Goal: Task Accomplishment & Management: Use online tool/utility

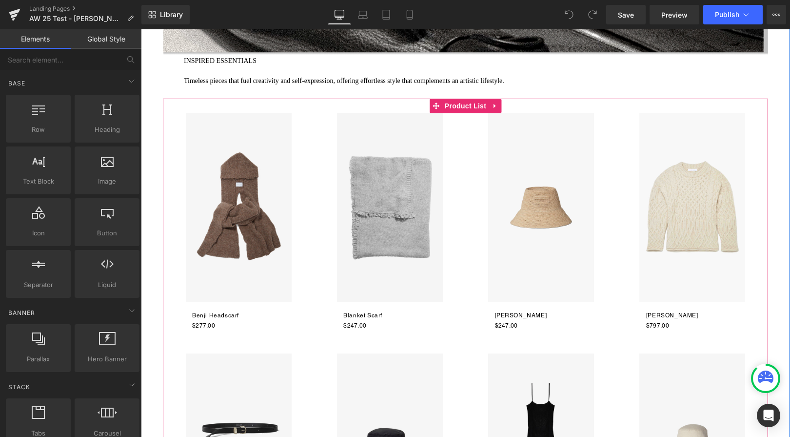
scroll to position [1195, 0]
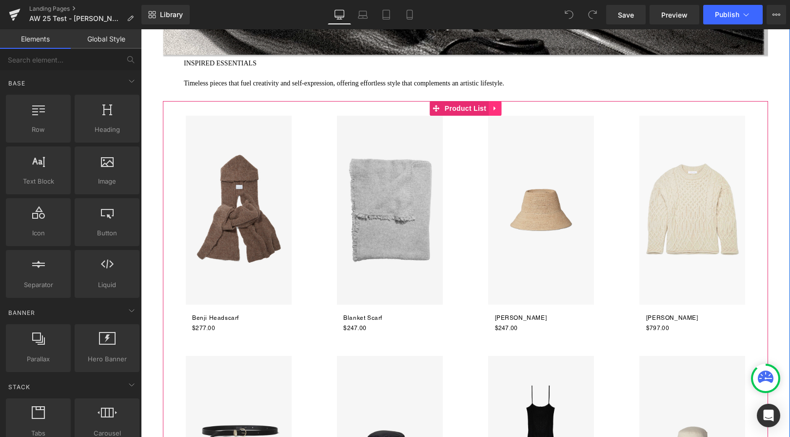
click at [495, 109] on icon at bounding box center [495, 108] width 7 height 7
click at [501, 109] on icon at bounding box center [501, 108] width 7 height 7
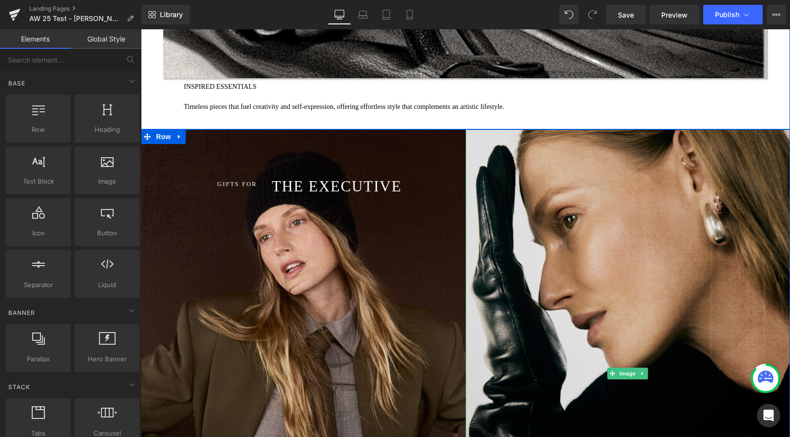
scroll to position [1168, 0]
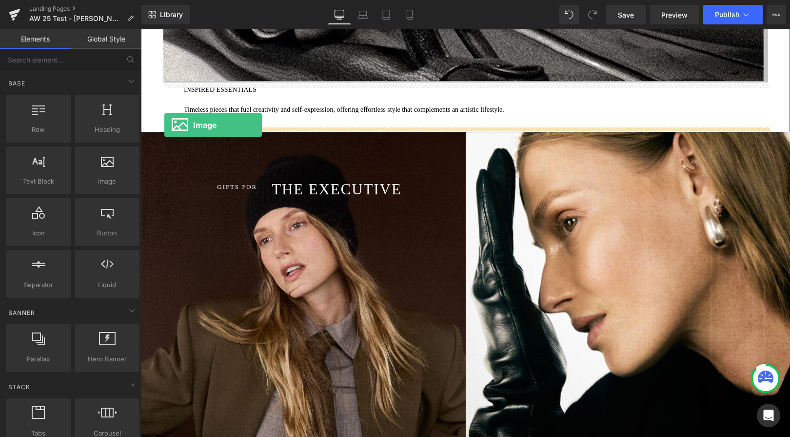
drag, startPoint x: 256, startPoint y: 190, endPoint x: 164, endPoint y: 125, distance: 113.0
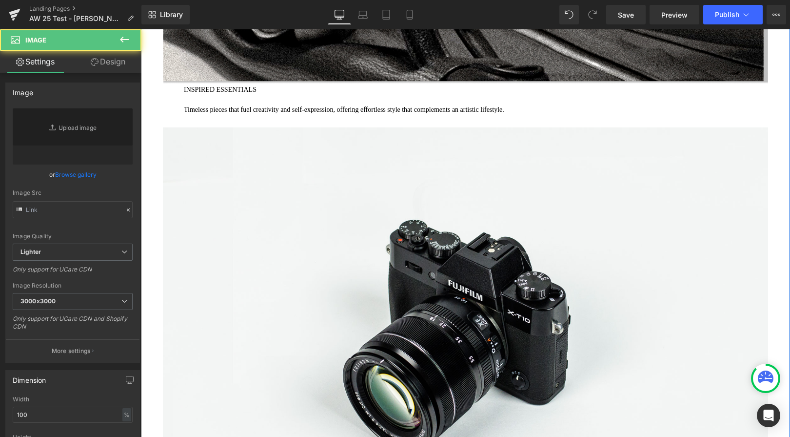
type input "//d1um8515vdn9kb.cloudfront.net/images/parallax.jpg"
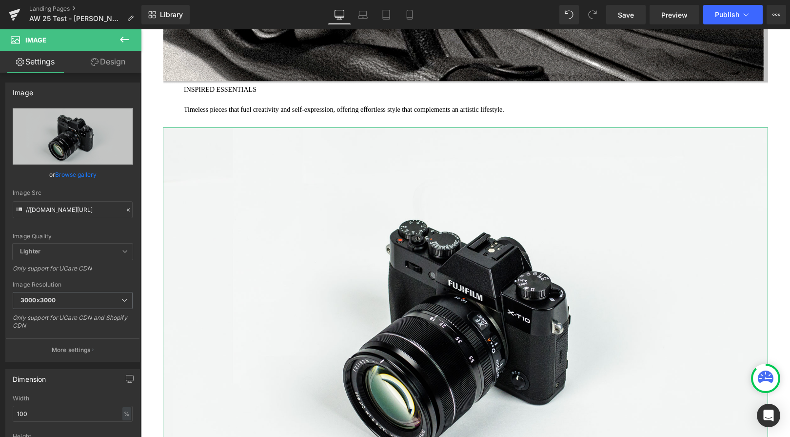
click at [113, 67] on link "Design" at bounding box center [108, 62] width 71 height 22
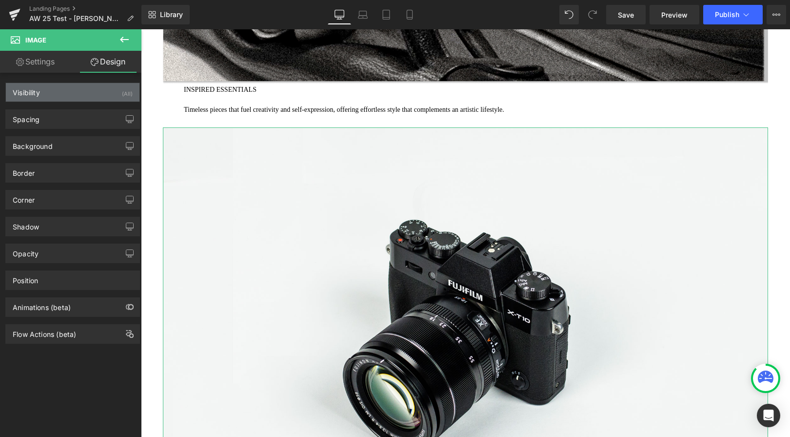
click at [98, 91] on div "Visibility (All)" at bounding box center [73, 92] width 134 height 19
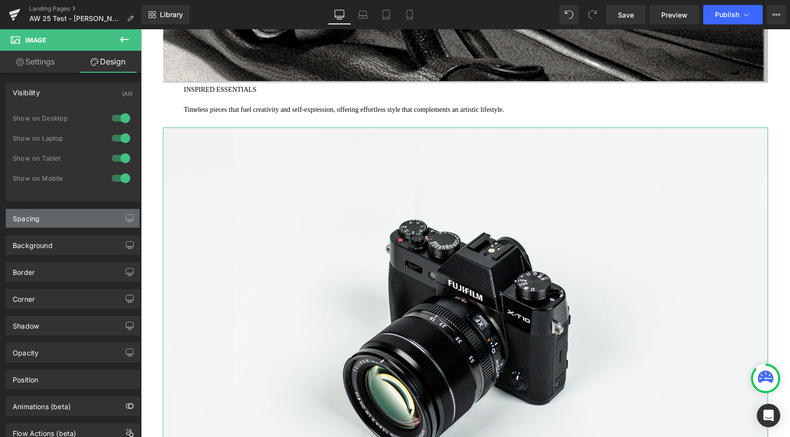
click at [78, 217] on div "Spacing" at bounding box center [73, 218] width 134 height 19
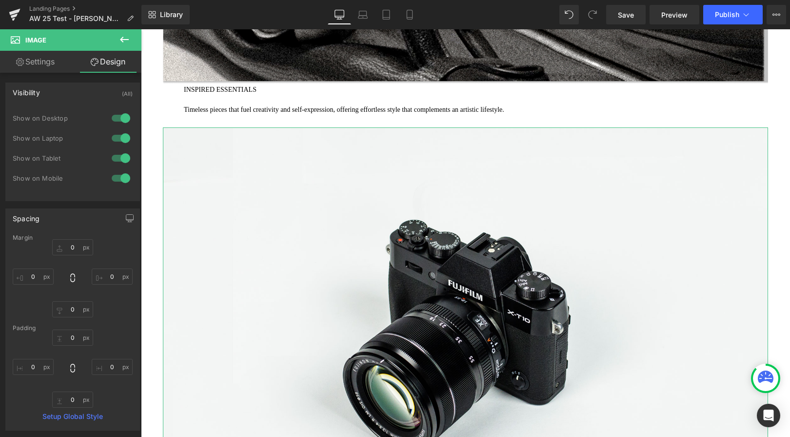
click at [78, 216] on div "Spacing" at bounding box center [73, 218] width 134 height 19
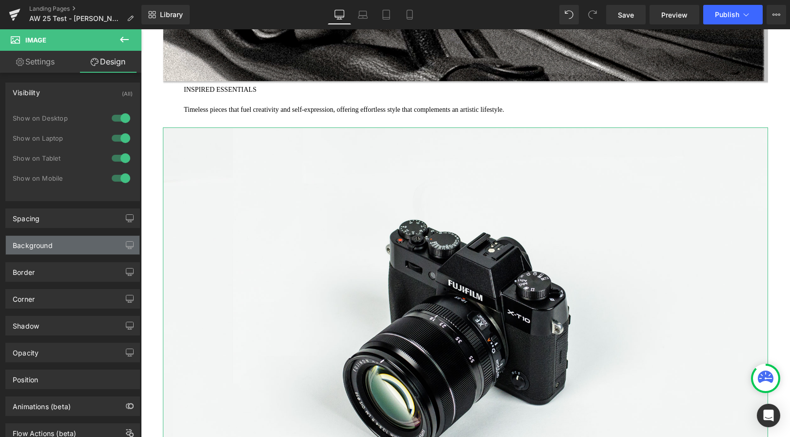
click at [77, 238] on div "Background" at bounding box center [73, 245] width 134 height 19
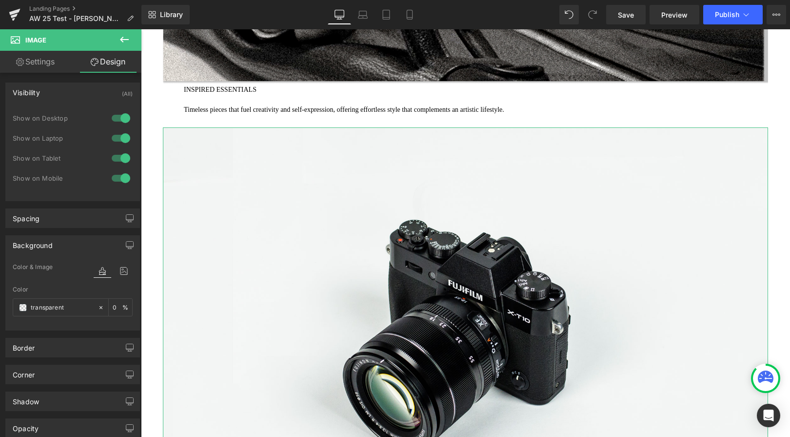
click at [77, 238] on div "Background" at bounding box center [73, 245] width 134 height 19
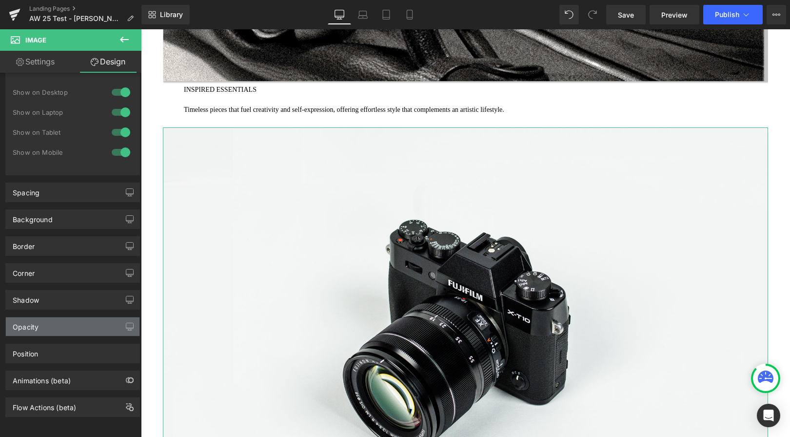
scroll to position [0, 0]
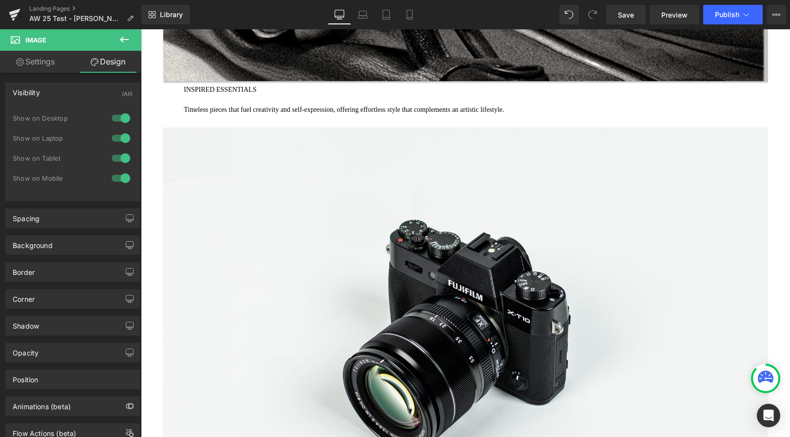
click at [63, 44] on span "Image" at bounding box center [59, 39] width 98 height 21
click at [32, 44] on span "Image" at bounding box center [59, 39] width 98 height 21
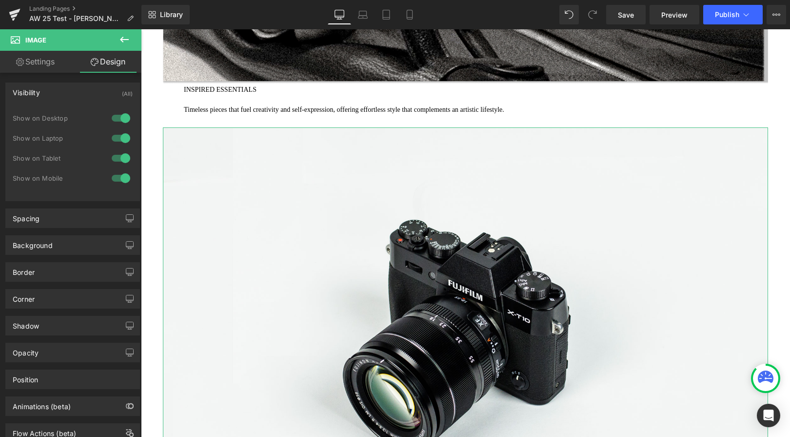
click at [35, 56] on link "Settings" at bounding box center [35, 62] width 71 height 22
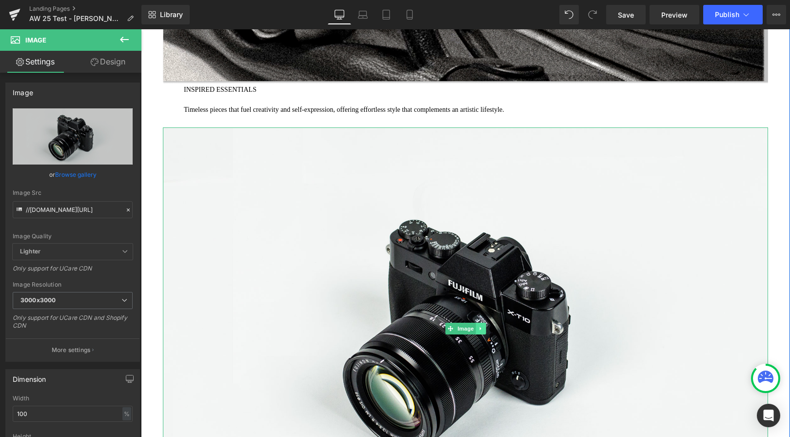
click at [481, 326] on icon at bounding box center [480, 328] width 5 height 6
click at [486, 328] on icon at bounding box center [485, 328] width 5 height 6
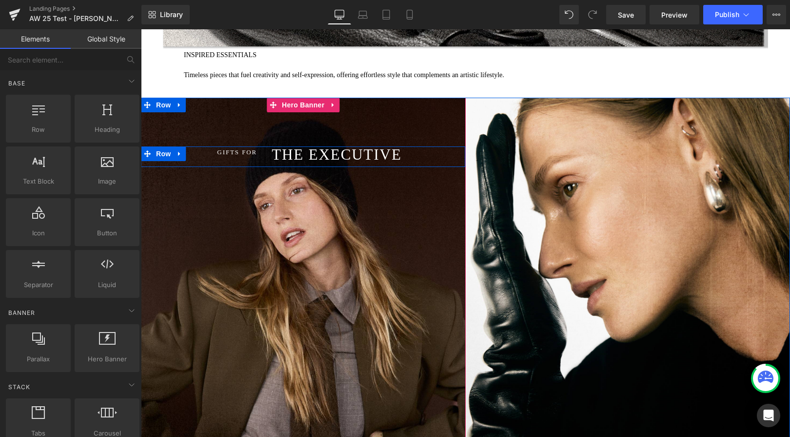
scroll to position [1214, 0]
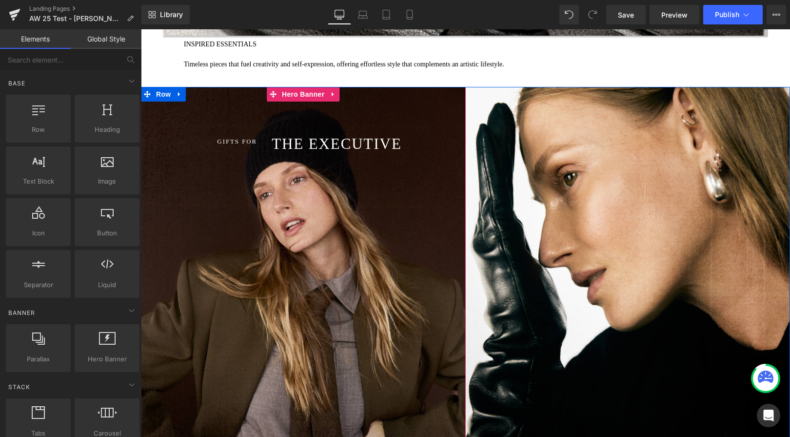
click at [404, 226] on div "GIFTS FOR Heading THE EXECUTIVE Heading Row" at bounding box center [303, 330] width 325 height 487
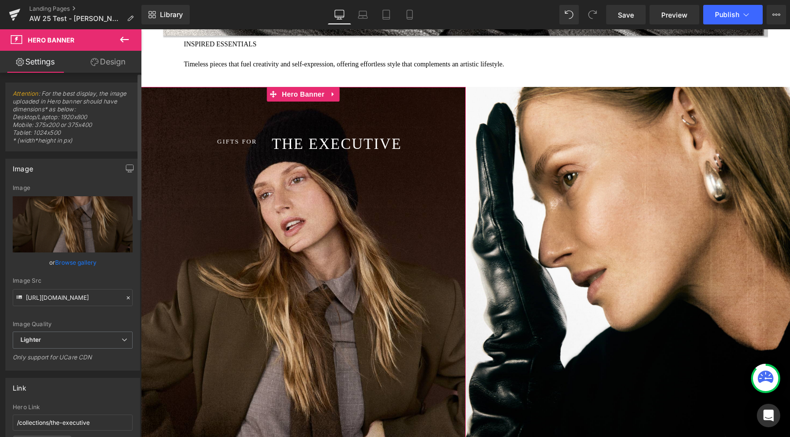
click at [72, 263] on link "Browse gallery" at bounding box center [75, 262] width 41 height 17
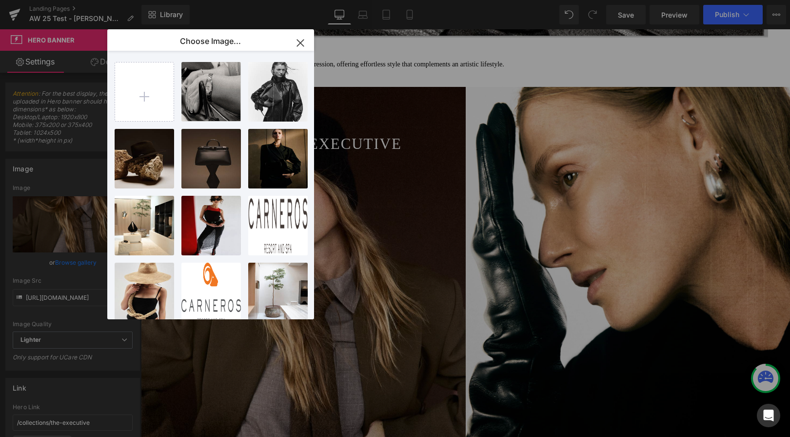
type input "C:\fakepath\Kiko Belt_web.png"
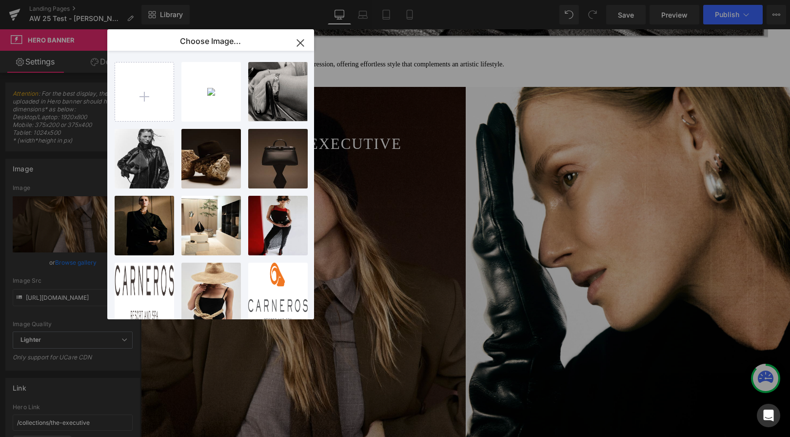
type input "C:\fakepath\Brancusi_web.png"
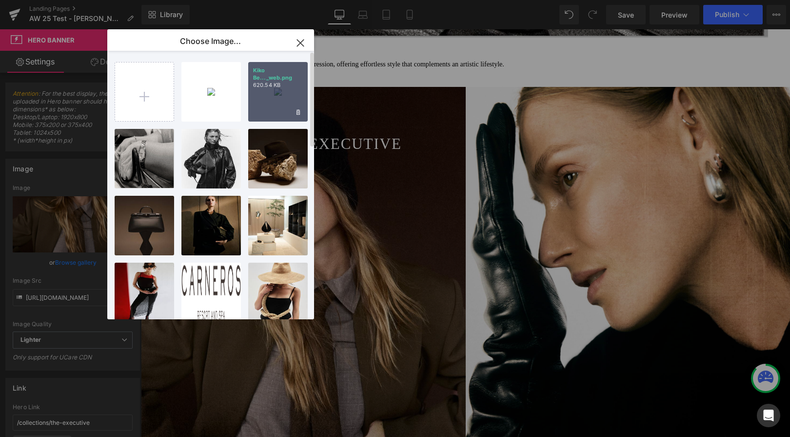
click at [288, 100] on div "Kiko Be..._web.png 620.54 KB" at bounding box center [278, 92] width 60 height 60
type input "https://ucarecdn.com/72a2af33-4d7f-4dc3-95fb-5ab459cafed2/-/format/auto/-/previ…"
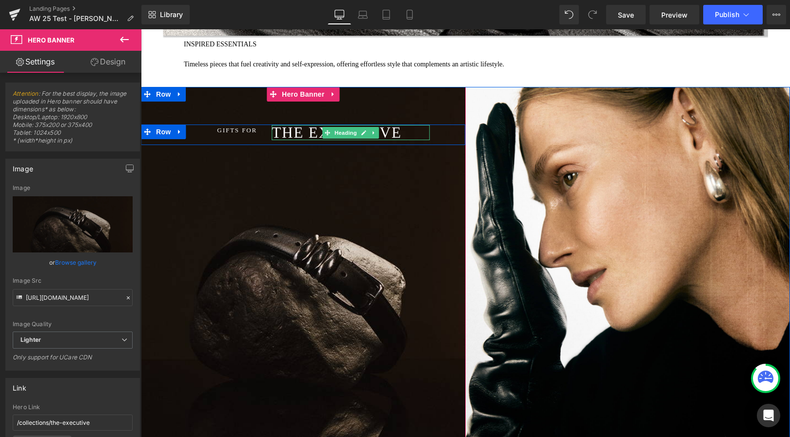
click at [411, 132] on h1 "THE EXECUTIVE" at bounding box center [351, 132] width 158 height 15
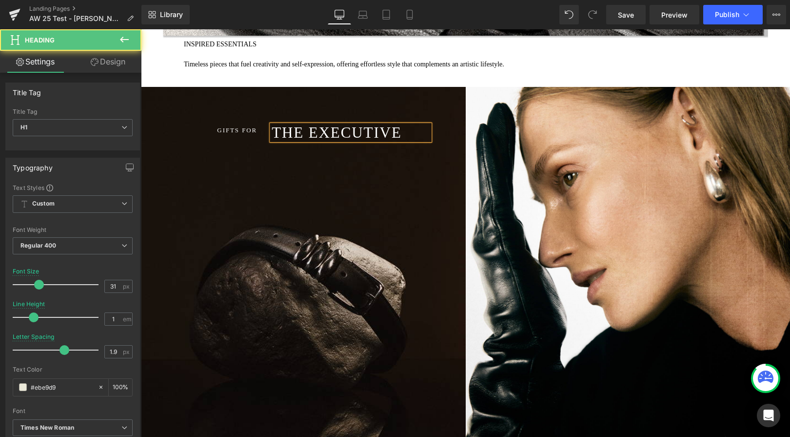
click at [389, 134] on span "THE EXECUTIVE" at bounding box center [337, 132] width 130 height 17
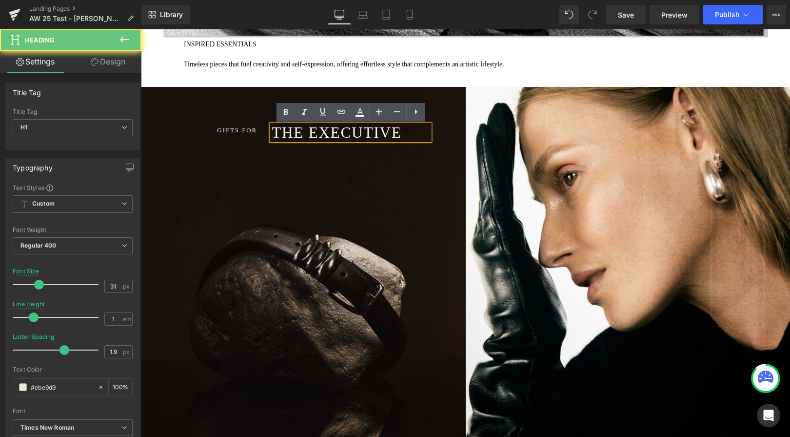
click at [389, 134] on span "THE EXECUTIVE" at bounding box center [337, 132] width 130 height 17
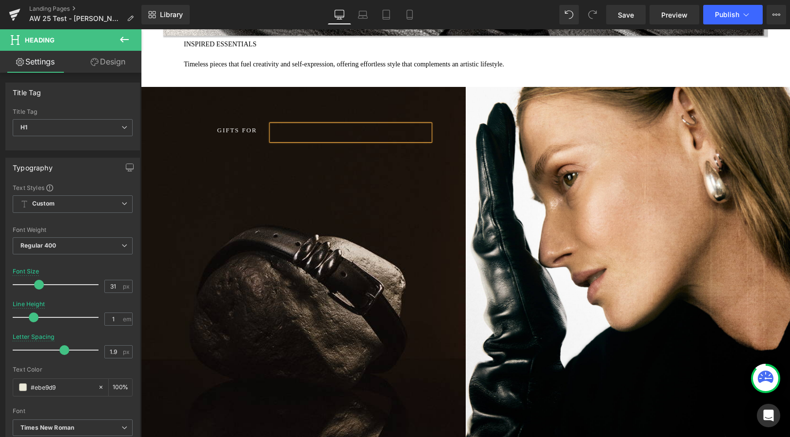
click at [249, 129] on span "GIFTS FOR" at bounding box center [237, 129] width 40 height 7
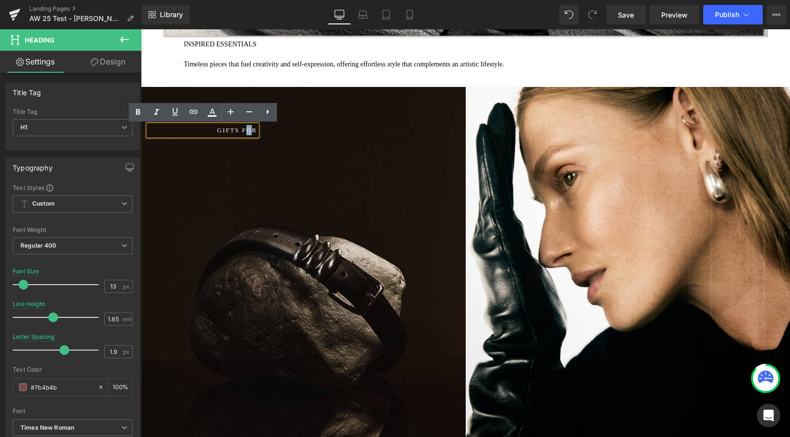
click at [249, 129] on span "GIFTS FOR" at bounding box center [237, 129] width 40 height 7
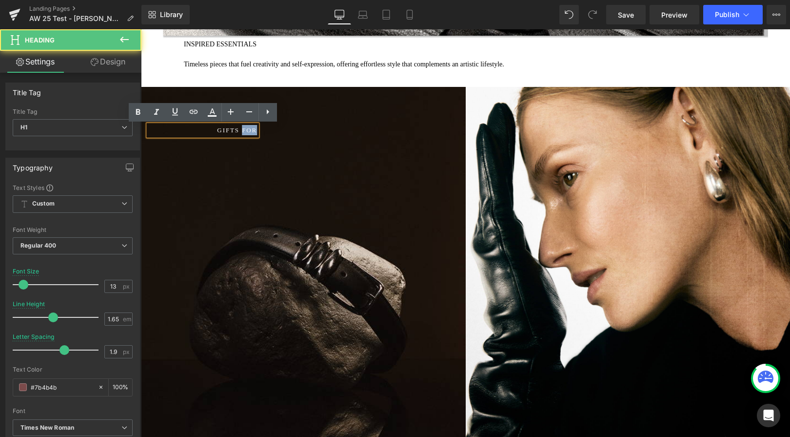
click at [249, 129] on span "GIFTS FOR" at bounding box center [237, 129] width 40 height 7
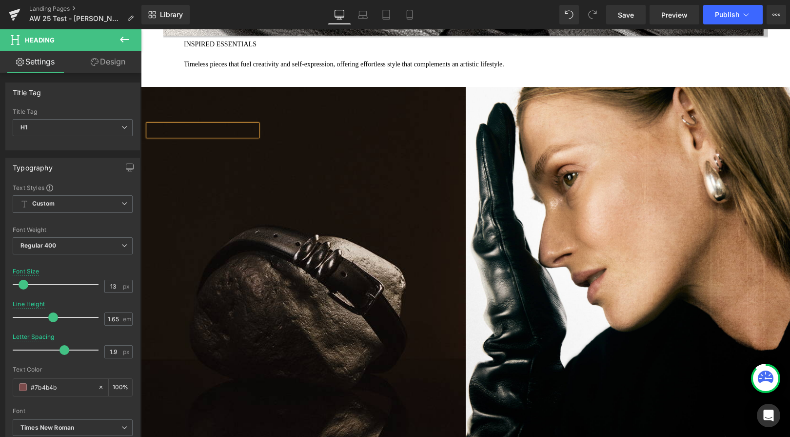
click at [301, 191] on div "Heading Heading Row" at bounding box center [303, 275] width 325 height 376
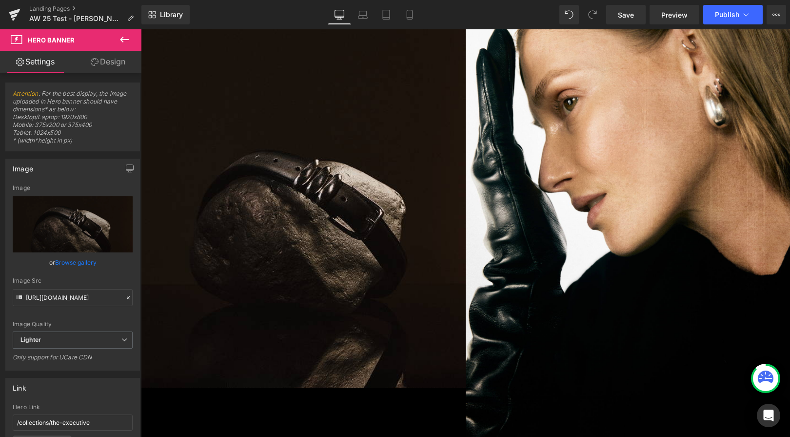
scroll to position [1277, 0]
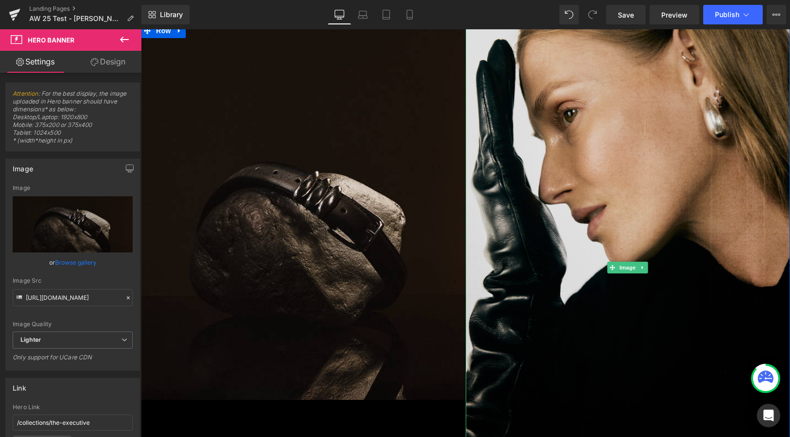
click at [537, 166] on img at bounding box center [628, 266] width 325 height 487
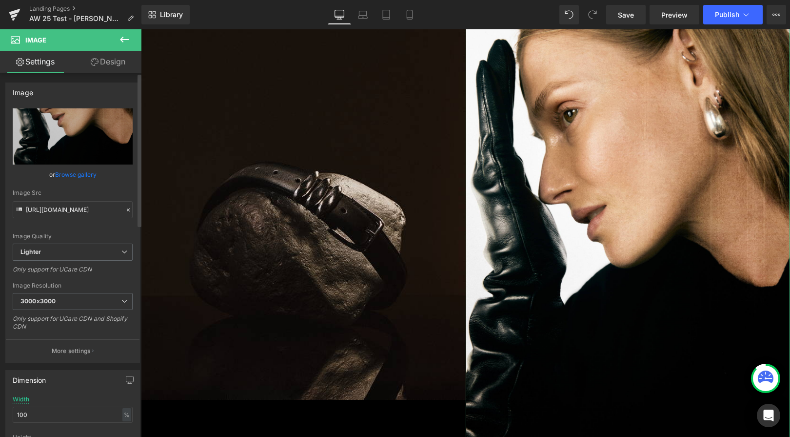
click at [64, 176] on link "Browse gallery" at bounding box center [75, 174] width 41 height 17
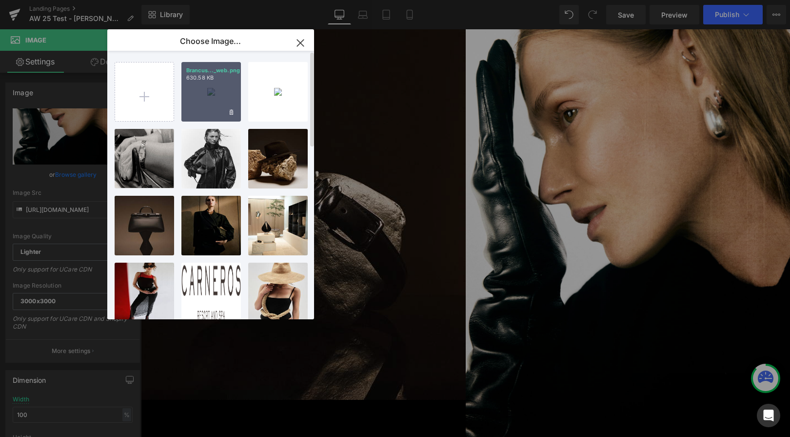
click at [214, 93] on div "Brancus..._web.png 630.58 KB" at bounding box center [211, 92] width 60 height 60
type input "https://ucarecdn.com/76d8177c-7761-42cd-ae25-97e5bef955ea/-/format/auto/-/previ…"
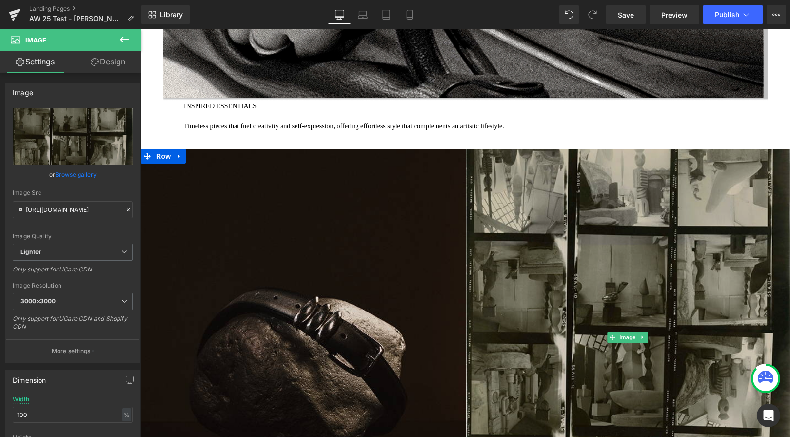
scroll to position [1114, 0]
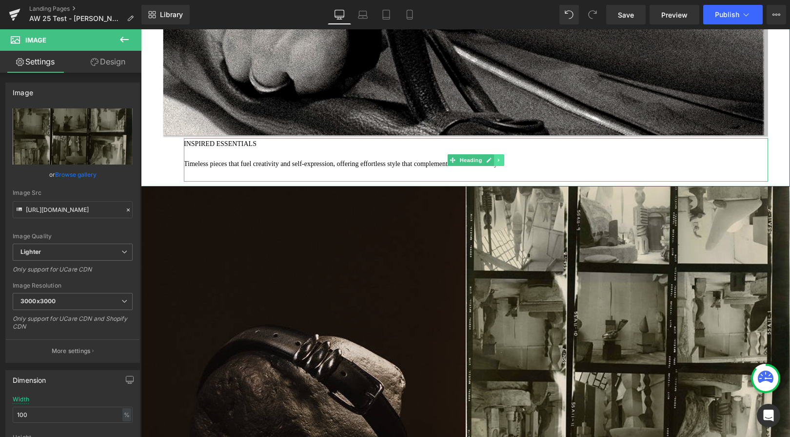
click at [498, 154] on link at bounding box center [499, 160] width 10 height 12
click at [396, 161] on h1 "Timeless pieces that fuel creativity and self-expression, offering effortless s…" at bounding box center [476, 163] width 584 height 11
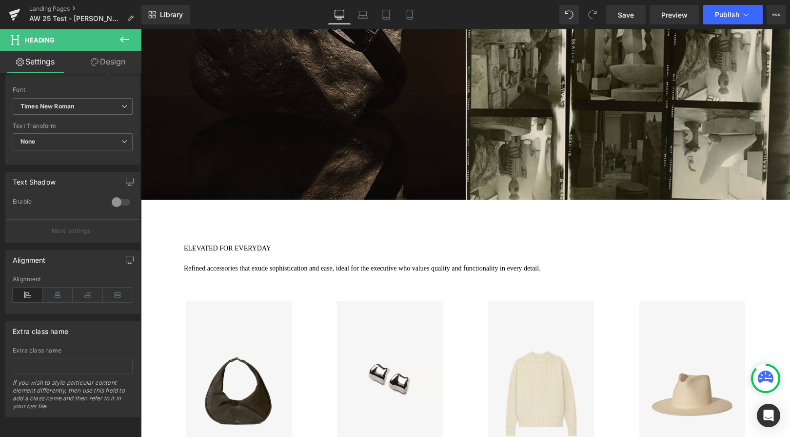
scroll to position [1530, 0]
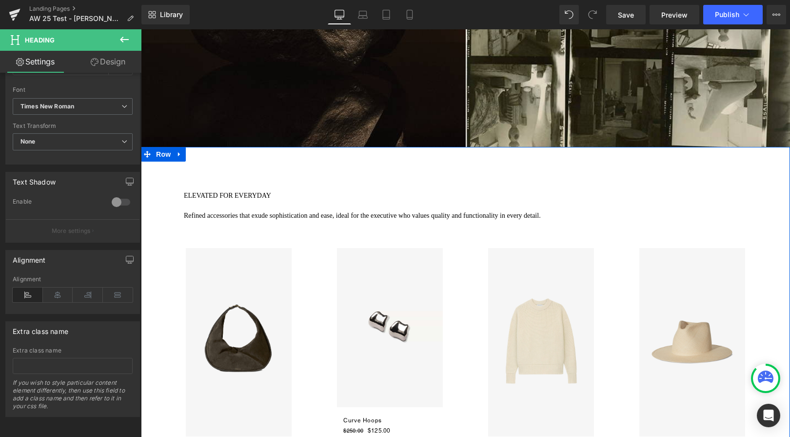
click at [185, 201] on div "ELEVATED FOR EVERYDAY Refined accessories that exude sophistication and ease, i…" at bounding box center [476, 211] width 584 height 43
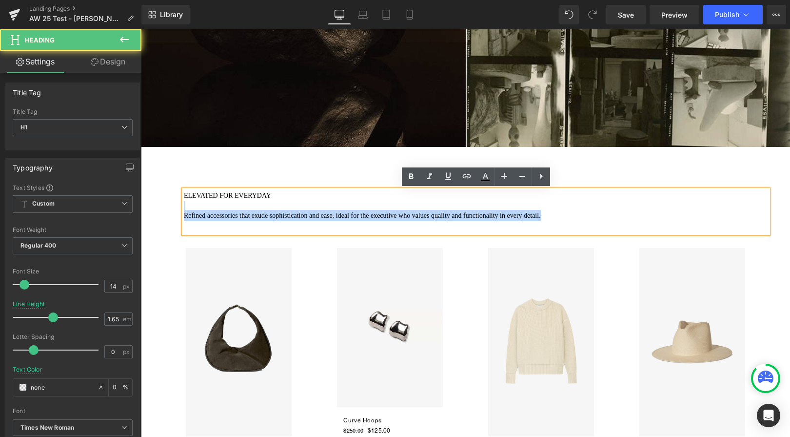
drag, startPoint x: 182, startPoint y: 212, endPoint x: 213, endPoint y: 209, distance: 30.9
click at [213, 209] on div "ELEVATED FOR EVERYDAY Refined accessories that exude sophistication and ease, i…" at bounding box center [476, 211] width 584 height 43
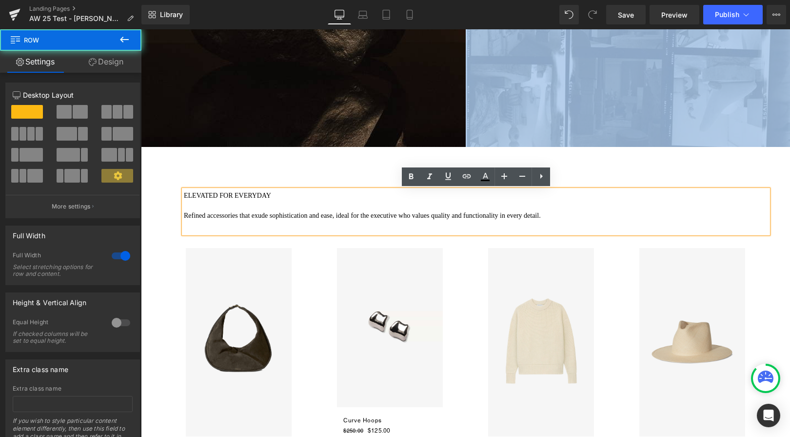
drag, startPoint x: 181, startPoint y: 227, endPoint x: 200, endPoint y: 222, distance: 19.6
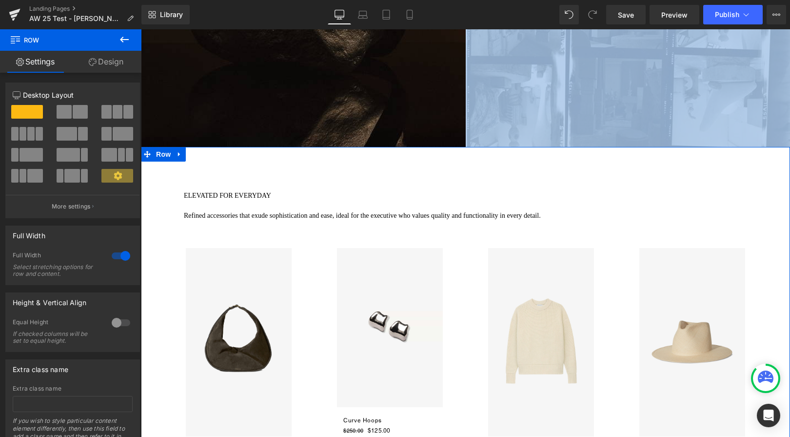
click at [208, 205] on div at bounding box center [476, 205] width 584 height 9
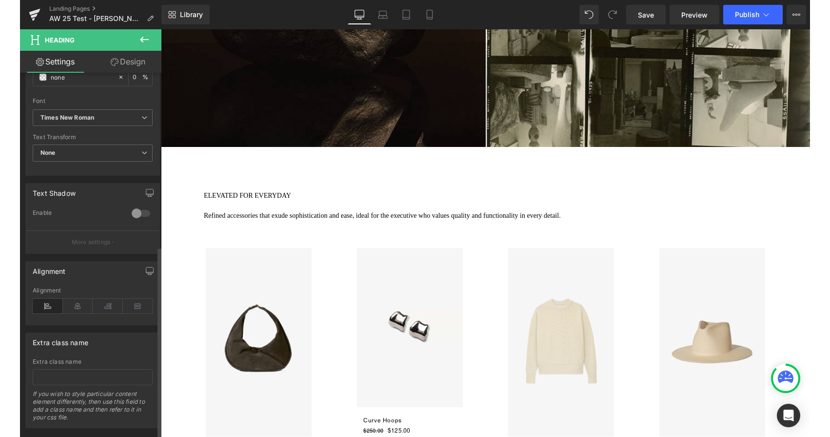
scroll to position [328, 0]
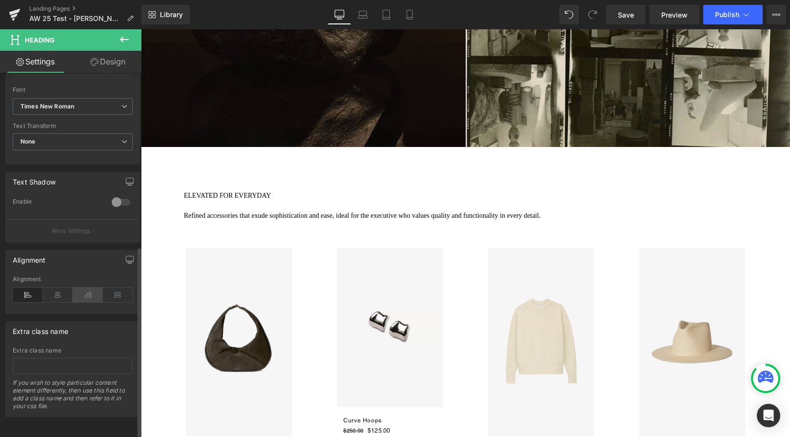
click at [90, 288] on icon at bounding box center [88, 294] width 30 height 15
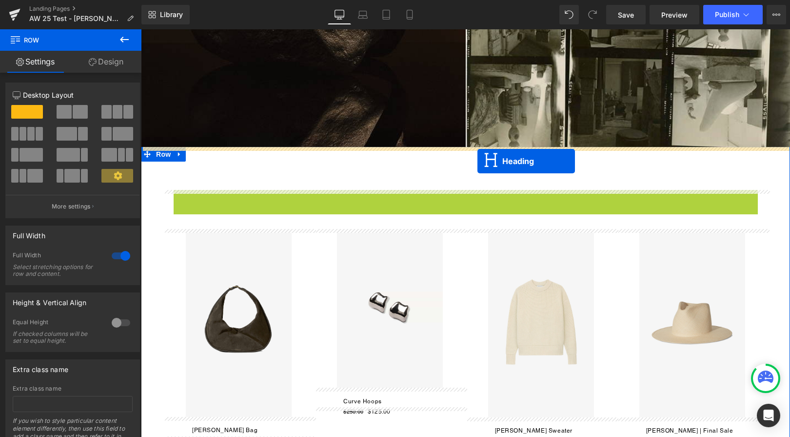
drag, startPoint x: 454, startPoint y: 214, endPoint x: 478, endPoint y: 161, distance: 57.9
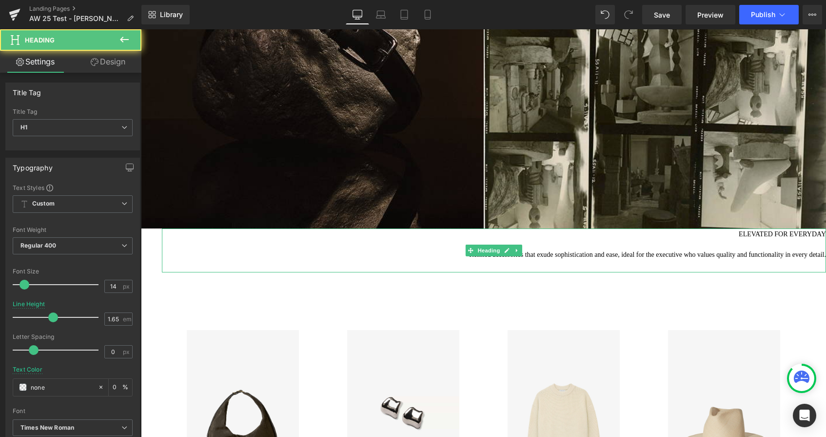
click at [740, 234] on h1 "ELEVATED FOR EVERYDAY" at bounding box center [494, 233] width 664 height 11
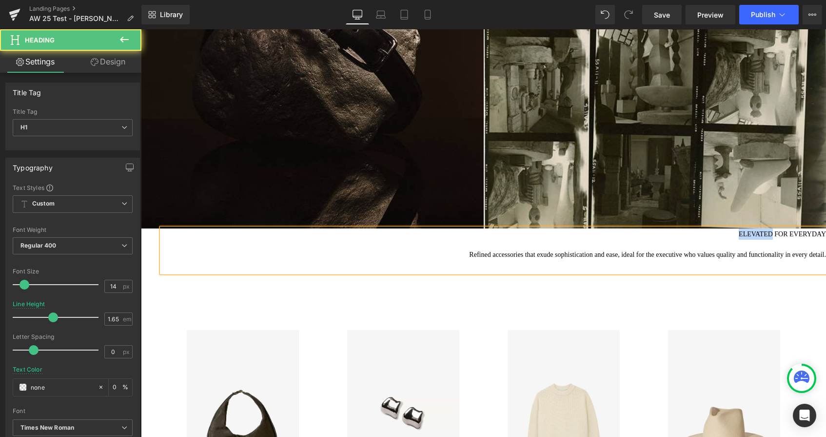
click at [740, 234] on h1 "ELEVATED FOR EVERYDAY" at bounding box center [494, 233] width 664 height 11
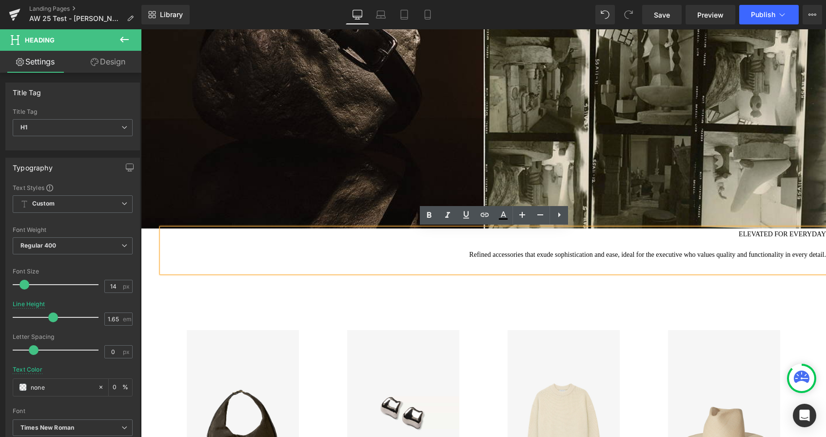
click at [682, 256] on h1 "Refined accessories that exude sophistication and ease, ideal for the executive…" at bounding box center [494, 254] width 664 height 11
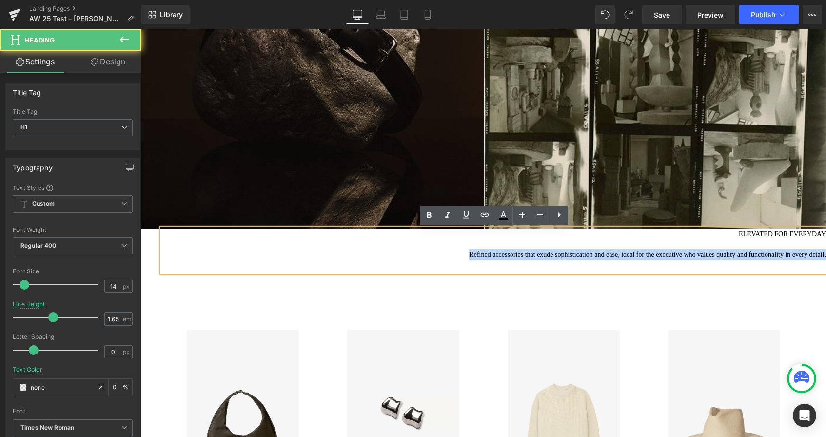
click at [682, 256] on h1 "Refined accessories that exude sophistication and ease, ideal for the executive…" at bounding box center [494, 254] width 664 height 11
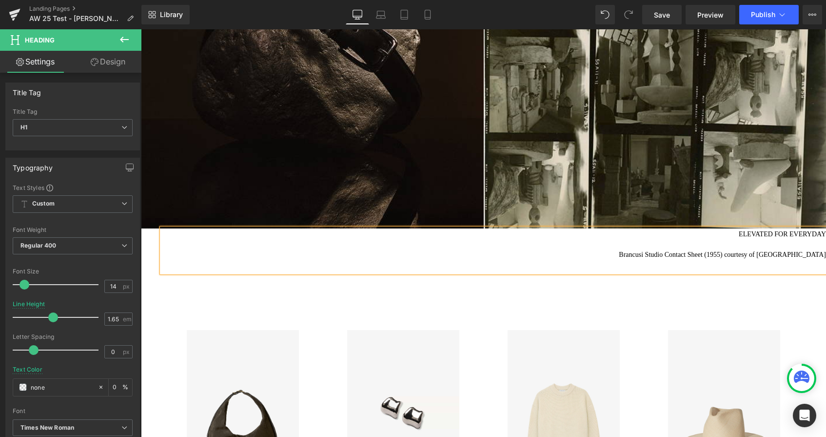
click at [735, 236] on h1 "ELEVATED FOR EVERYDAY" at bounding box center [494, 233] width 664 height 11
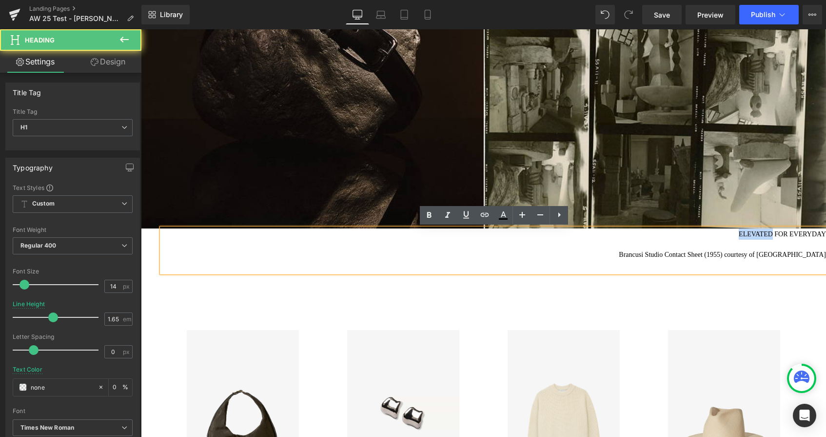
click at [735, 236] on h1 "ELEVATED FOR EVERYDAY" at bounding box center [494, 233] width 664 height 11
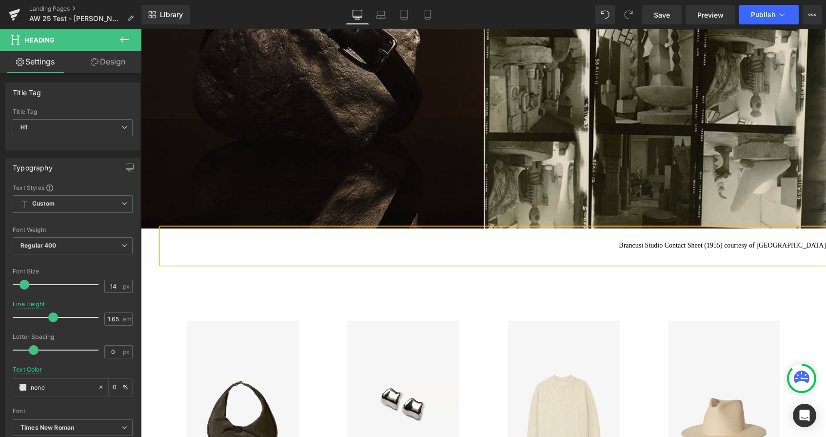
click at [708, 236] on h1 at bounding box center [494, 233] width 664 height 11
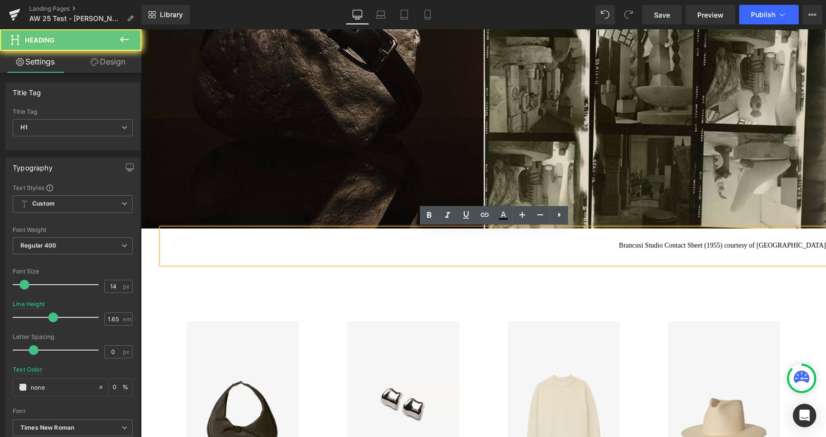
click at [628, 245] on h1 "Brancusi Studio Contact Sheet (1955) courtesy of Guggenheim Museum" at bounding box center [494, 245] width 664 height 11
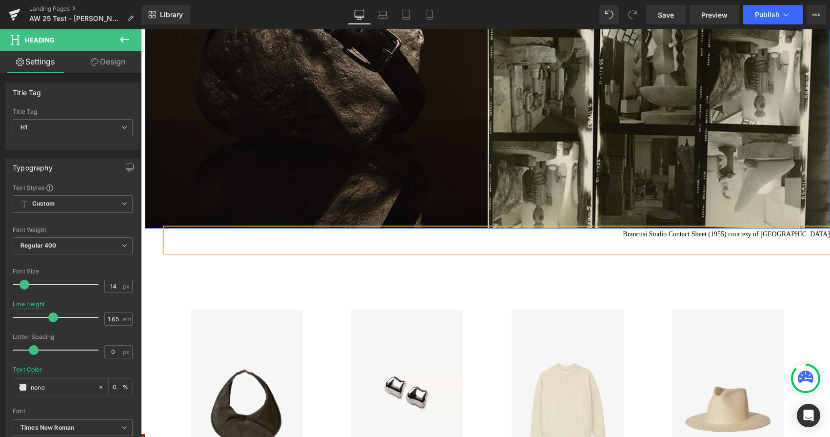
scroll to position [1539, 0]
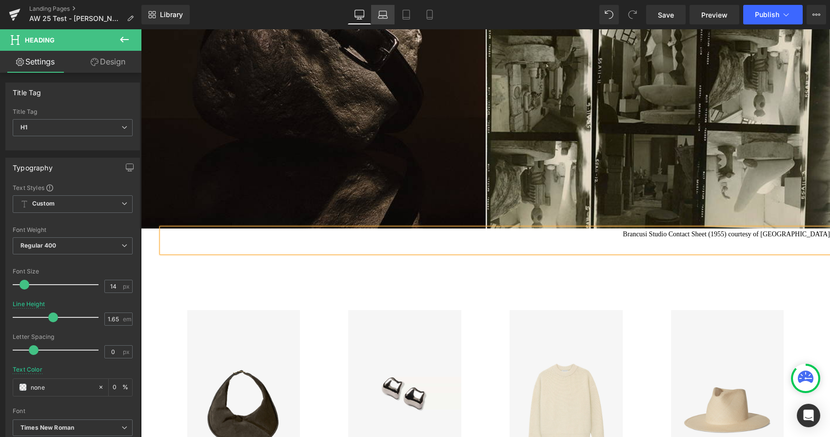
click at [385, 16] on icon at bounding box center [383, 15] width 10 height 10
type input "0.9"
type input "0"
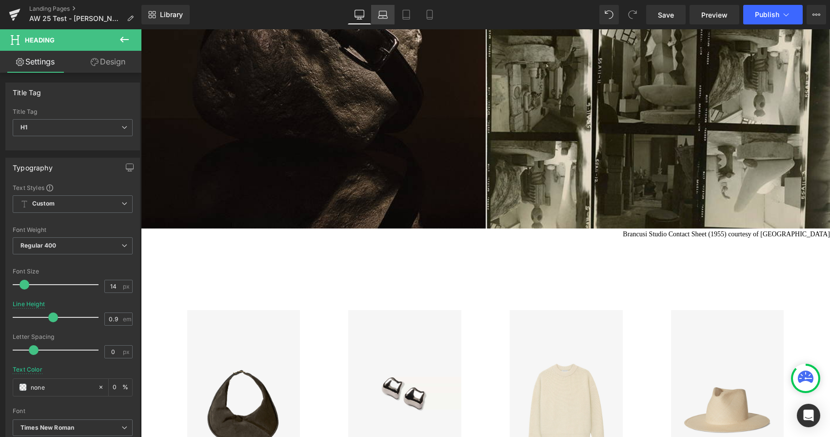
scroll to position [1131, 0]
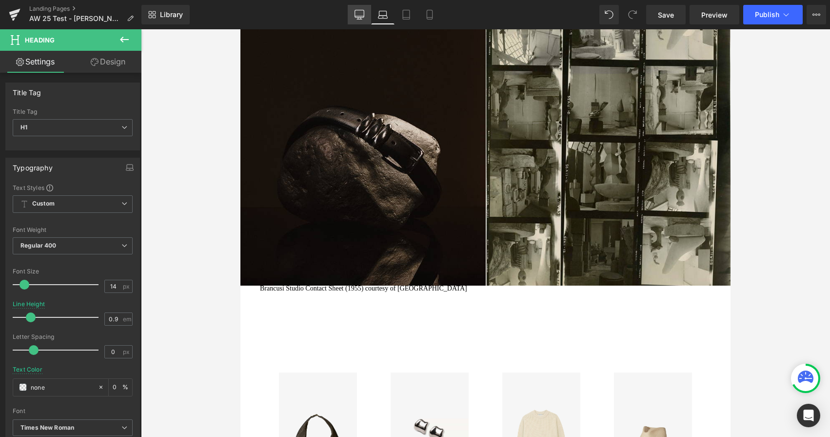
click at [362, 18] on icon at bounding box center [360, 15] width 10 height 10
type input "1.65"
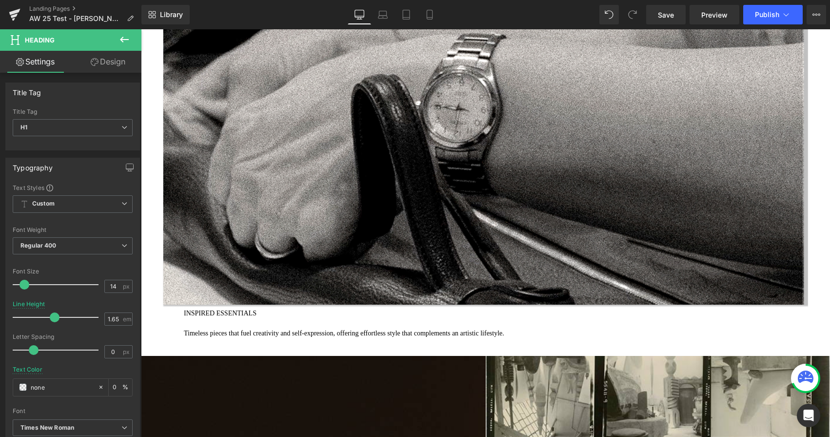
scroll to position [1482, 0]
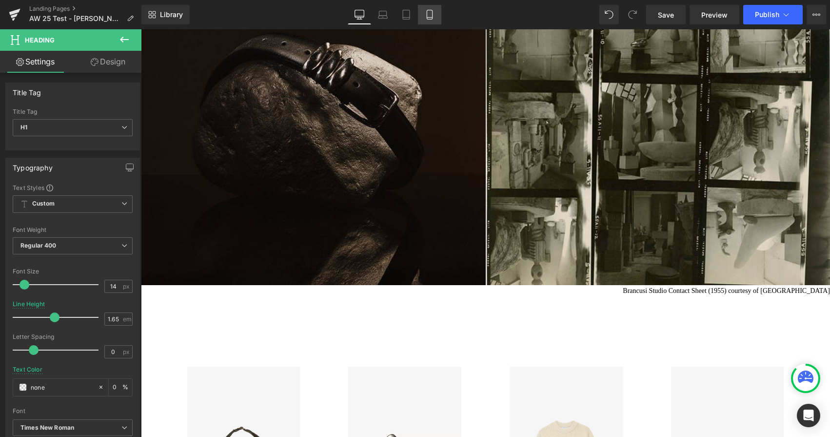
click at [432, 19] on icon at bounding box center [429, 14] width 5 height 9
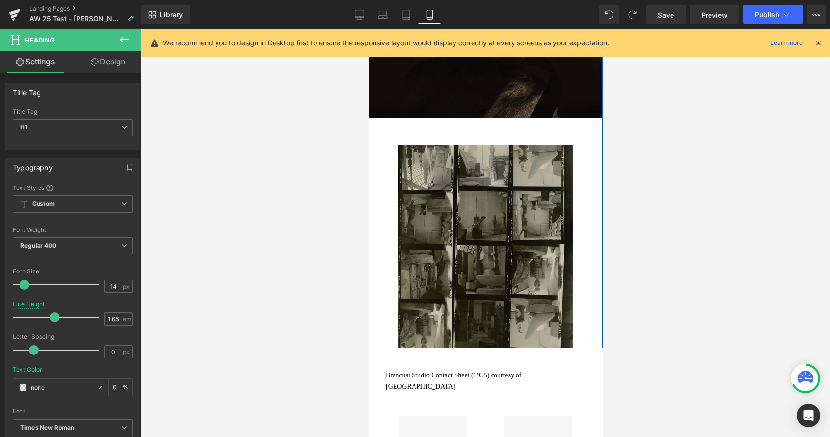
scroll to position [1345, 0]
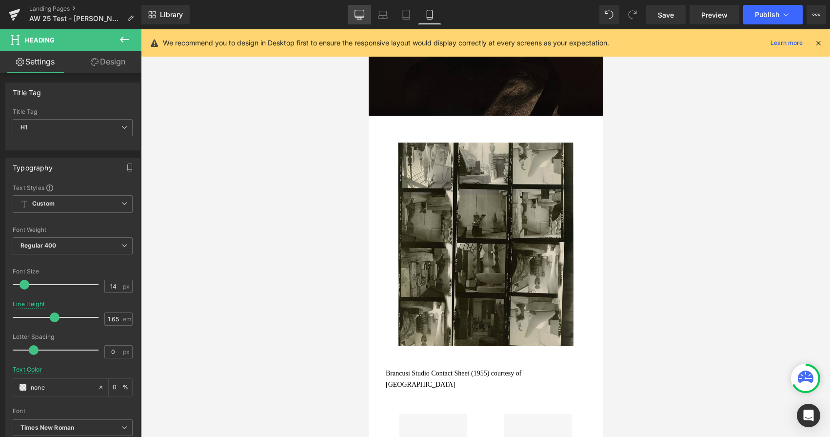
click at [361, 17] on icon at bounding box center [360, 15] width 10 height 10
type input "0"
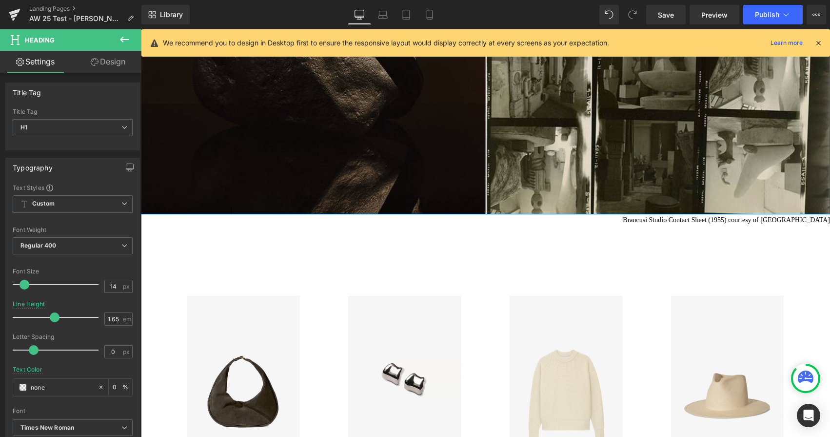
scroll to position [1625, 0]
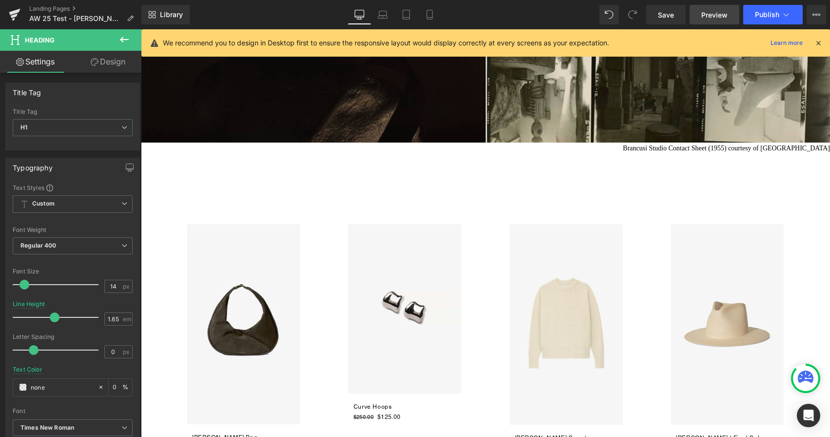
click at [712, 16] on span "Preview" at bounding box center [715, 15] width 26 height 10
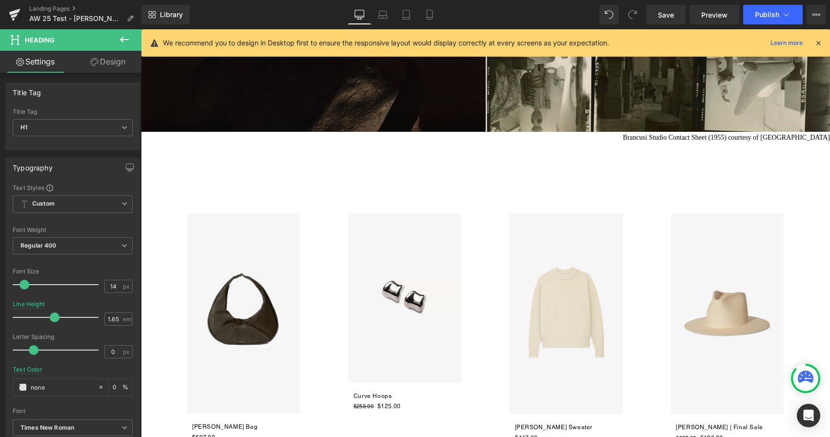
scroll to position [1636, 0]
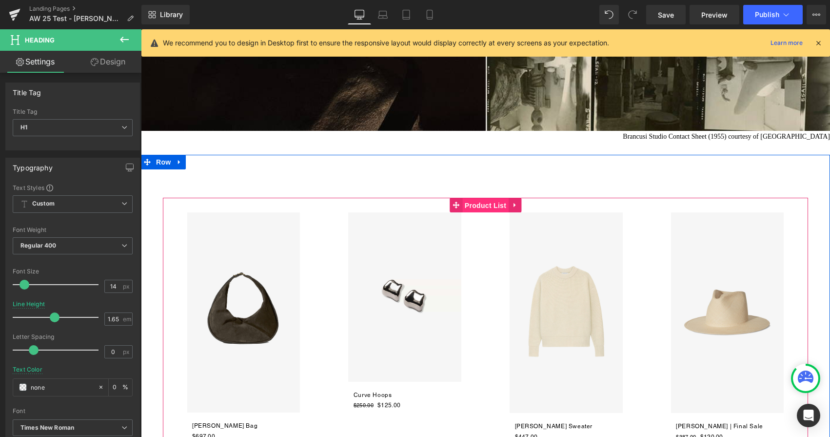
click at [492, 204] on span "Product List" at bounding box center [485, 205] width 46 height 15
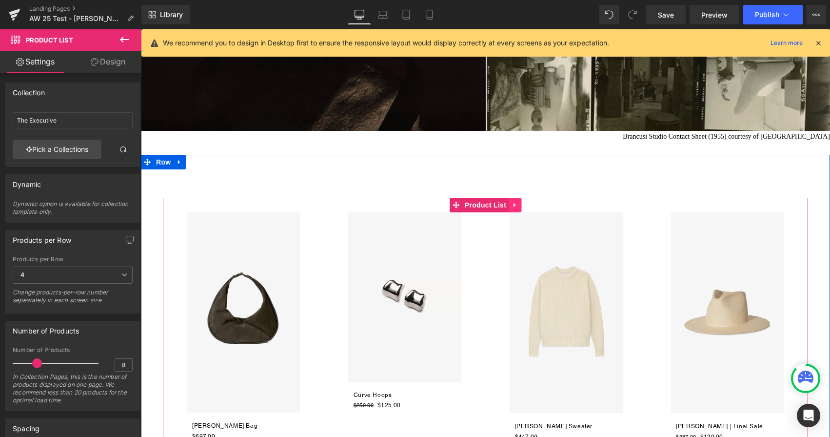
click at [515, 202] on icon at bounding box center [515, 204] width 7 height 7
click at [520, 205] on icon at bounding box center [521, 204] width 7 height 7
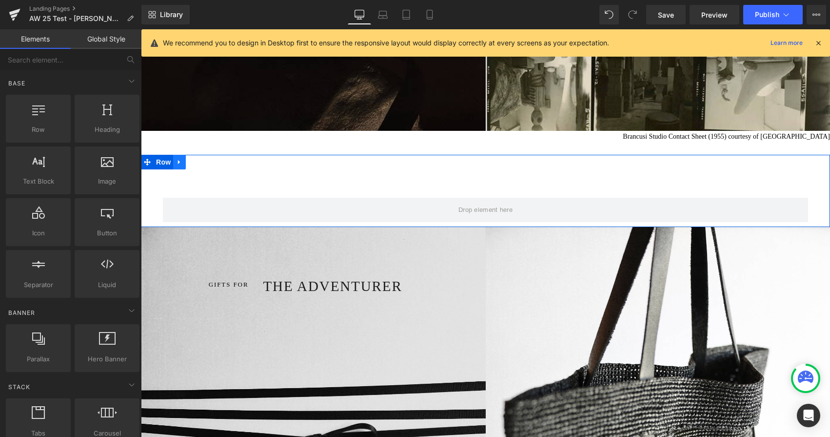
click at [179, 162] on icon at bounding box center [179, 162] width 2 height 4
click at [205, 161] on icon at bounding box center [204, 161] width 7 height 7
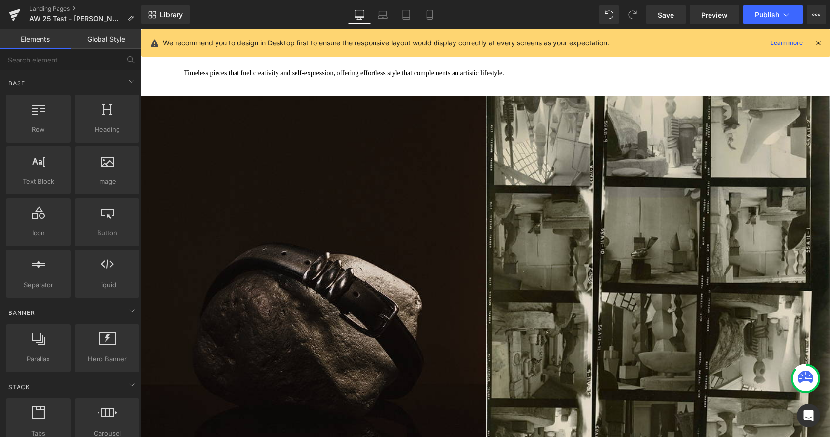
scroll to position [1271, 0]
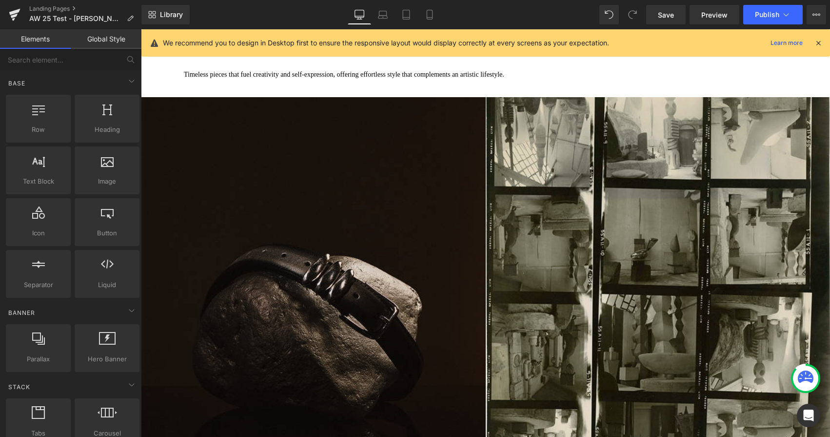
click at [790, 43] on icon at bounding box center [818, 43] width 9 height 9
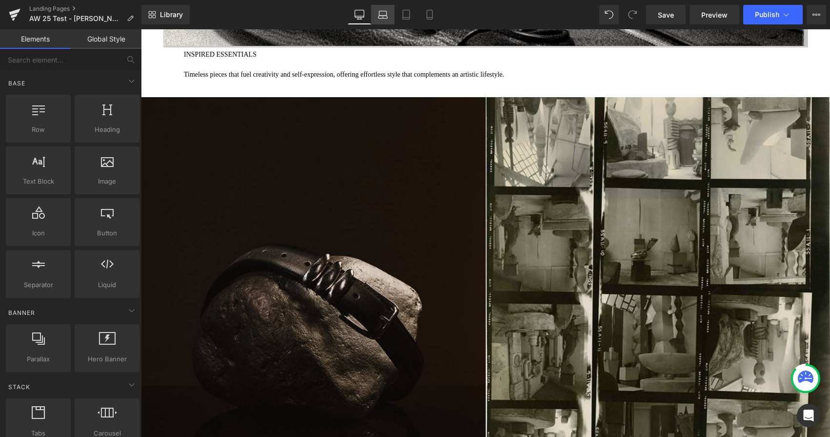
click at [381, 16] on icon at bounding box center [383, 17] width 9 height 3
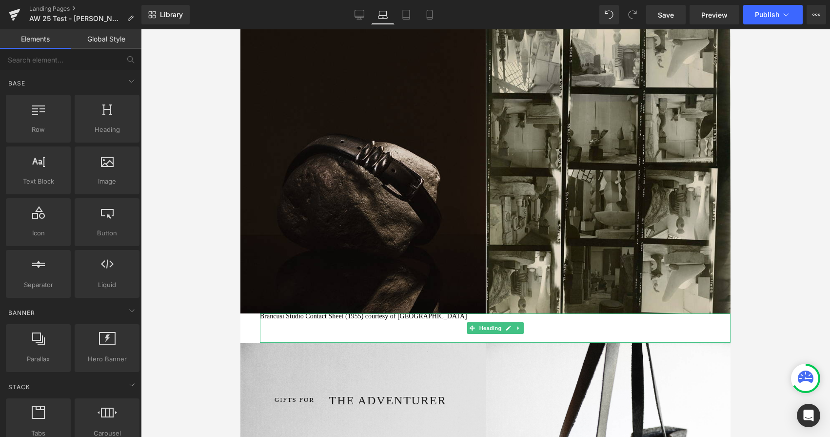
click at [321, 319] on span "Brancusi Studio Contact Sheet (1955) courtesy of Guggenheim Museum" at bounding box center [363, 315] width 207 height 7
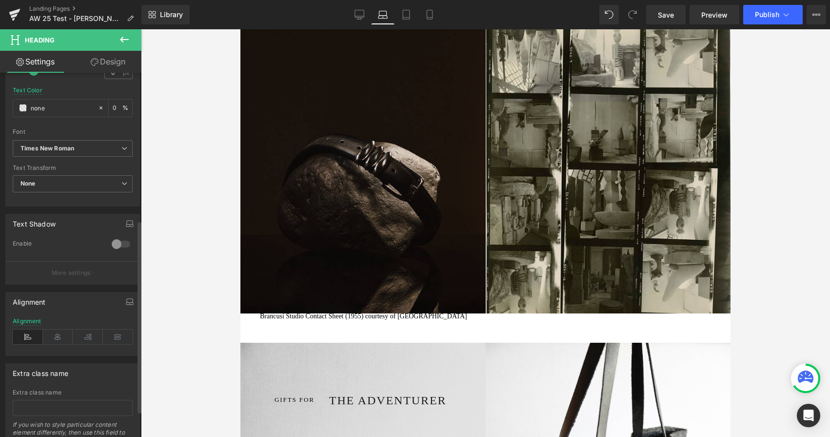
scroll to position [328, 0]
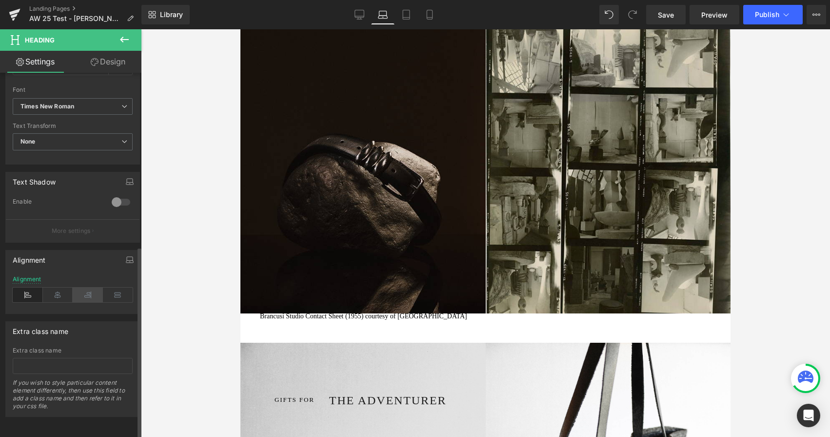
click at [82, 291] on icon at bounding box center [88, 294] width 30 height 15
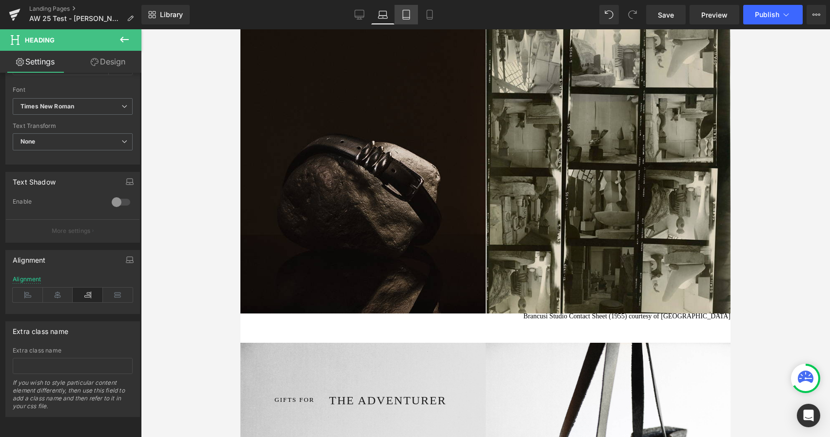
click at [409, 16] on icon at bounding box center [406, 15] width 10 height 10
type input "1.65"
type input "#1d1d1d"
type input "100"
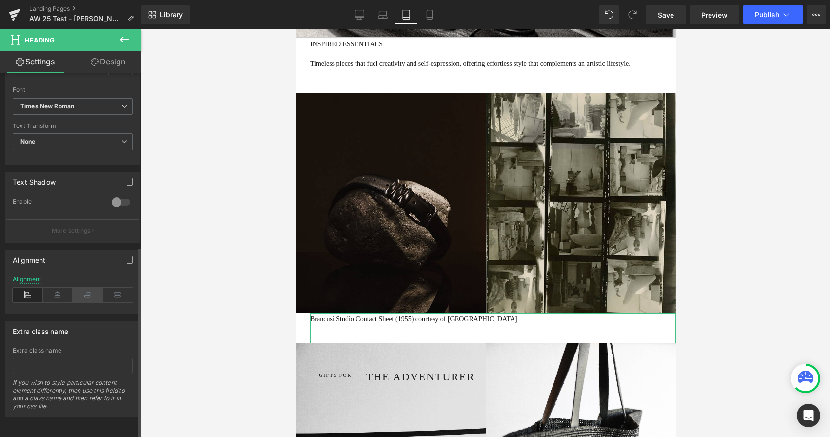
click at [84, 290] on icon at bounding box center [88, 294] width 30 height 15
click at [432, 21] on link "Mobile" at bounding box center [429, 15] width 23 height 20
type input "none"
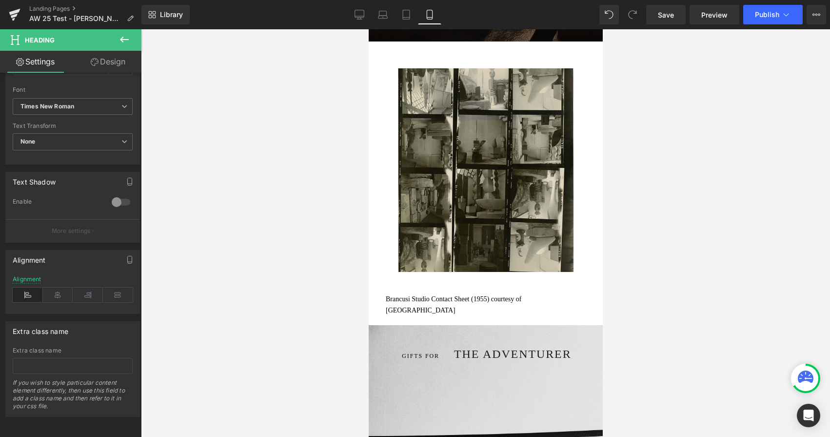
scroll to position [1419, 0]
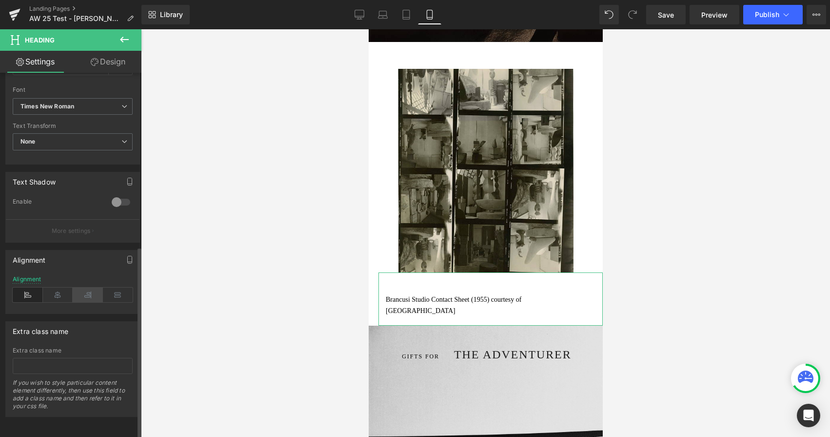
click at [91, 287] on icon at bounding box center [88, 294] width 30 height 15
click at [63, 287] on icon at bounding box center [58, 294] width 30 height 15
click at [418, 301] on span "Brancusi Studio Contact Sheet (1955) courtesy of Guggenheim Museum" at bounding box center [486, 305] width 136 height 19
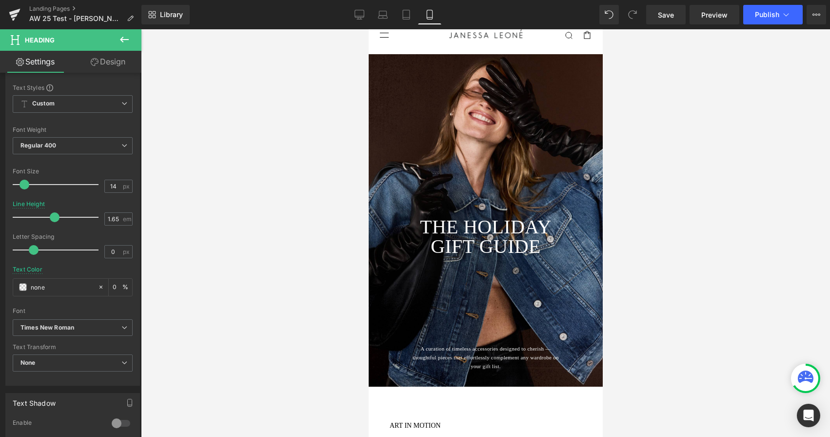
scroll to position [0, 0]
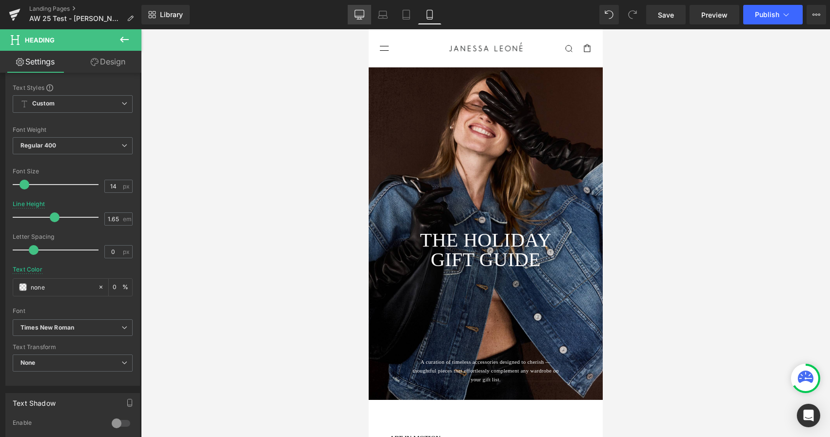
click at [363, 17] on icon at bounding box center [359, 13] width 9 height 7
type input "0"
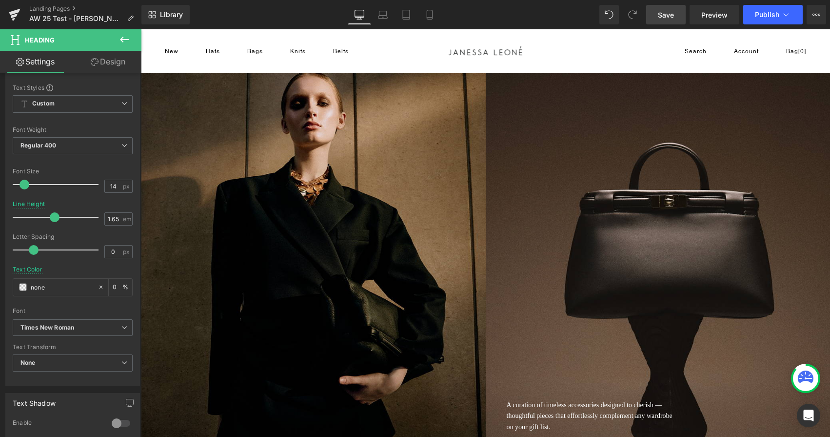
click at [667, 12] on span "Save" at bounding box center [666, 15] width 16 height 10
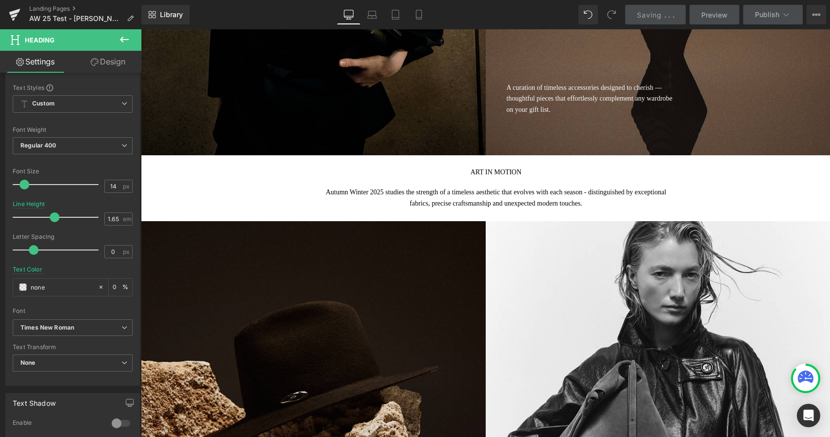
scroll to position [320, 0]
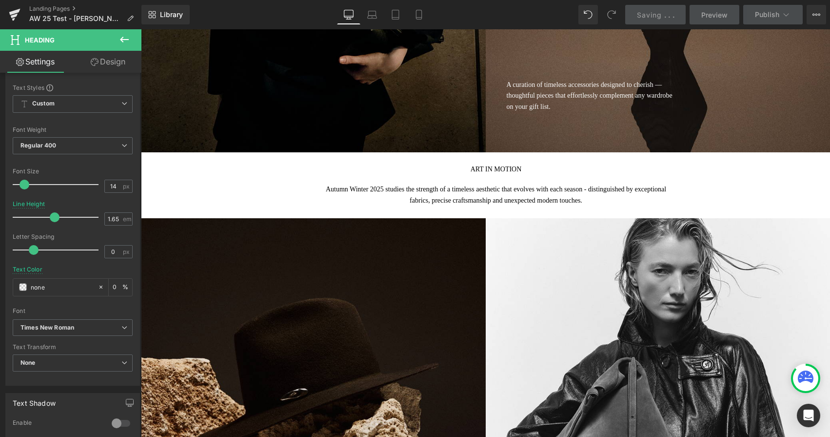
click at [576, 94] on span "thoughtful pieces that effortlessly complement any wardrobe on your gift list." at bounding box center [590, 101] width 166 height 18
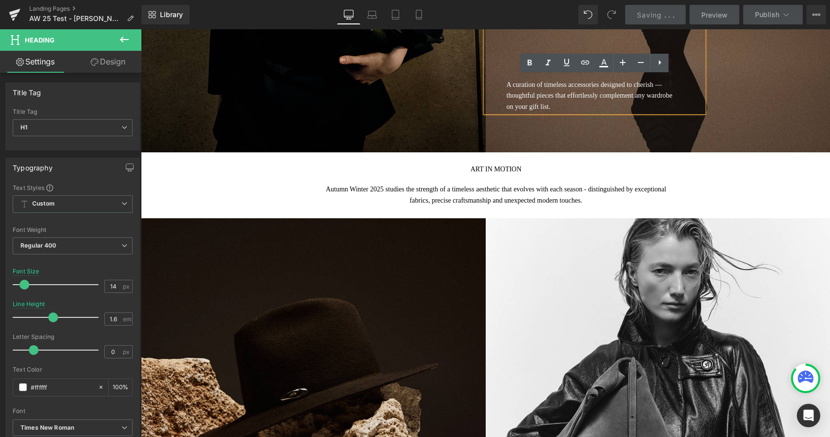
click at [582, 104] on h1 "A curation of timeless accessories designed to cherish — thoughtful pieces that…" at bounding box center [592, 96] width 170 height 33
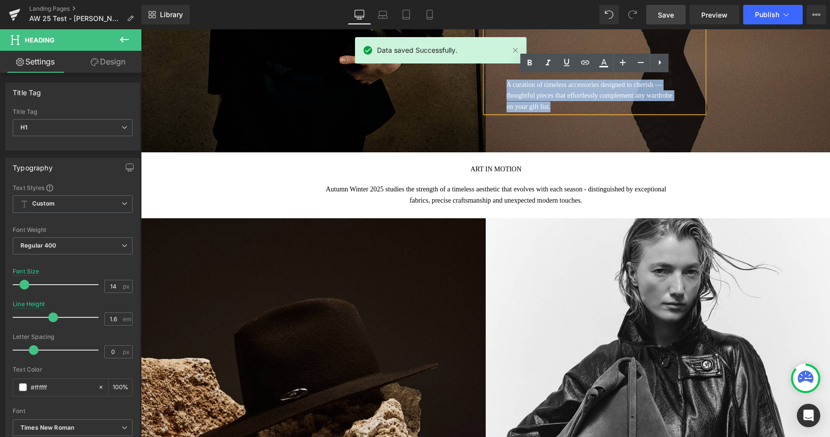
drag, startPoint x: 581, startPoint y: 104, endPoint x: 506, endPoint y: 89, distance: 76.7
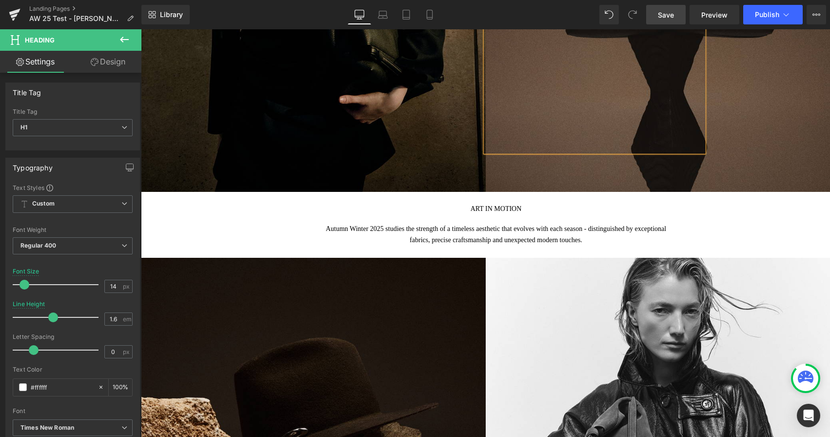
scroll to position [47, 0]
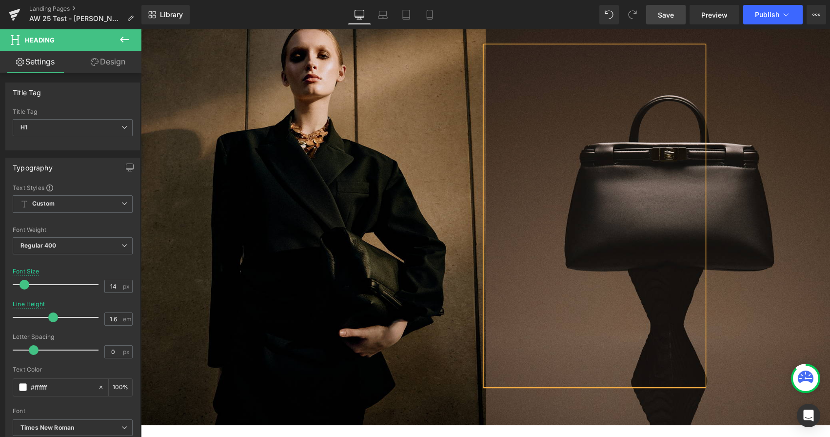
click at [742, 132] on span "Heading" at bounding box center [658, 215] width 345 height 339
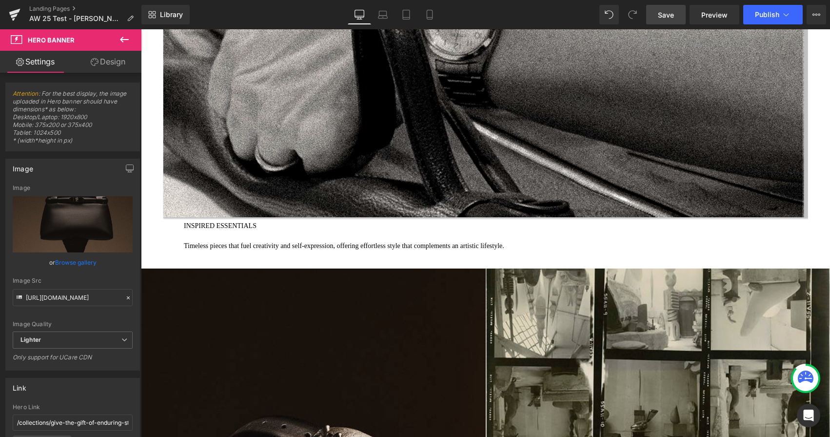
scroll to position [1122, 0]
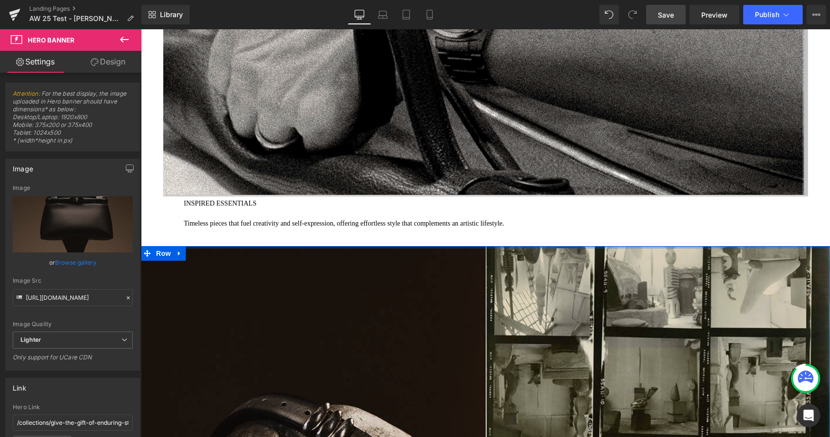
click at [462, 230] on div "INSPIRED ESSENTIALS Timeless pieces that fuel creativity and self-expression, o…" at bounding box center [496, 219] width 624 height 43
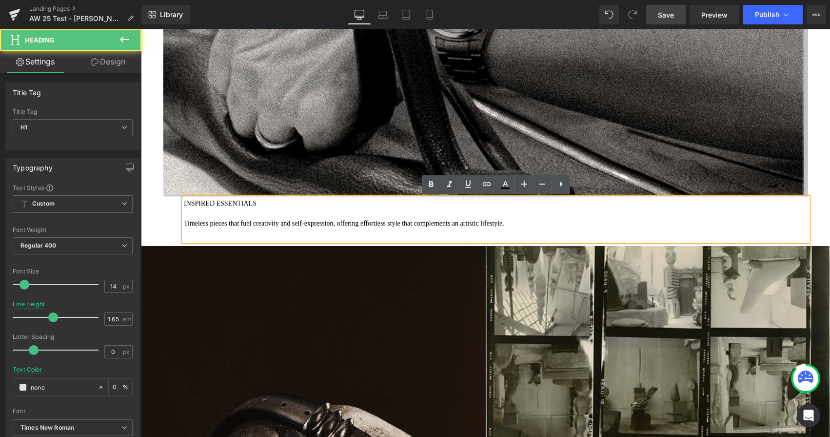
click at [335, 218] on h1 "Timeless pieces that fuel creativity and self-expression, offering effortless s…" at bounding box center [496, 223] width 624 height 11
click at [277, 201] on h1 "INSPIRED ESSENTIALS" at bounding box center [496, 203] width 624 height 11
click at [184, 201] on h1 "INSPIRED ESSENTIALS" at bounding box center [496, 203] width 624 height 11
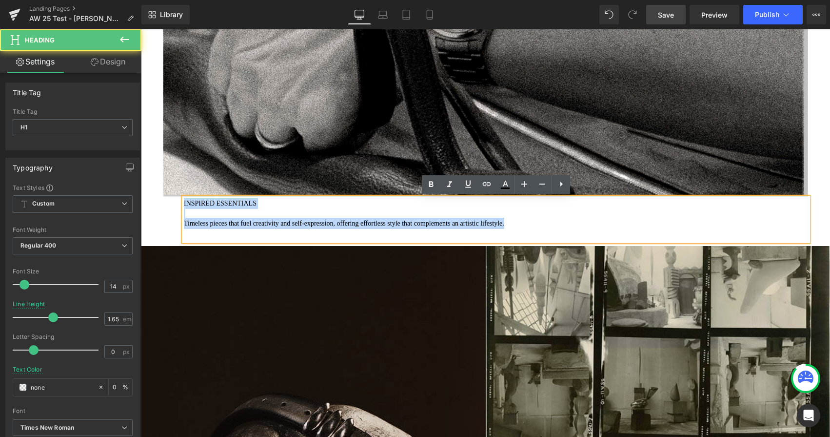
drag, startPoint x: 185, startPoint y: 202, endPoint x: 261, endPoint y: 244, distance: 87.1
click at [261, 244] on div "Video Popup INSPIRED ESSENTIALS Timeless pieces that fuel creativity and self-e…" at bounding box center [485, 30] width 689 height 431
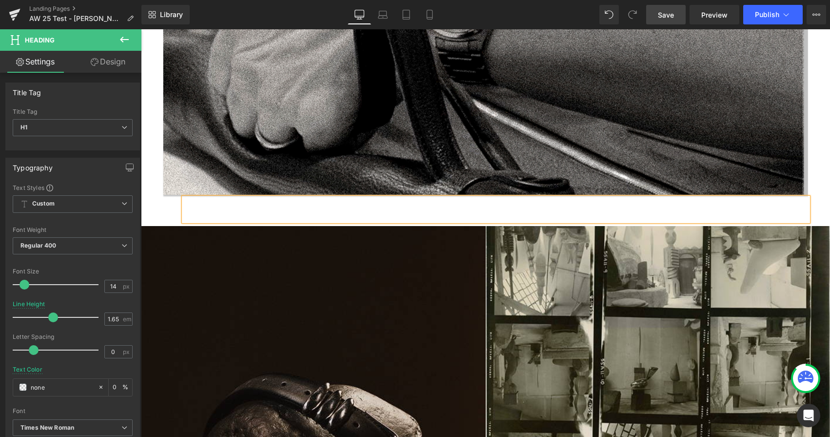
click at [172, 211] on div "Video Popup Heading" at bounding box center [485, 40] width 645 height 362
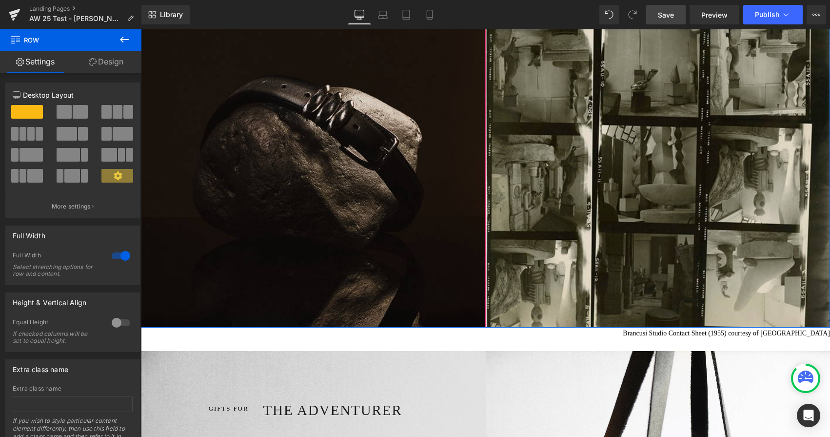
scroll to position [1729, 0]
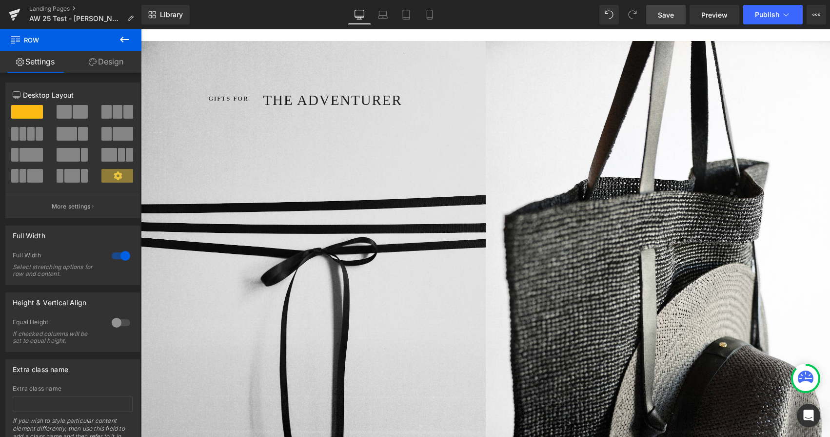
click at [411, 201] on div "GIFTS FOR Heading THE ADVENTURER Heading Row" at bounding box center [313, 299] width 345 height 517
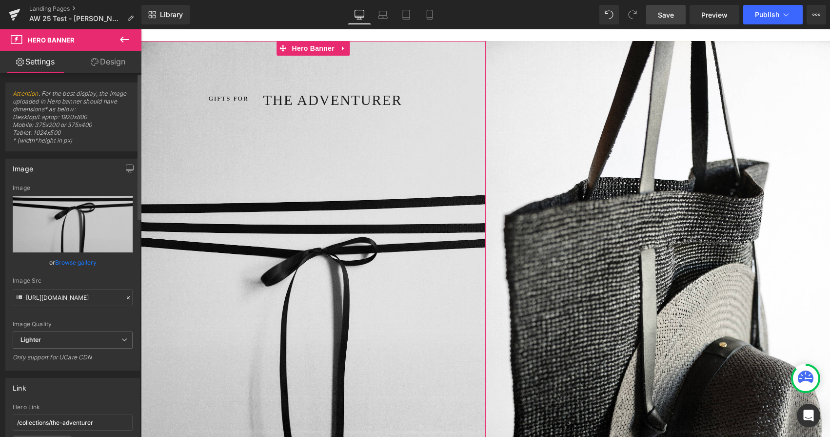
click at [70, 262] on link "Browse gallery" at bounding box center [75, 262] width 41 height 17
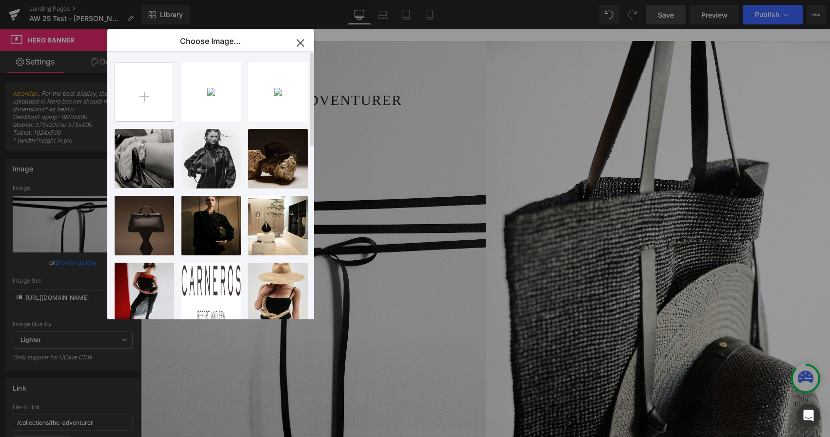
click at [144, 101] on input "file" at bounding box center [144, 91] width 59 height 59
type input "C:\fakepath\suni desktop 33.png"
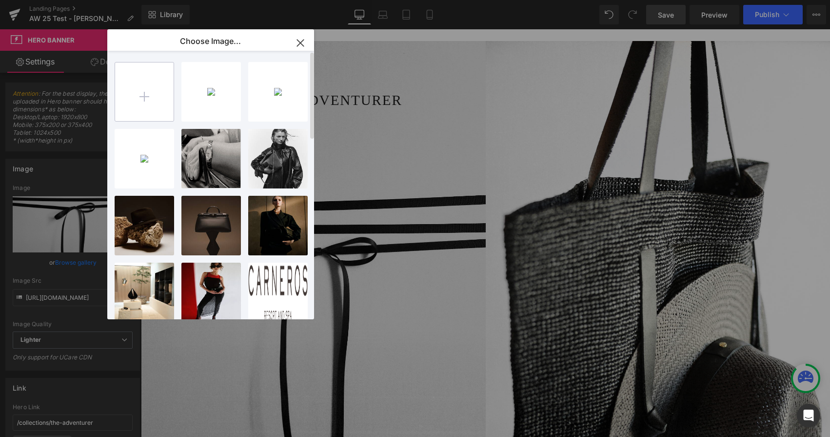
click at [148, 94] on input "file" at bounding box center [144, 91] width 59 height 59
type input "C:\fakepath\suni desktop 32.png"
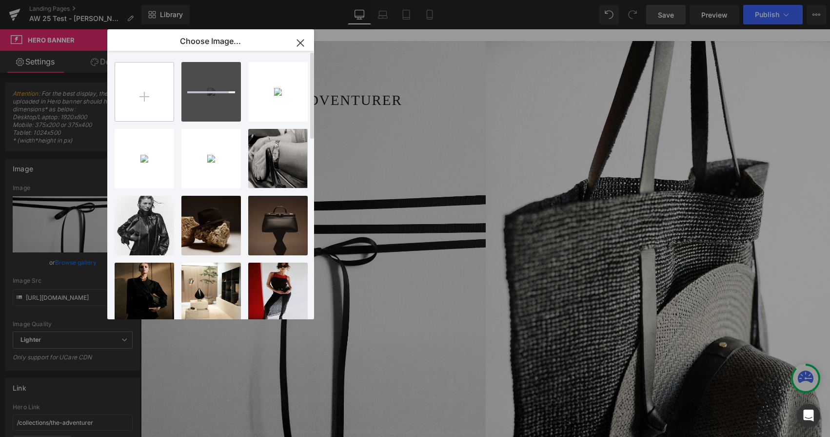
click at [140, 91] on input "file" at bounding box center [144, 91] width 59 height 59
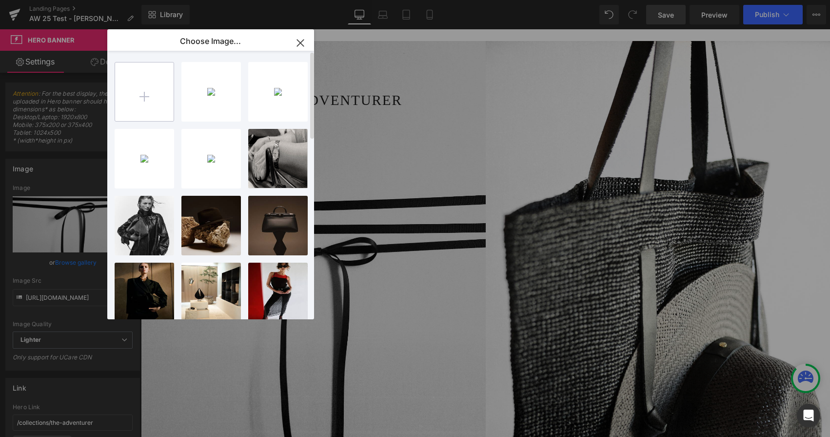
type input "C:\fakepath\suni desktop 29.png"
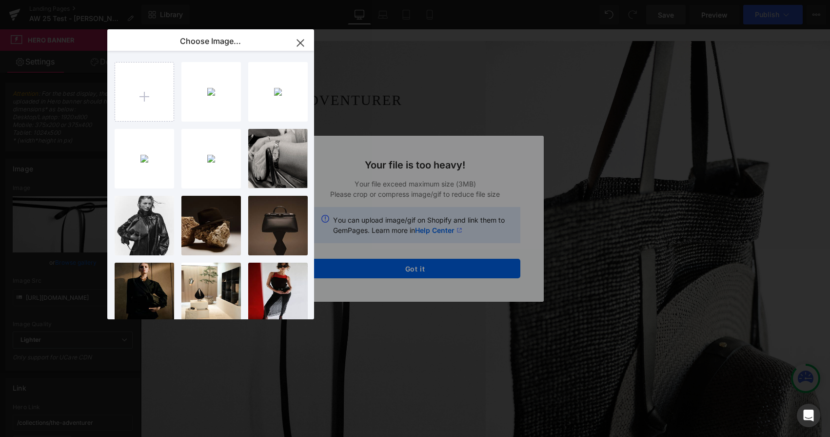
click at [408, 0] on div "Text Color Highlight Color #333333 Choose Image... Back to Library Insert suni …" at bounding box center [415, 0] width 830 height 0
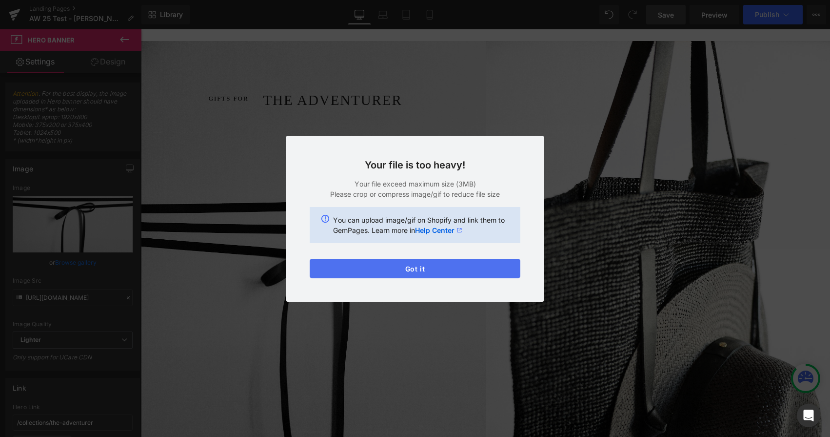
click at [414, 266] on button "Got it" at bounding box center [415, 269] width 211 height 20
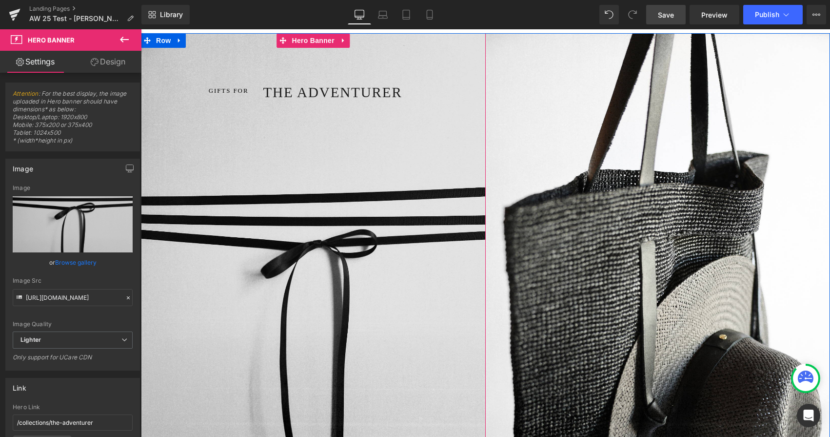
scroll to position [1740, 0]
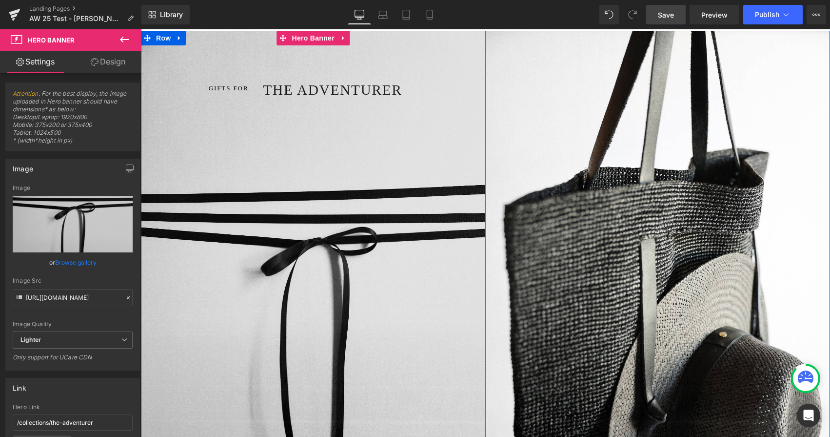
click at [372, 234] on div "GIFTS FOR Heading THE ADVENTURER Heading Row" at bounding box center [313, 289] width 345 height 517
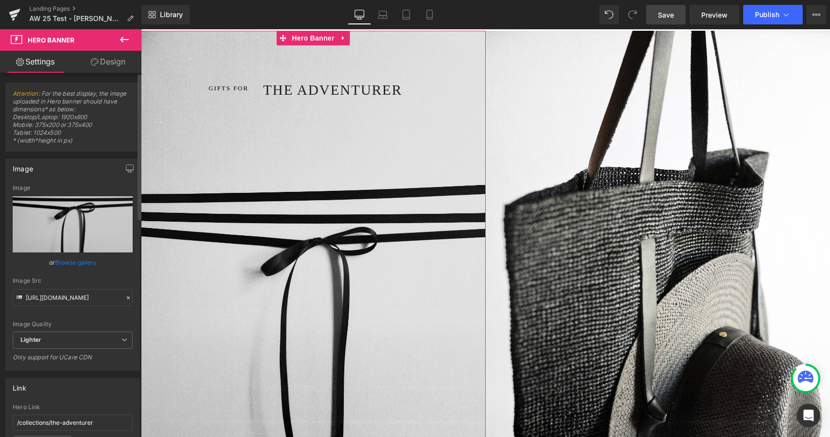
click at [64, 264] on link "Browse gallery" at bounding box center [75, 262] width 41 height 17
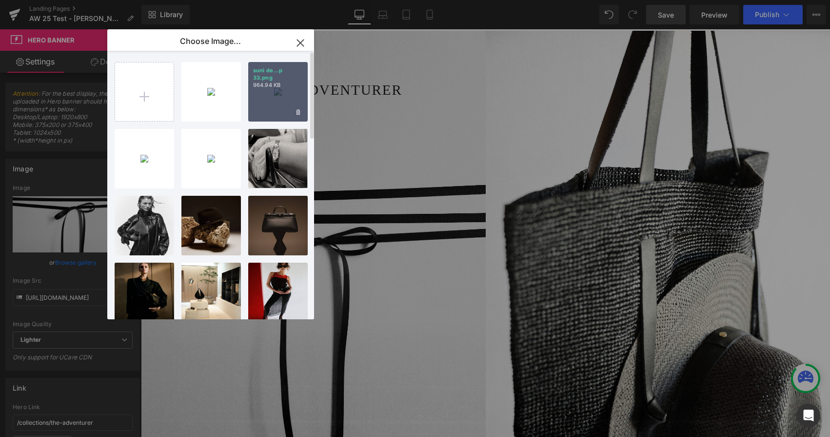
click at [274, 102] on div "suni de...p 33.png 964.94 KB" at bounding box center [278, 92] width 60 height 60
type input "https://ucarecdn.com/eac57857-3994-4a0b-8f8f-11397ba1a117/-/format/auto/-/previ…"
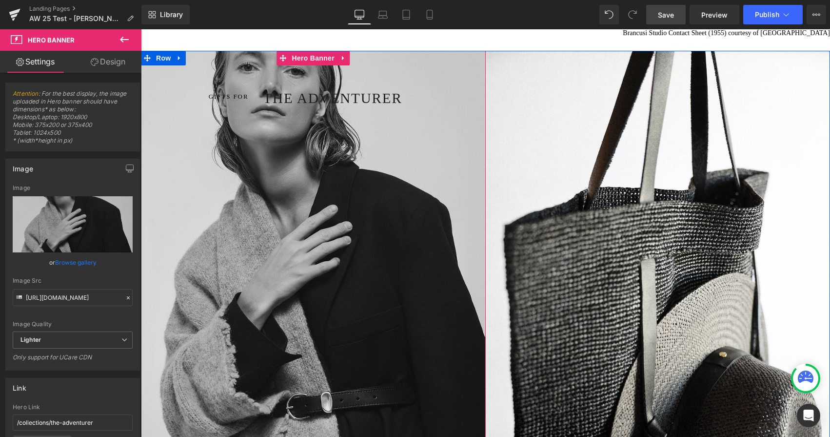
scroll to position [1712, 0]
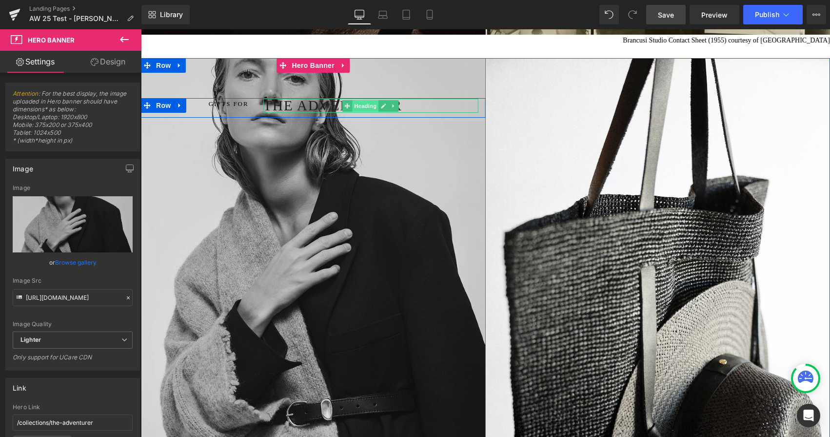
click at [375, 106] on span "Heading" at bounding box center [366, 106] width 26 height 12
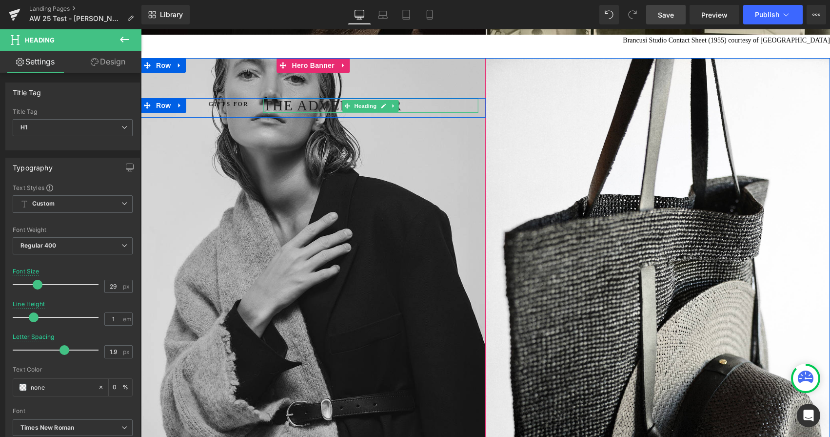
click at [297, 103] on span "THE ADVENTURER" at bounding box center [332, 106] width 139 height 16
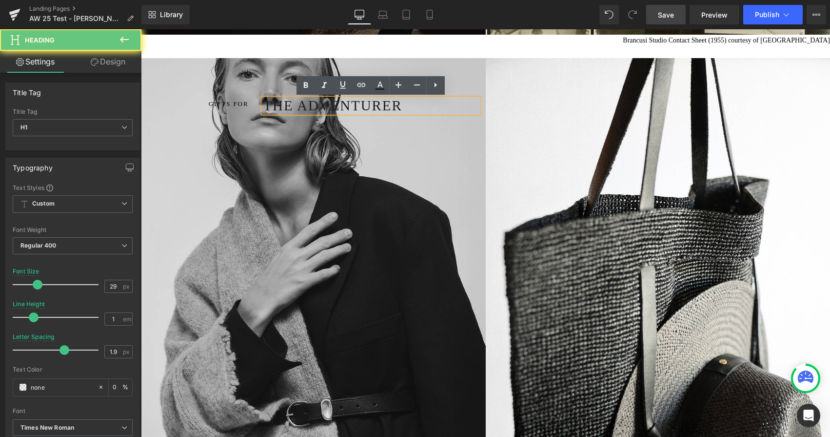
click at [297, 103] on span "THE ADVENTURER" at bounding box center [332, 106] width 139 height 16
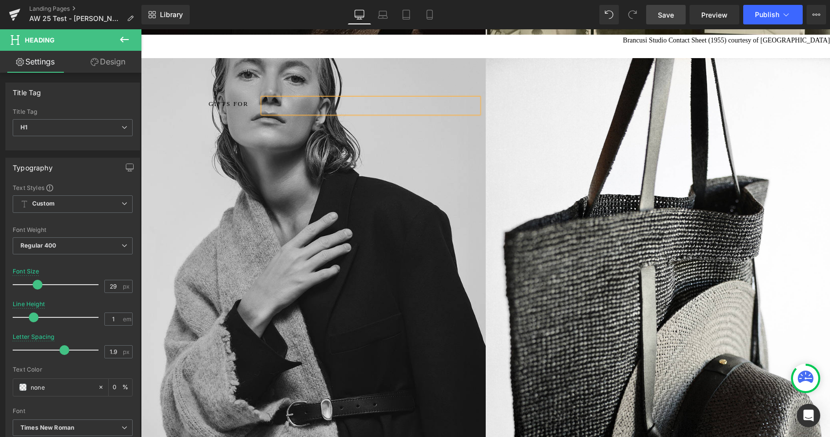
click at [243, 102] on span "GIFTS FOR" at bounding box center [229, 103] width 40 height 7
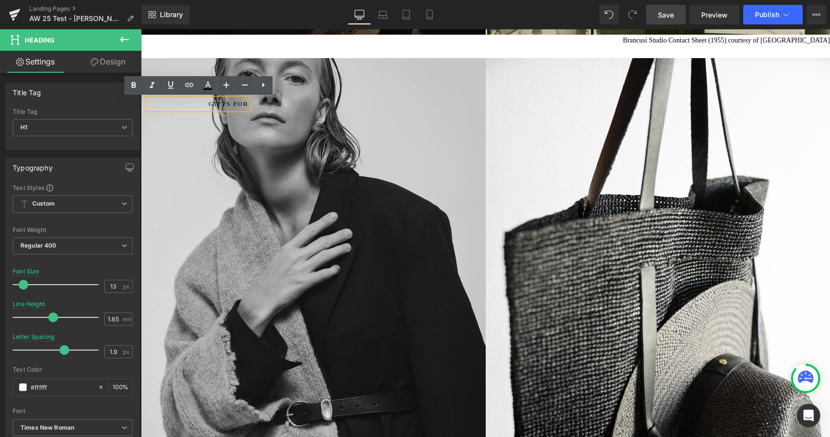
click at [243, 102] on span "GIFTS FOR" at bounding box center [229, 103] width 40 height 7
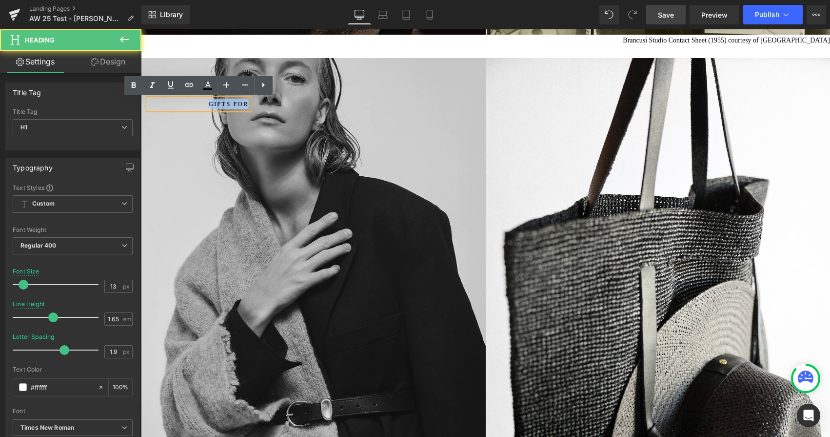
click at [243, 102] on span "GIFTS FOR" at bounding box center [229, 103] width 40 height 7
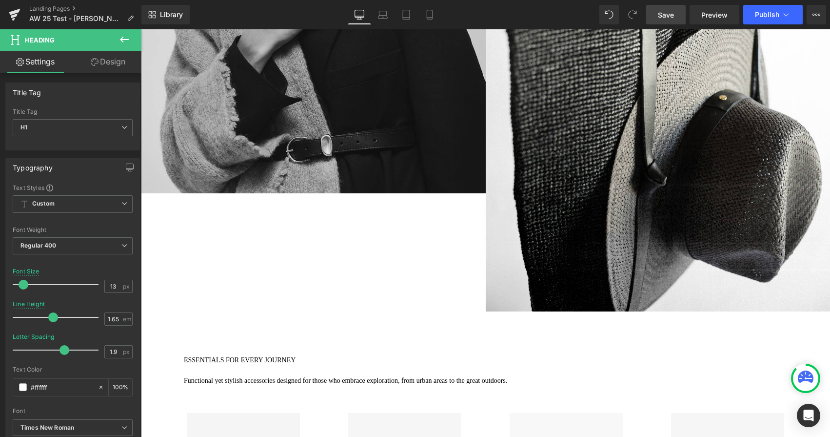
scroll to position [1974, 0]
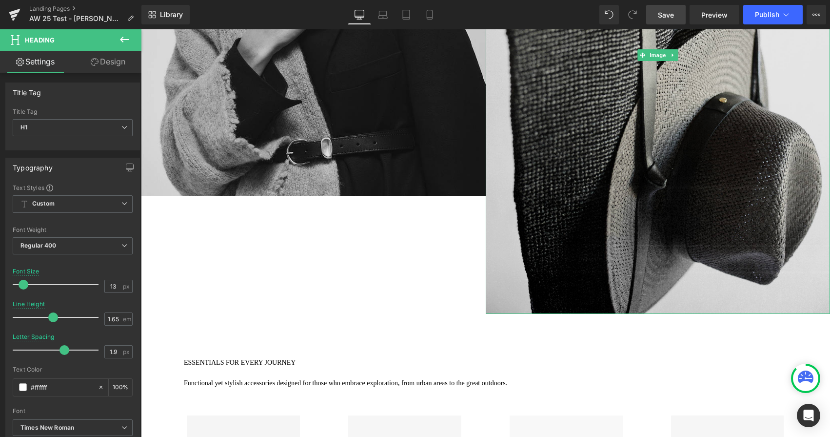
click at [537, 216] on img at bounding box center [658, 55] width 345 height 517
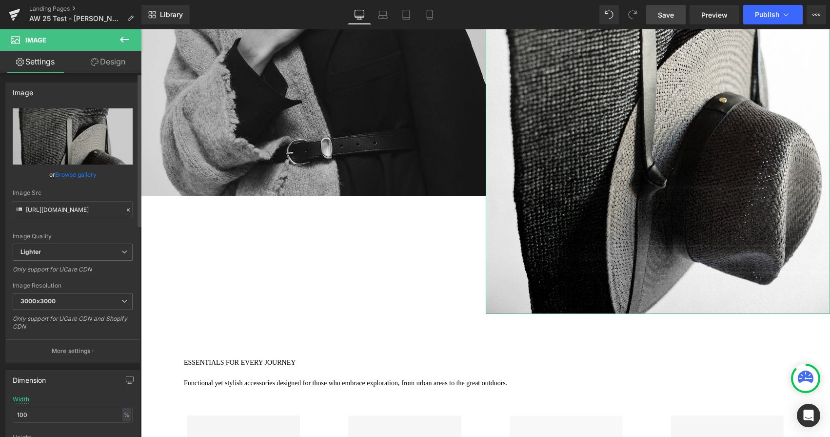
click at [88, 173] on link "Browse gallery" at bounding box center [75, 174] width 41 height 17
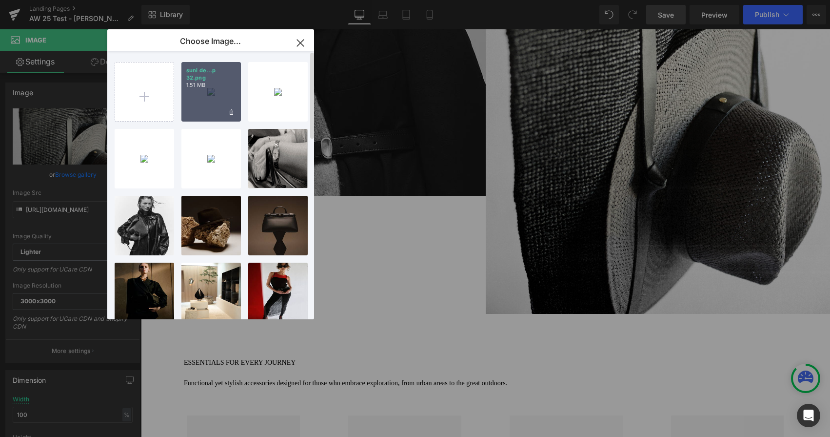
click at [206, 116] on div "suni de...p 32.png 1.51 MB" at bounding box center [211, 92] width 60 height 60
type input "https://ucarecdn.com/ce46eab3-ff27-49a2-b599-edc413ed5499/-/format/auto/-/previ…"
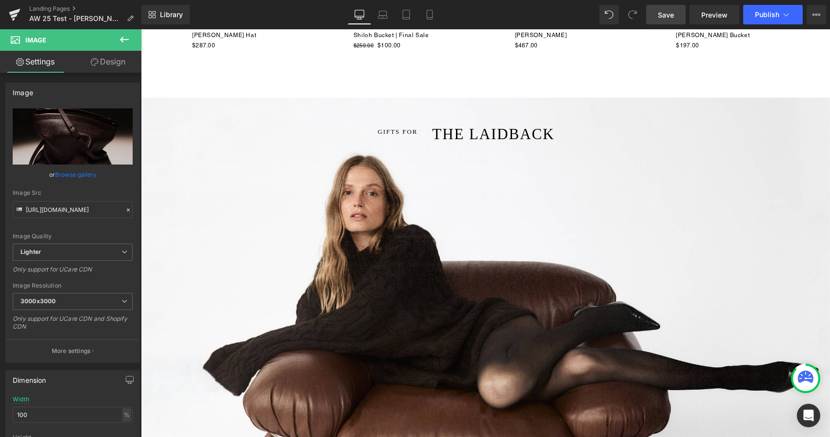
scroll to position [2756, 0]
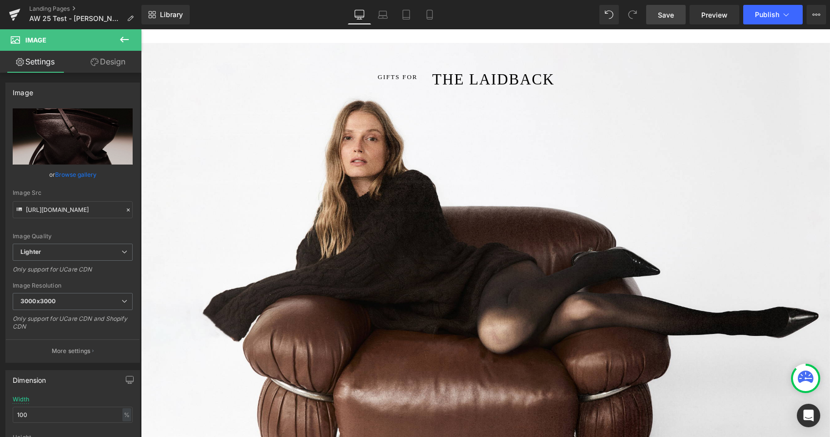
click at [253, 169] on div "GIFTS FOR Heading THE LAIDBACK Heading Row" at bounding box center [485, 273] width 689 height 460
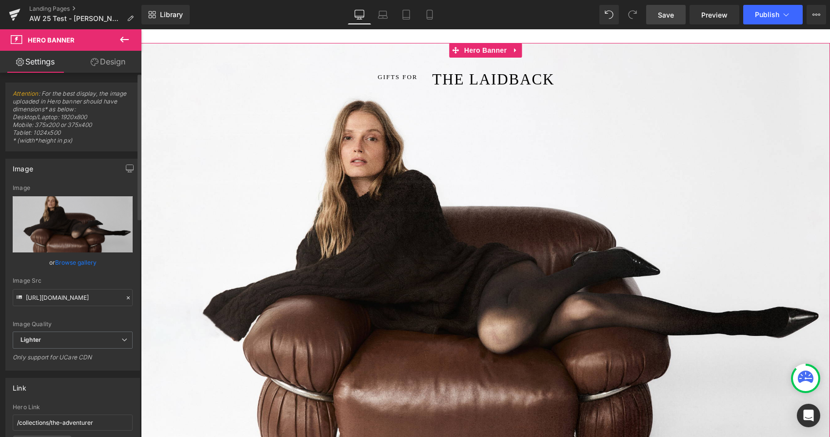
click at [70, 260] on link "Browse gallery" at bounding box center [75, 262] width 41 height 17
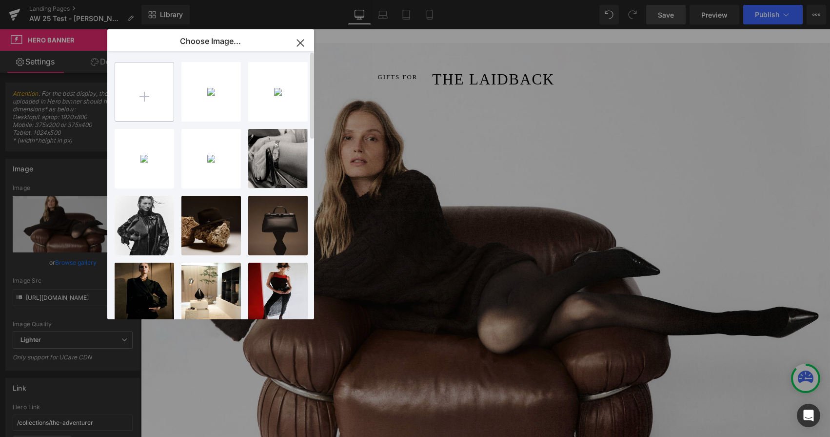
click at [140, 103] on input "file" at bounding box center [144, 91] width 59 height 59
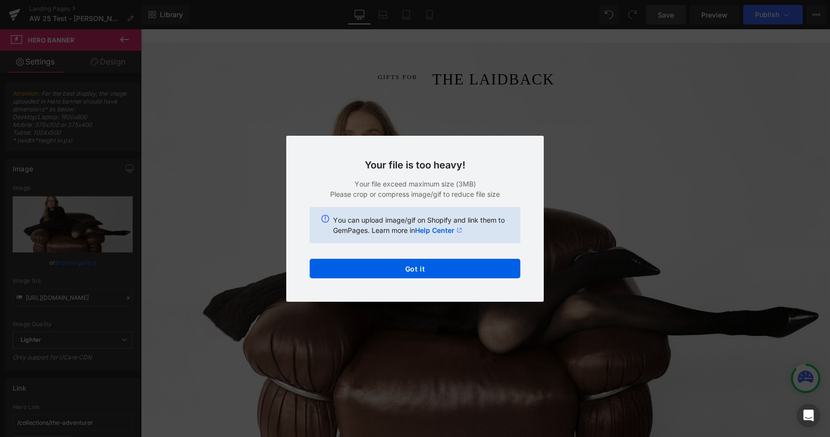
click at [465, 0] on div "Text Color Highlight Color #333333 Choose Image... Back to Library Insert suni …" at bounding box center [415, 0] width 830 height 0
click at [465, 268] on button "Got it" at bounding box center [415, 269] width 211 height 20
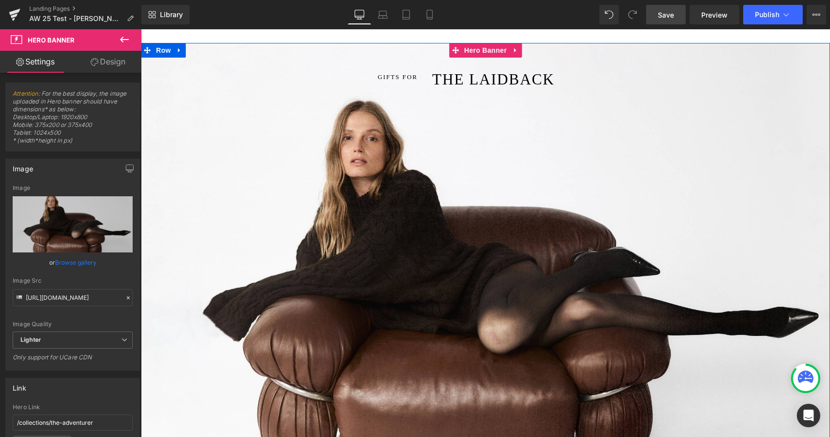
click at [258, 111] on span "GIFTS FOR Heading THE LAIDBACK Heading Row" at bounding box center [485, 101] width 689 height 24
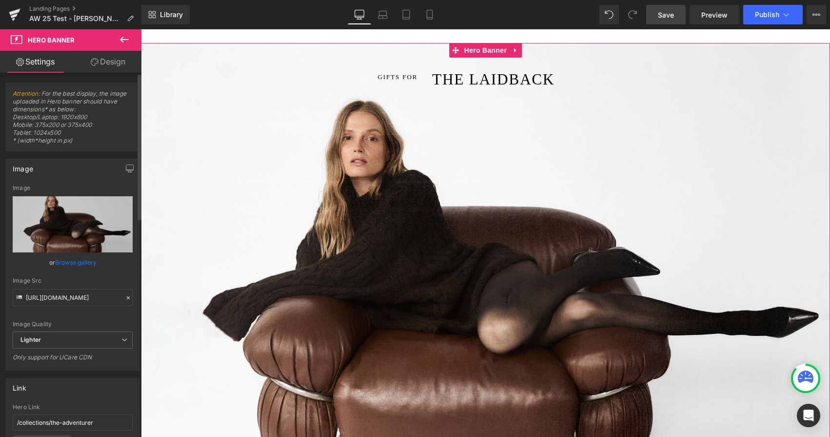
click at [86, 258] on link "Browse gallery" at bounding box center [75, 262] width 41 height 17
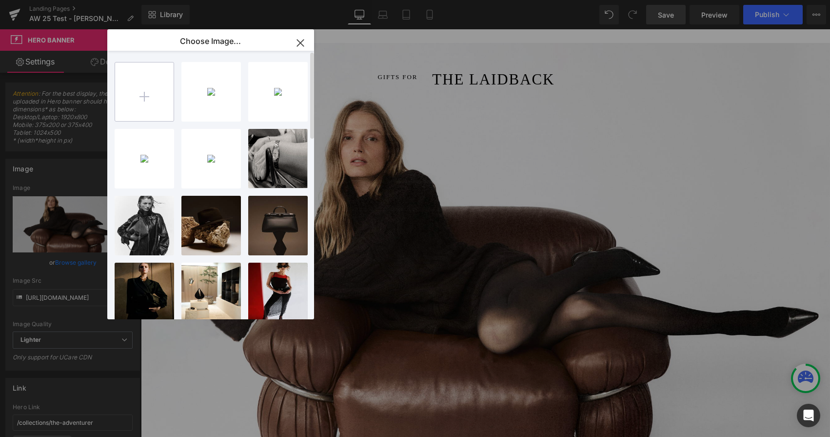
click at [154, 95] on input "file" at bounding box center [144, 91] width 59 height 59
type input "C:\fakepath\Screenshot 2025-09-02 at 8.57.23 PM.png"
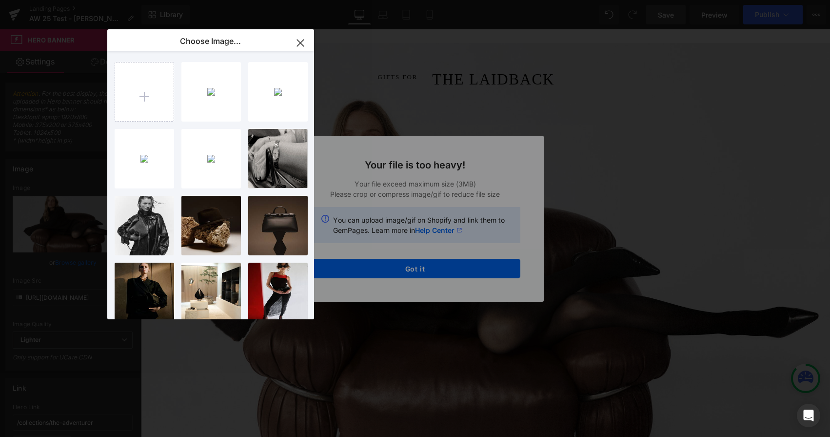
click at [473, 0] on div "Text Color Highlight Color #333333 Choose Image... Back to Library Insert suni …" at bounding box center [415, 0] width 830 height 0
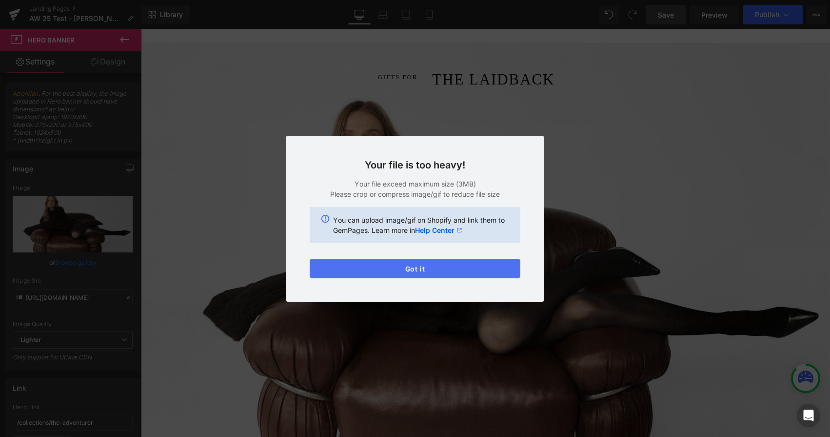
click at [453, 266] on button "Got it" at bounding box center [415, 269] width 211 height 20
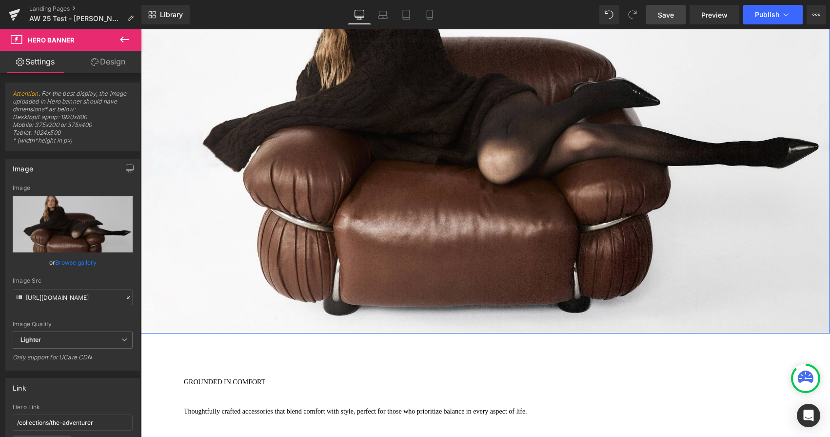
scroll to position [2823, 0]
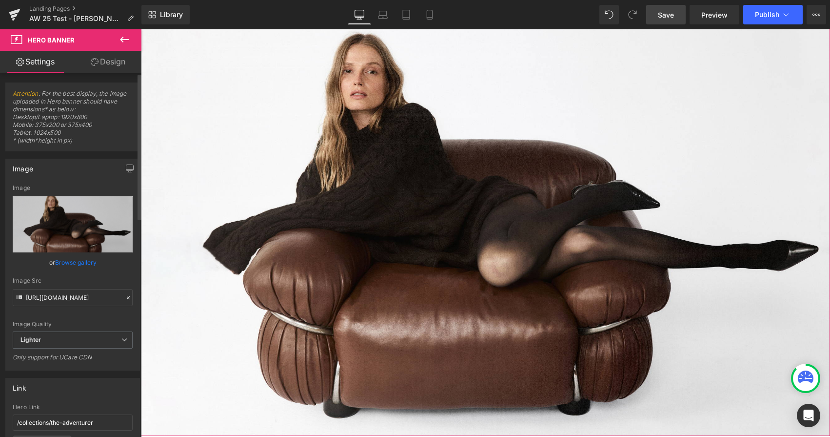
click at [73, 264] on link "Browse gallery" at bounding box center [75, 262] width 41 height 17
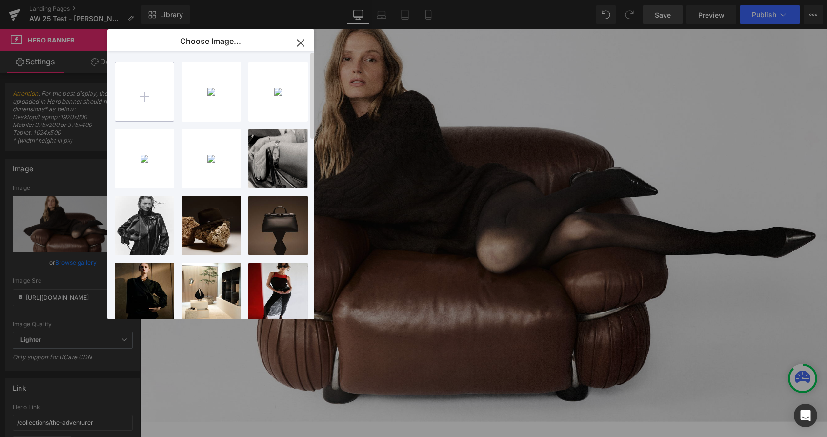
click at [148, 104] on input "file" at bounding box center [144, 91] width 59 height 59
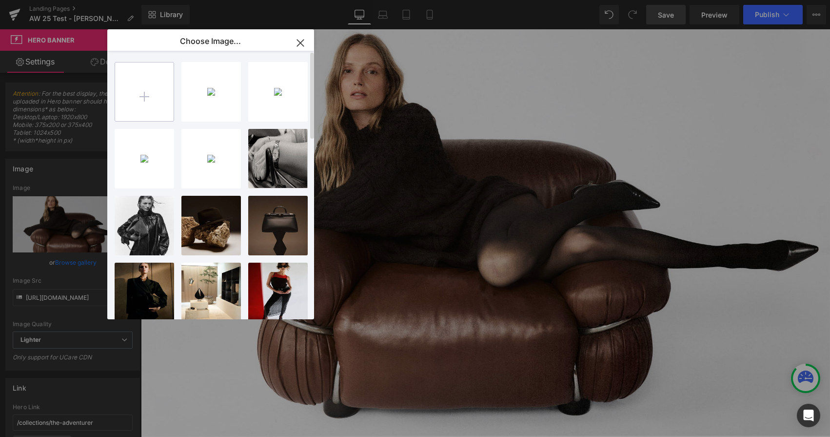
click at [144, 89] on input "file" at bounding box center [144, 91] width 59 height 59
click at [300, 44] on icon "button" at bounding box center [300, 43] width 6 height 6
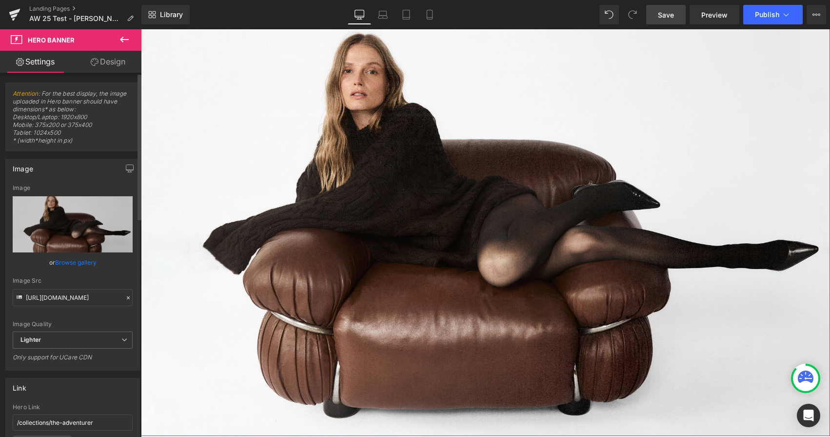
click at [62, 262] on link "Browse gallery" at bounding box center [75, 262] width 41 height 17
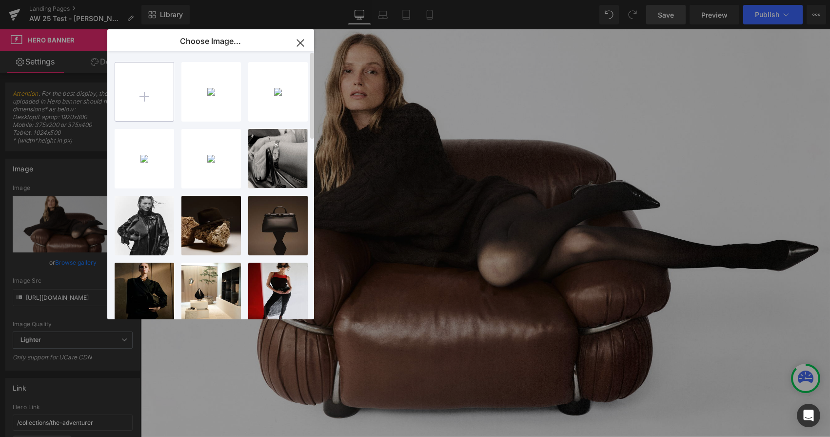
click at [149, 88] on input "file" at bounding box center [144, 91] width 59 height 59
click at [302, 45] on icon "button" at bounding box center [300, 43] width 6 height 6
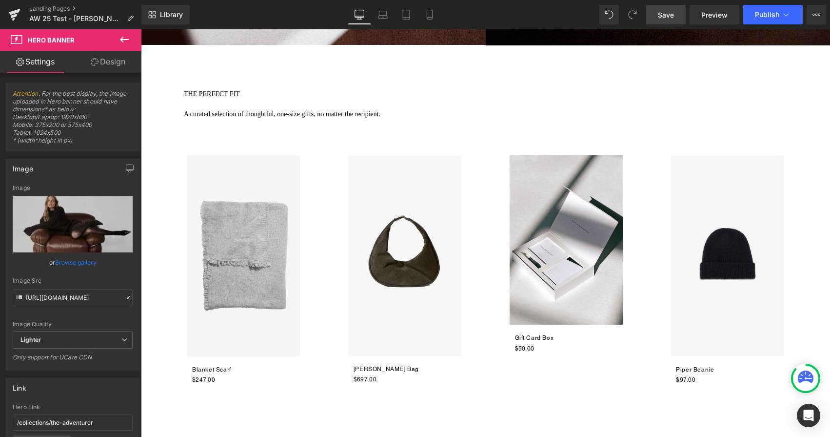
scroll to position [4353, 0]
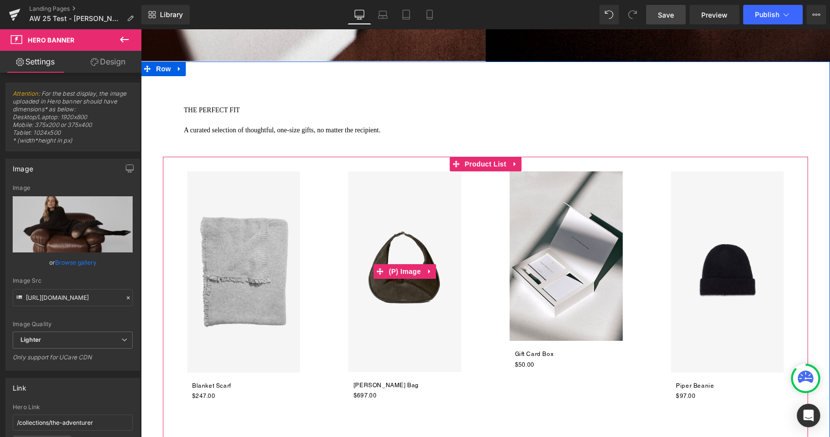
click at [340, 194] on link "Sale Off" at bounding box center [404, 271] width 161 height 201
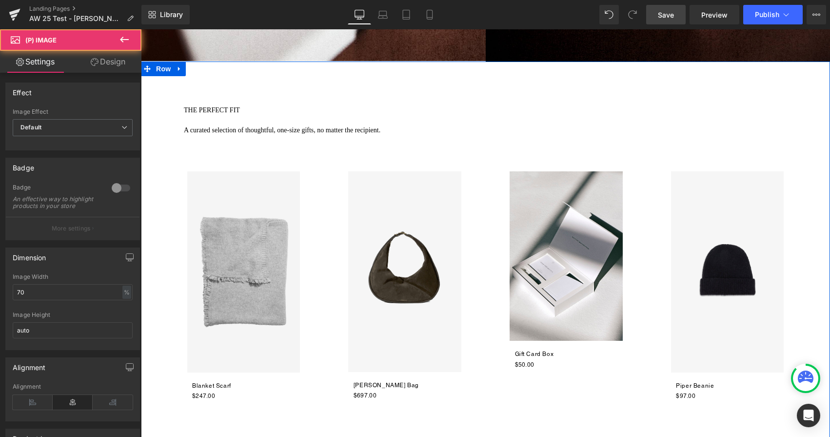
click at [141, 29] on div at bounding box center [141, 29] width 0 height 0
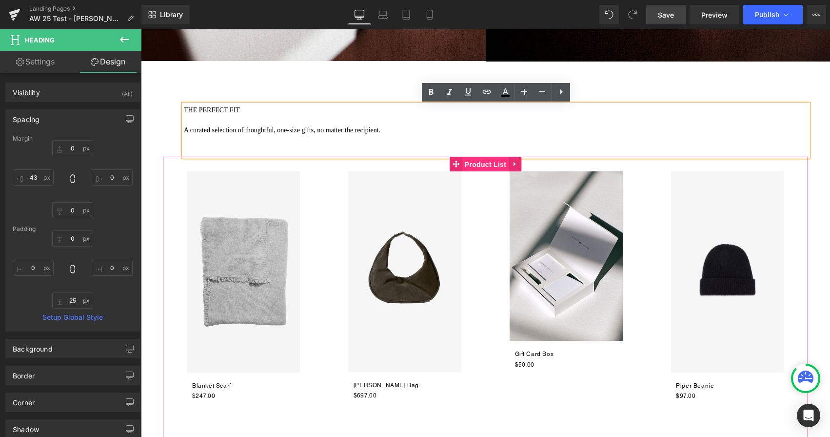
click at [491, 172] on span "Product List" at bounding box center [485, 164] width 46 height 15
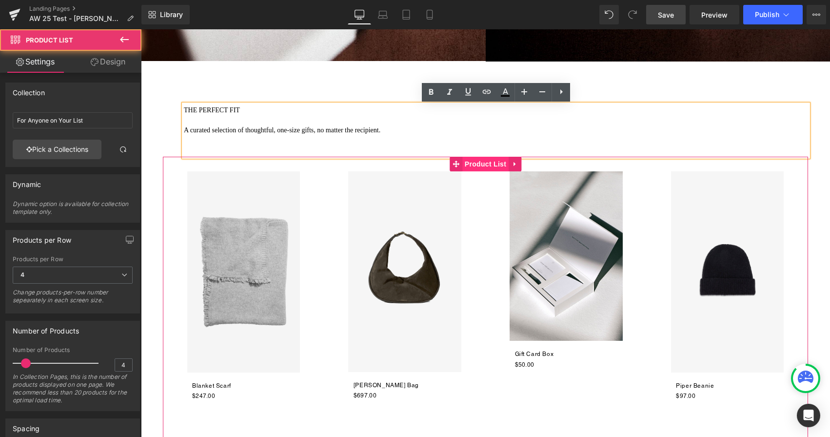
click at [487, 166] on span "Product List" at bounding box center [485, 164] width 46 height 15
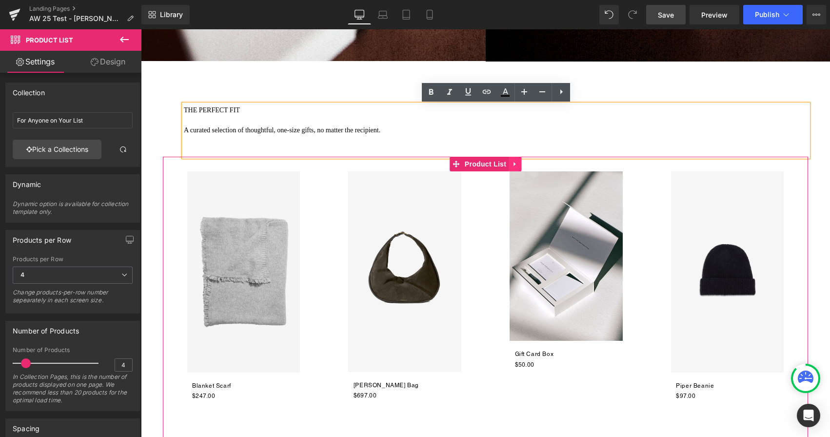
click at [514, 164] on icon at bounding box center [515, 164] width 2 height 4
click at [519, 165] on icon at bounding box center [521, 163] width 7 height 7
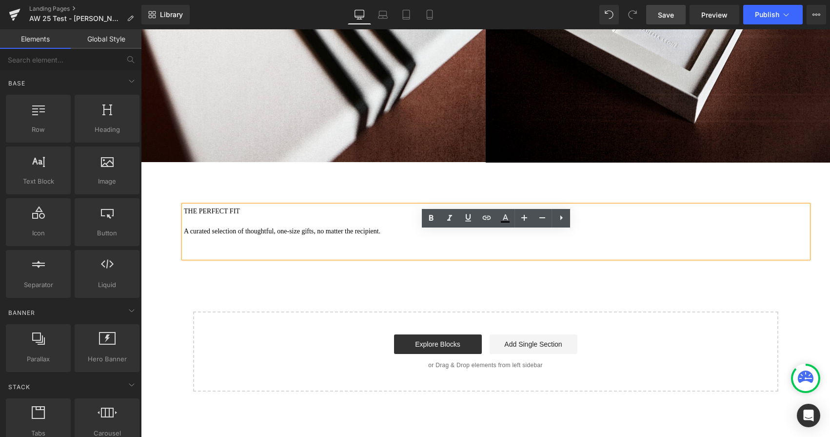
scroll to position [4214, 0]
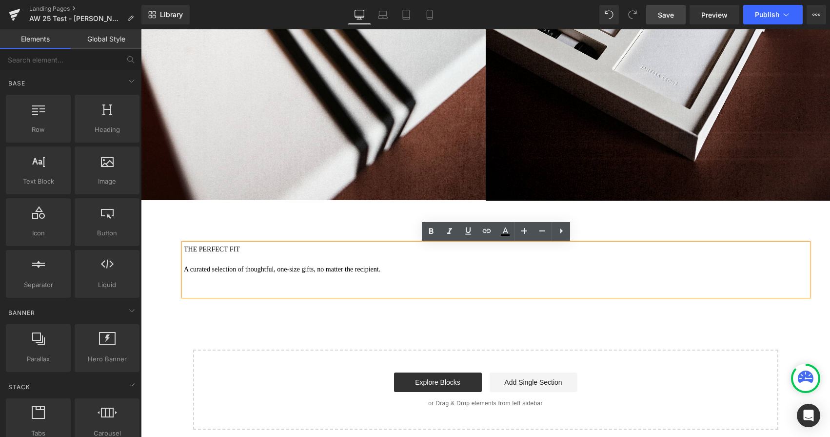
click at [537, 362] on div "Start building your page Explore Blocks Add Single Section or Drag & Drop eleme…" at bounding box center [485, 389] width 583 height 78
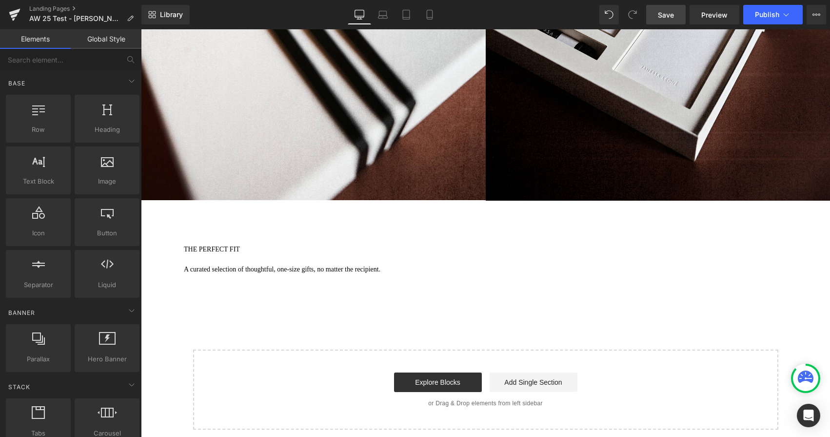
click at [515, 355] on div "Start building your page Explore Blocks Add Single Section or Drag & Drop eleme…" at bounding box center [485, 389] width 583 height 78
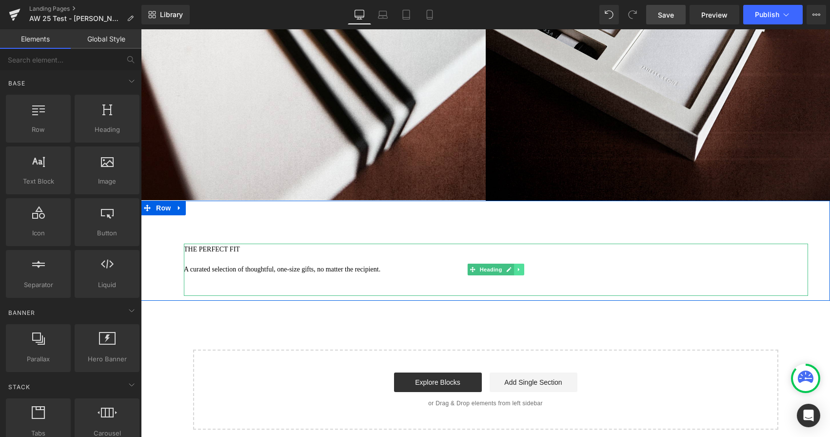
click at [519, 271] on icon at bounding box center [519, 269] width 5 height 6
click at [523, 270] on icon at bounding box center [524, 269] width 5 height 5
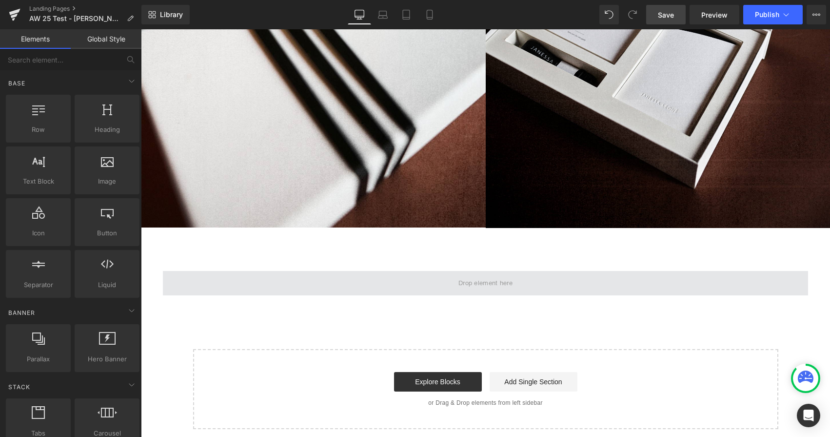
scroll to position [4186, 0]
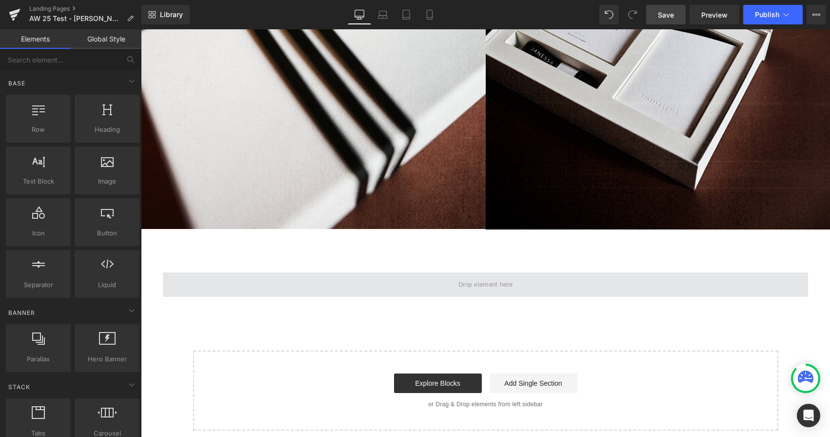
click at [510, 275] on span at bounding box center [485, 284] width 645 height 24
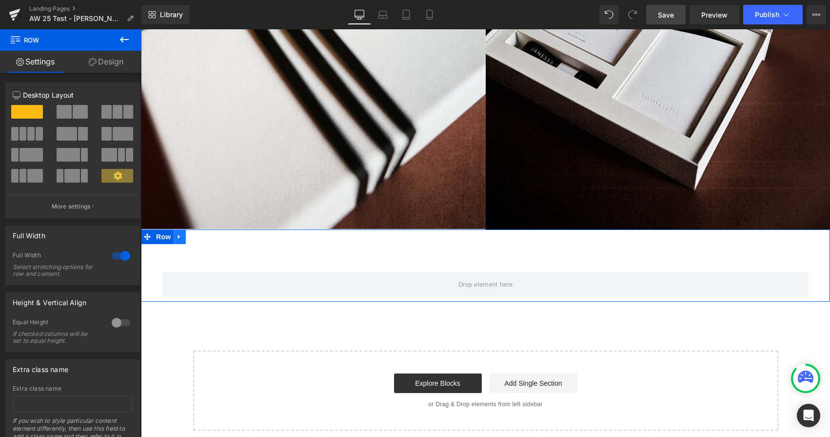
click at [181, 236] on icon at bounding box center [179, 236] width 7 height 7
click at [205, 237] on icon at bounding box center [204, 236] width 7 height 7
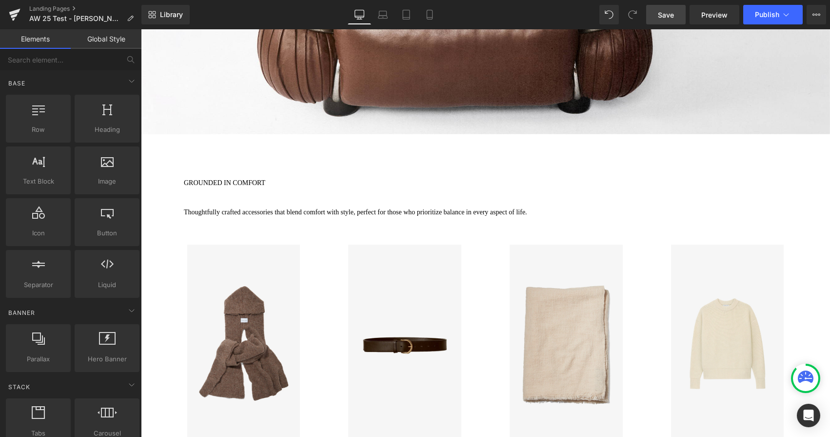
scroll to position [3177, 0]
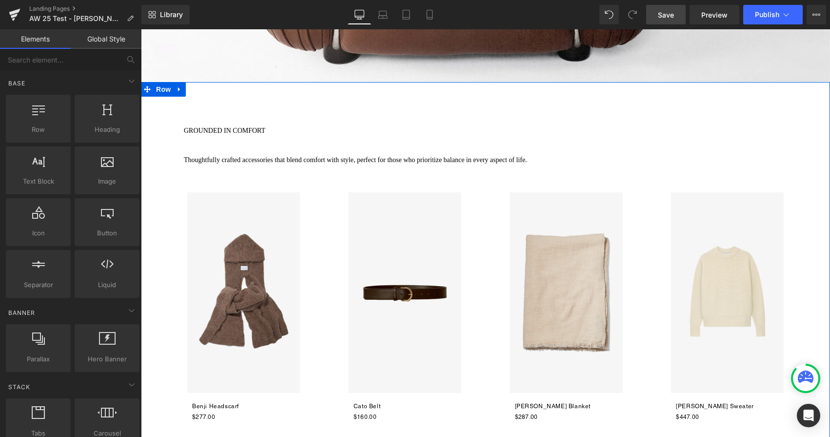
click at [237, 161] on h1 "Thoughtfully crafted accessories that blend comfort with style, perfect for tho…" at bounding box center [496, 159] width 624 height 11
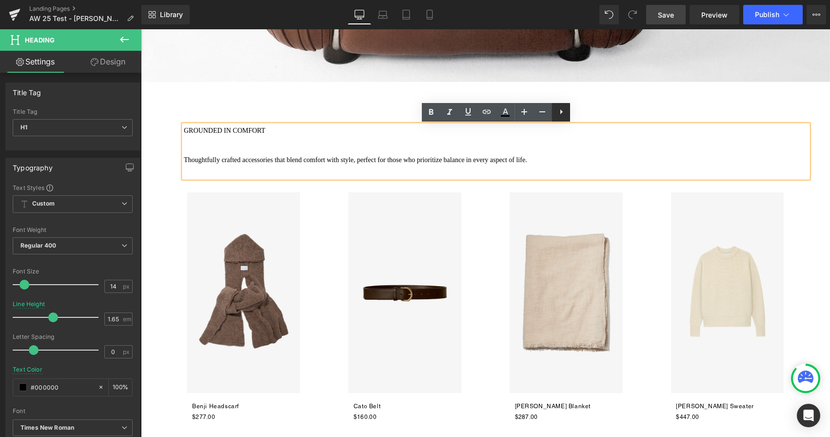
click at [560, 118] on icon at bounding box center [562, 112] width 12 height 12
click at [550, 140] on div at bounding box center [496, 140] width 624 height 9
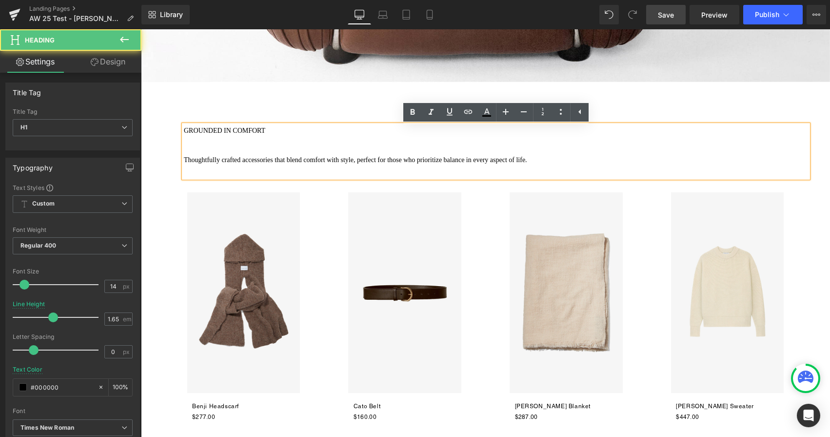
click at [431, 159] on h1 "Thoughtfully crafted accessories that blend comfort with style, perfect for tho…" at bounding box center [496, 159] width 624 height 11
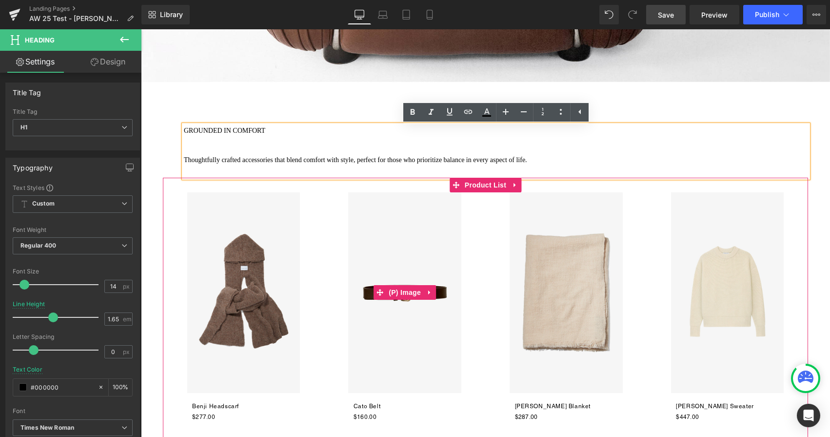
click at [410, 202] on img at bounding box center [404, 292] width 113 height 201
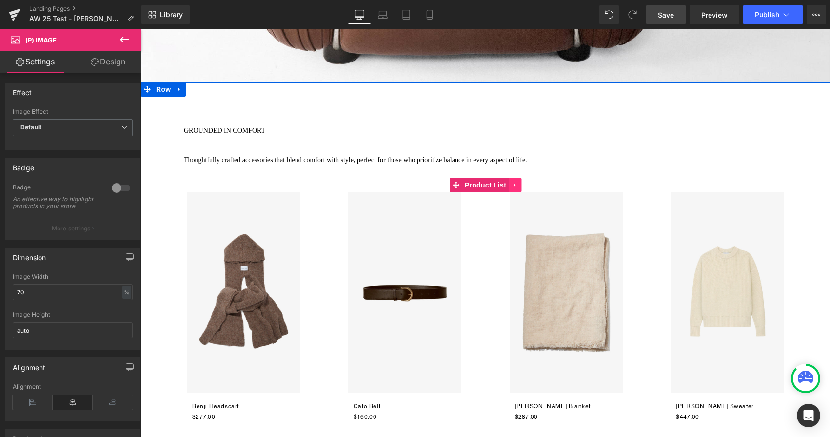
click at [518, 186] on icon at bounding box center [515, 184] width 7 height 7
click at [521, 186] on icon at bounding box center [521, 184] width 7 height 7
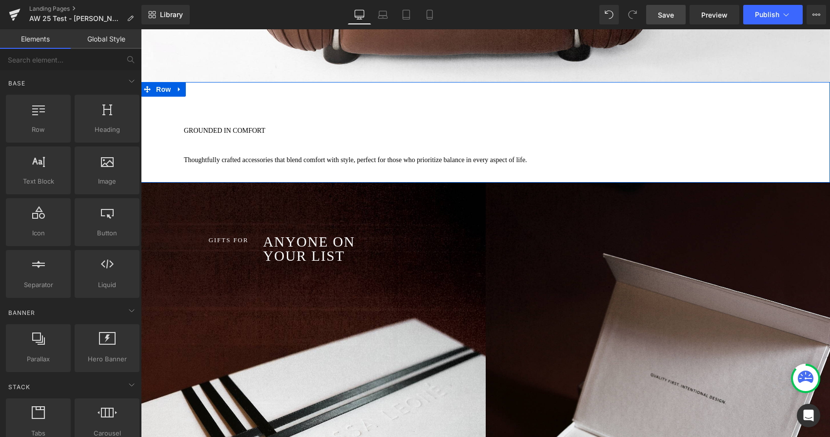
click at [480, 147] on span "Heading" at bounding box center [491, 151] width 26 height 12
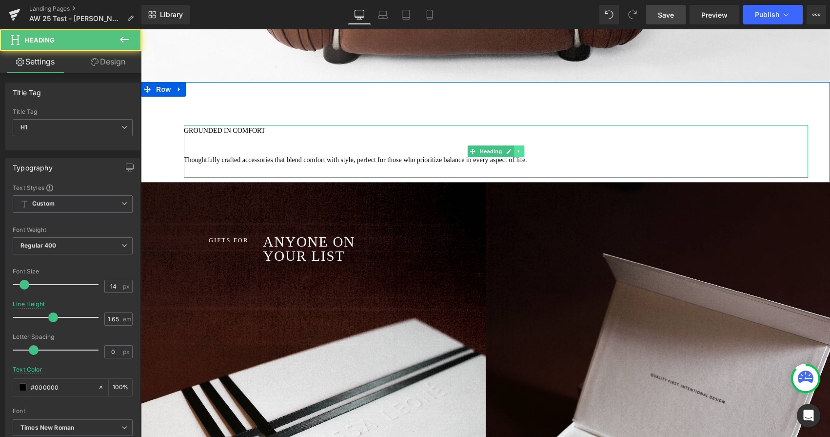
click at [519, 152] on icon at bounding box center [518, 151] width 1 height 3
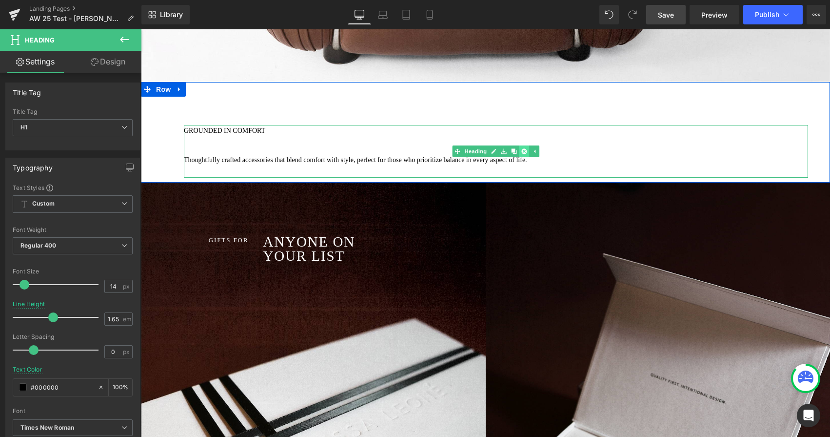
click at [525, 150] on icon at bounding box center [524, 150] width 5 height 5
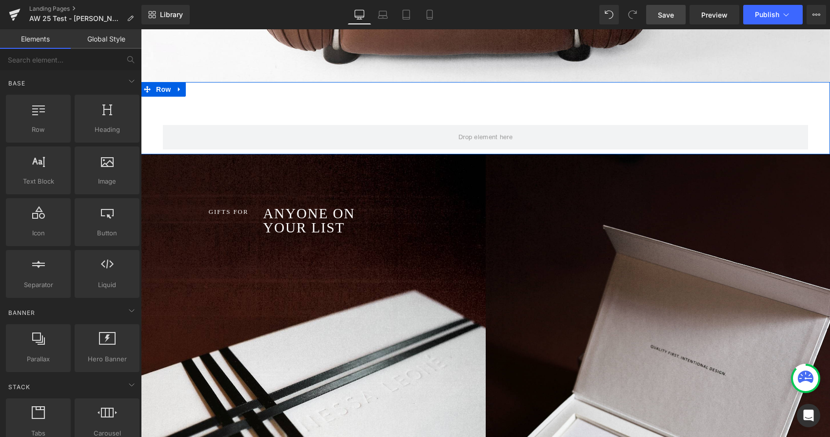
click at [491, 122] on div "Row" at bounding box center [485, 118] width 689 height 72
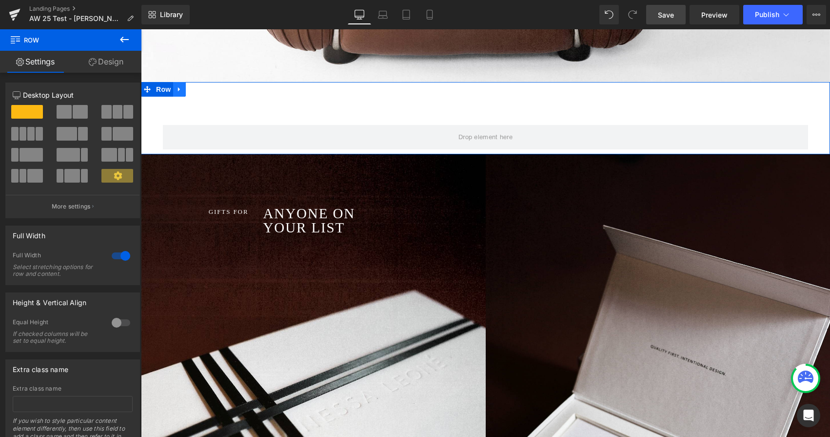
click at [180, 89] on icon at bounding box center [179, 89] width 2 height 4
click at [204, 90] on icon at bounding box center [204, 89] width 7 height 7
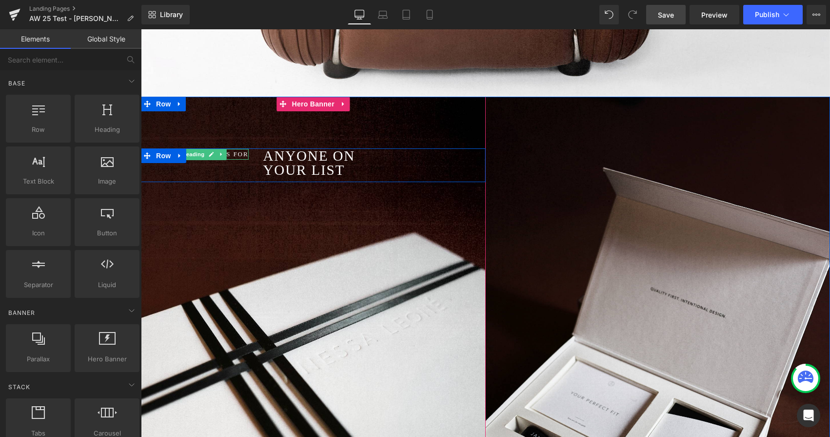
scroll to position [3159, 0]
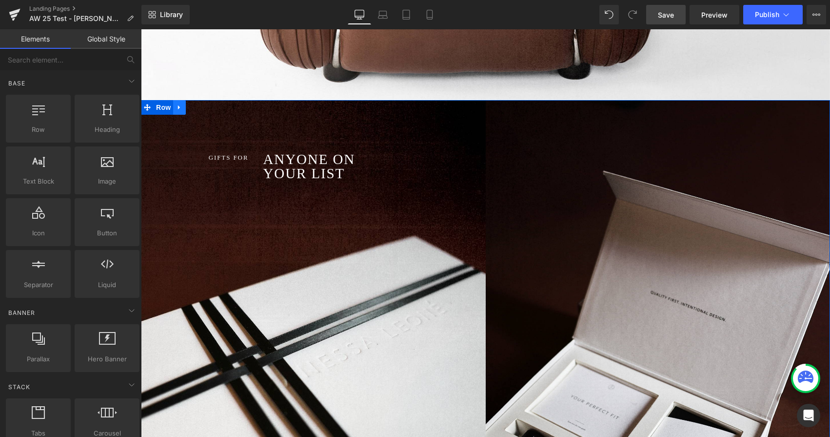
click at [180, 110] on icon at bounding box center [179, 107] width 7 height 7
click at [204, 107] on icon at bounding box center [204, 107] width 7 height 7
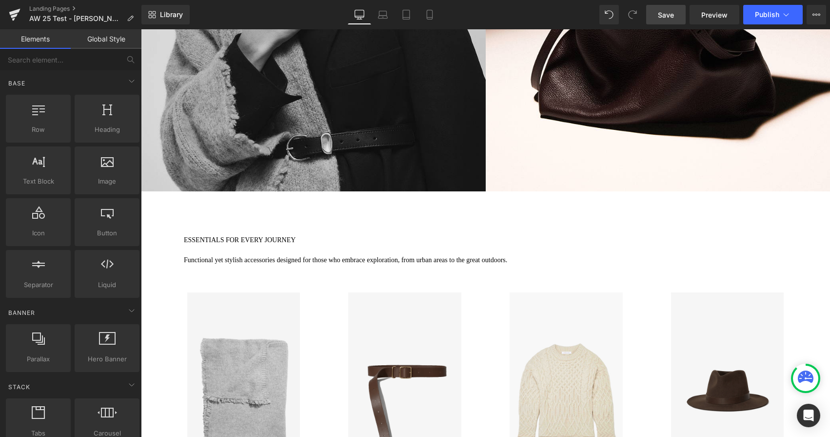
scroll to position [1987, 0]
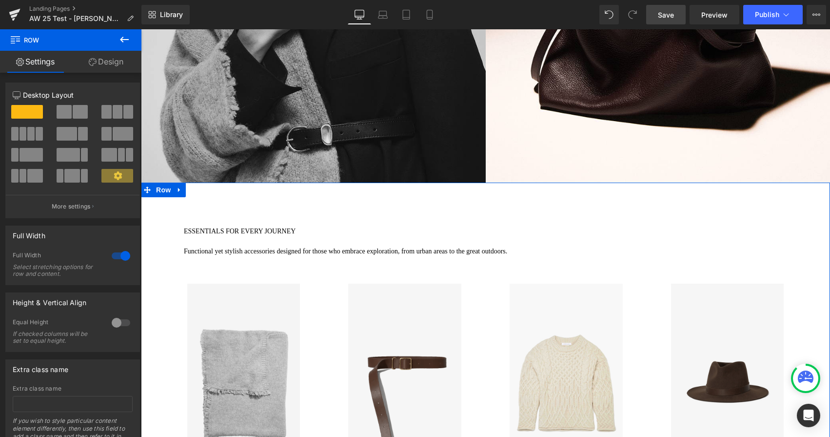
click at [221, 226] on div "ESSENTIALS FOR EVERY JOURNEY Functional yet stylish accessories designed for th…" at bounding box center [496, 246] width 624 height 43
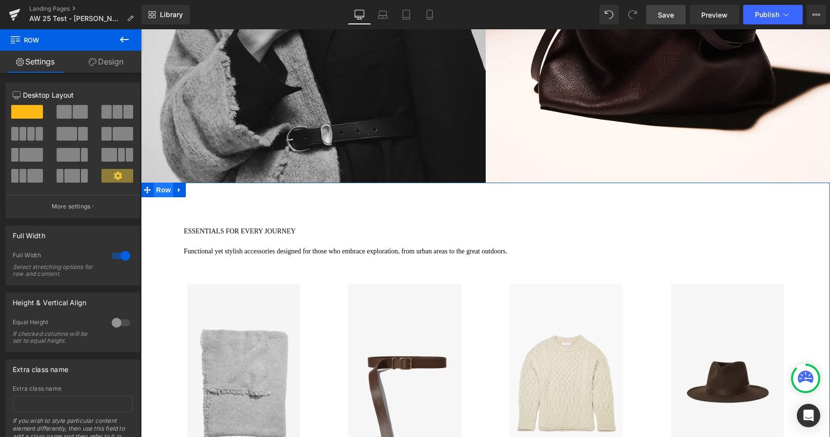
click at [166, 192] on span "Row" at bounding box center [164, 189] width 20 height 15
click at [180, 192] on icon at bounding box center [179, 189] width 7 height 7
click at [205, 190] on icon at bounding box center [204, 189] width 7 height 7
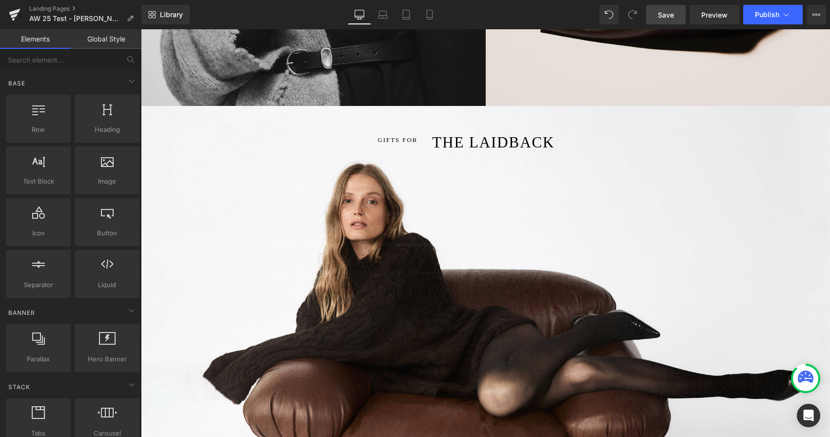
scroll to position [2034, 0]
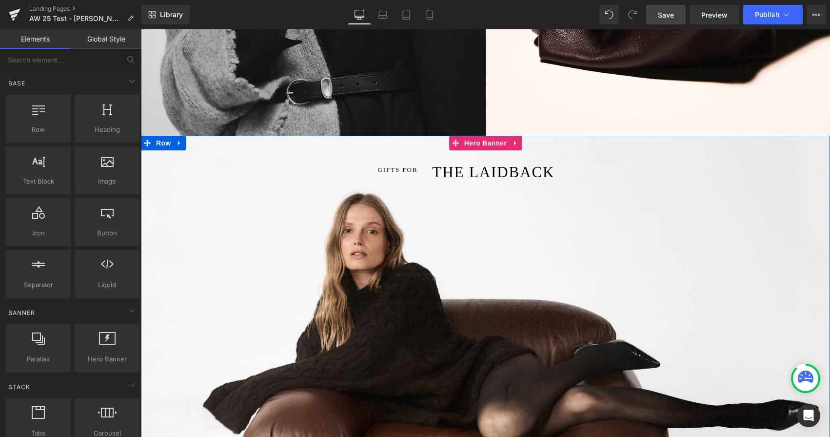
click at [141, 29] on div at bounding box center [141, 29] width 0 height 0
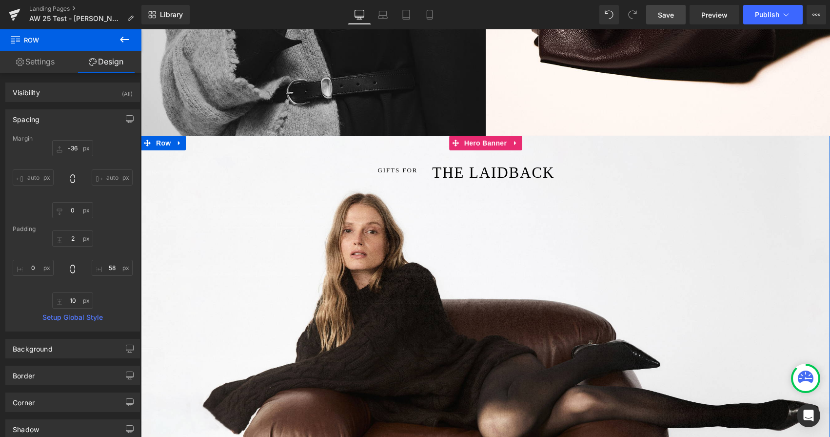
click at [487, 173] on span "THE LAIDBACK" at bounding box center [493, 172] width 122 height 17
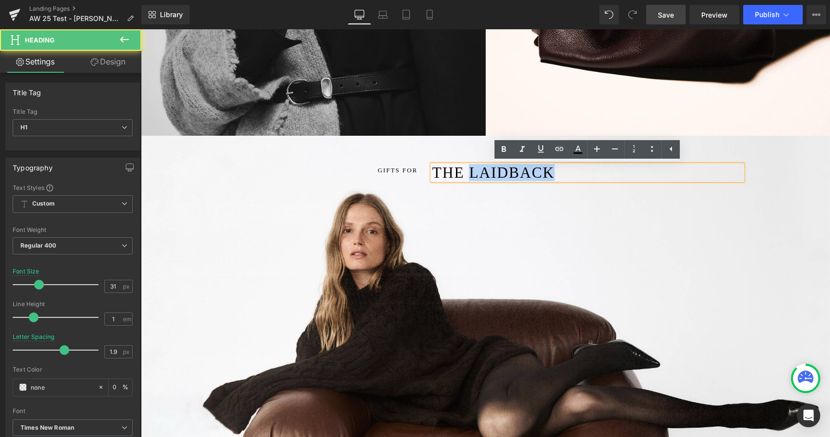
click at [487, 173] on span "THE LAIDBACK" at bounding box center [493, 172] width 122 height 17
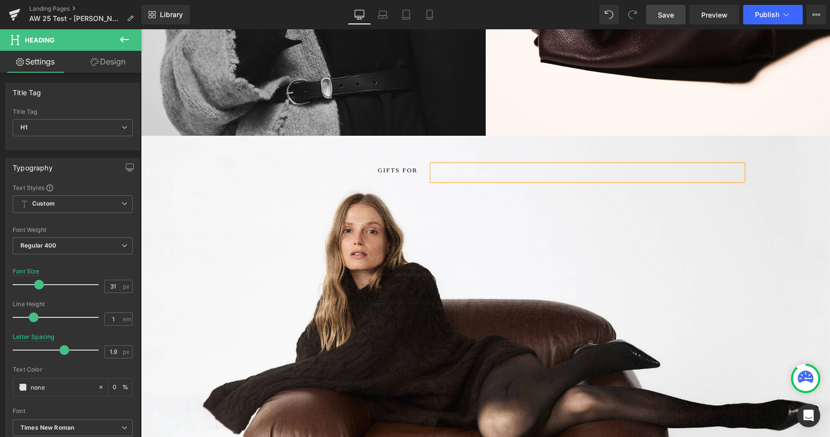
click at [414, 169] on span "GIFTS FOR" at bounding box center [398, 169] width 40 height 7
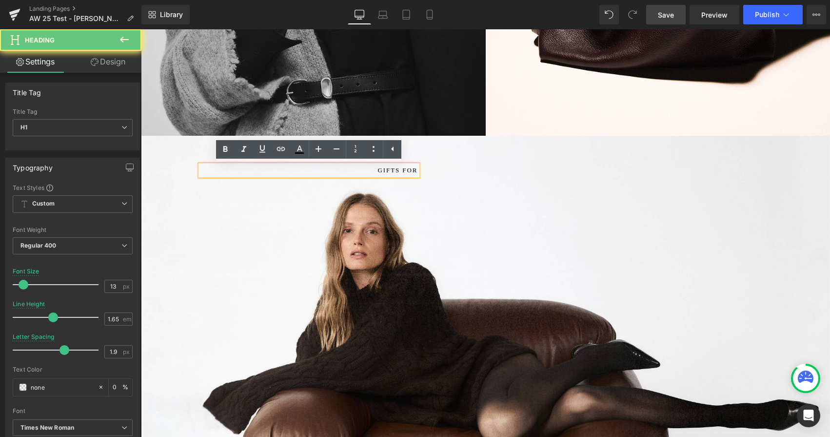
click at [414, 169] on span "GIFTS FOR" at bounding box center [398, 169] width 40 height 7
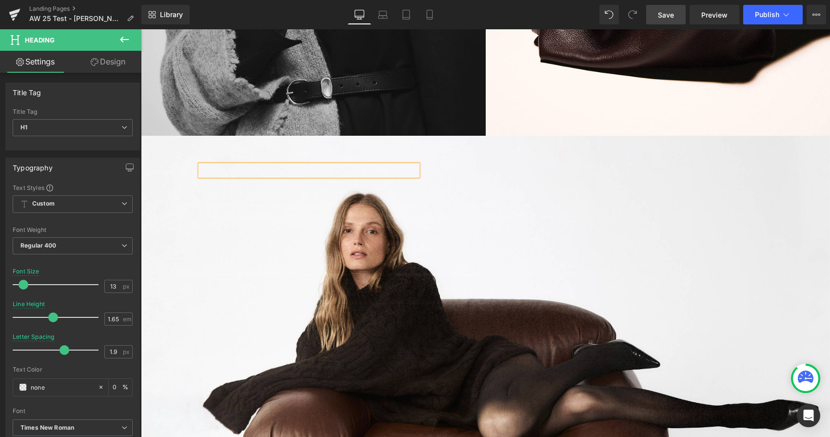
click at [419, 253] on div "Heading Heading Row" at bounding box center [485, 366] width 689 height 460
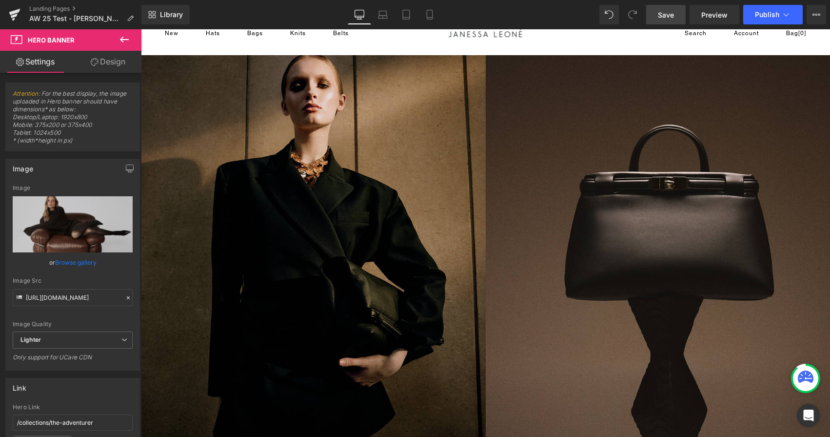
scroll to position [0, 0]
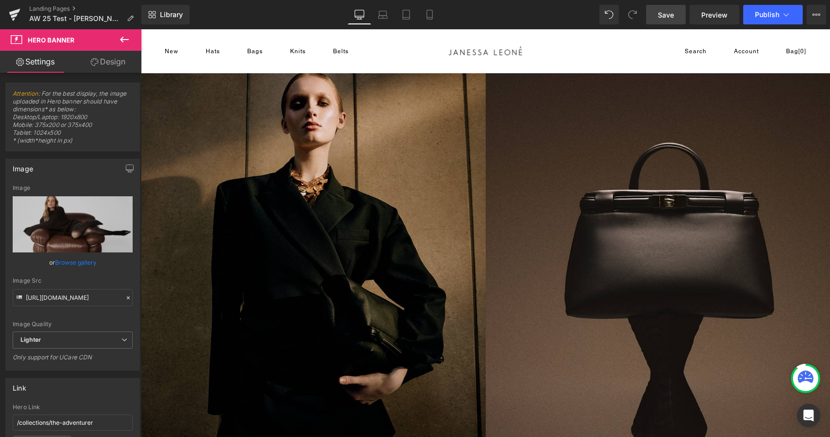
click at [664, 15] on span "Save" at bounding box center [666, 15] width 16 height 10
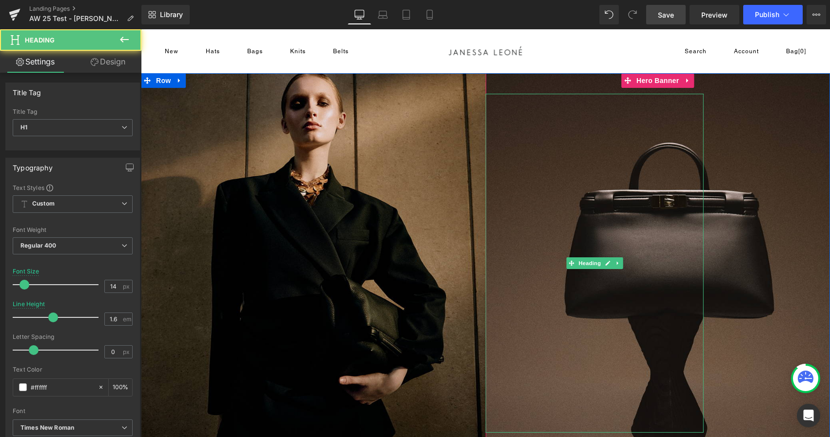
click at [621, 118] on div at bounding box center [595, 263] width 219 height 339
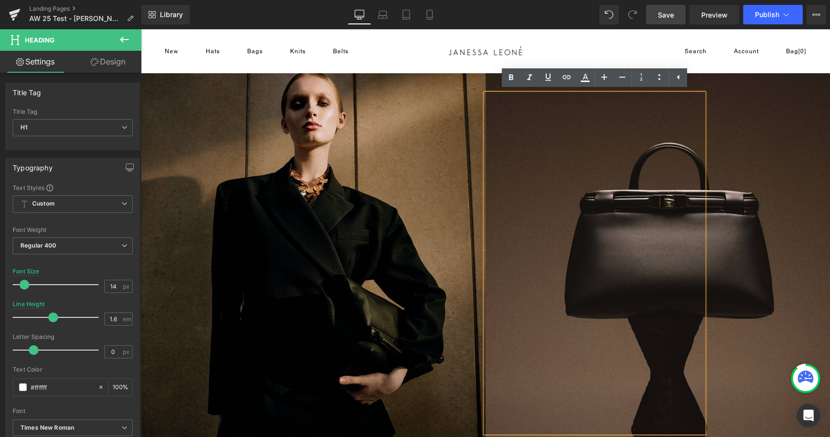
click at [657, 22] on link "Save" at bounding box center [666, 15] width 40 height 20
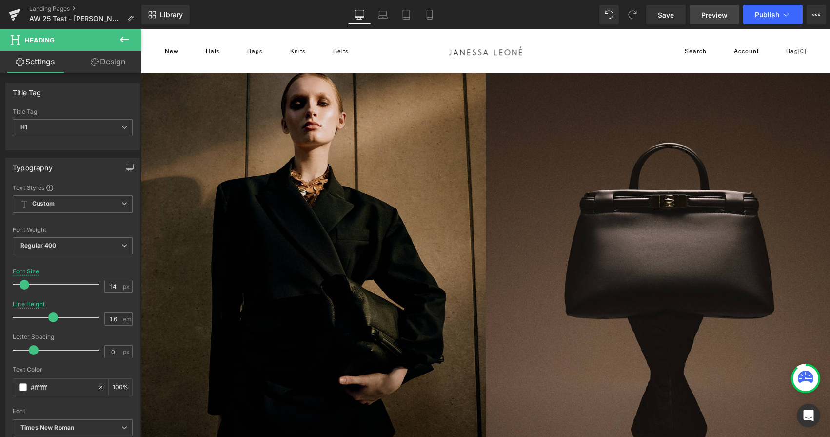
click at [705, 17] on span "Preview" at bounding box center [715, 15] width 26 height 10
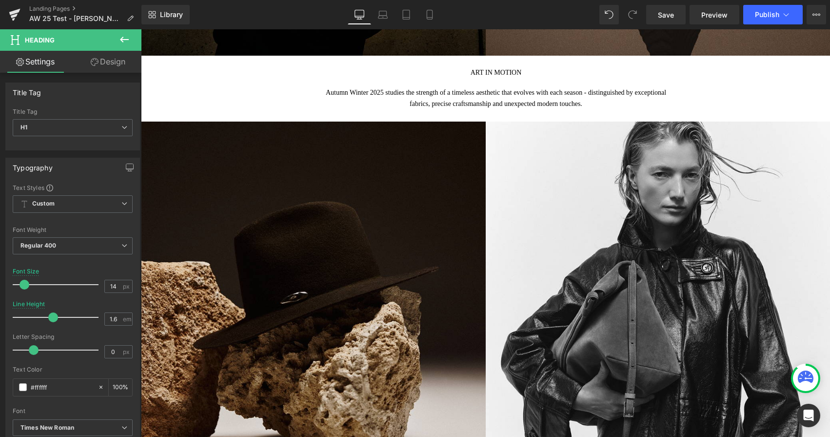
scroll to position [445, 0]
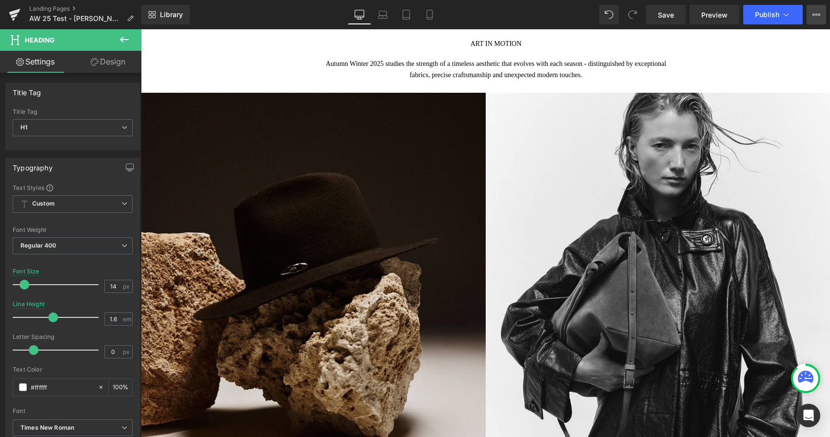
click at [790, 11] on icon at bounding box center [817, 15] width 8 height 8
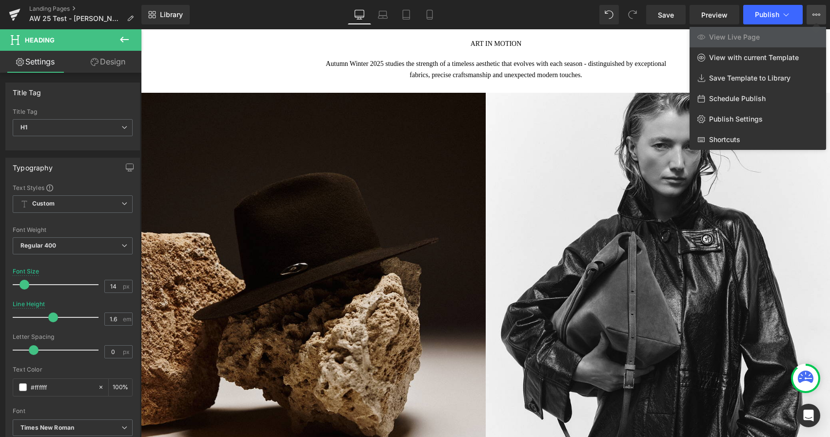
click at [615, 41] on div at bounding box center [485, 232] width 689 height 407
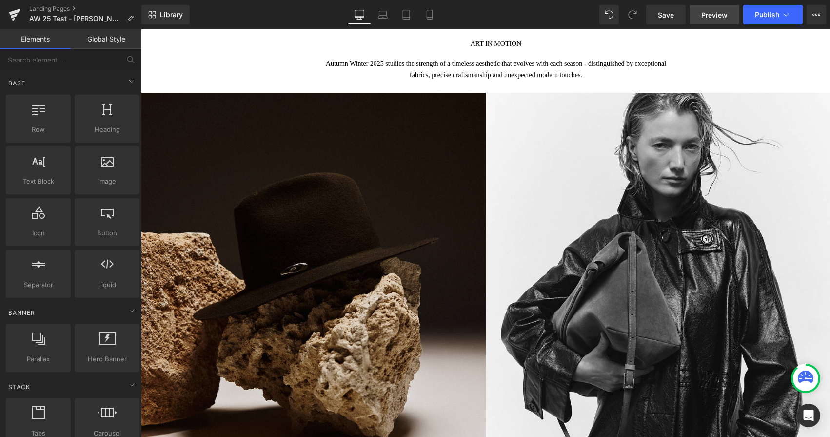
click at [716, 15] on span "Preview" at bounding box center [715, 15] width 26 height 10
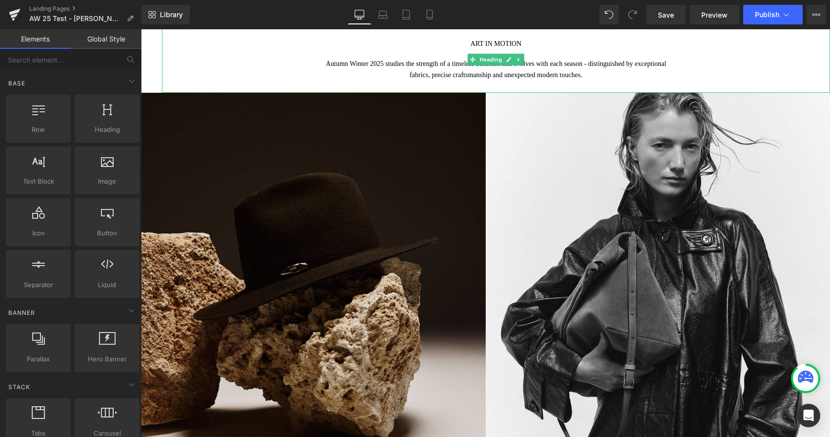
click at [509, 71] on h1 "fabrics, precise craftsmanship and unexpected modern touches." at bounding box center [496, 74] width 668 height 11
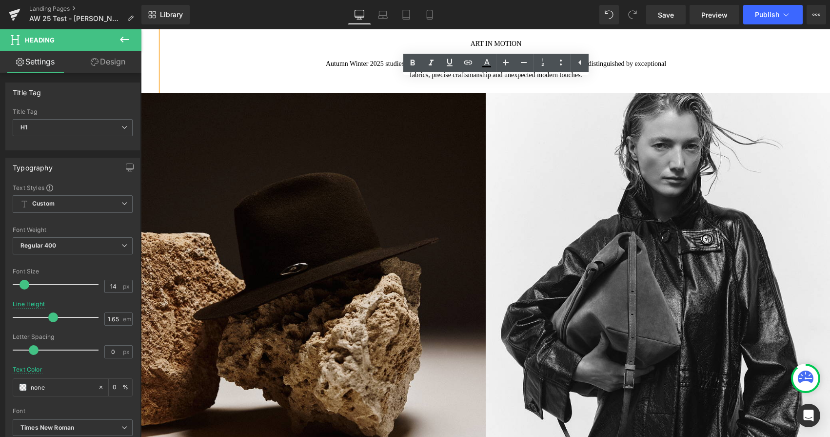
click at [585, 77] on h1 "fabrics, precise craftsmanship and unexpected modern touches." at bounding box center [496, 74] width 668 height 11
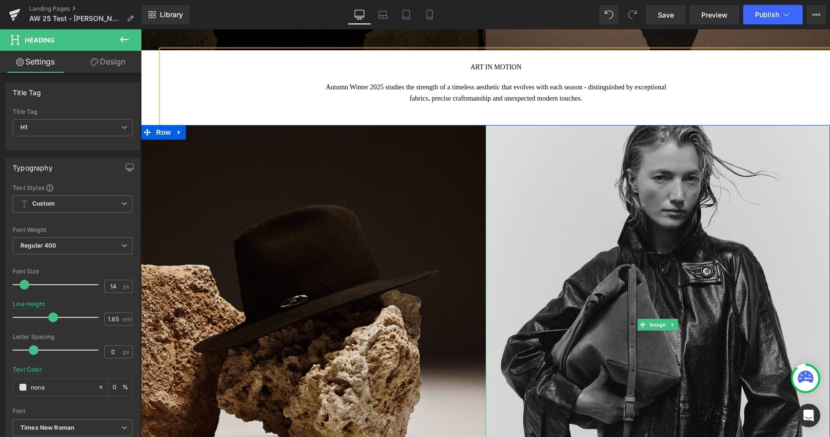
scroll to position [415, 0]
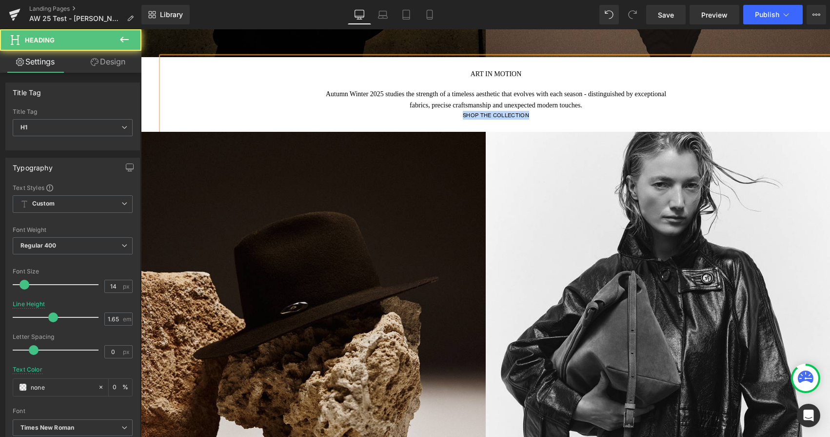
drag, startPoint x: 462, startPoint y: 115, endPoint x: 535, endPoint y: 115, distance: 72.7
click at [535, 115] on div "SHOP THE COLLECTION" at bounding box center [496, 115] width 668 height 9
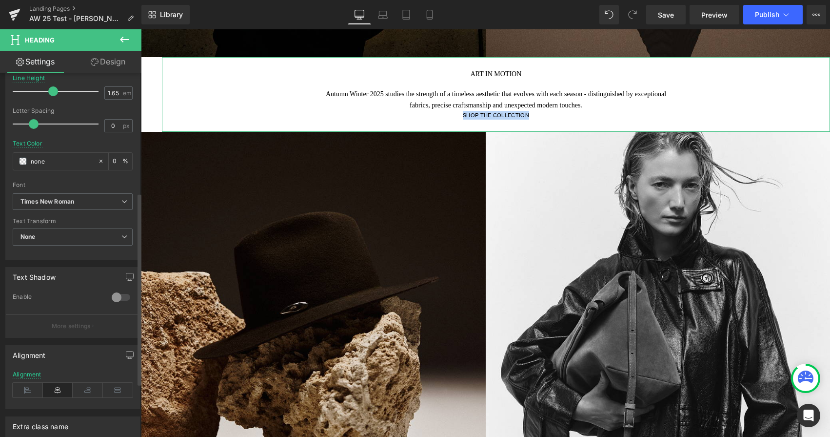
scroll to position [227, 0]
click at [520, 97] on icon at bounding box center [519, 95] width 5 height 6
click at [483, 119] on div "SHOP THE COLLECTION" at bounding box center [496, 115] width 668 height 9
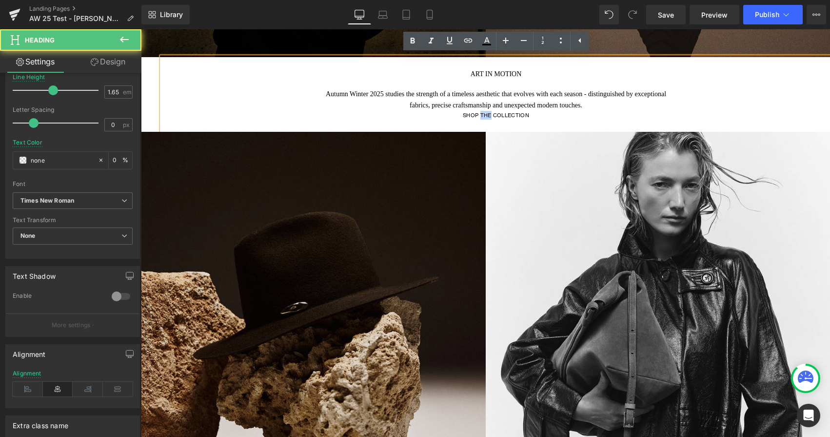
click at [483, 119] on div "SHOP THE COLLECTION" at bounding box center [496, 115] width 668 height 9
click at [464, 115] on div "SHOP THE COLLECTION" at bounding box center [496, 115] width 668 height 9
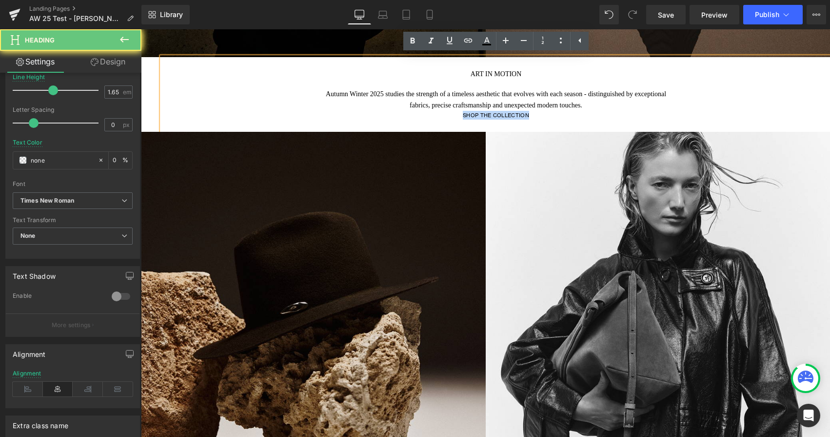
click at [464, 115] on div "SHOP THE COLLECTION" at bounding box center [496, 115] width 668 height 9
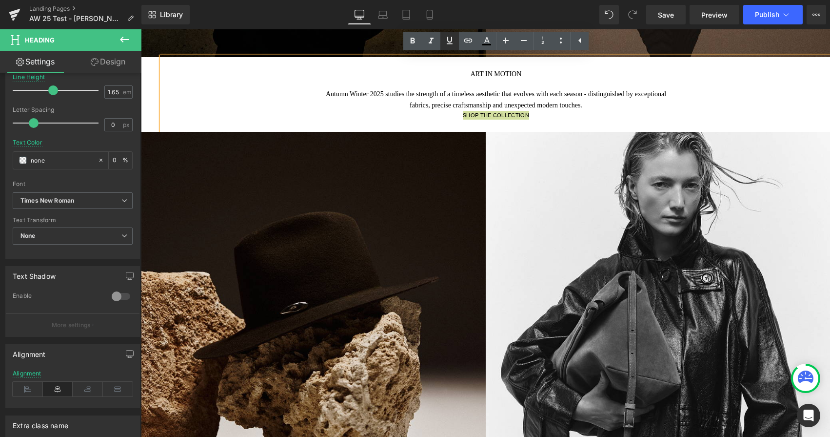
click at [447, 43] on icon at bounding box center [450, 40] width 6 height 7
click at [587, 105] on h1 "fabrics, precise craftsmanship and unexpected modern touches." at bounding box center [496, 105] width 668 height 11
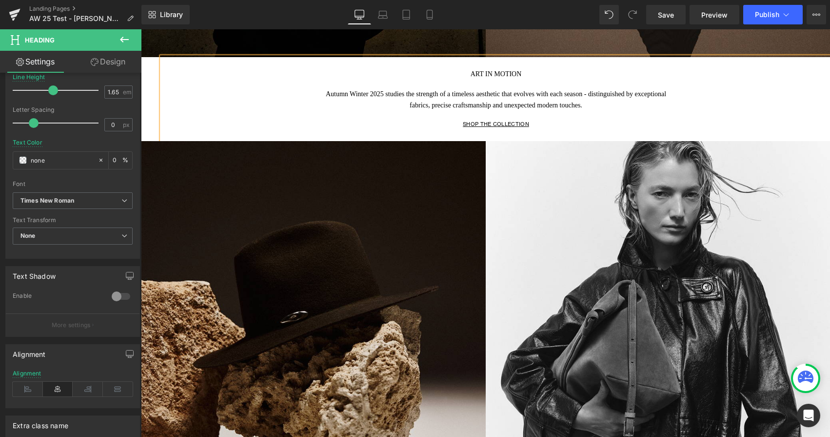
click at [599, 116] on div at bounding box center [496, 115] width 668 height 9
click at [555, 112] on div at bounding box center [496, 115] width 668 height 9
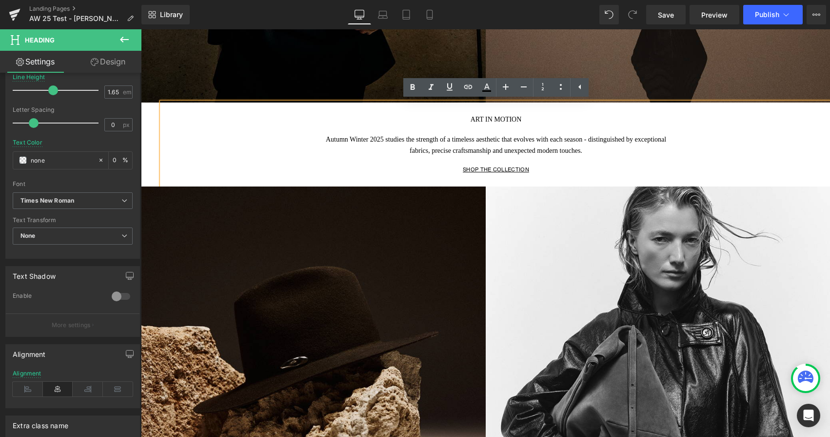
scroll to position [368, 0]
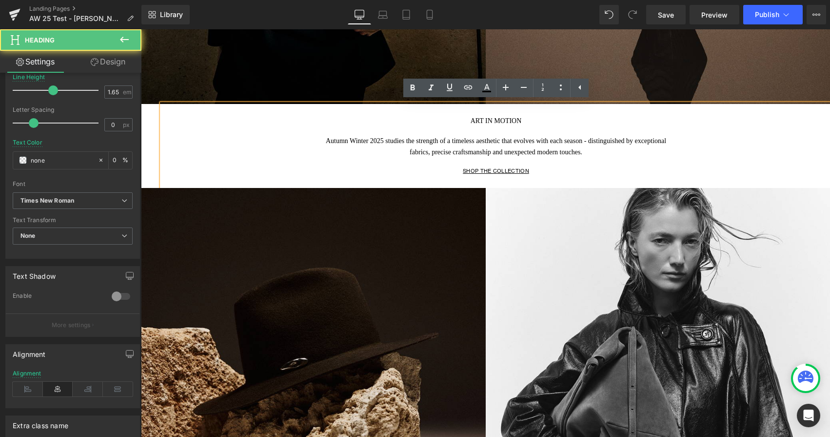
click at [488, 120] on h1 "ART IN MOTION" at bounding box center [496, 120] width 668 height 11
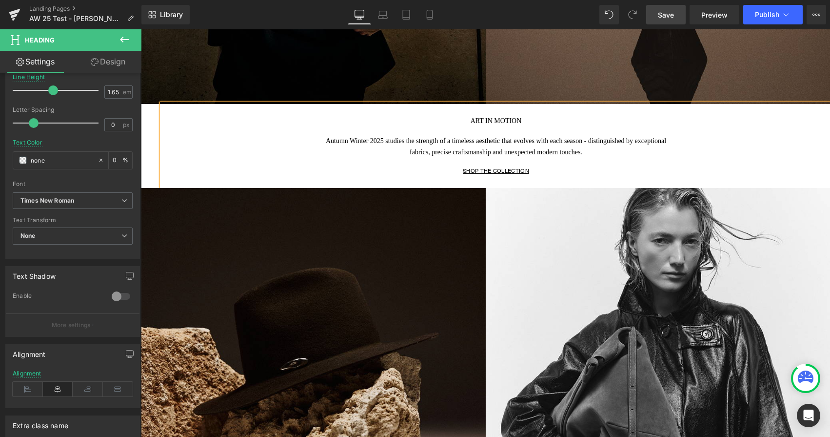
click at [667, 23] on link "Save" at bounding box center [666, 15] width 40 height 20
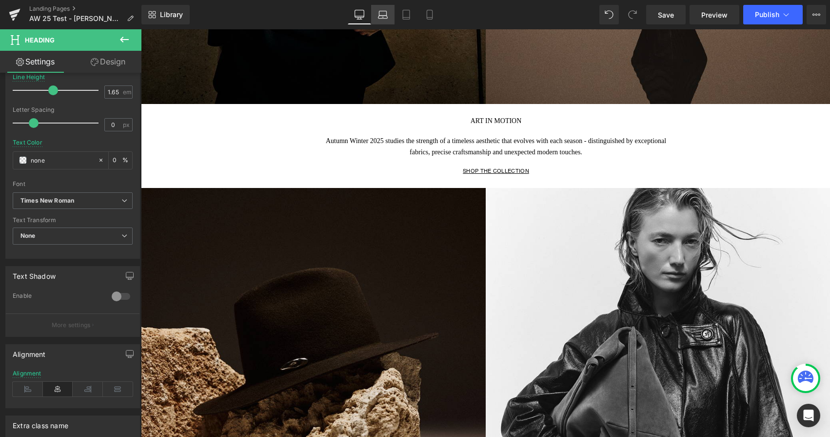
click at [382, 17] on icon at bounding box center [383, 15] width 10 height 10
type input "0.9"
type input "0"
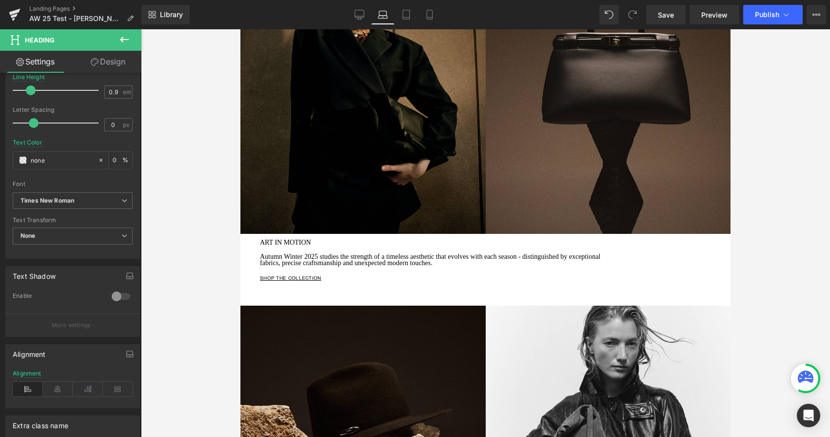
scroll to position [124, 0]
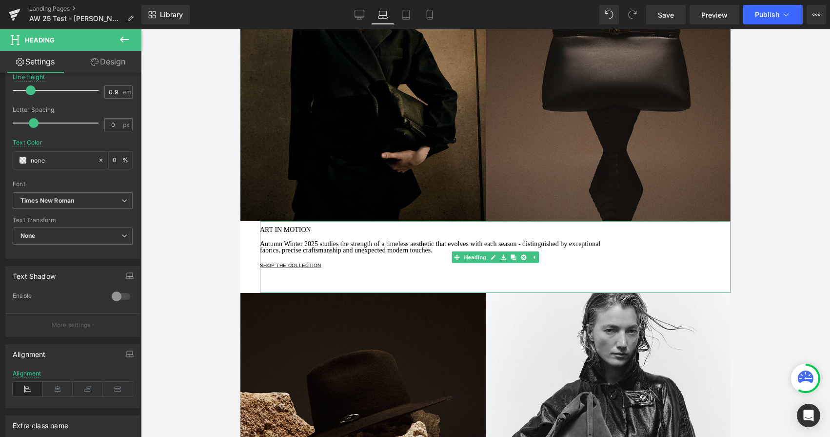
click at [378, 247] on h1 "fabrics, precise craftsmanship and unexpected modern touches." at bounding box center [495, 250] width 471 height 6
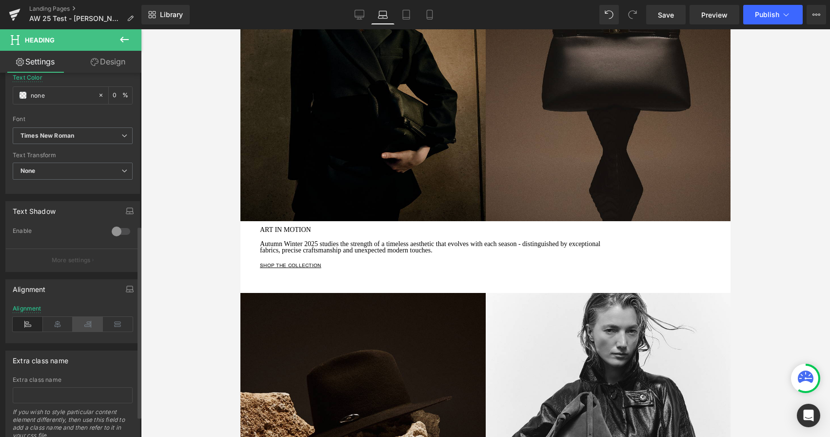
scroll to position [293, 0]
click at [59, 326] on icon at bounding box center [58, 323] width 30 height 15
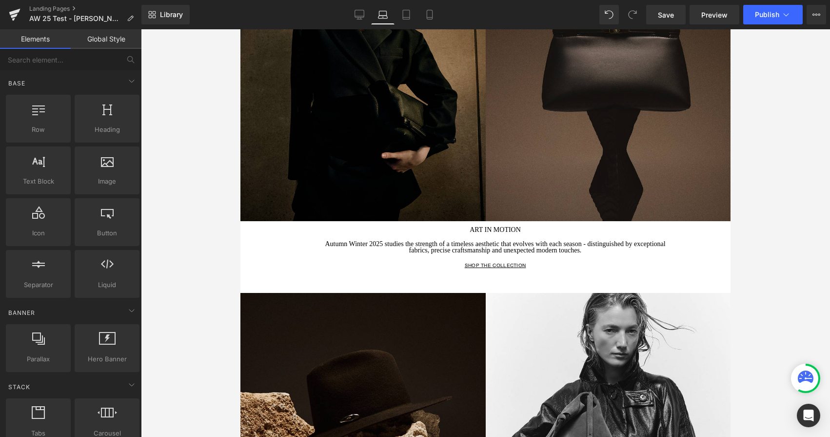
click at [170, 320] on div at bounding box center [485, 232] width 689 height 407
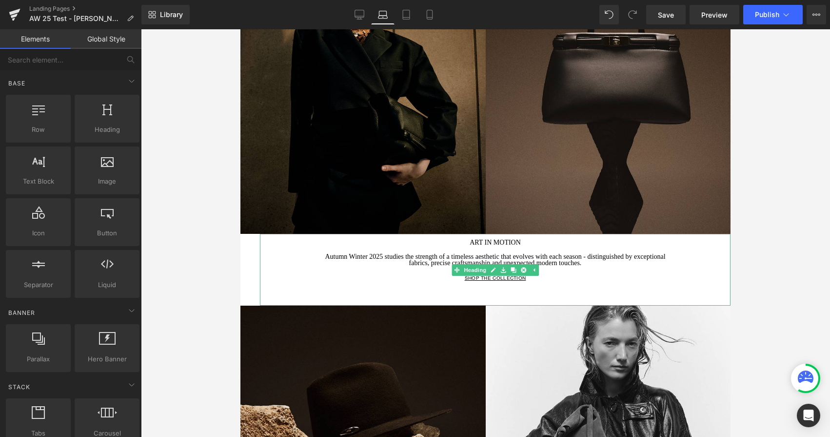
scroll to position [109, 0]
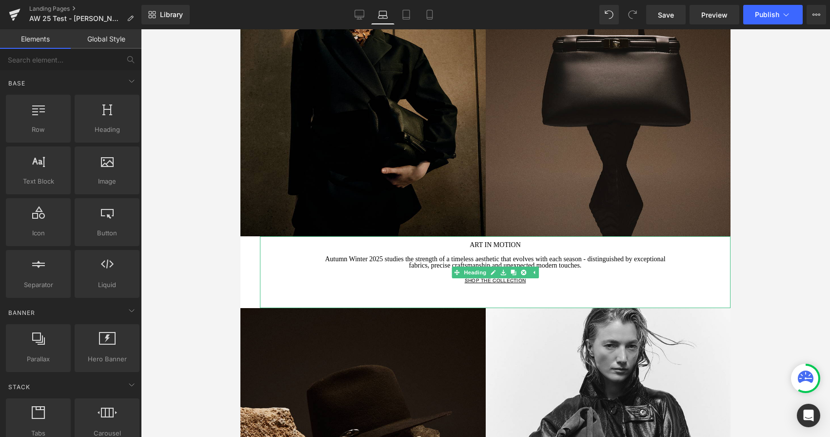
click at [466, 247] on h1 "ART IN MOTION" at bounding box center [495, 245] width 471 height 6
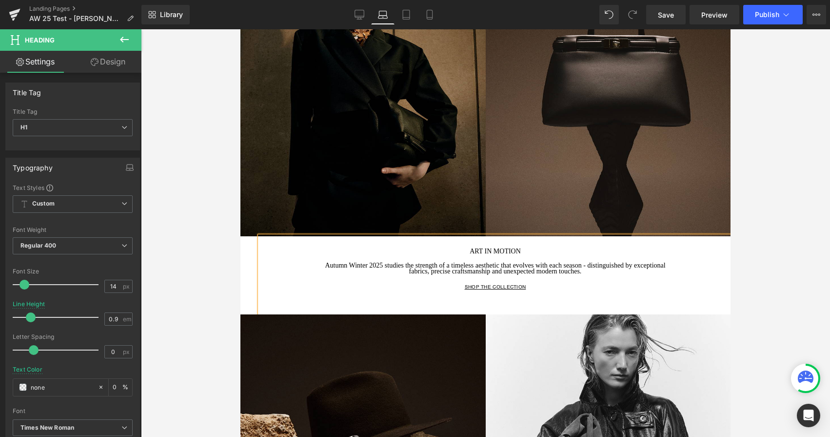
click at [467, 299] on div "ART IN MOTION Autumn Winter 2025 studies the strength of a timeless aesthetic t…" at bounding box center [495, 275] width 471 height 78
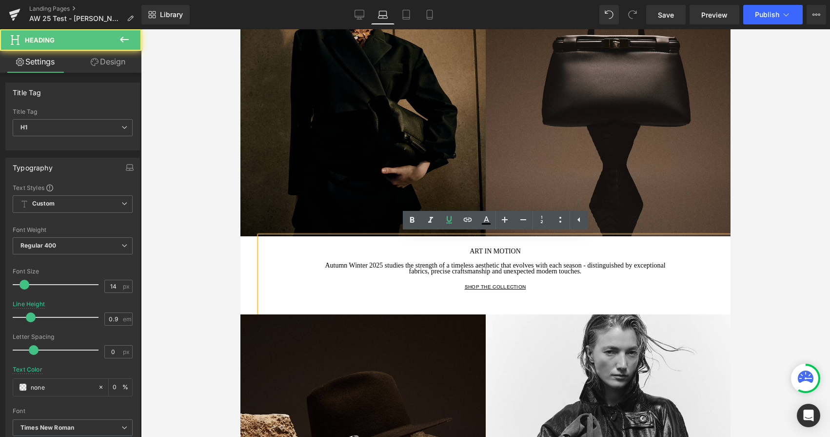
click at [481, 311] on div "ART IN MOTION Autumn Winter 2025 studies the strength of a timeless aesthetic t…" at bounding box center [495, 275] width 471 height 78
click at [485, 305] on div "ART IN MOTION Autumn Winter 2025 studies the strength of a timeless aesthetic t…" at bounding box center [495, 275] width 471 height 78
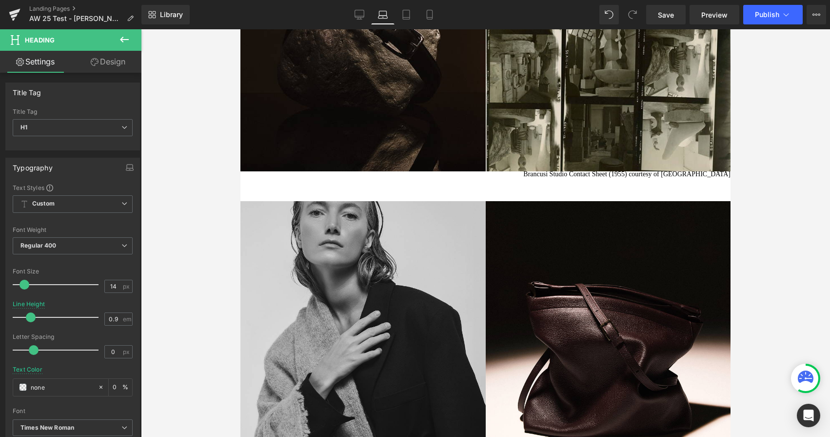
scroll to position [1153, 0]
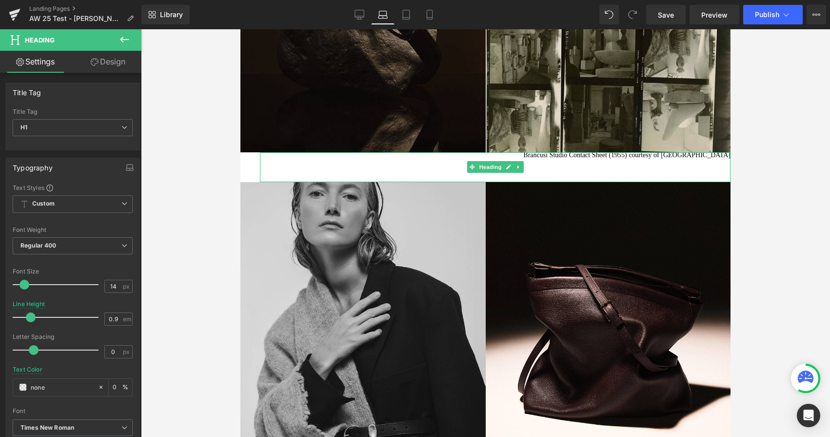
click at [548, 157] on span "Brancusi Studio Contact Sheet (1955) courtesy of Guggenheim Museum" at bounding box center [626, 154] width 207 height 7
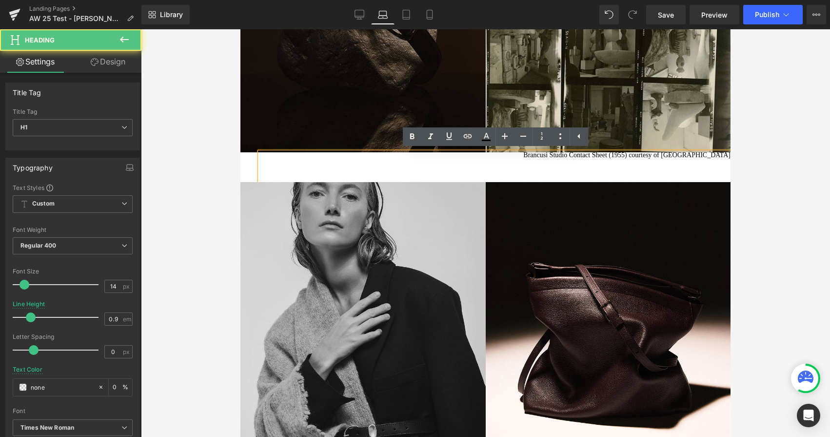
click at [537, 156] on span "Brancusi Studio Contact Sheet (1955) courtesy of Guggenheim Museum" at bounding box center [626, 154] width 207 height 7
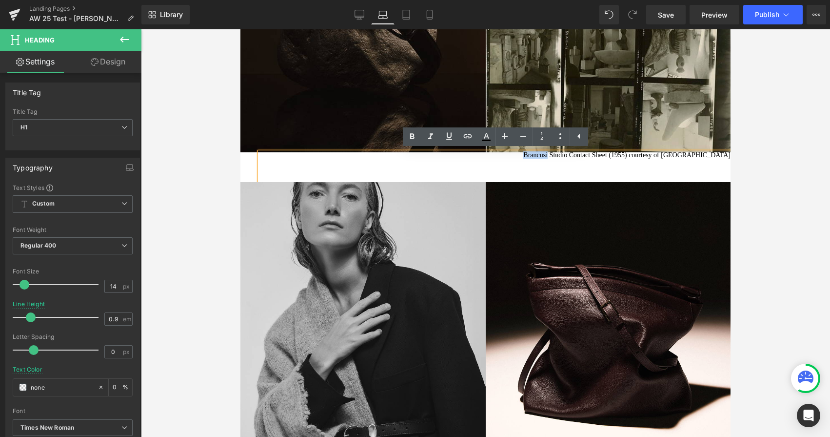
click at [537, 156] on span "Brancusi Studio Contact Sheet (1955) courtesy of Guggenheim Museum" at bounding box center [626, 154] width 207 height 7
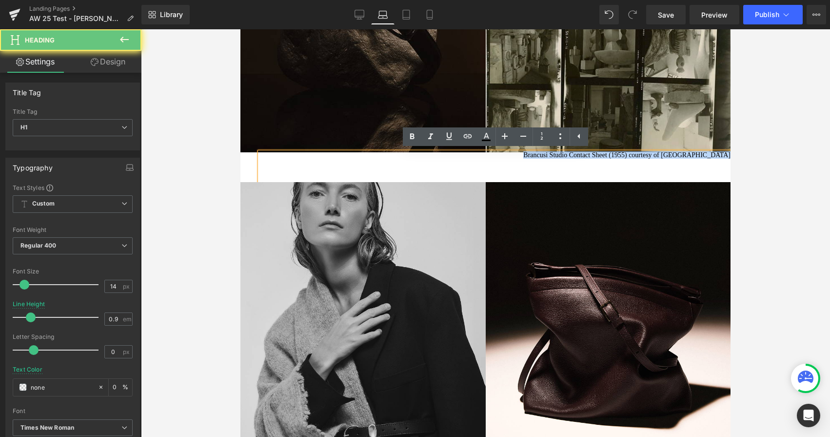
click at [537, 156] on span "Brancusi Studio Contact Sheet (1955) courtesy of Guggenheim Museum" at bounding box center [626, 154] width 207 height 7
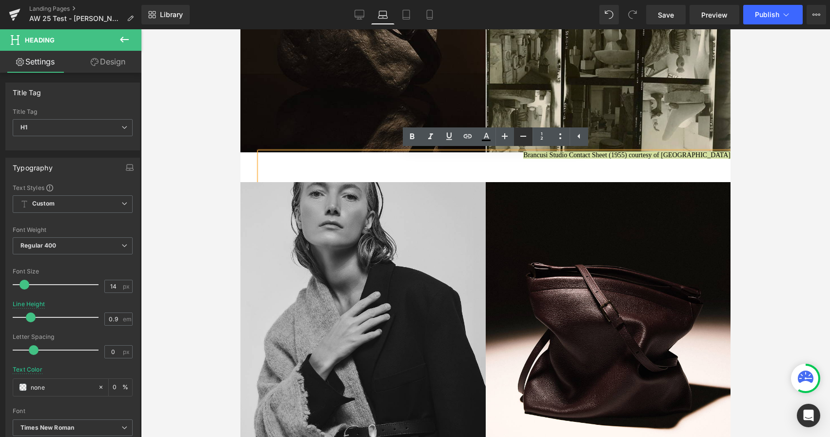
click at [521, 136] on icon at bounding box center [524, 136] width 6 height 1
type input "12"
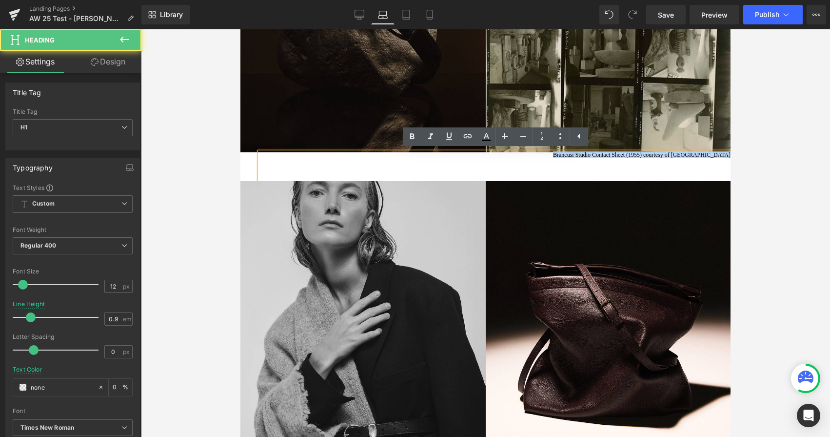
click at [530, 168] on div "Brancusi Studio Contact Sheet (1955) courtesy of Guggenheim Museum" at bounding box center [495, 166] width 471 height 29
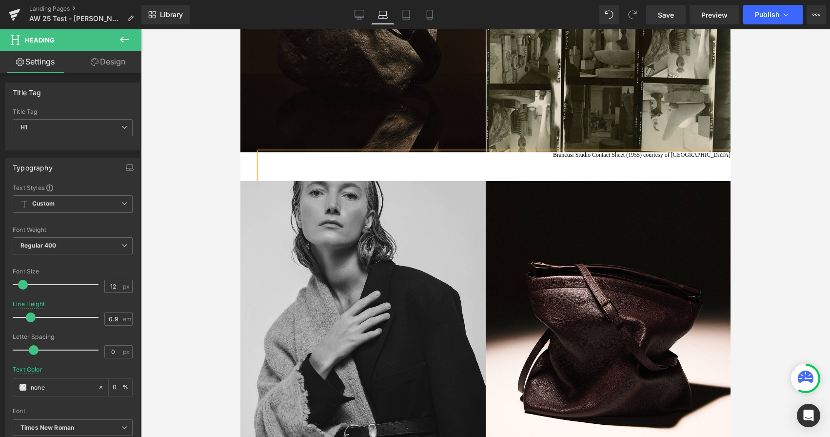
click at [560, 157] on h1 "Brancusi Studio Contact Sheet (1955) courtesy of Guggenheim Museum" at bounding box center [495, 154] width 471 height 5
click at [268, 161] on div "Brancusi Studio Contact Sheet (1955) courtesy of Guggenheim Museum" at bounding box center [495, 166] width 471 height 29
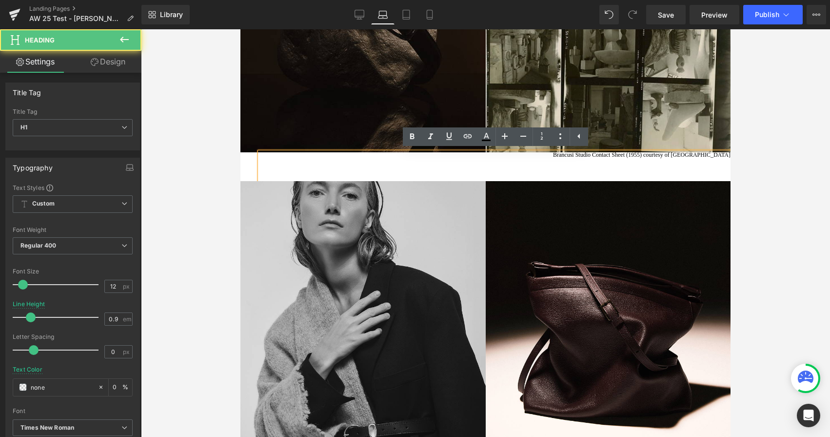
drag, startPoint x: 282, startPoint y: 165, endPoint x: 272, endPoint y: 165, distance: 10.3
click at [272, 165] on div "Brancusi Studio Contact Sheet (1955) courtesy of Guggenheim Museum" at bounding box center [495, 166] width 471 height 29
drag, startPoint x: 717, startPoint y: 166, endPoint x: 686, endPoint y: 166, distance: 30.7
click at [686, 166] on div "Brancusi Studio Contact Sheet (1955) courtesy of Guggenheim Museum" at bounding box center [495, 166] width 471 height 29
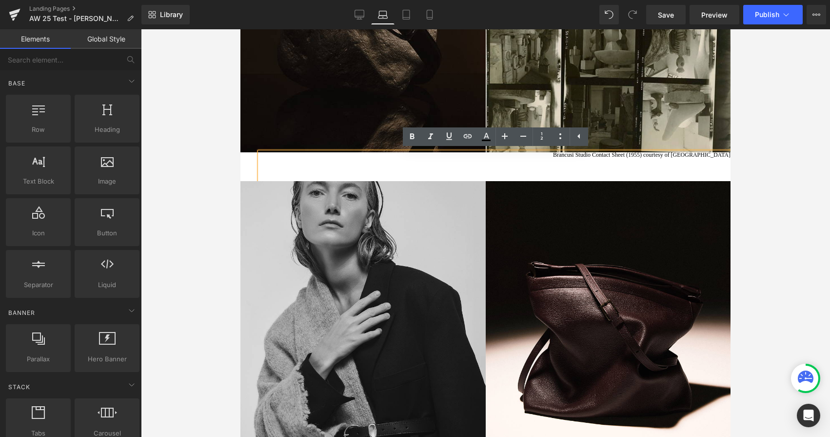
drag, startPoint x: 256, startPoint y: 172, endPoint x: 248, endPoint y: 171, distance: 8.4
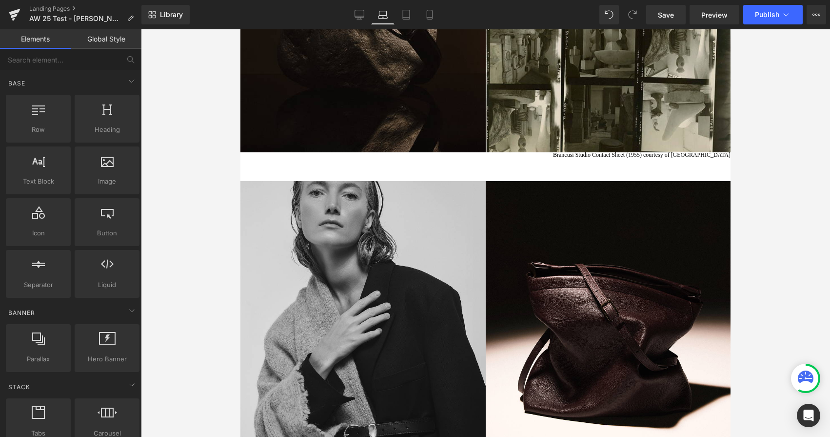
click at [183, 220] on div at bounding box center [485, 232] width 689 height 407
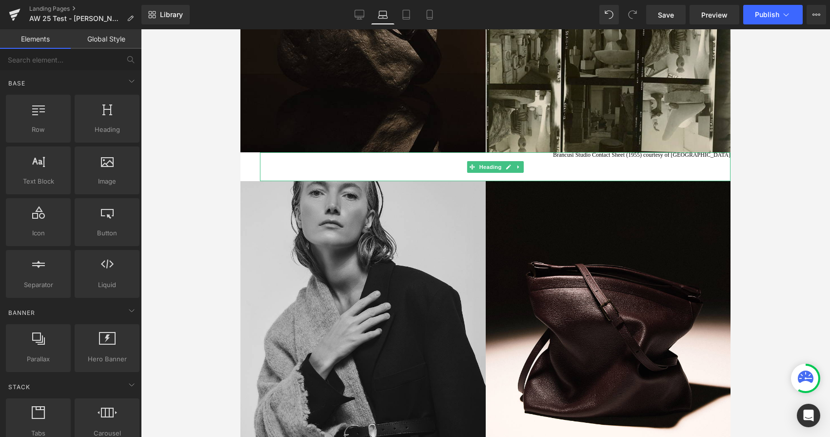
scroll to position [1152, 0]
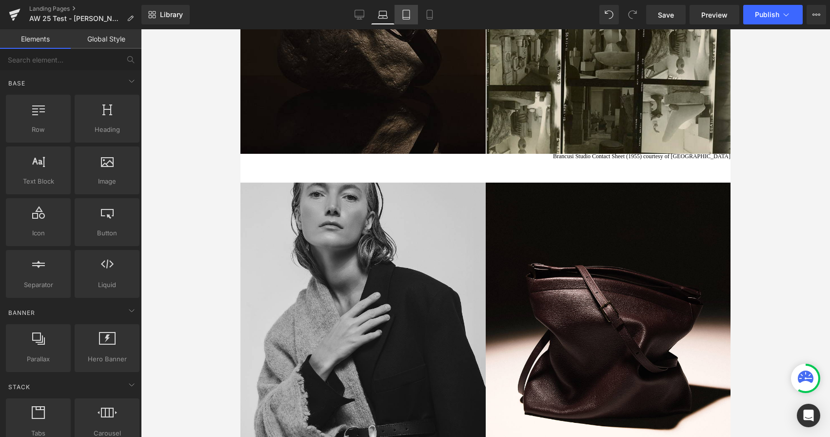
click at [411, 14] on link "Tablet" at bounding box center [406, 15] width 23 height 20
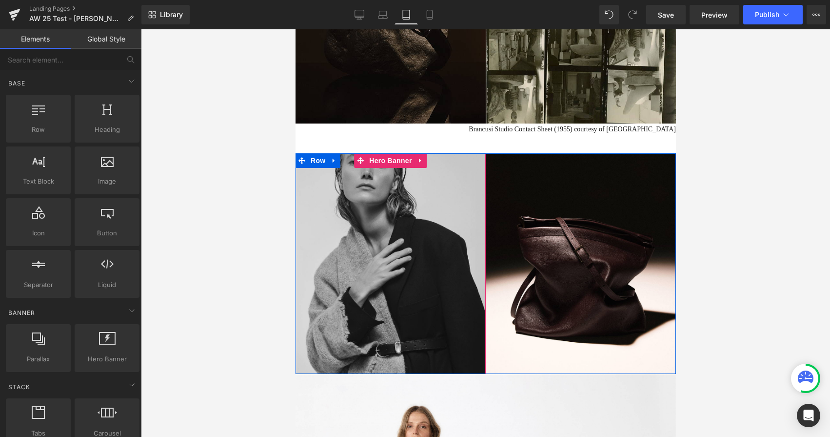
scroll to position [960, 0]
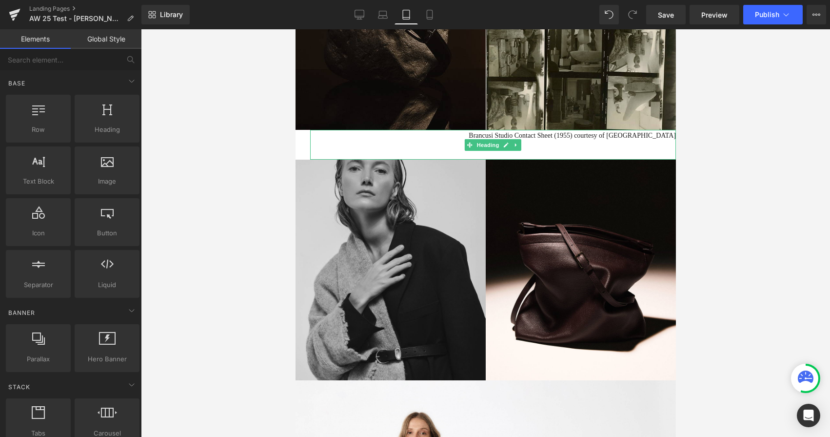
click at [514, 137] on span "Brancusi Studio Contact Sheet (1955) courtesy of Guggenheim Museum" at bounding box center [571, 135] width 207 height 7
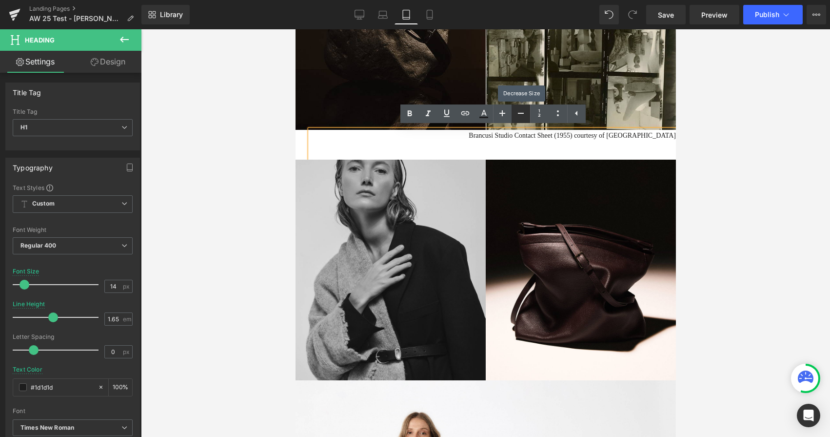
click at [521, 114] on icon at bounding box center [521, 113] width 12 height 12
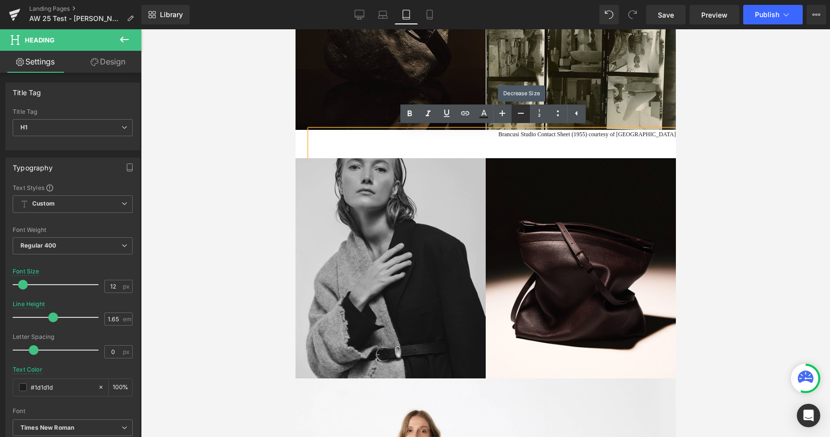
click at [521, 114] on icon at bounding box center [521, 113] width 12 height 12
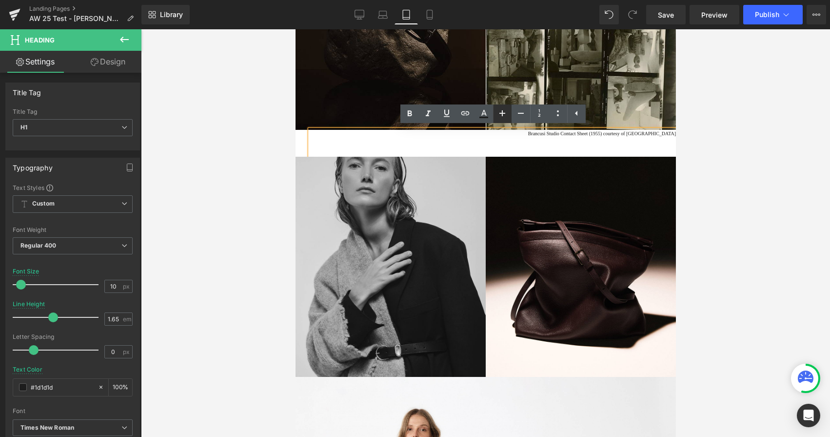
click at [506, 116] on icon at bounding box center [503, 113] width 12 height 12
type input "12"
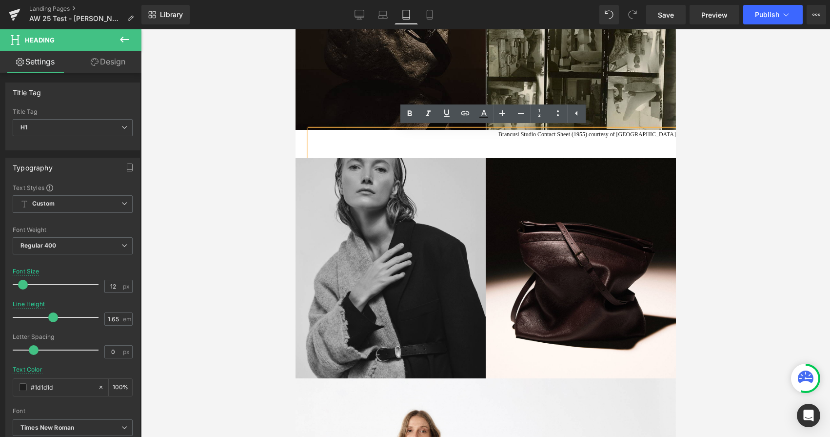
click at [239, 218] on div at bounding box center [485, 232] width 689 height 407
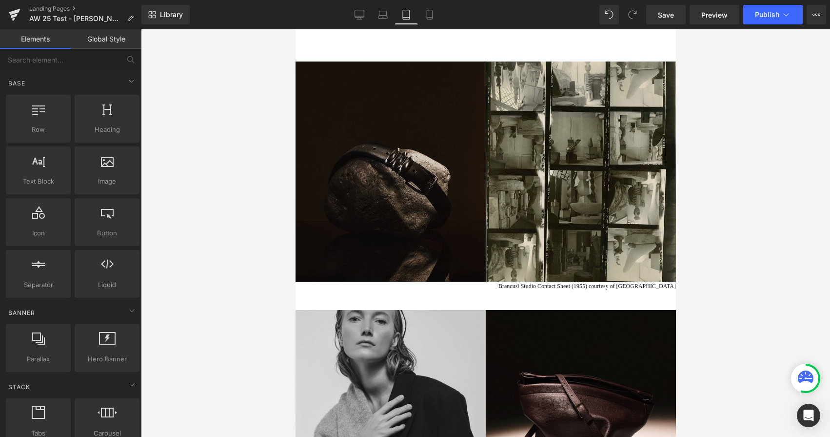
scroll to position [786, 0]
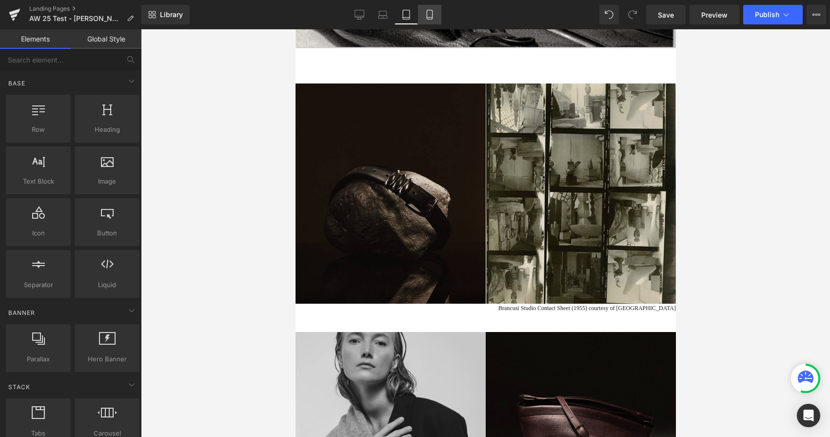
click at [428, 12] on icon at bounding box center [430, 15] width 10 height 10
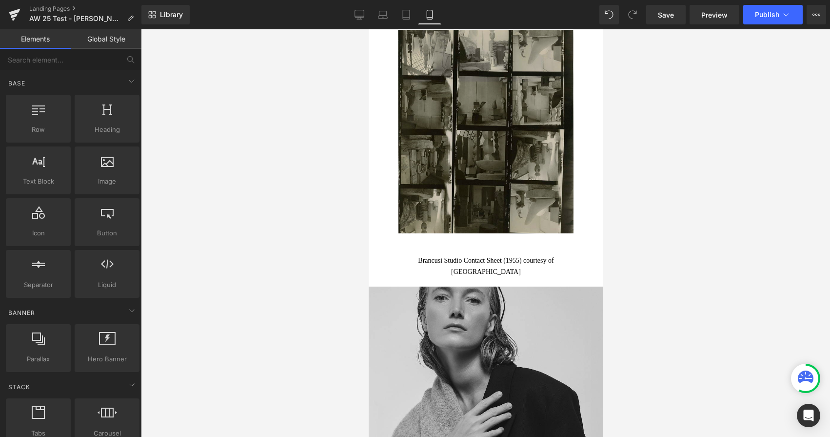
scroll to position [1465, 0]
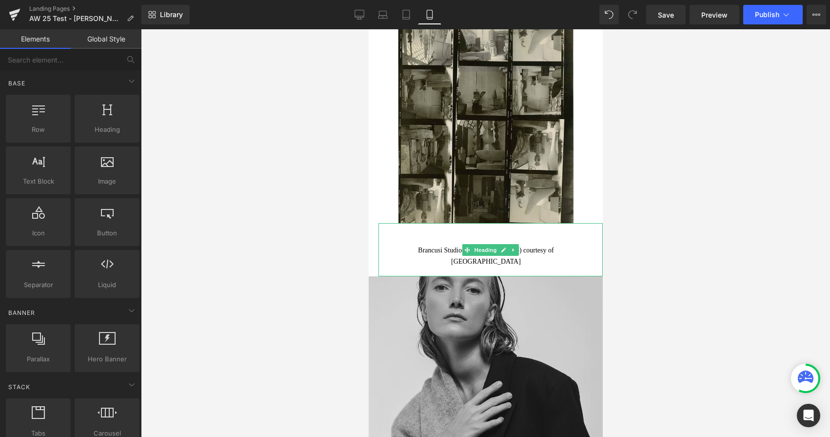
click at [434, 252] on span "Brancusi Studio Contact Sheet (1955) courtesy of Guggenheim Museum" at bounding box center [486, 255] width 136 height 19
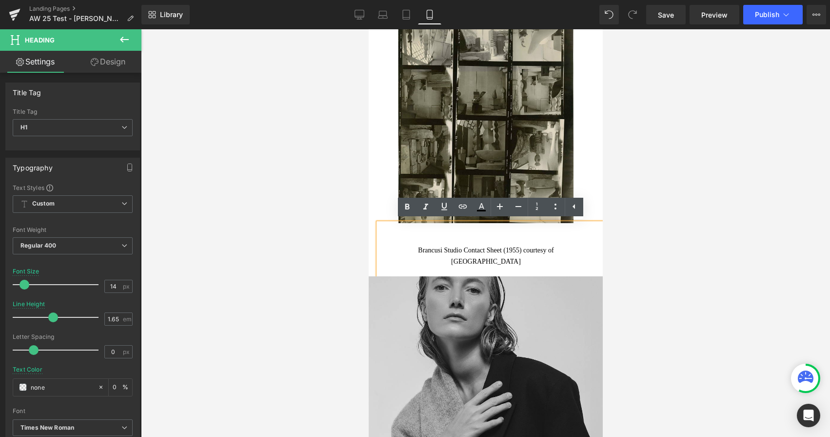
click at [437, 251] on span "Brancusi Studio Contact Sheet (1955) courtesy of Guggenheim Museum" at bounding box center [486, 255] width 136 height 19
click at [441, 236] on div "Brancusi Studio Contact Sheet (1955) courtesy of Guggenheim Museum" at bounding box center [490, 249] width 224 height 53
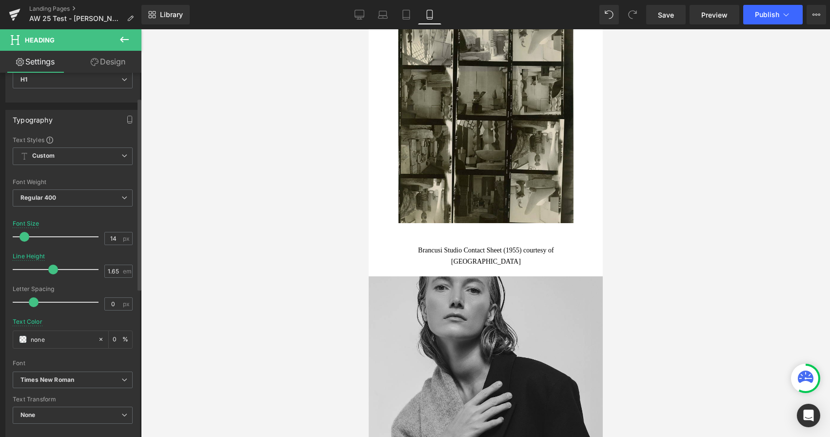
scroll to position [49, 0]
click at [43, 268] on div at bounding box center [58, 268] width 81 height 20
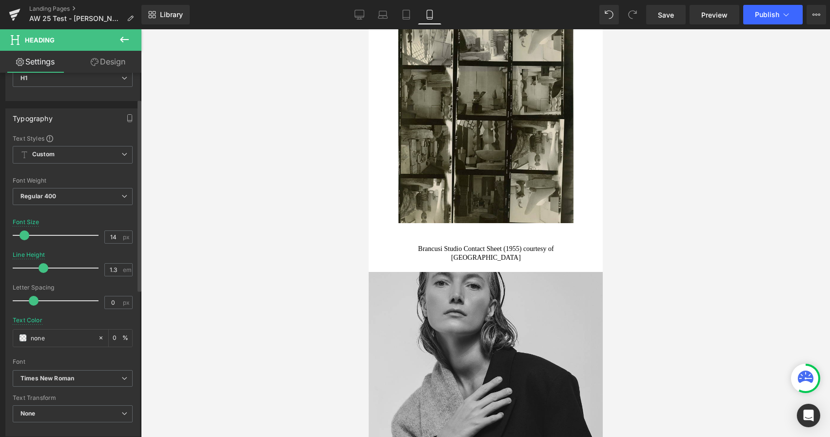
click at [43, 268] on span at bounding box center [44, 268] width 10 height 10
click at [32, 268] on div at bounding box center [58, 268] width 81 height 20
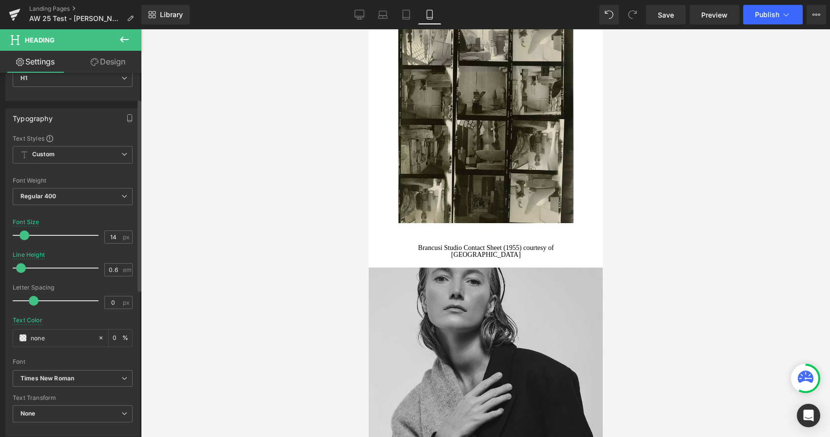
click at [20, 267] on div at bounding box center [58, 268] width 81 height 20
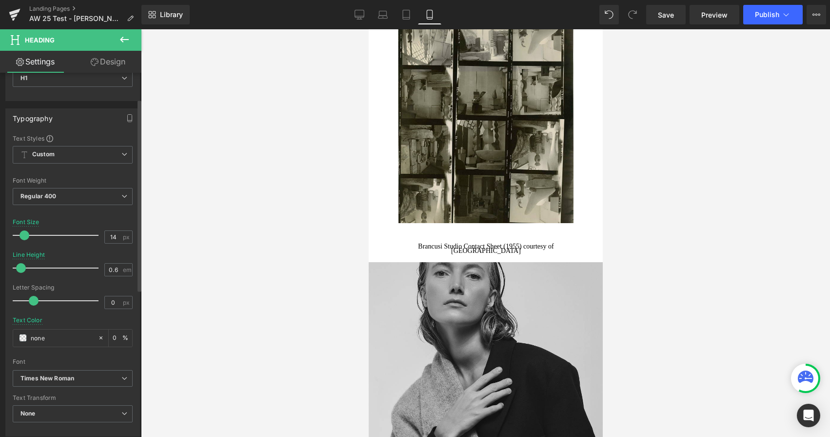
type input "0.5"
drag, startPoint x: 22, startPoint y: 267, endPoint x: 11, endPoint y: 267, distance: 10.7
click at [11, 267] on div "Text Styles Custom Custom Setup Global Style Custom Setup Global Style Thin 100…" at bounding box center [73, 284] width 134 height 301
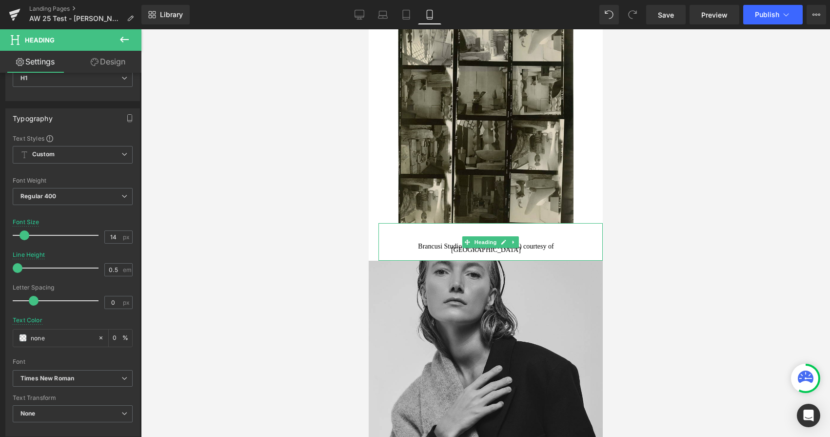
click at [423, 234] on div "Brancusi Studio Contact Sheet (1955) courtesy of Guggenheim Museum" at bounding box center [490, 242] width 224 height 38
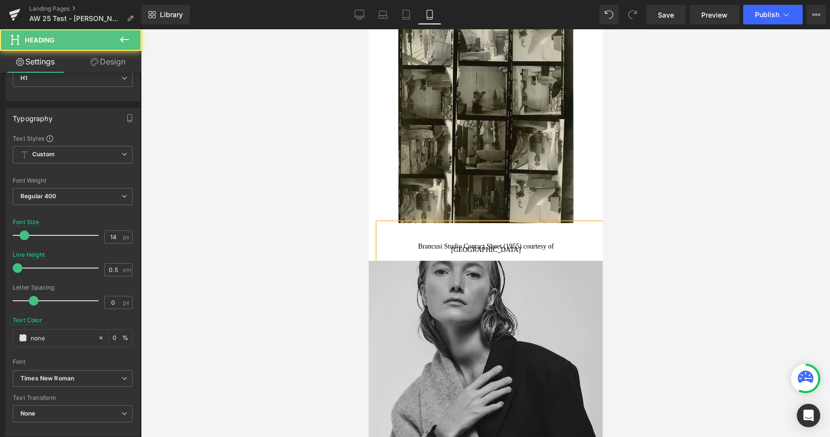
click at [382, 223] on div "Brancusi Studio Contact Sheet (1955) courtesy of Guggenheim Museum" at bounding box center [490, 242] width 224 height 38
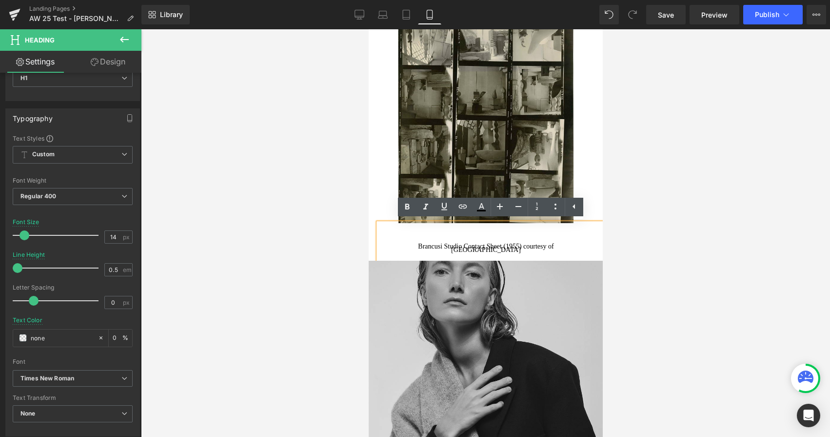
click at [419, 251] on div "Brancusi Studio Contact Sheet (1955) courtesy of Guggenheim Museum" at bounding box center [490, 242] width 224 height 38
click at [418, 247] on span "Brancusi Studio Contact Sheet (1955) courtesy of Guggenheim Museum" at bounding box center [486, 247] width 136 height 11
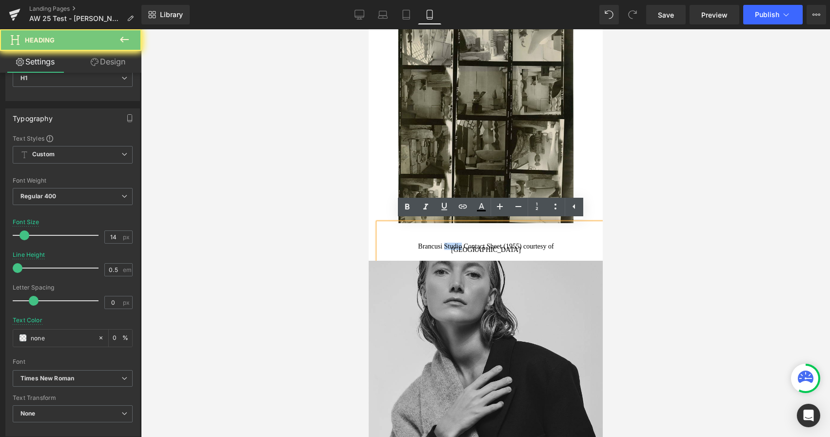
click at [418, 247] on span "Brancusi Studio Contact Sheet (1955) courtesy of Guggenheim Museum" at bounding box center [486, 247] width 136 height 11
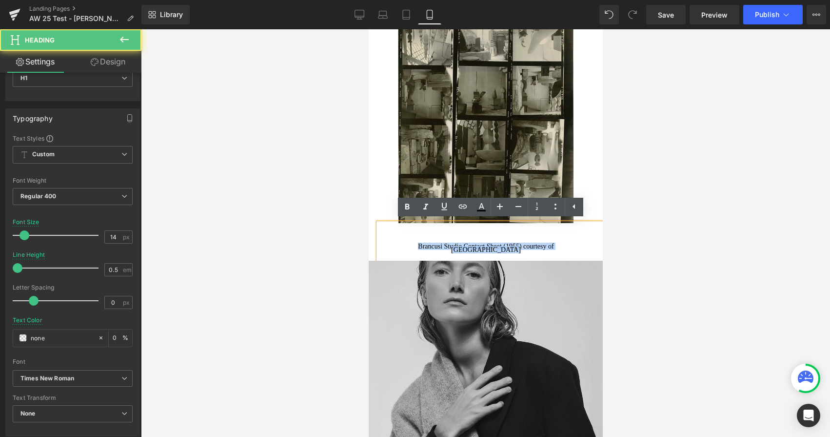
click at [418, 247] on span "Brancusi Studio Contact Sheet (1955) courtesy of Guggenheim Museum" at bounding box center [486, 247] width 136 height 11
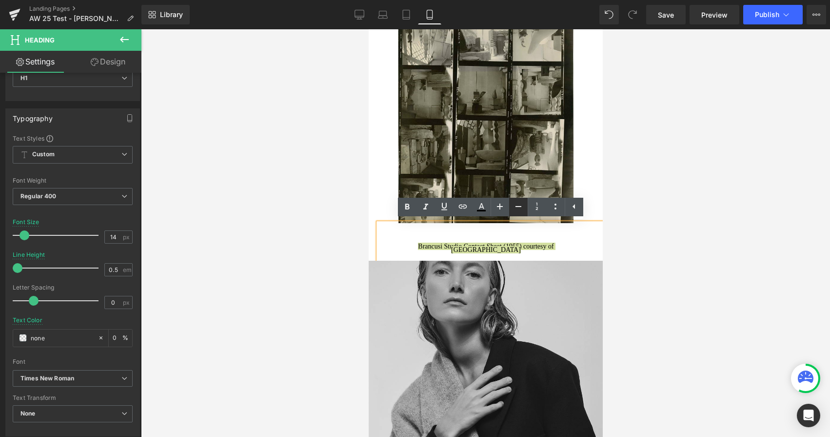
click at [519, 209] on icon at bounding box center [519, 207] width 12 height 12
type input "12"
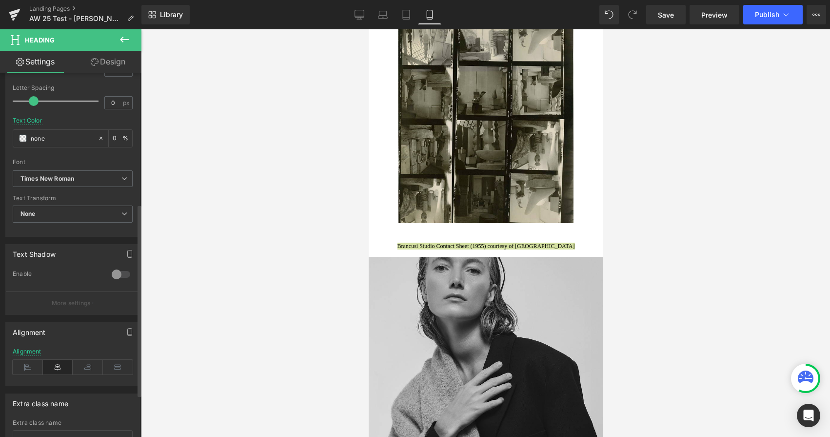
scroll to position [251, 0]
click at [84, 361] on icon at bounding box center [88, 364] width 30 height 15
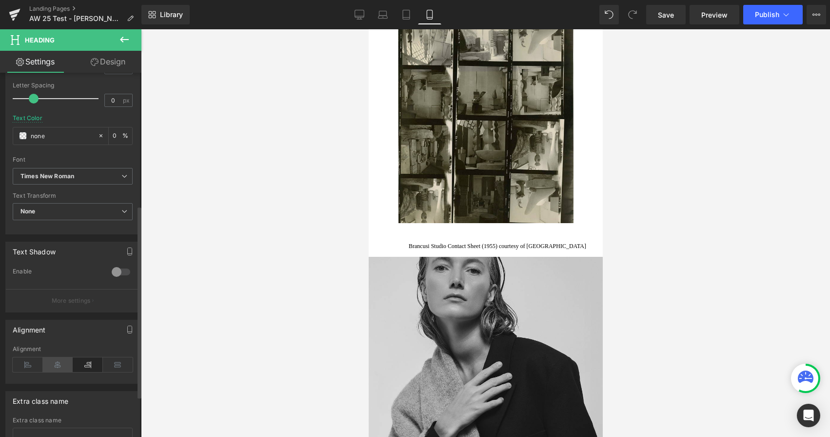
click at [61, 364] on icon at bounding box center [58, 364] width 30 height 15
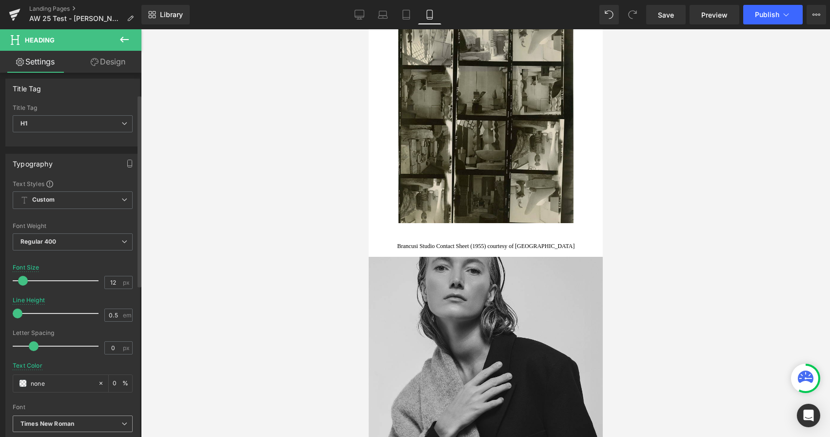
scroll to position [0, 0]
click at [70, 131] on span "H1" at bounding box center [73, 127] width 120 height 17
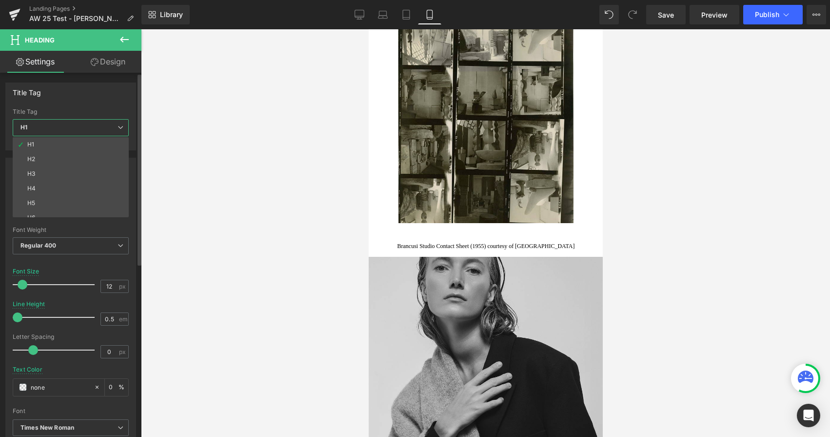
click at [78, 105] on div "Title Tag H1 H2 H3 H4 H5 H6 Title Tag H1 H1 H2 H3 H4 H5 H6" at bounding box center [70, 116] width 131 height 68
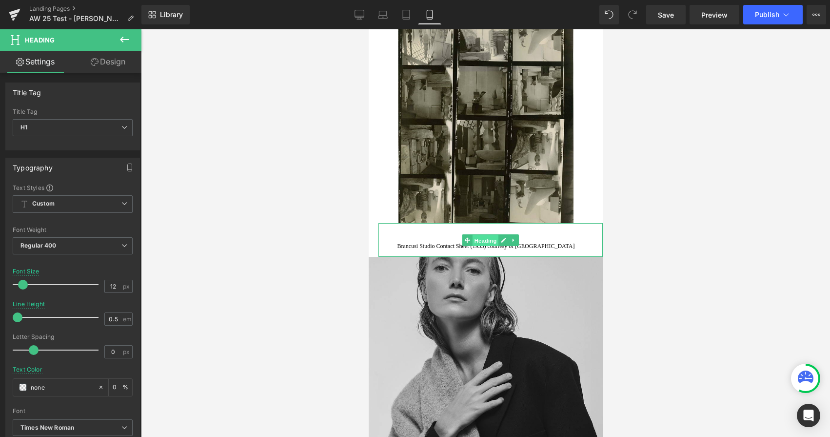
click at [491, 239] on span "Heading" at bounding box center [485, 240] width 26 height 12
click at [512, 241] on icon at bounding box center [512, 239] width 1 height 3
click at [489, 239] on icon at bounding box center [488, 240] width 5 height 5
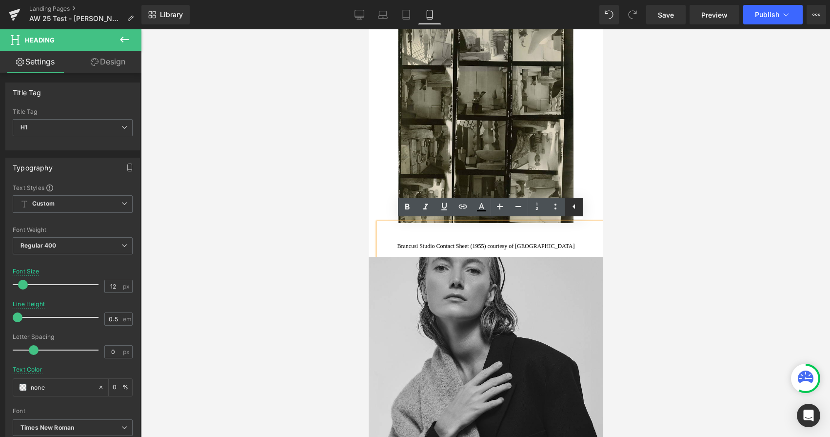
click at [580, 209] on icon at bounding box center [574, 207] width 12 height 12
click at [559, 210] on icon at bounding box center [556, 207] width 12 height 12
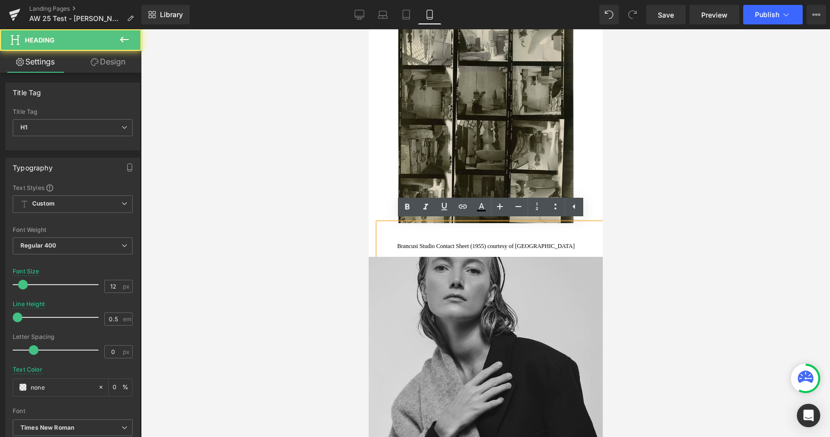
click at [520, 228] on div "Brancusi Studio Contact Sheet (1955) courtesy of Guggenheim Museum" at bounding box center [490, 240] width 224 height 34
click at [291, 308] on div at bounding box center [485, 232] width 689 height 407
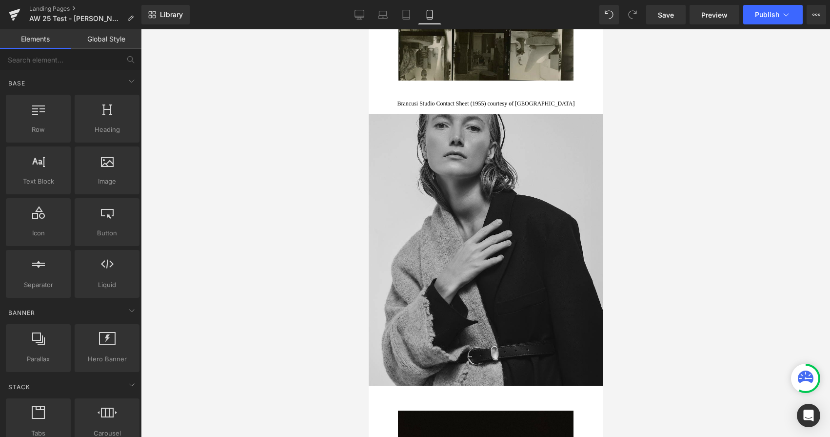
scroll to position [1603, 0]
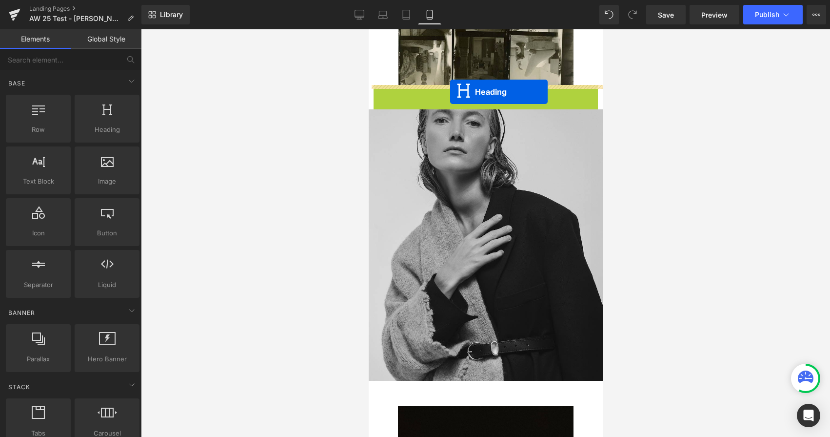
drag, startPoint x: 452, startPoint y: 101, endPoint x: 450, endPoint y: 92, distance: 9.9
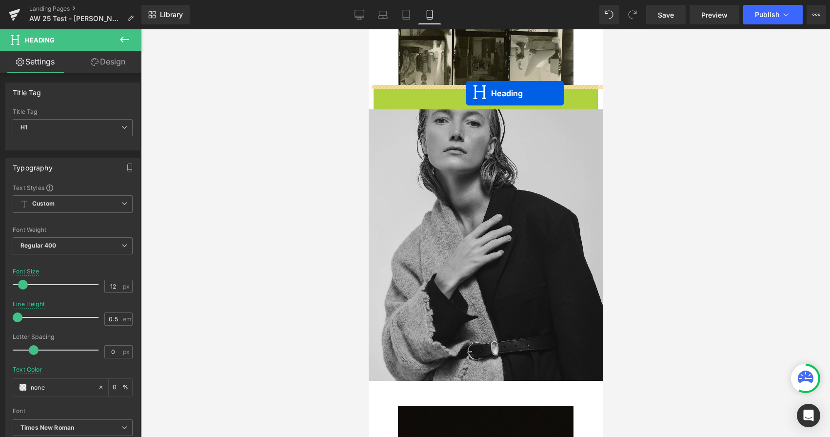
drag, startPoint x: 466, startPoint y: 100, endPoint x: 466, endPoint y: 93, distance: 7.3
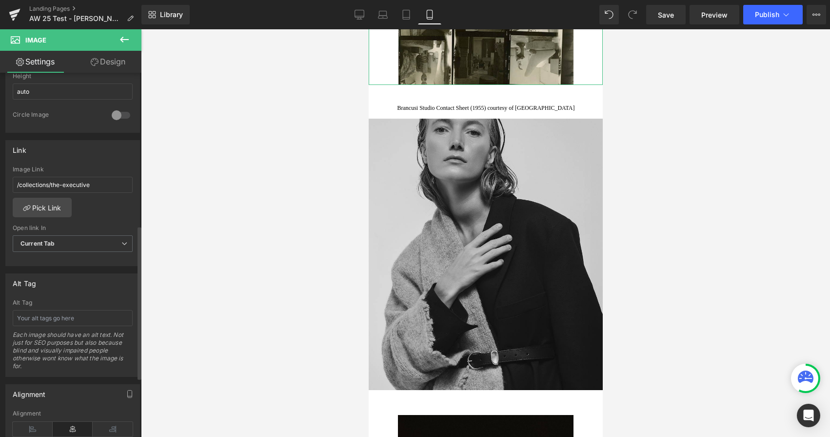
scroll to position [502, 0]
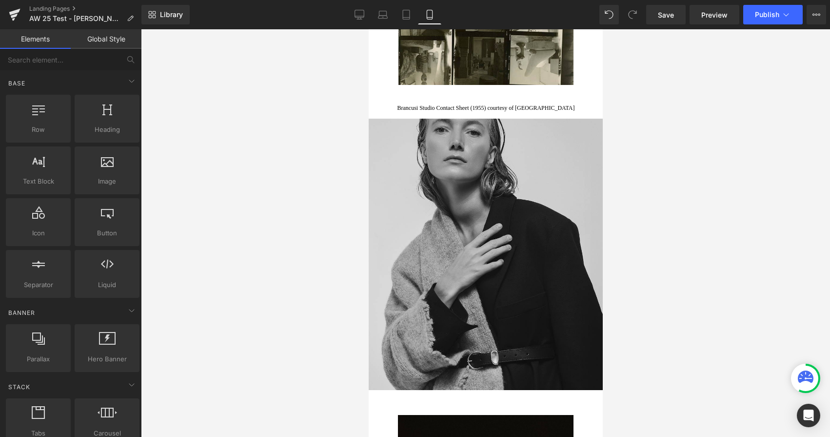
click at [240, 207] on div at bounding box center [485, 232] width 689 height 407
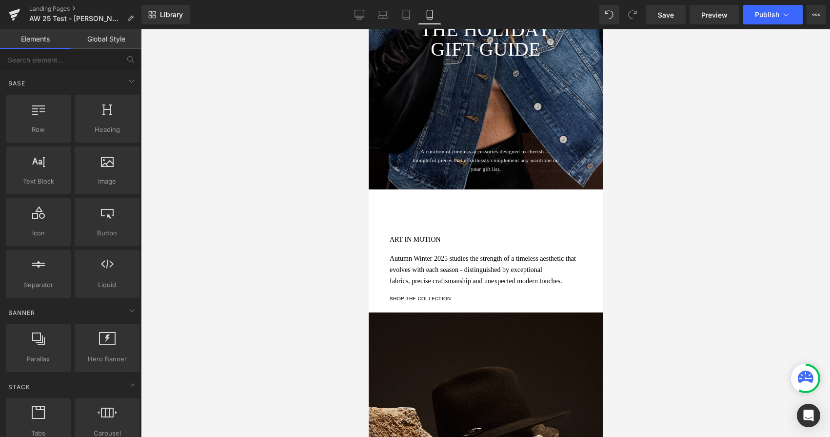
scroll to position [209, 0]
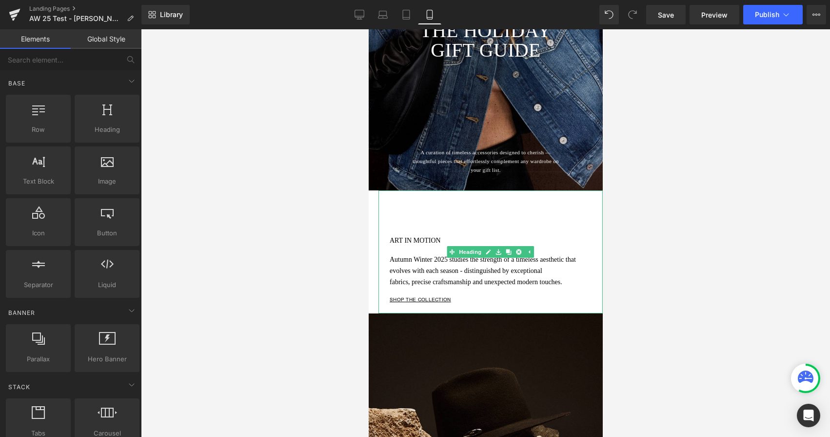
click at [502, 273] on h1 "Autumn Winter 2025 studies the strength of a timeless aesthetic that evolves wi…" at bounding box center [486, 265] width 195 height 22
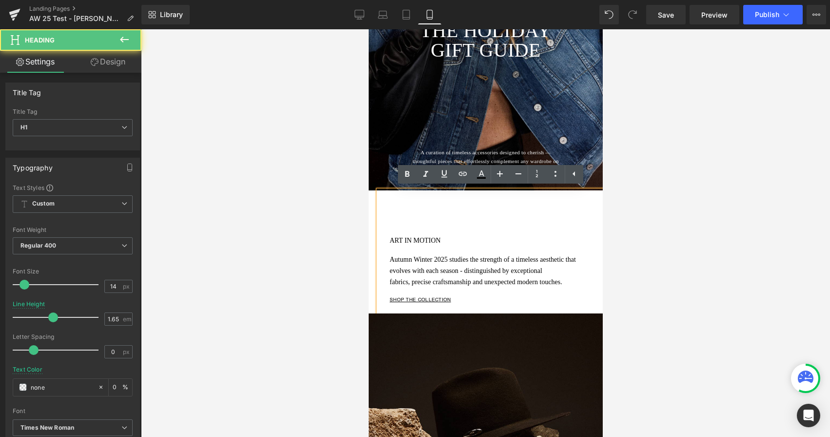
click at [390, 238] on h1 "ART IN MOTION" at bounding box center [486, 240] width 195 height 11
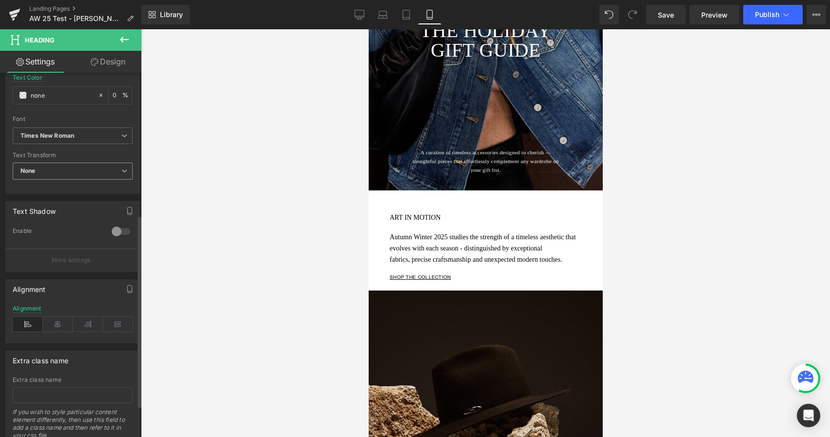
scroll to position [327, 0]
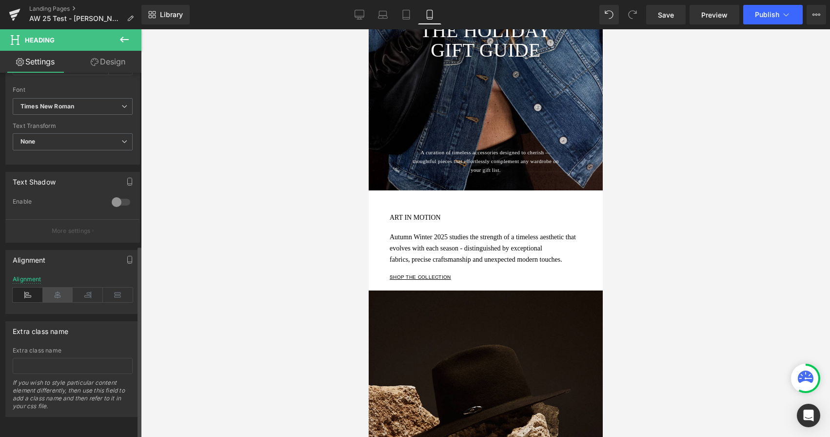
click at [59, 289] on icon at bounding box center [58, 294] width 30 height 15
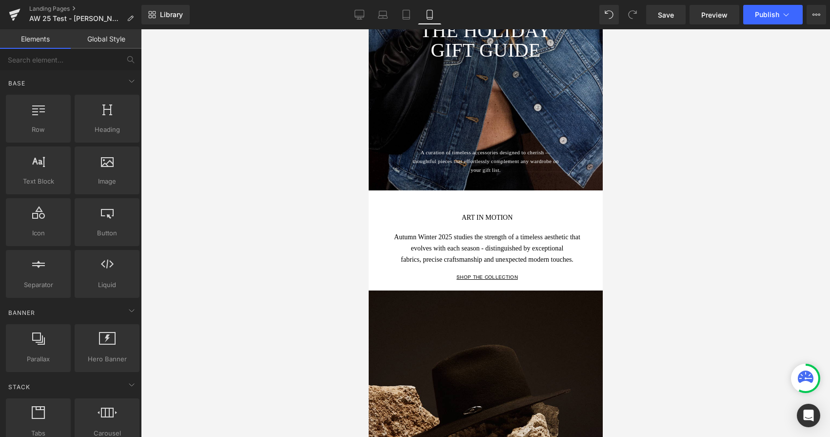
click at [253, 242] on div at bounding box center [485, 232] width 689 height 407
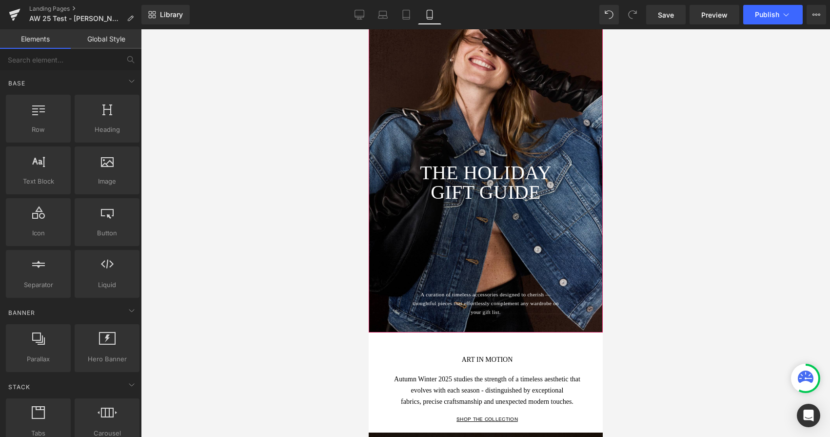
scroll to position [0, 0]
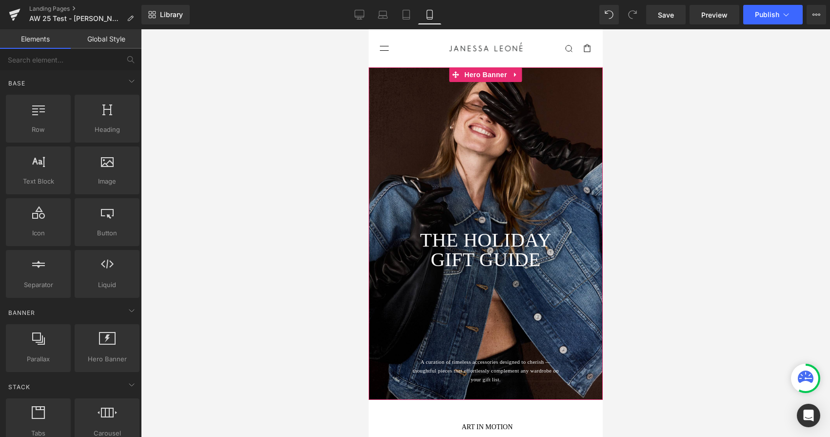
click at [526, 94] on div at bounding box center [485, 233] width 234 height 332
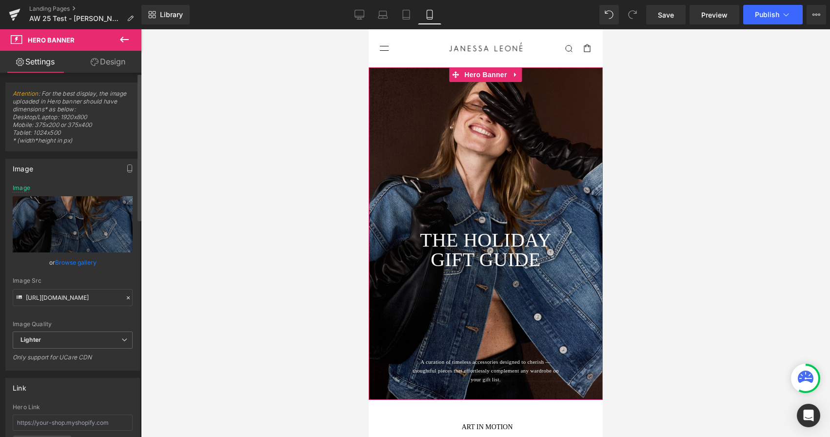
click at [77, 261] on link "Browse gallery" at bounding box center [75, 262] width 41 height 17
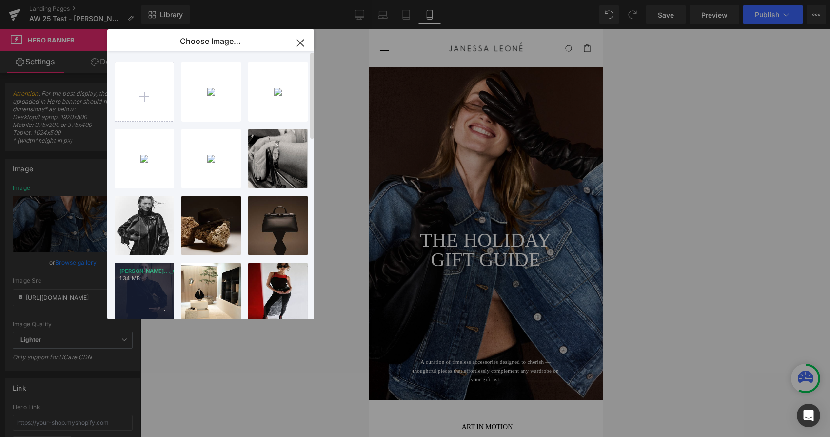
click at [152, 295] on div "Leone B..._web.png 1.34 MB" at bounding box center [145, 292] width 60 height 60
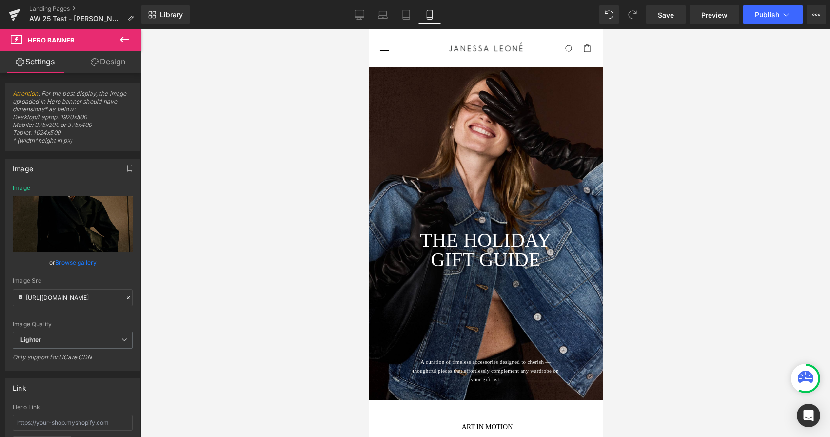
type input "https://ucarecdn.com/c963bc7e-827c-4f49-8269-fc15e409e2ff/-/format/auto/-/previ…"
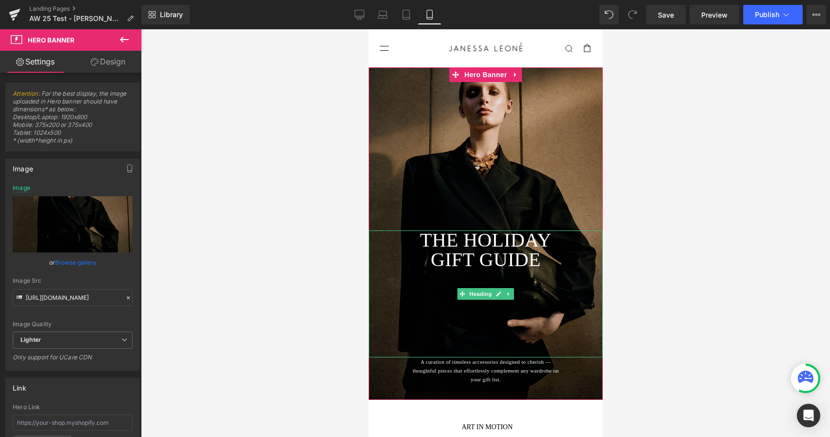
click at [460, 241] on h1 "THE HOLIDAY" at bounding box center [485, 240] width 234 height 20
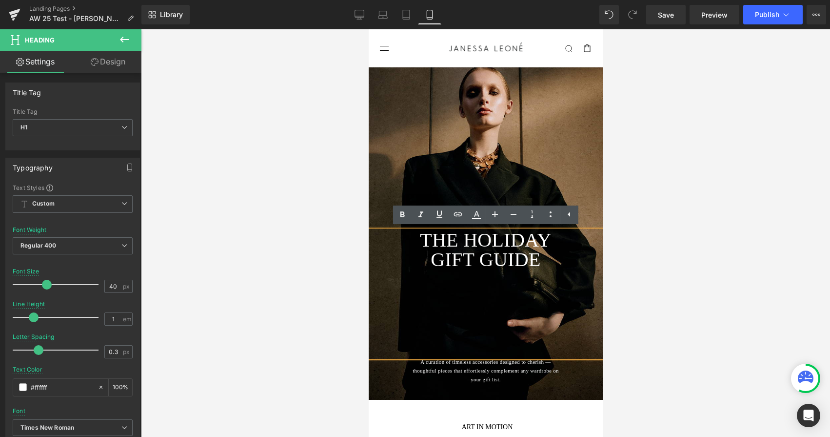
click at [494, 256] on h1 "GIFT GUIDE" at bounding box center [485, 260] width 234 height 20
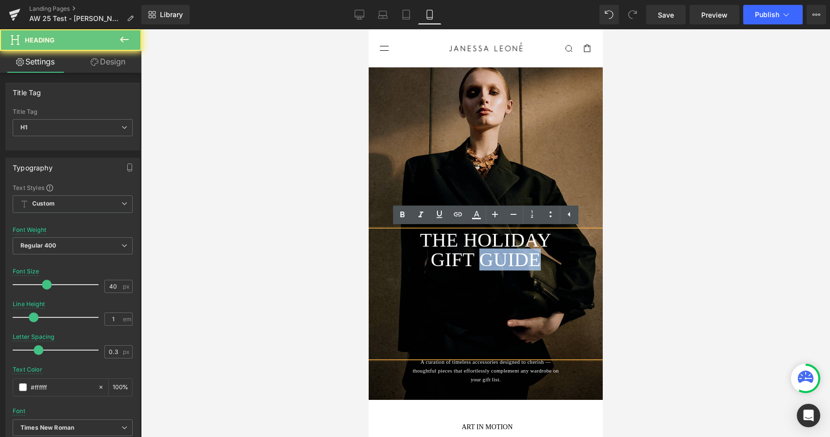
click at [494, 256] on h1 "GIFT GUIDE" at bounding box center [485, 260] width 234 height 20
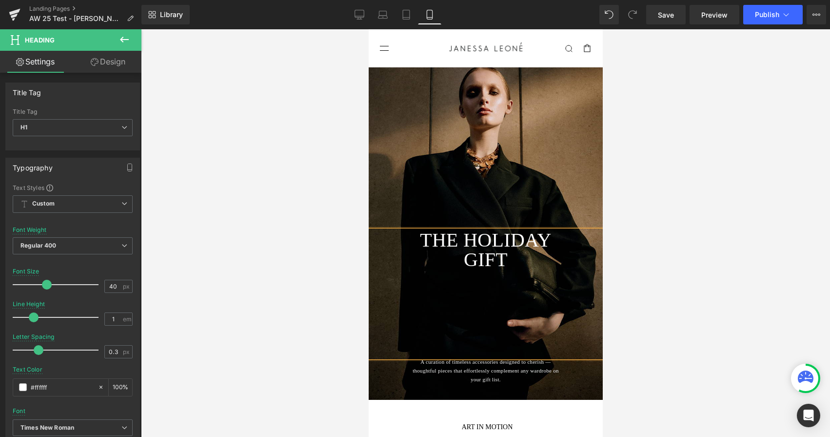
click at [477, 256] on h1 "GIFT" at bounding box center [485, 260] width 234 height 20
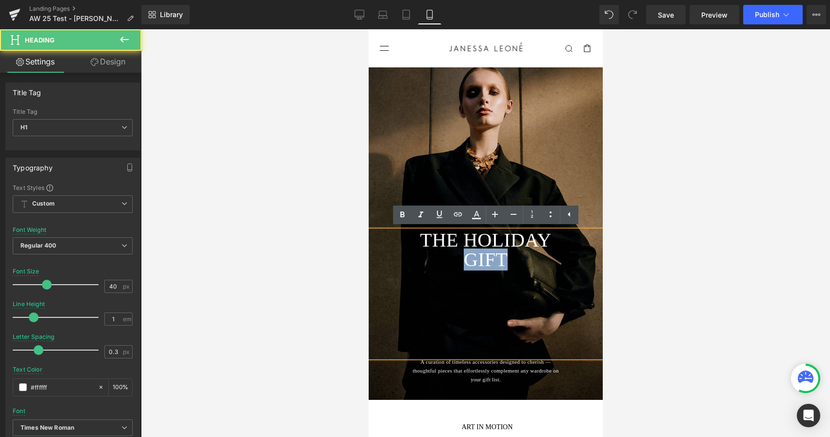
click at [477, 256] on h1 "GIFT" at bounding box center [485, 260] width 234 height 20
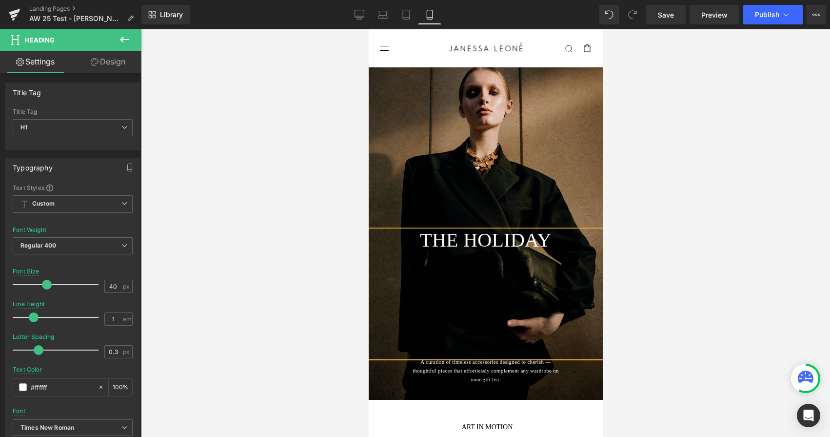
click at [477, 241] on h1 "THE HOLIDAY" at bounding box center [485, 240] width 234 height 20
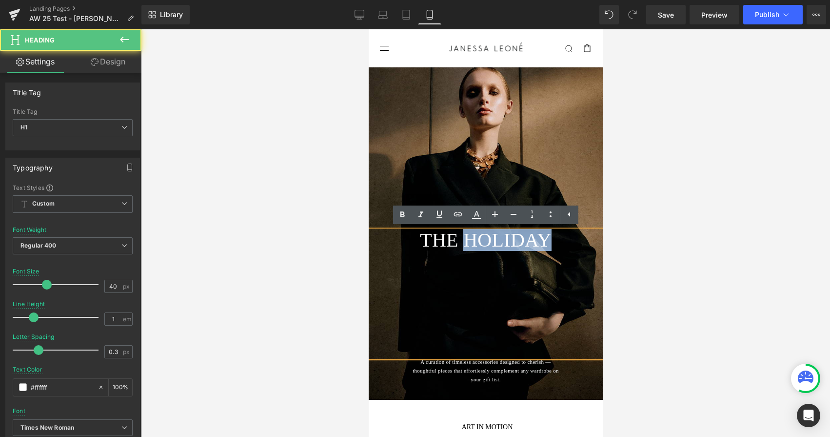
click at [477, 241] on h1 "THE HOLIDAY" at bounding box center [485, 240] width 234 height 20
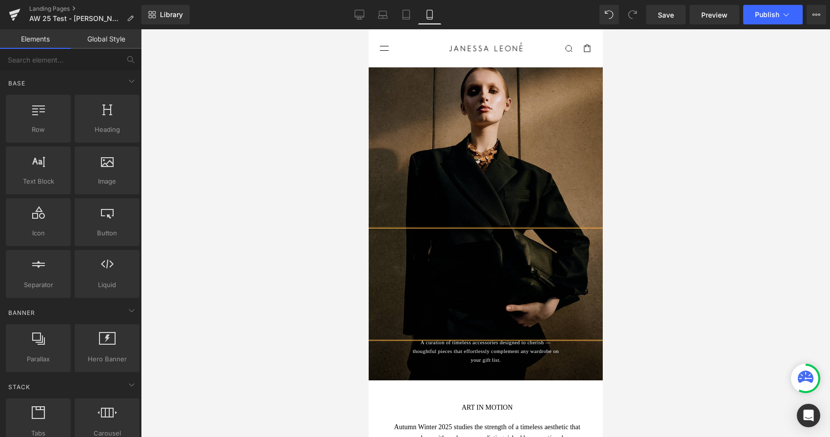
click at [351, 377] on div at bounding box center [485, 232] width 689 height 407
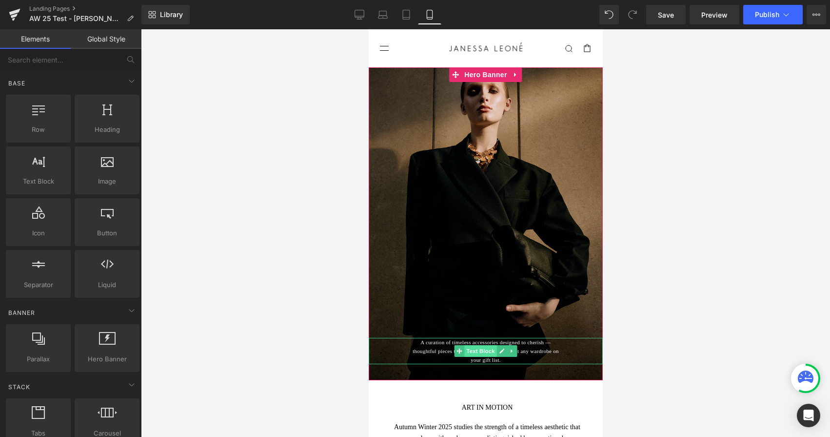
click at [484, 353] on span "Text Block" at bounding box center [480, 351] width 32 height 12
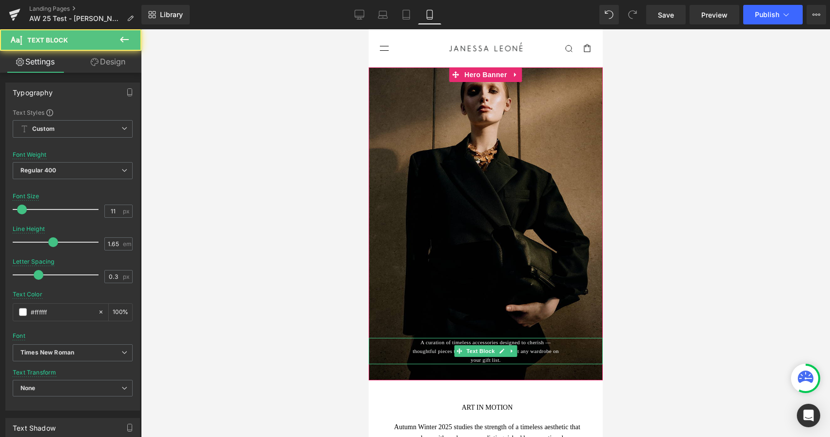
click at [535, 351] on p "A curation of timeless accessories designed to cherish — thoughtful pieces that…" at bounding box center [485, 351] width 151 height 26
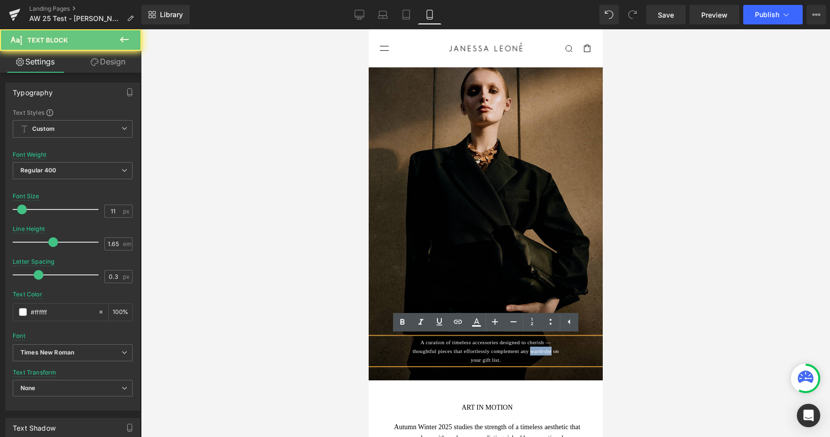
click at [535, 351] on p "A curation of timeless accessories designed to cherish — thoughtful pieces that…" at bounding box center [485, 351] width 151 height 26
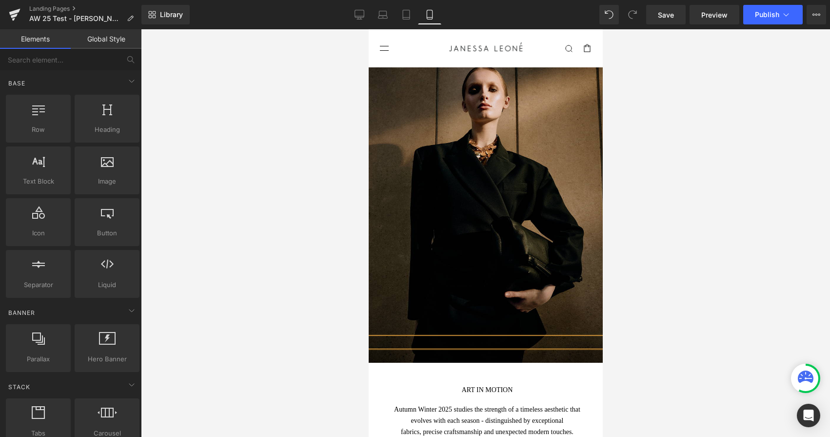
click at [321, 385] on div at bounding box center [485, 232] width 689 height 407
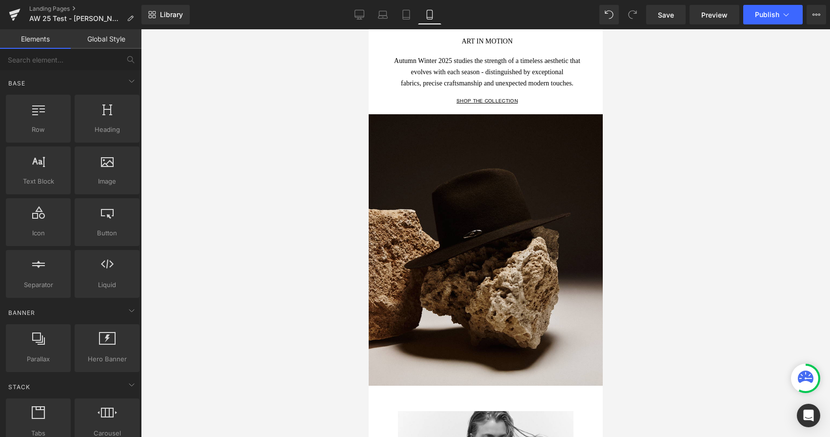
scroll to position [290, 0]
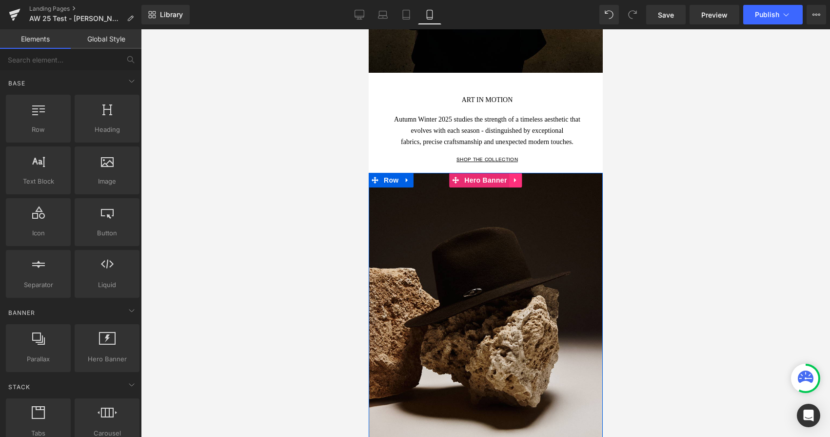
click at [513, 180] on icon at bounding box center [515, 180] width 7 height 7
click at [511, 181] on icon at bounding box center [509, 180] width 7 height 7
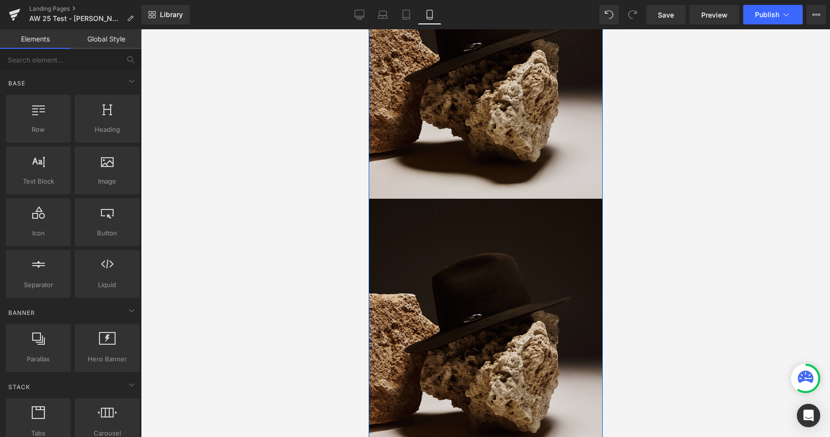
scroll to position [524, 0]
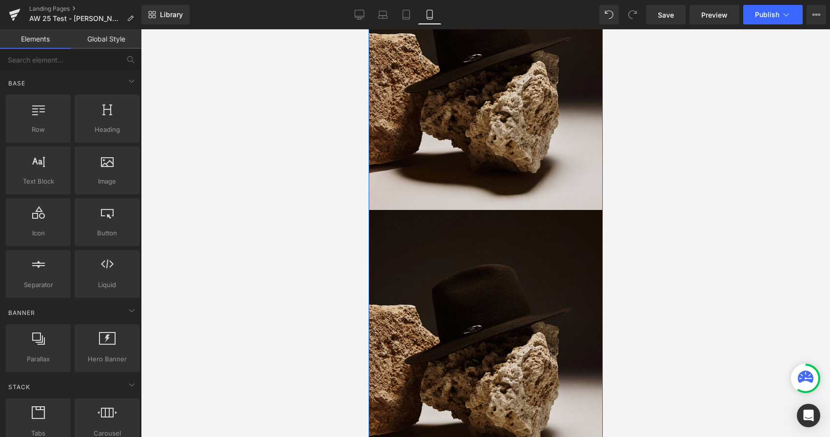
click at [503, 149] on div "Heading Heading Row" at bounding box center [485, 74] width 234 height 271
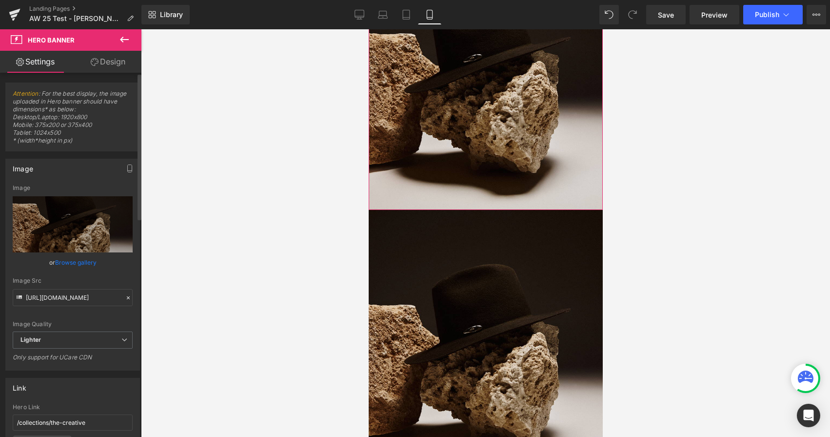
click at [73, 263] on link "Browse gallery" at bounding box center [75, 262] width 41 height 17
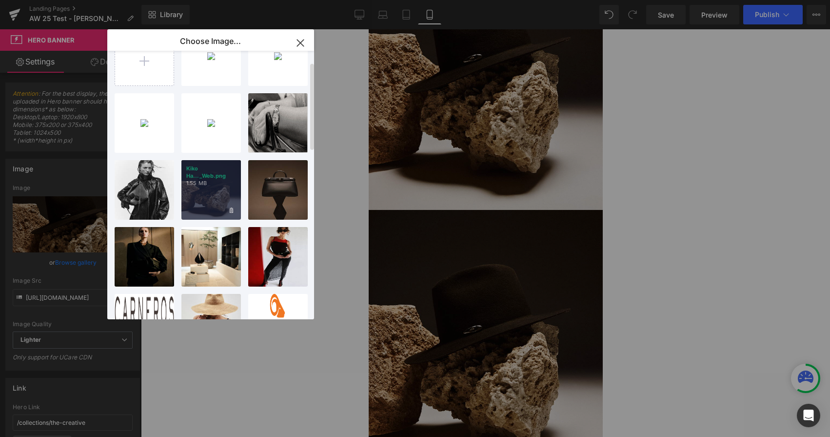
scroll to position [39, 0]
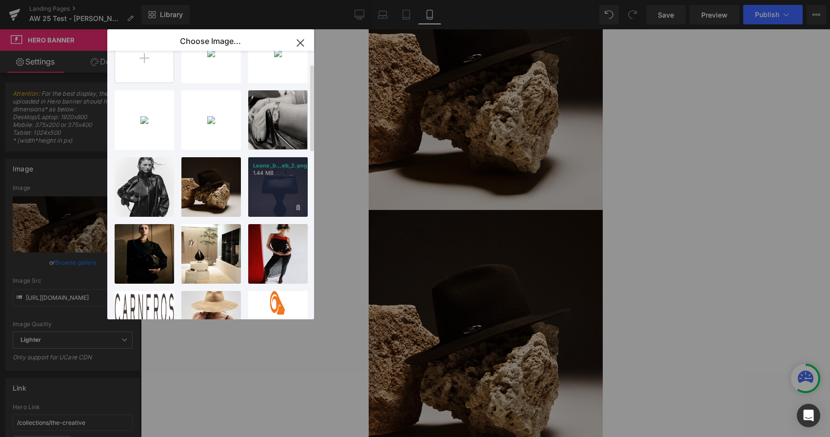
click at [265, 191] on div "Leone_b...eb_2.png 1.44 MB" at bounding box center [278, 187] width 60 height 60
type input "https://ucarecdn.com/3de98e06-6255-4e24-a0e7-a42743d6e22c/-/format/auto/-/previ…"
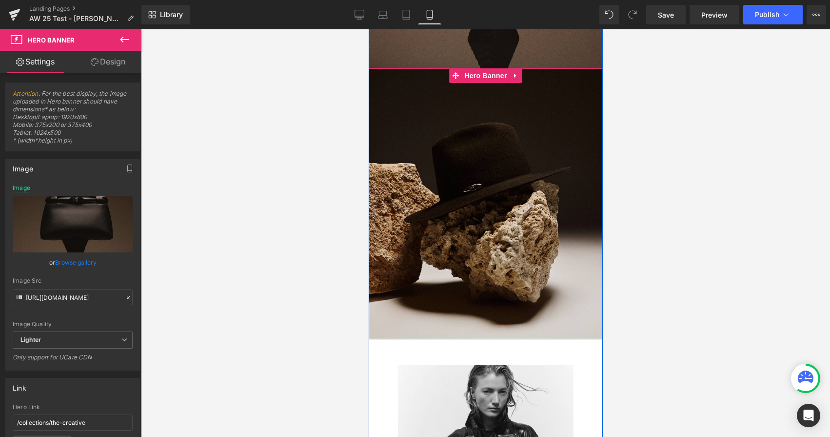
scroll to position [664, 0]
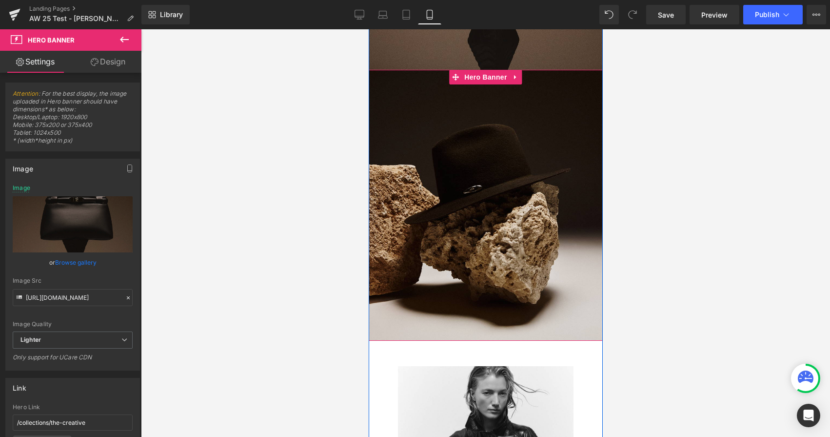
click at [542, 182] on div "Heading Heading Row" at bounding box center [485, 205] width 234 height 271
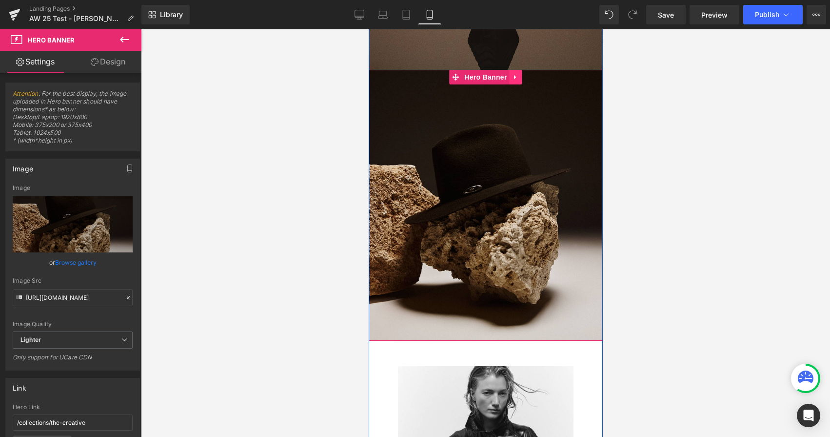
click at [514, 80] on link at bounding box center [515, 77] width 13 height 15
click at [522, 77] on icon at bounding box center [522, 76] width 7 height 7
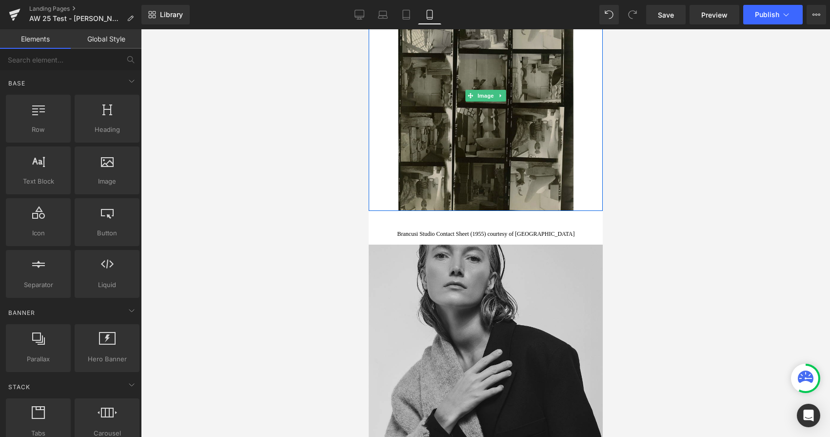
scroll to position [1541, 0]
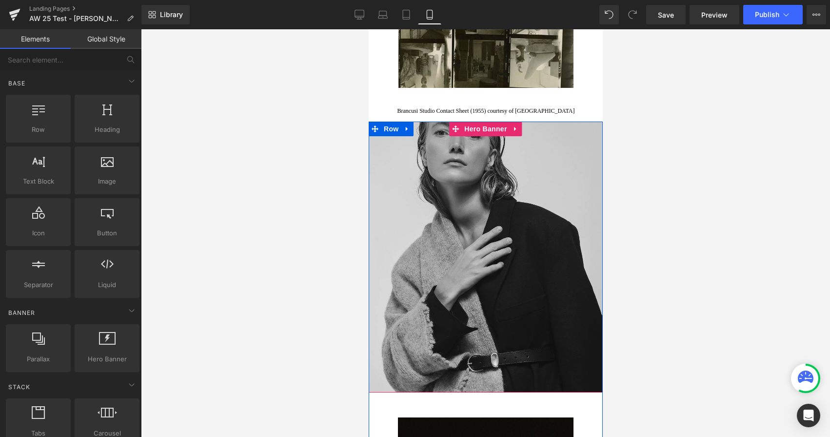
click at [469, 154] on span "Heading Heading Row" at bounding box center [485, 160] width 234 height 24
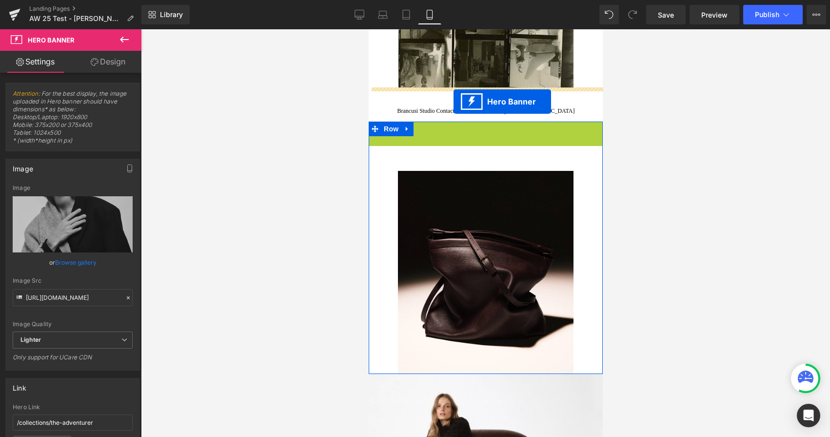
drag, startPoint x: 454, startPoint y: 130, endPoint x: 453, endPoint y: 101, distance: 28.3
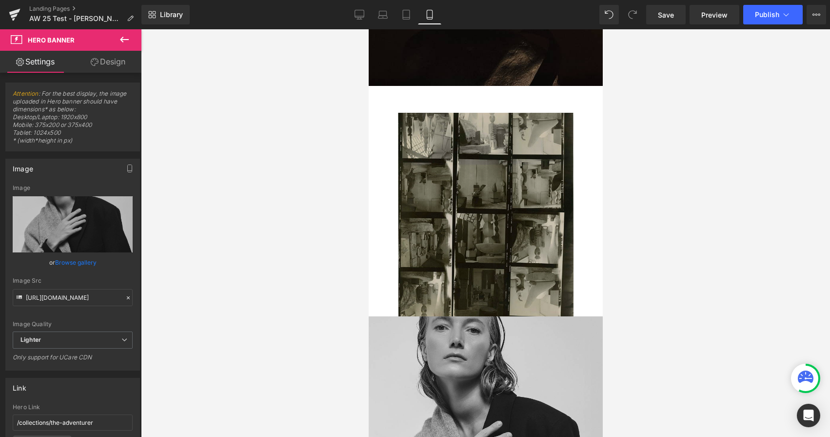
scroll to position [1312, 0]
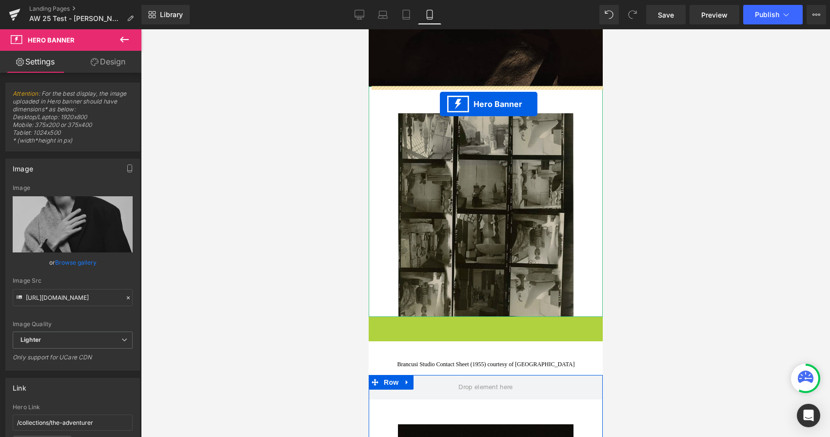
drag, startPoint x: 454, startPoint y: 322, endPoint x: 440, endPoint y: 103, distance: 219.0
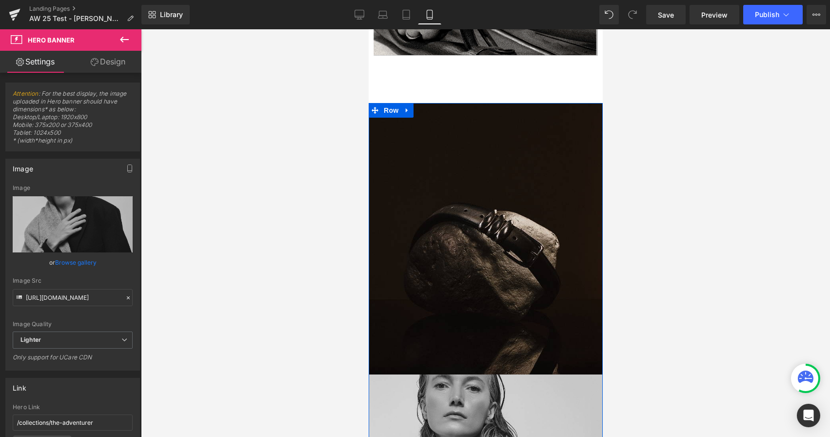
scroll to position [1026, 0]
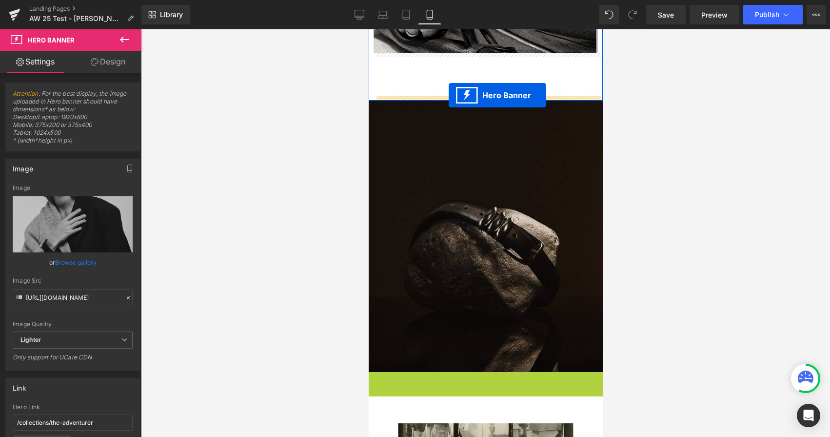
drag, startPoint x: 456, startPoint y: 381, endPoint x: 448, endPoint y: 95, distance: 286.0
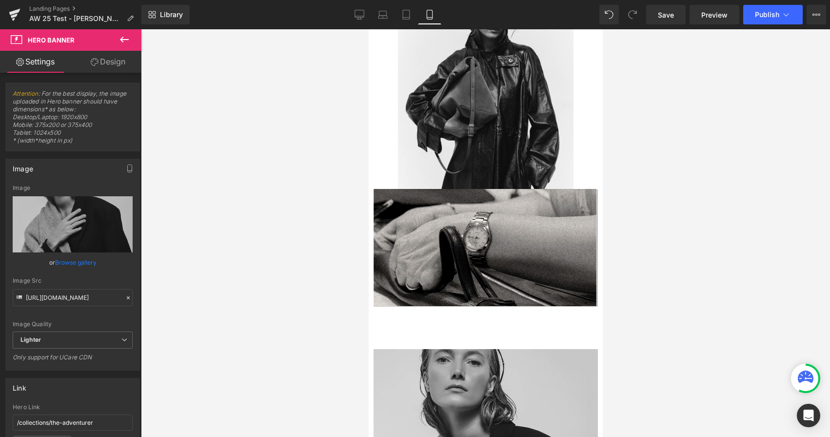
scroll to position [808, 0]
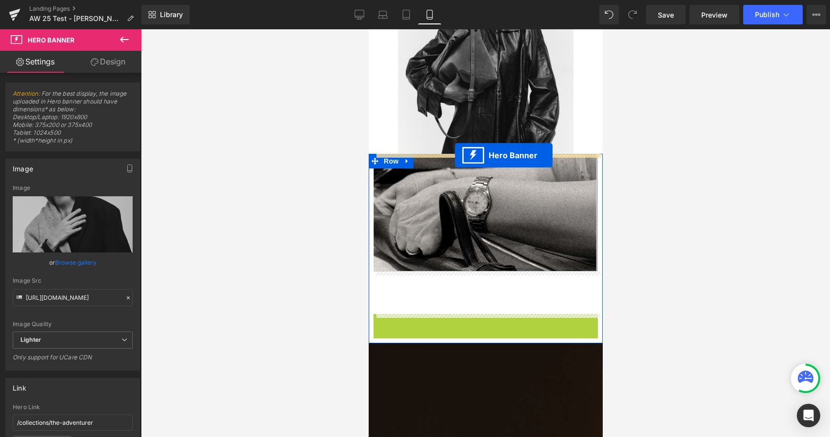
drag, startPoint x: 453, startPoint y: 322, endPoint x: 455, endPoint y: 155, distance: 167.3
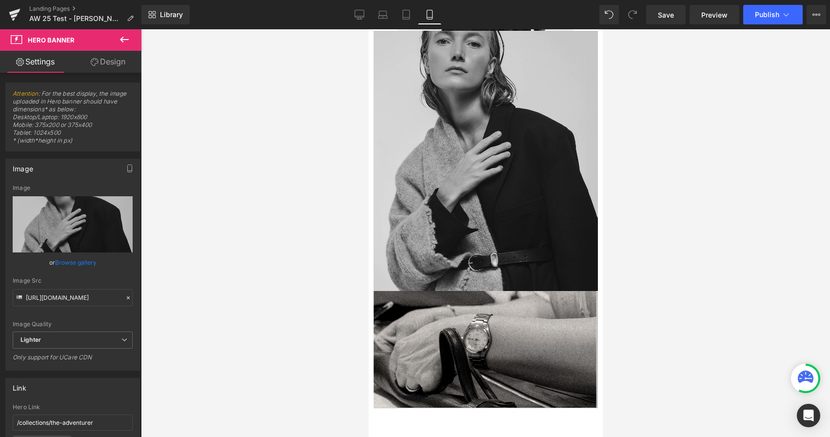
scroll to position [933, 0]
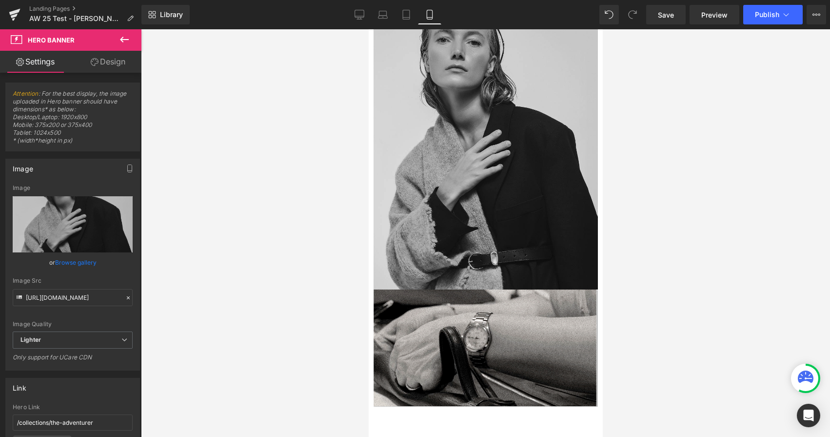
click at [515, 163] on div "Heading Heading Row" at bounding box center [485, 159] width 224 height 260
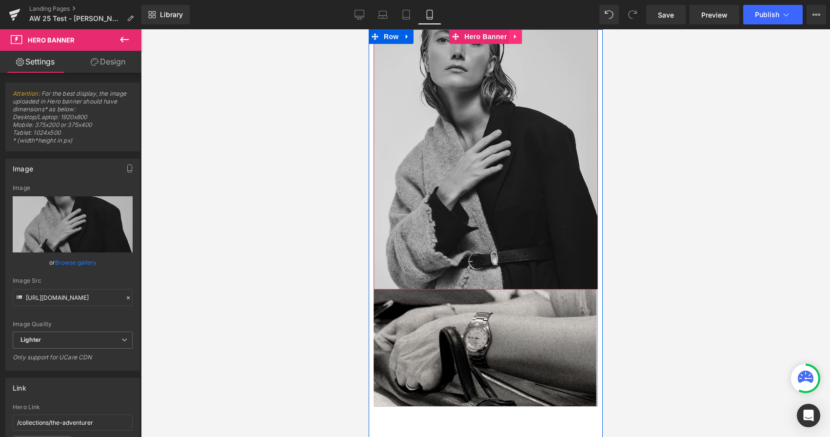
click at [514, 36] on icon at bounding box center [515, 37] width 2 height 4
click at [509, 38] on icon at bounding box center [509, 36] width 7 height 7
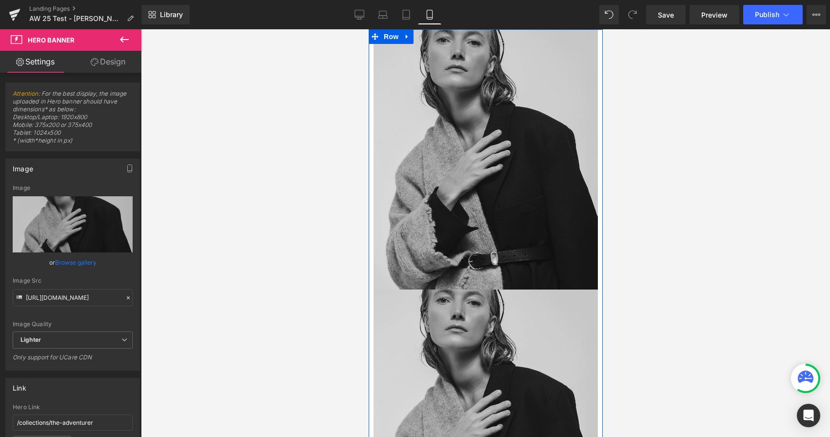
click at [471, 341] on div "Heading Heading Row" at bounding box center [485, 419] width 224 height 260
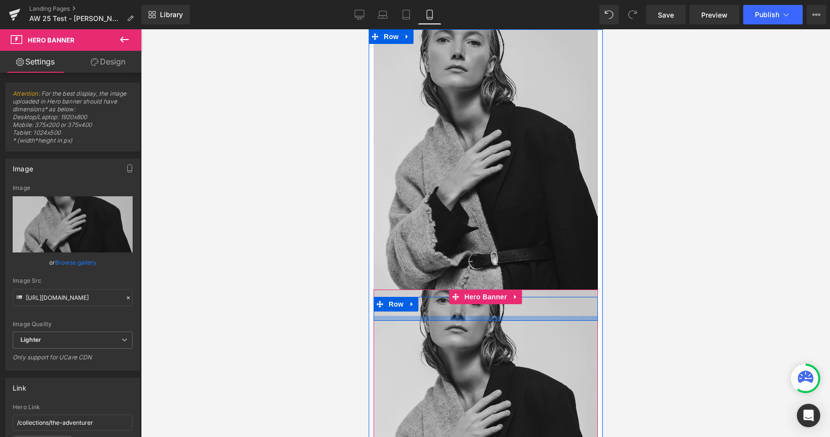
click at [493, 321] on div at bounding box center [485, 318] width 224 height 5
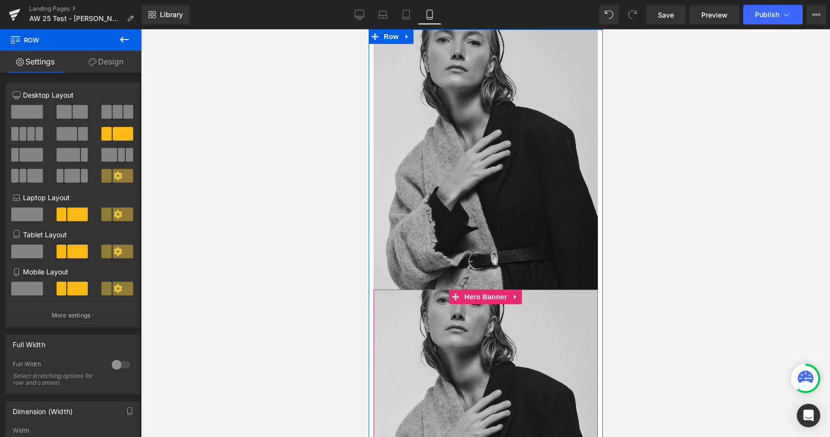
click at [480, 358] on div "Heading Heading Row" at bounding box center [485, 419] width 224 height 260
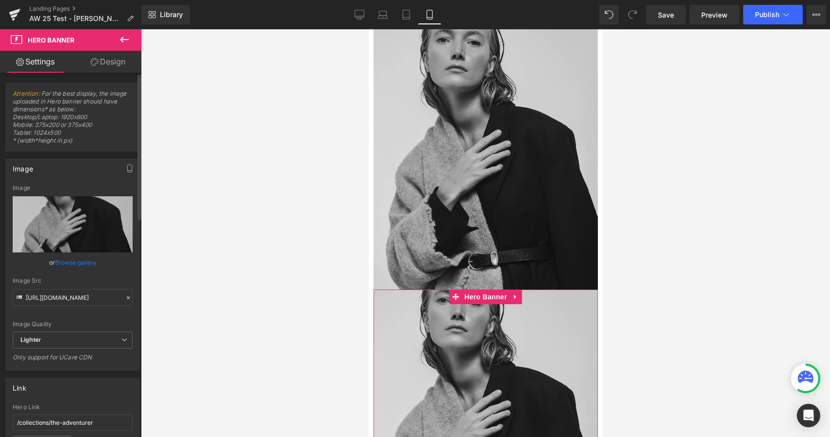
click at [79, 264] on link "Browse gallery" at bounding box center [75, 262] width 41 height 17
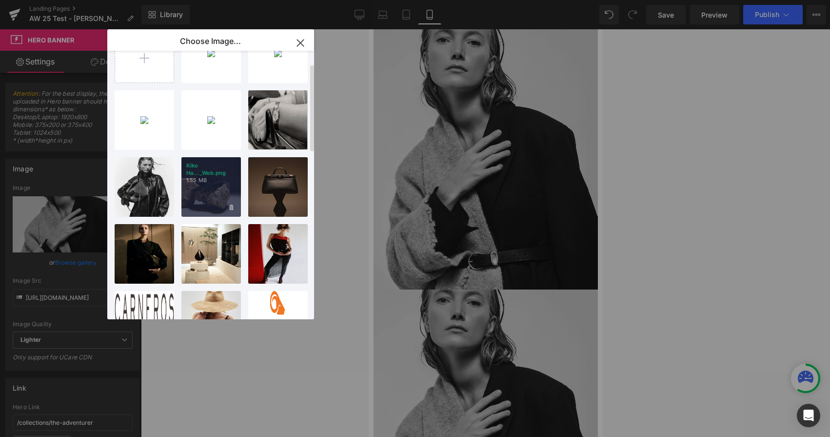
click at [202, 190] on div "Kiko Ha..._Web.png 1.55 MB" at bounding box center [211, 187] width 60 height 60
type input "https://ucarecdn.com/604b9d8b-83a3-403d-94e2-9e0c05f5beef/-/format/auto/-/previ…"
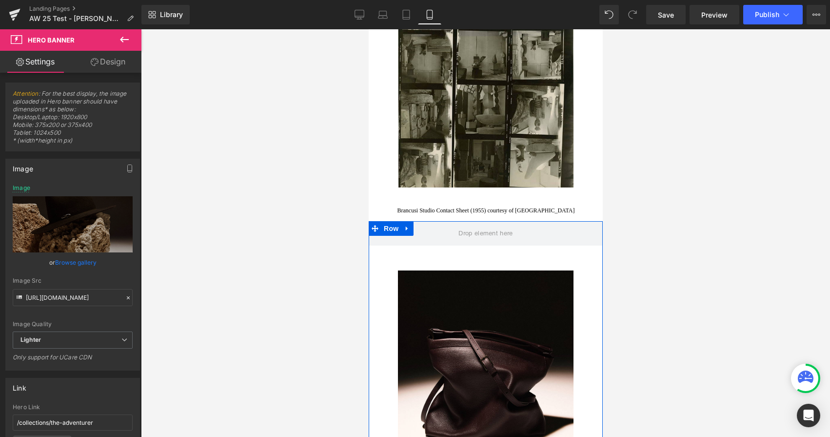
scroll to position [1921, 0]
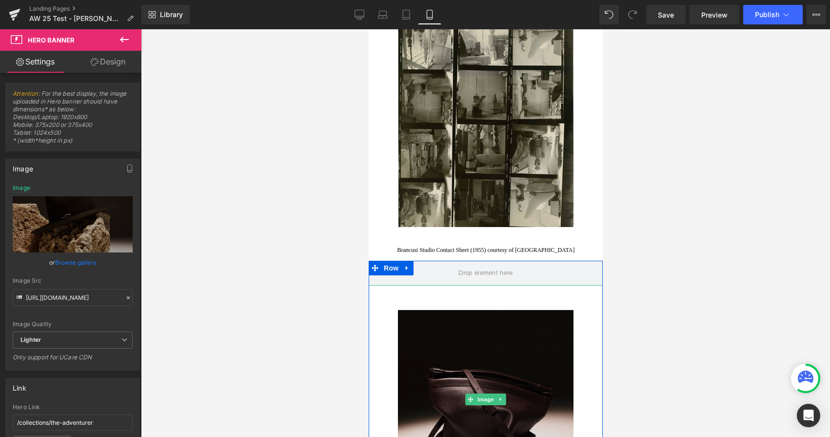
click at [500, 317] on img at bounding box center [486, 399] width 176 height 228
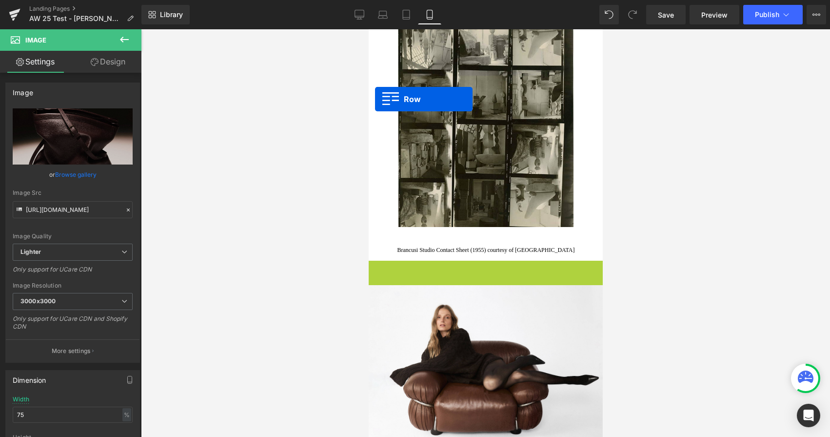
drag, startPoint x: 376, startPoint y: 266, endPoint x: 375, endPoint y: 99, distance: 167.3
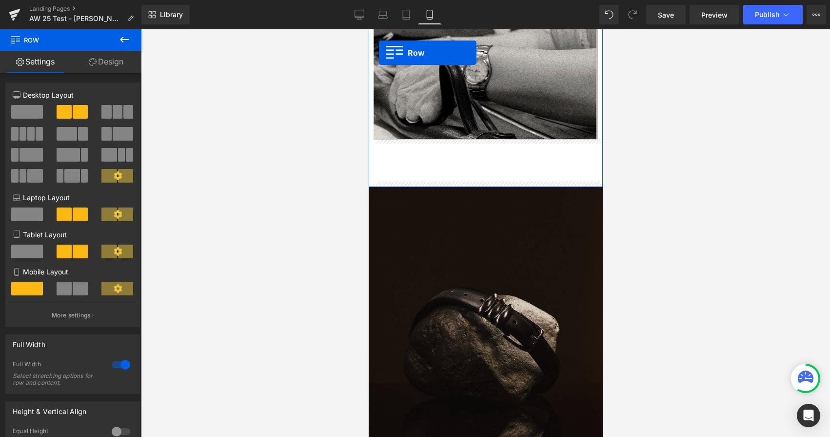
scroll to position [1421, 0]
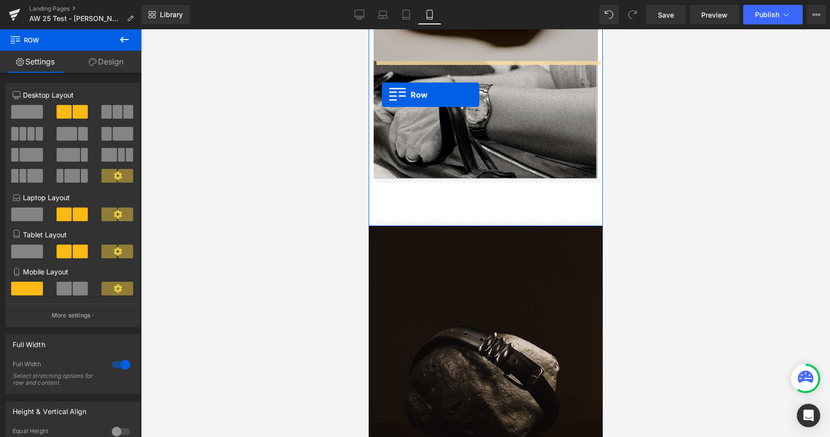
drag, startPoint x: 375, startPoint y: 244, endPoint x: 381, endPoint y: 95, distance: 149.4
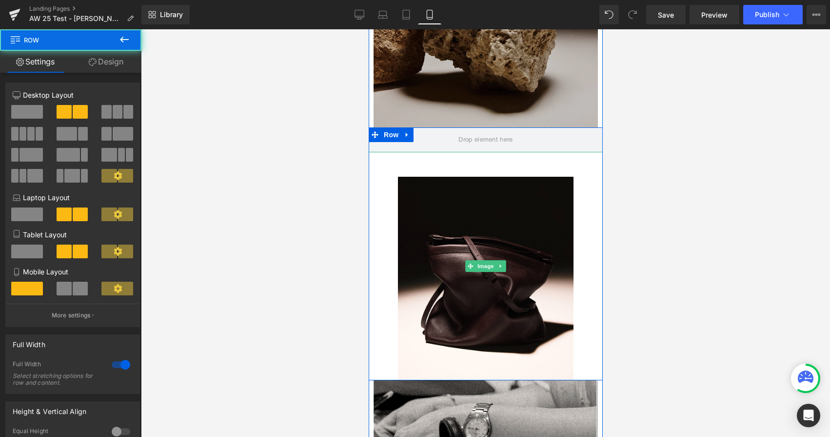
scroll to position [1353, 0]
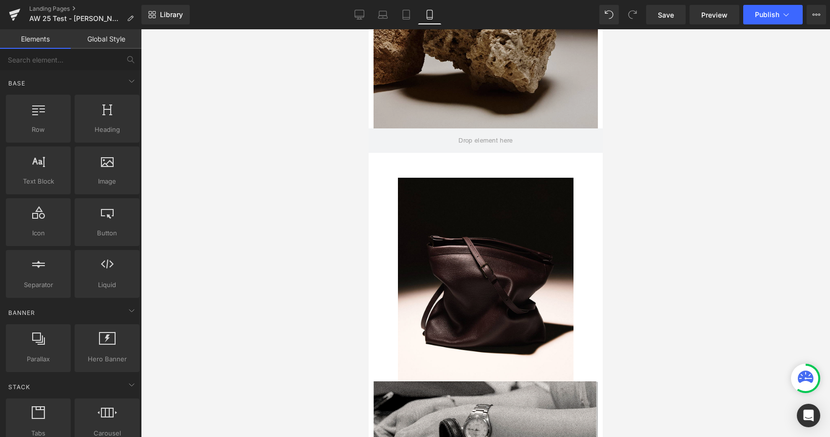
click at [309, 264] on div at bounding box center [485, 232] width 689 height 407
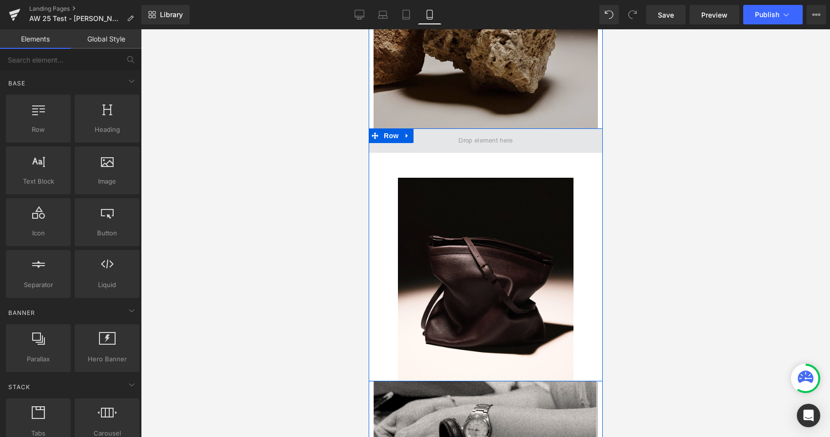
click at [489, 143] on span at bounding box center [485, 140] width 61 height 15
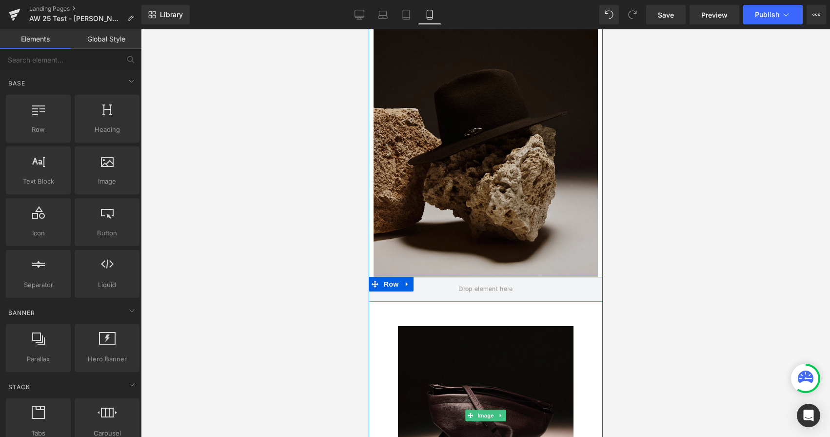
scroll to position [1134, 0]
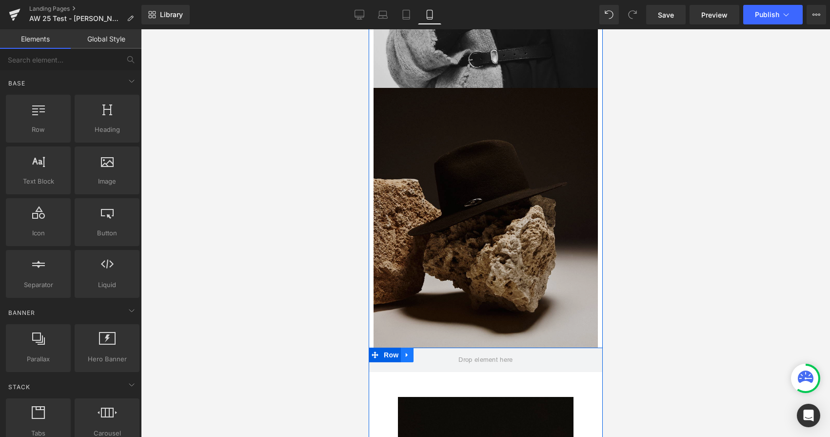
click at [407, 356] on icon at bounding box center [406, 355] width 2 height 4
click at [431, 355] on icon at bounding box center [432, 354] width 7 height 7
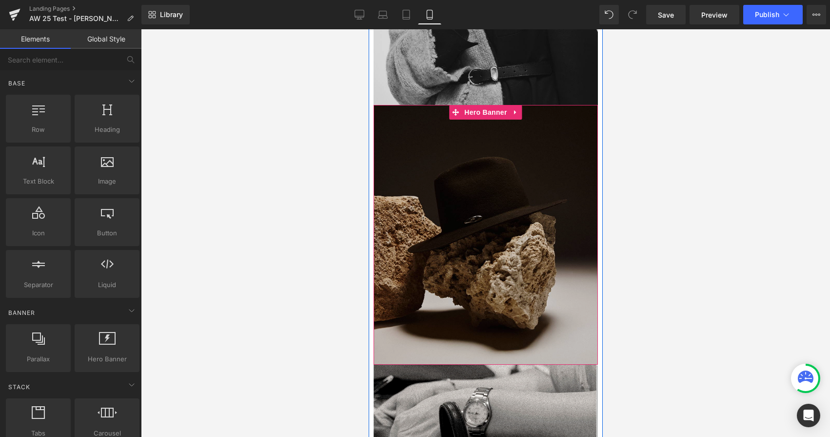
scroll to position [1110, 0]
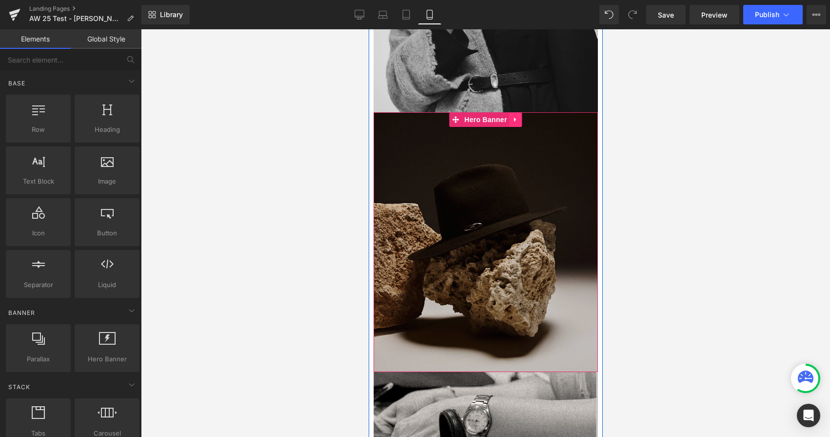
click at [515, 120] on icon at bounding box center [515, 119] width 7 height 7
click at [509, 121] on icon at bounding box center [509, 119] width 7 height 7
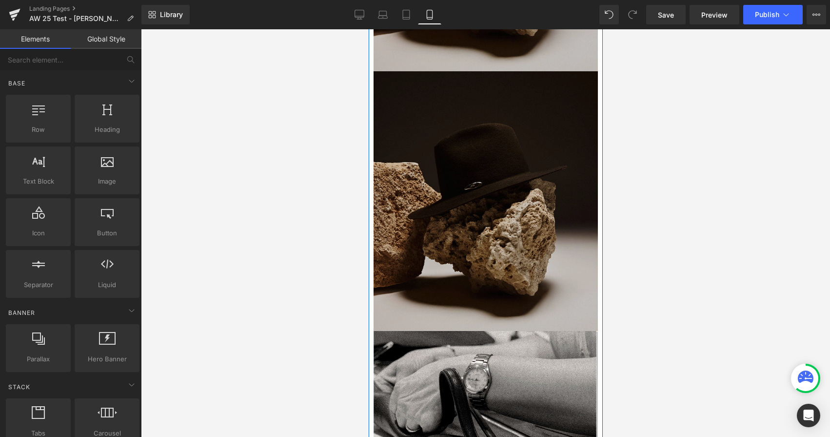
scroll to position [1413, 0]
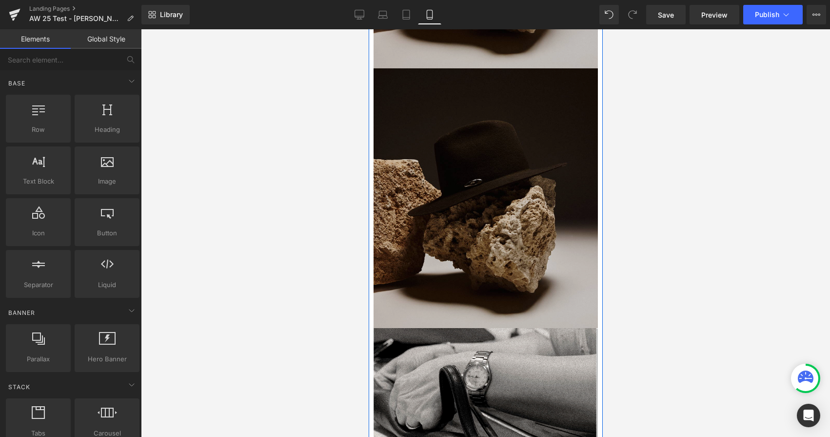
click at [475, 250] on div "Heading Heading Row" at bounding box center [485, 198] width 224 height 260
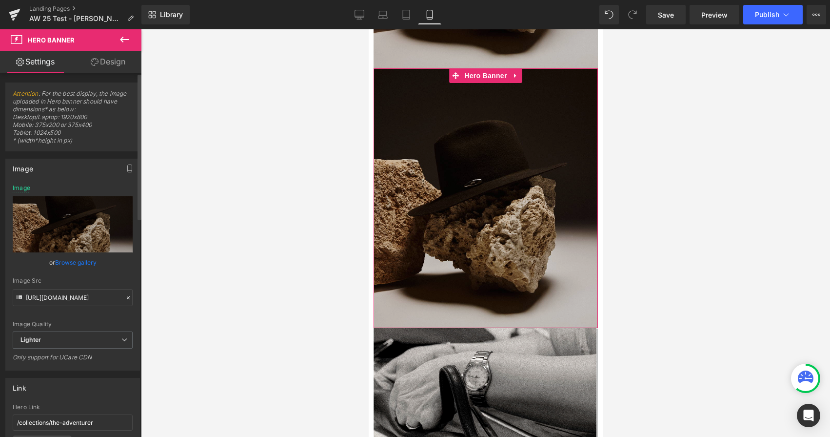
click at [81, 265] on link "Browse gallery" at bounding box center [75, 262] width 41 height 17
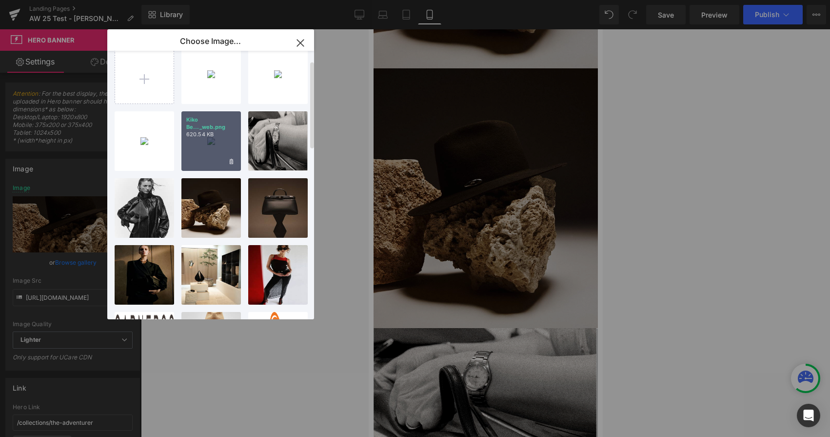
scroll to position [7, 0]
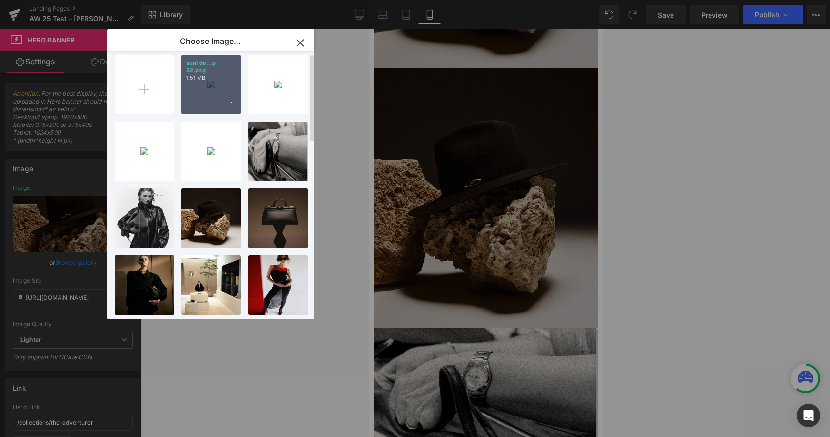
click at [208, 94] on div "suni de...p 32.png 1.51 MB" at bounding box center [211, 85] width 60 height 60
type input "https://ucarecdn.com/ce46eab3-ff27-49a2-b599-edc413ed5499/-/format/auto/-/previ…"
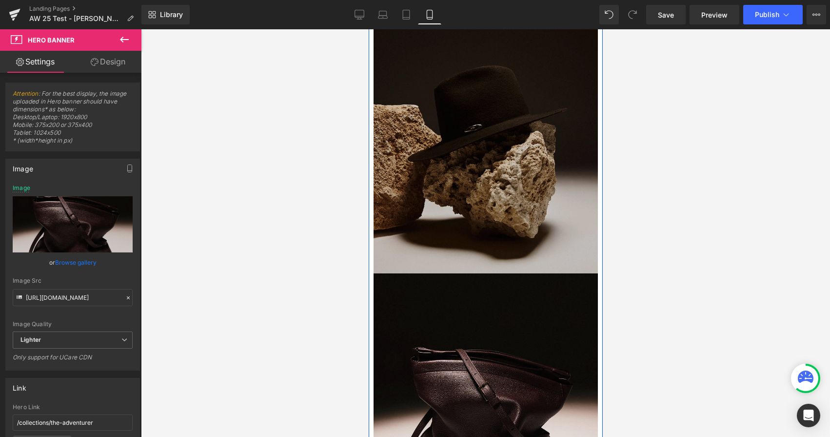
scroll to position [1232, 0]
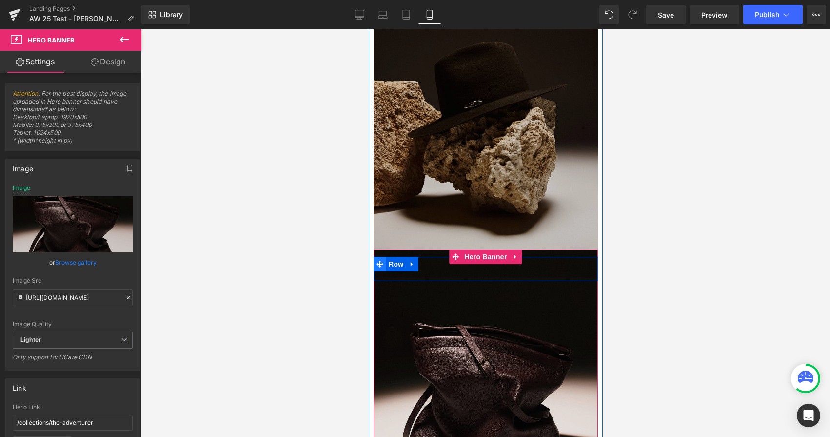
click at [382, 267] on icon at bounding box center [379, 264] width 7 height 7
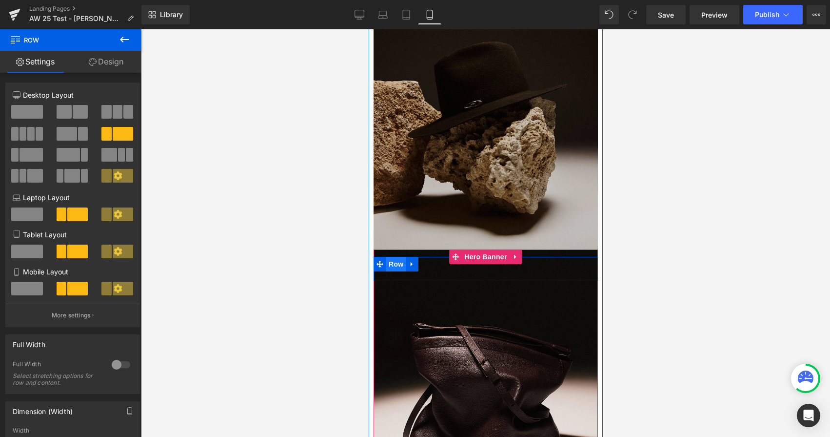
click at [392, 265] on span "Row" at bounding box center [396, 264] width 20 height 15
click at [379, 250] on div "Heading Heading Row" at bounding box center [485, 379] width 224 height 260
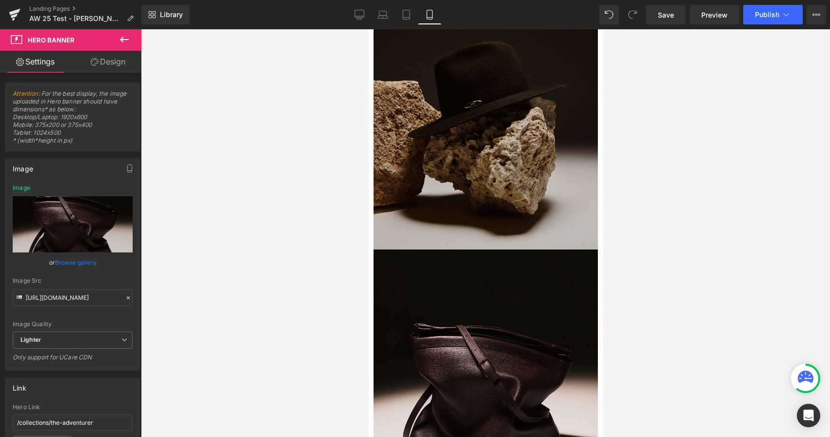
click at [292, 273] on div at bounding box center [485, 232] width 689 height 407
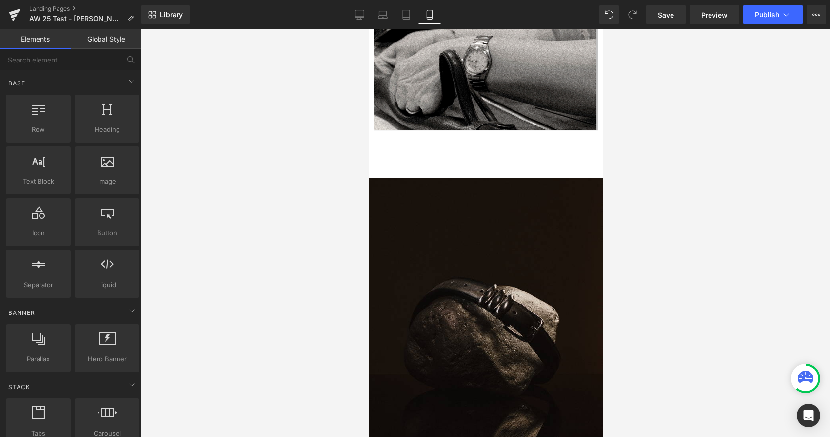
scroll to position [1734, 0]
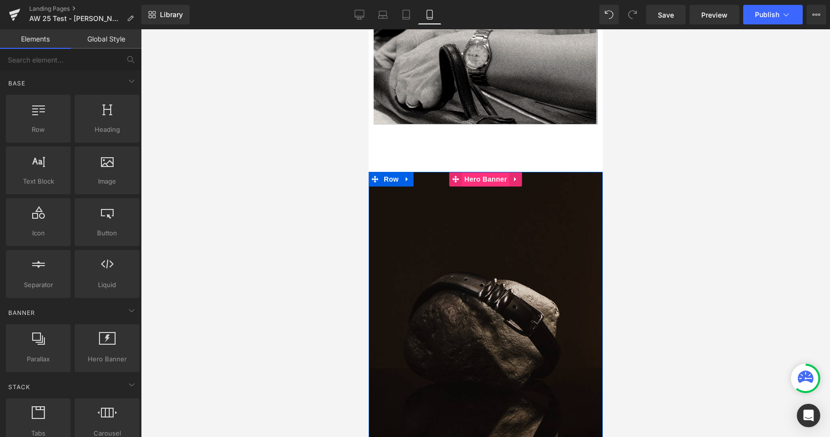
click at [494, 179] on span "Hero Banner" at bounding box center [484, 179] width 47 height 15
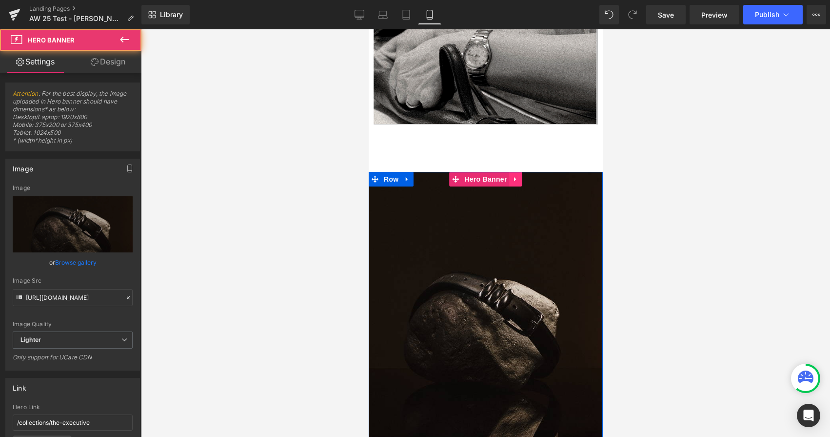
click at [515, 178] on icon at bounding box center [515, 179] width 7 height 7
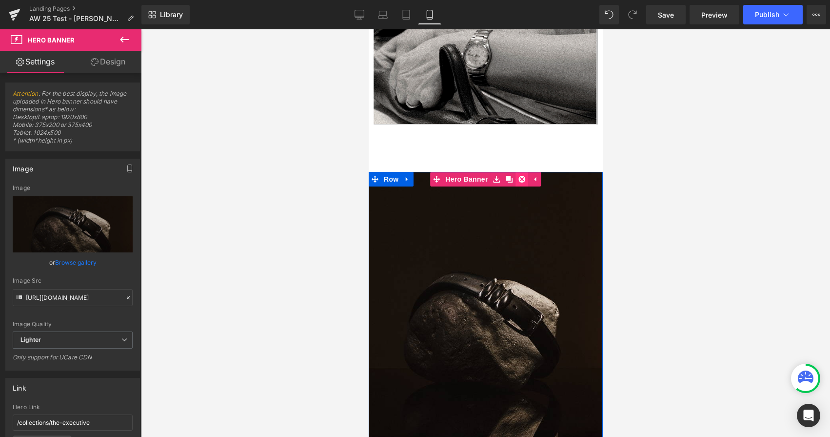
click at [522, 181] on icon at bounding box center [522, 179] width 7 height 7
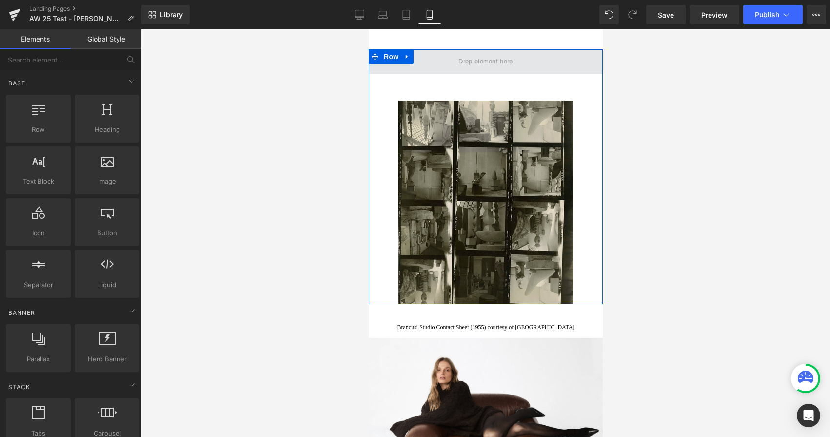
scroll to position [1855, 0]
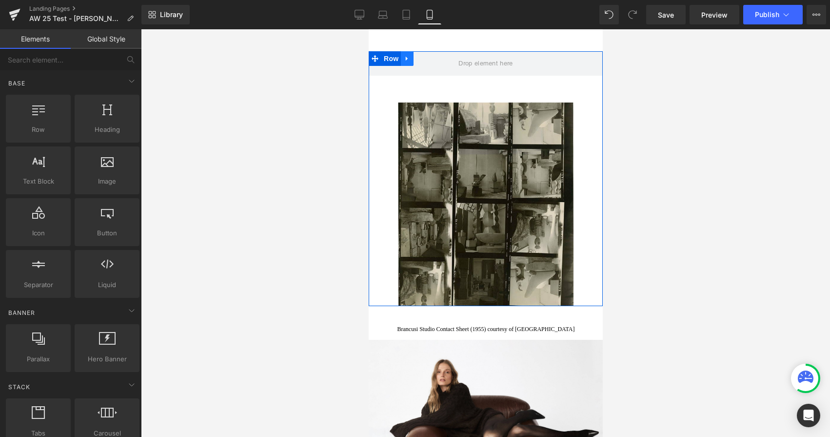
click at [410, 60] on icon at bounding box center [406, 58] width 7 height 7
click at [434, 59] on icon at bounding box center [432, 58] width 7 height 7
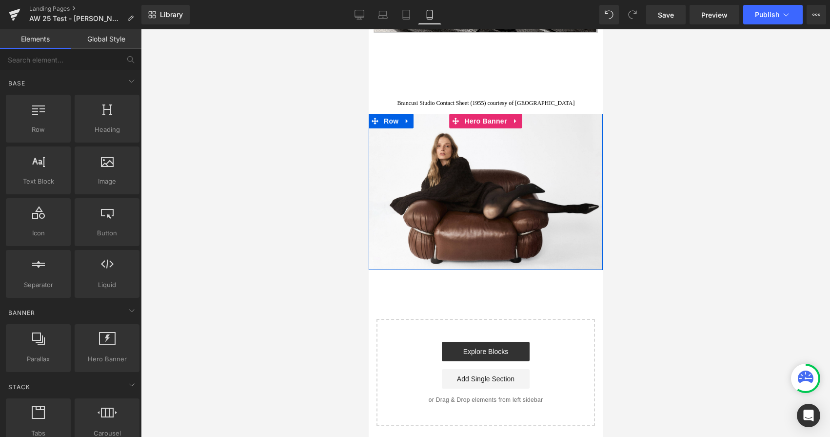
scroll to position [1809, 0]
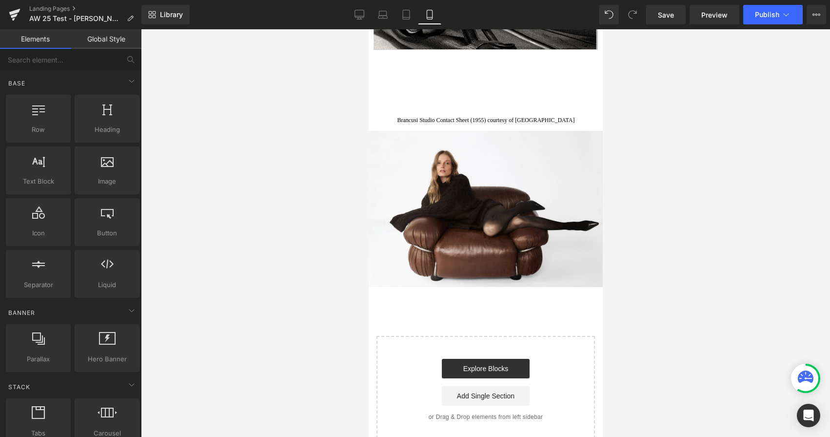
click at [447, 115] on div "Brancusi Studio Contact Sheet (1955) courtesy of Guggenheim Museum" at bounding box center [490, 114] width 224 height 34
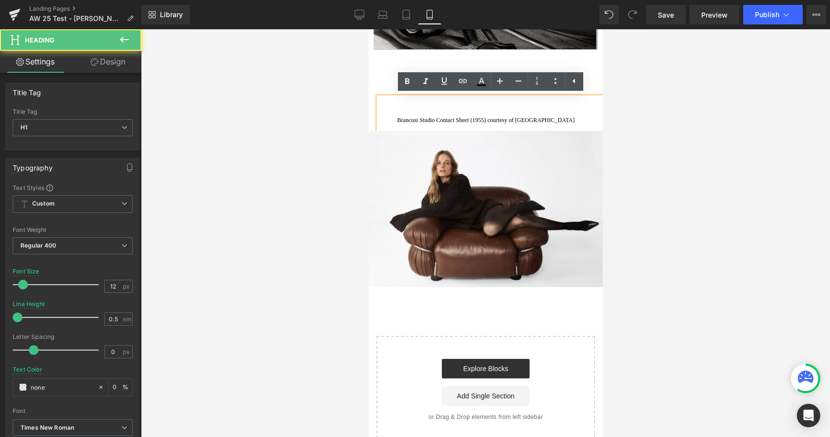
click at [496, 98] on div "Brancusi Studio Contact Sheet (1955) courtesy of Guggenheim Museum" at bounding box center [490, 114] width 224 height 34
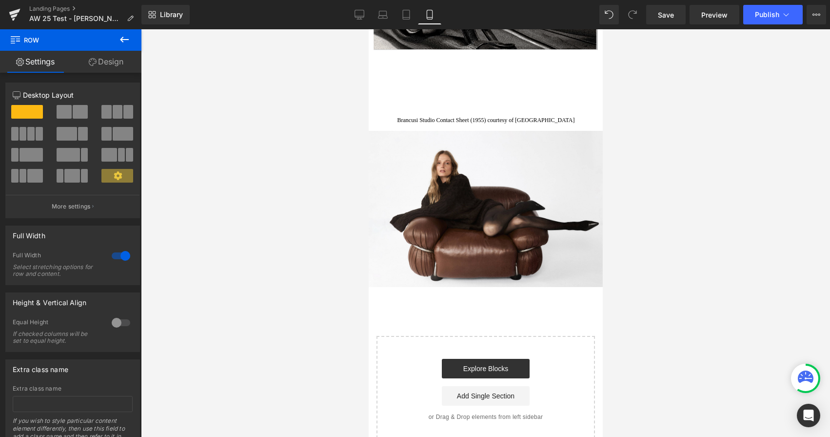
click at [385, 107] on div "Brancusi Studio Contact Sheet (1955) courtesy of Guggenheim Museum" at bounding box center [490, 114] width 224 height 34
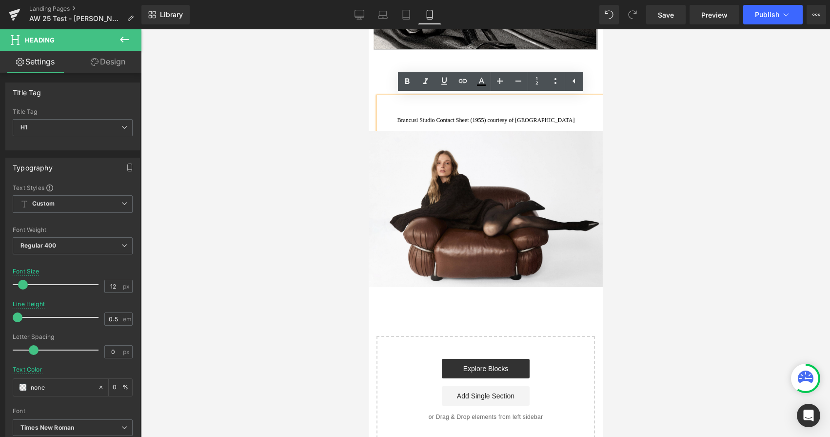
click at [433, 114] on div "Brancusi Studio Contact Sheet (1955) courtesy of Guggenheim Museum" at bounding box center [490, 114] width 224 height 34
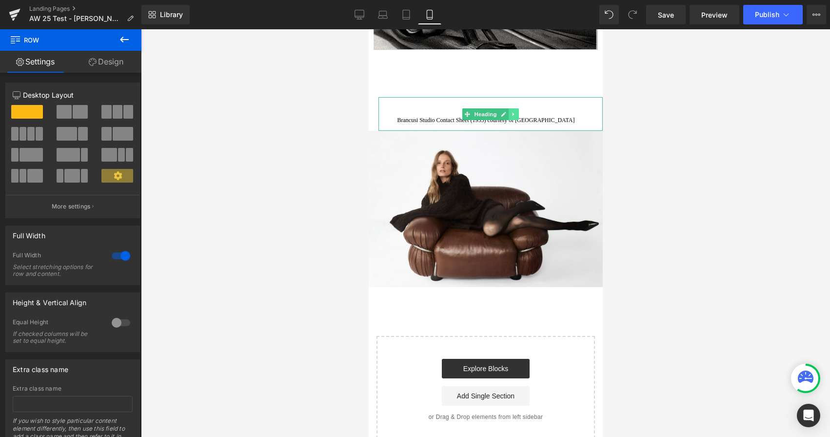
click at [513, 112] on icon at bounding box center [513, 114] width 5 height 6
click at [519, 115] on icon at bounding box center [518, 113] width 5 height 5
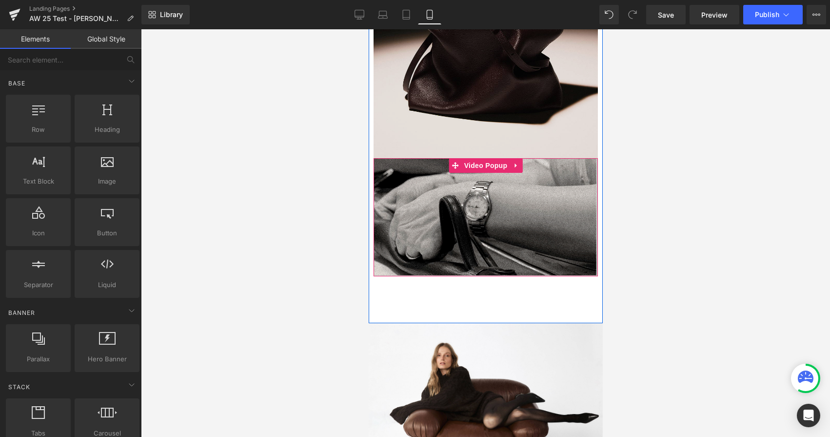
scroll to position [1579, 0]
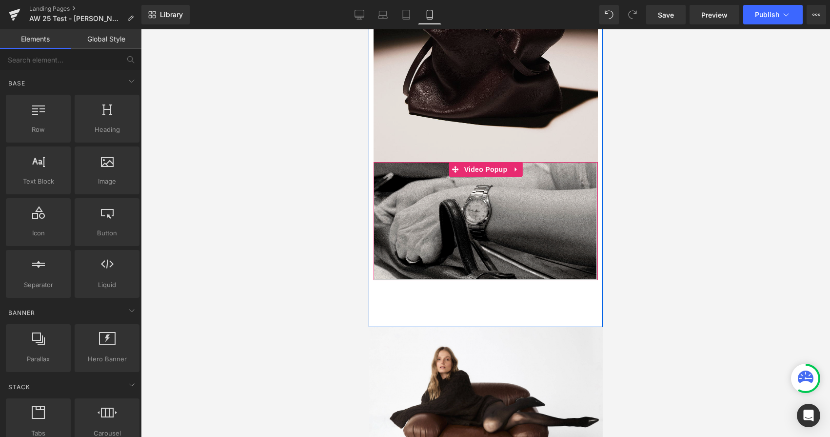
click at [513, 198] on img at bounding box center [485, 221] width 224 height 118
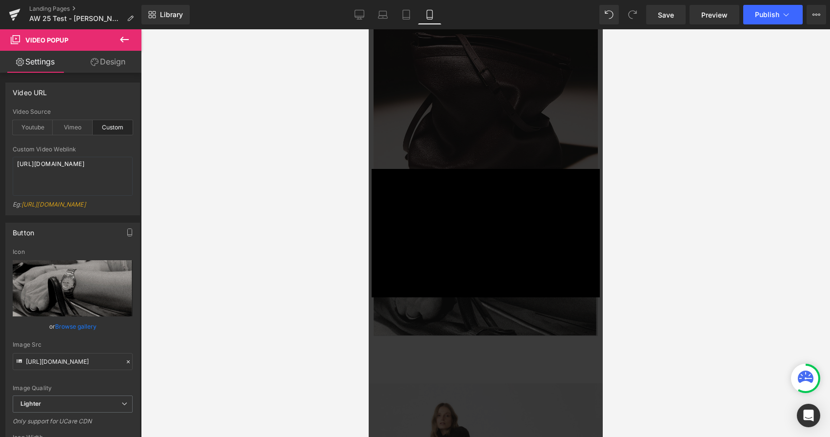
scroll to position [1512, 0]
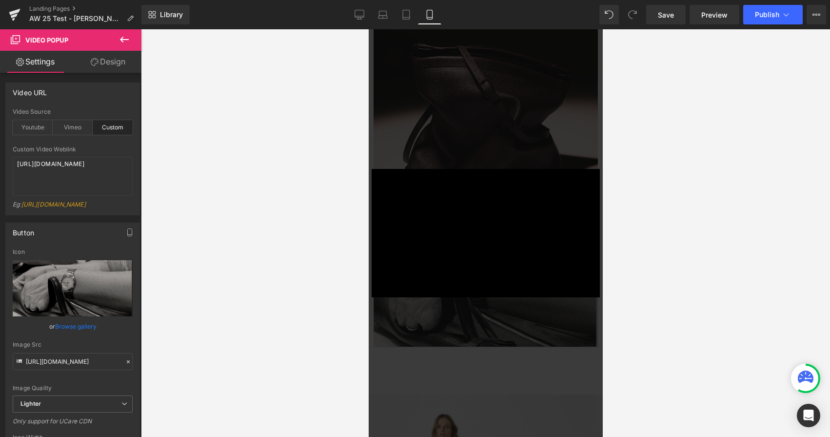
click at [320, 333] on div at bounding box center [485, 232] width 689 height 407
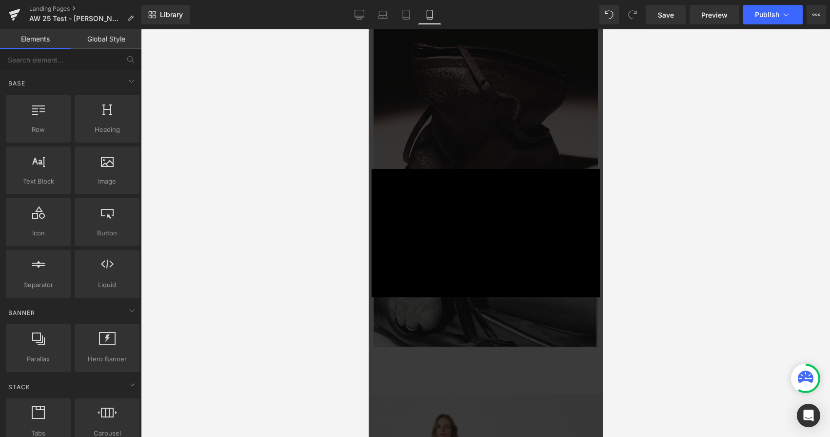
click at [420, 307] on div "× Loading..." at bounding box center [485, 232] width 234 height 407
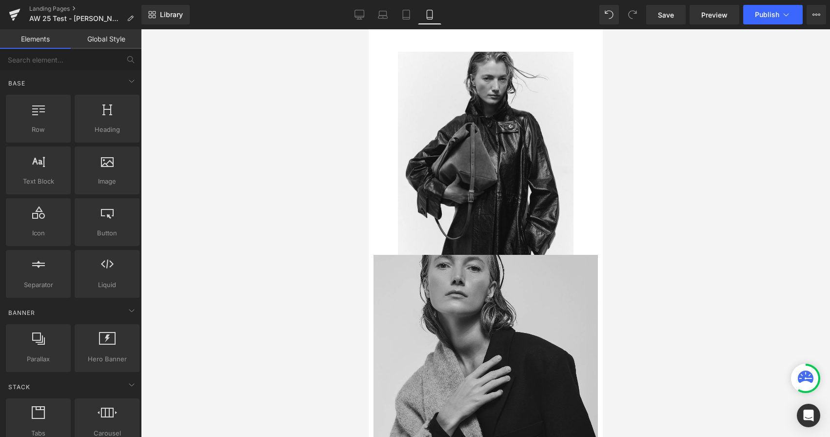
scroll to position [753, 0]
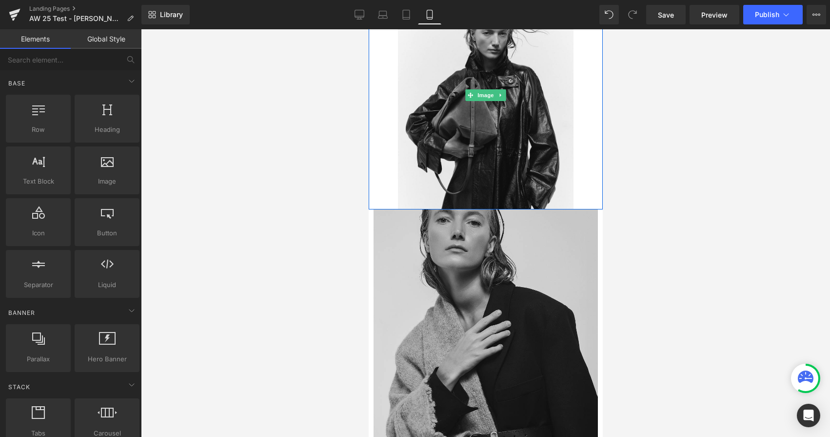
click at [582, 200] on link at bounding box center [485, 95] width 234 height 229
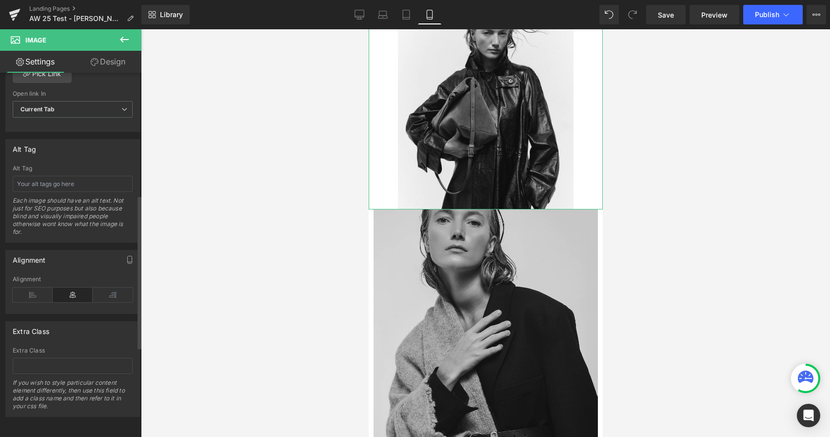
scroll to position [0, 0]
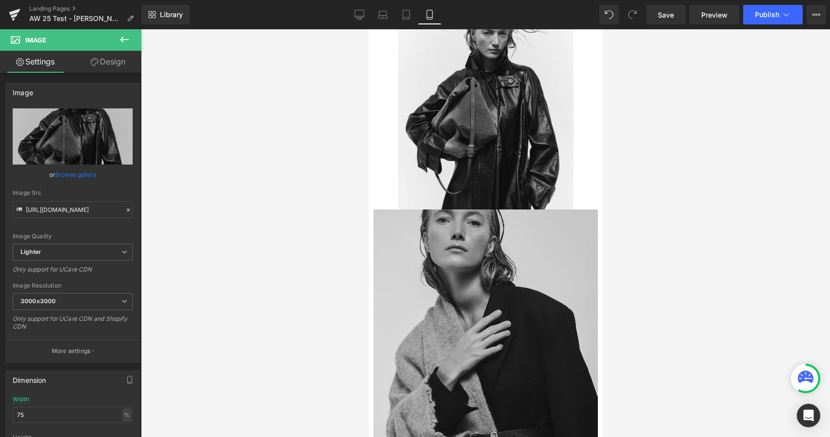
click at [125, 40] on icon at bounding box center [124, 40] width 9 height 6
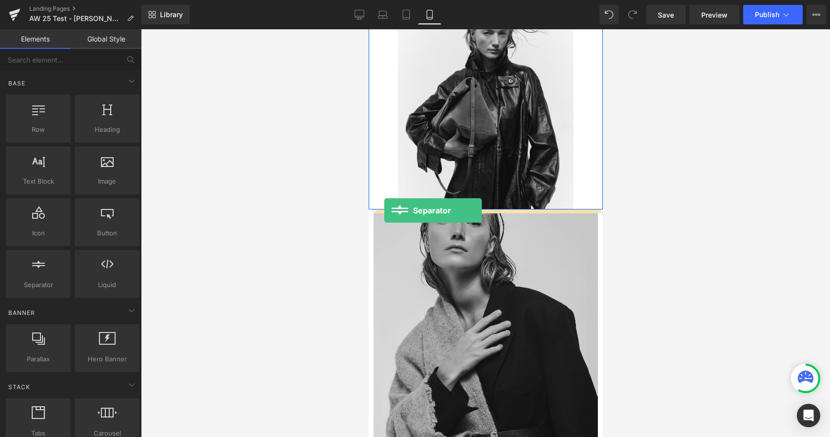
drag, startPoint x: 410, startPoint y: 298, endPoint x: 384, endPoint y: 210, distance: 91.1
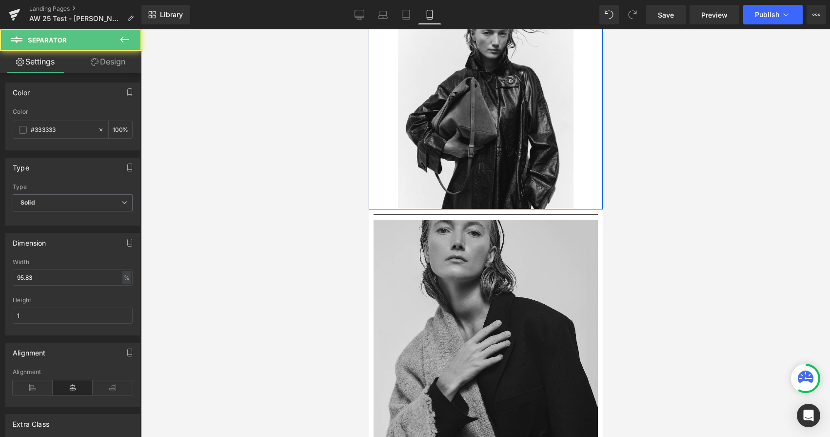
click at [293, 284] on div at bounding box center [485, 232] width 689 height 407
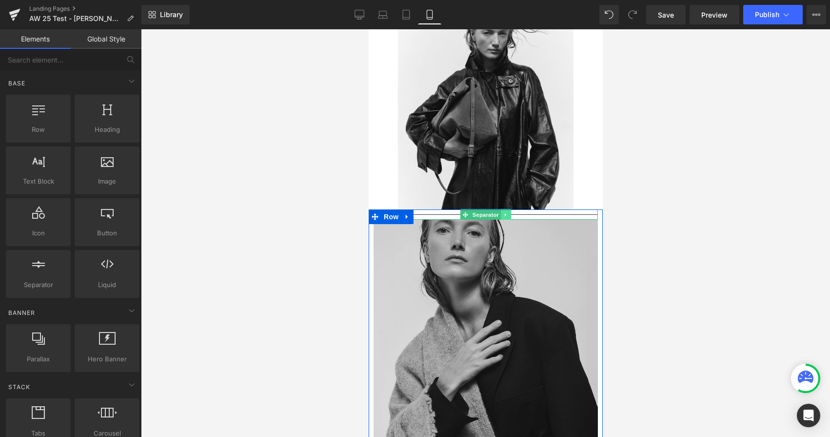
click at [504, 215] on icon at bounding box center [505, 215] width 5 height 6
click at [511, 216] on icon at bounding box center [510, 214] width 5 height 5
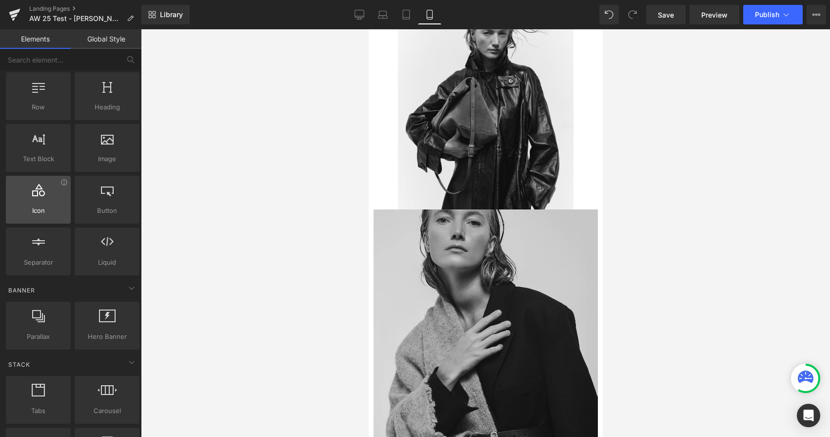
scroll to position [5, 0]
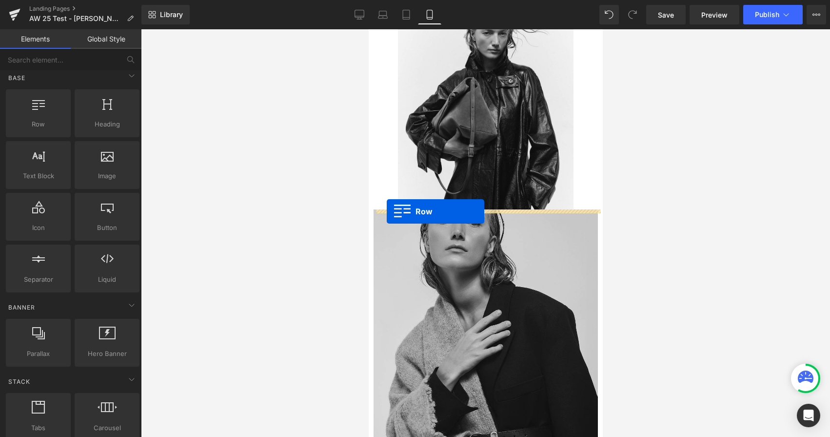
drag, startPoint x: 396, startPoint y: 147, endPoint x: 386, endPoint y: 211, distance: 64.6
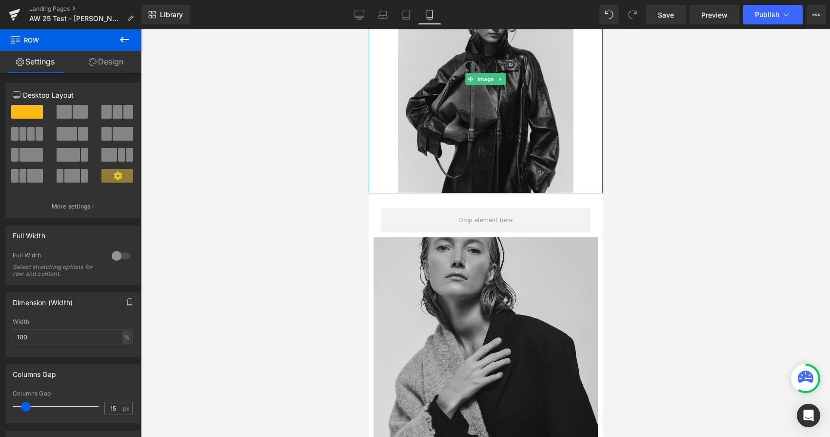
scroll to position [768, 0]
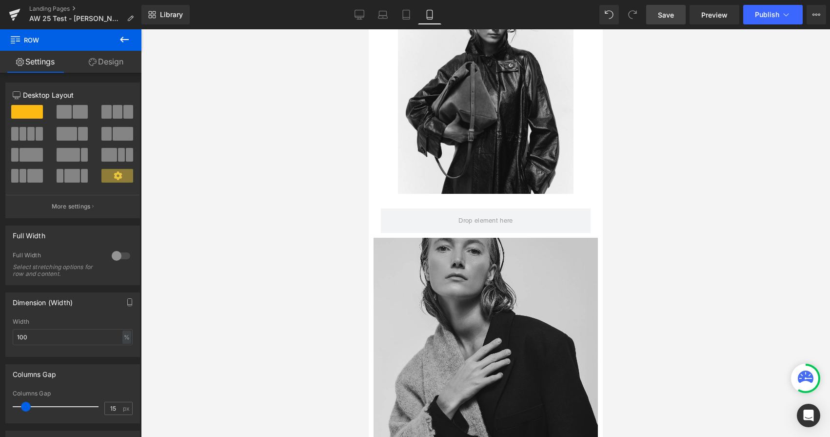
click at [662, 18] on span "Save" at bounding box center [666, 15] width 16 height 10
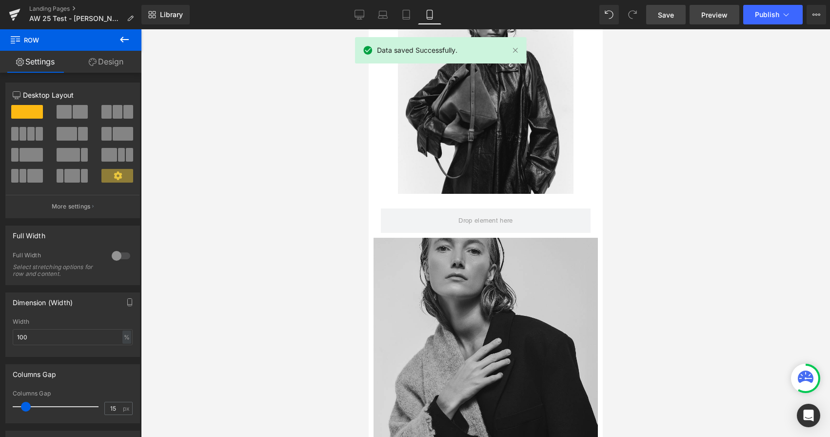
click at [713, 20] on link "Preview" at bounding box center [715, 15] width 50 height 20
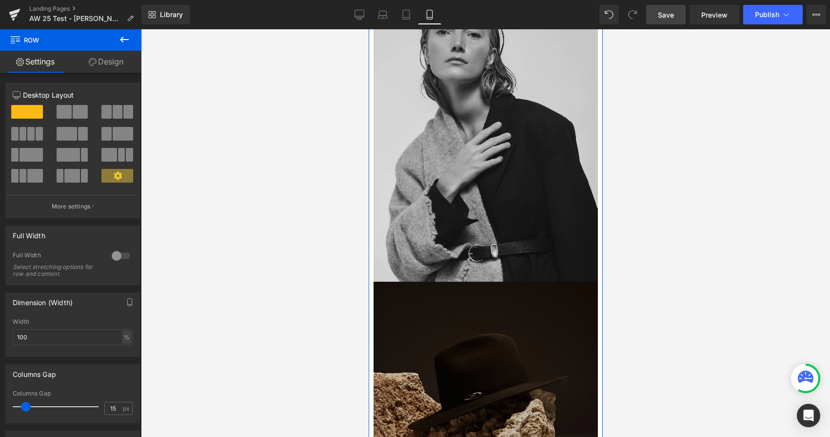
scroll to position [1035, 0]
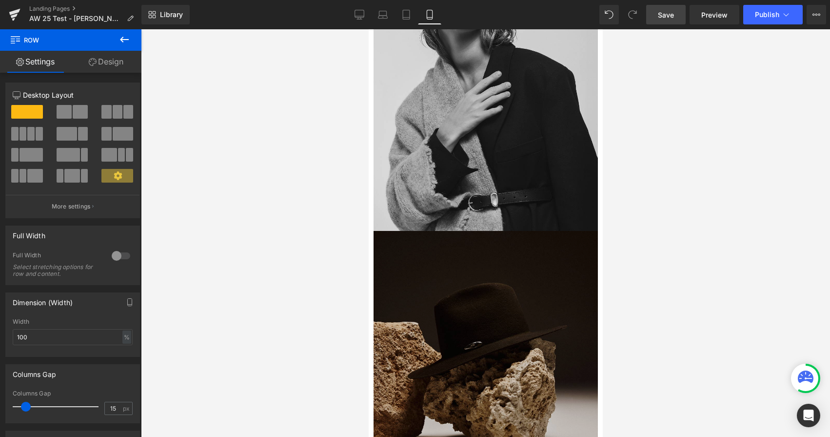
click at [48, 39] on span "Row" at bounding box center [59, 39] width 98 height 21
click at [18, 39] on icon at bounding box center [15, 38] width 9 height 9
click at [126, 40] on icon at bounding box center [125, 40] width 12 height 12
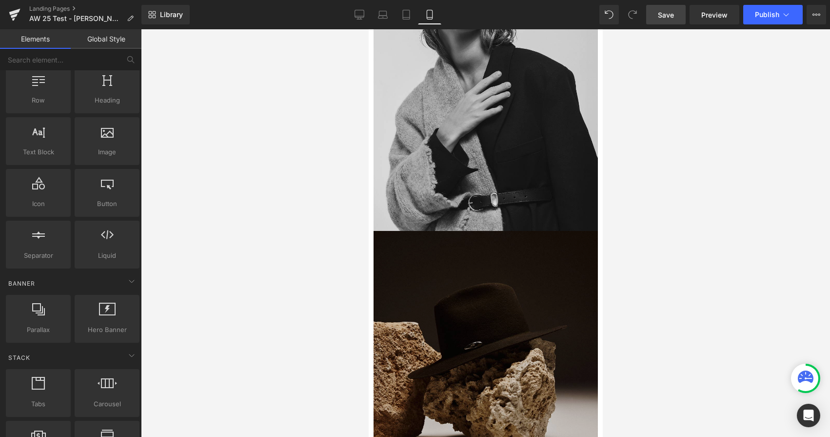
scroll to position [0, 0]
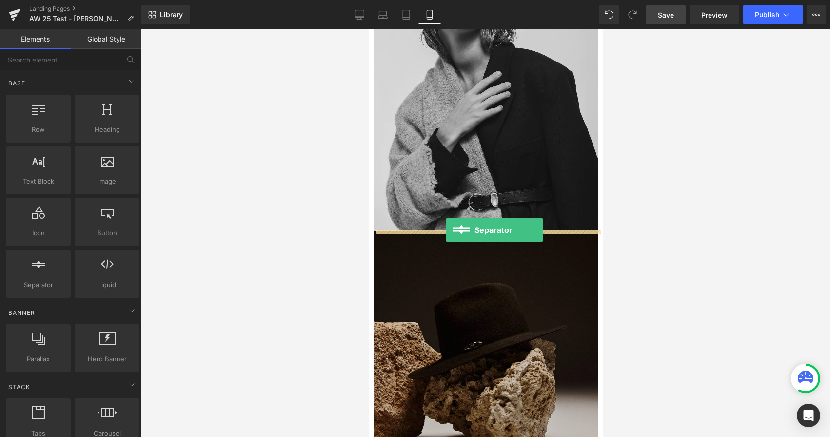
drag, startPoint x: 411, startPoint y: 294, endPoint x: 445, endPoint y: 228, distance: 74.4
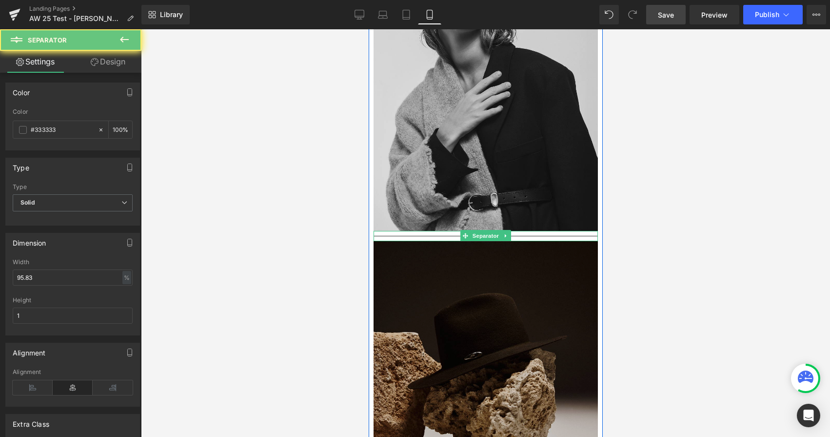
click at [449, 234] on div at bounding box center [485, 236] width 224 height 10
click at [503, 237] on icon at bounding box center [505, 236] width 5 height 6
click at [415, 235] on div at bounding box center [485, 236] width 224 height 10
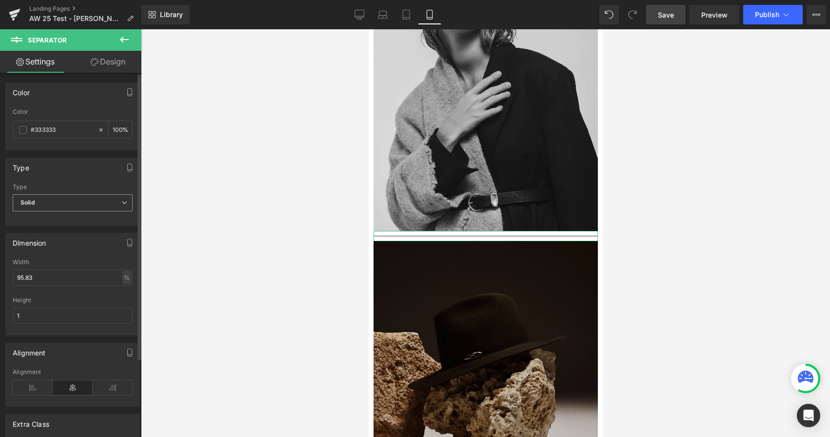
click at [88, 203] on span "Solid" at bounding box center [73, 202] width 120 height 17
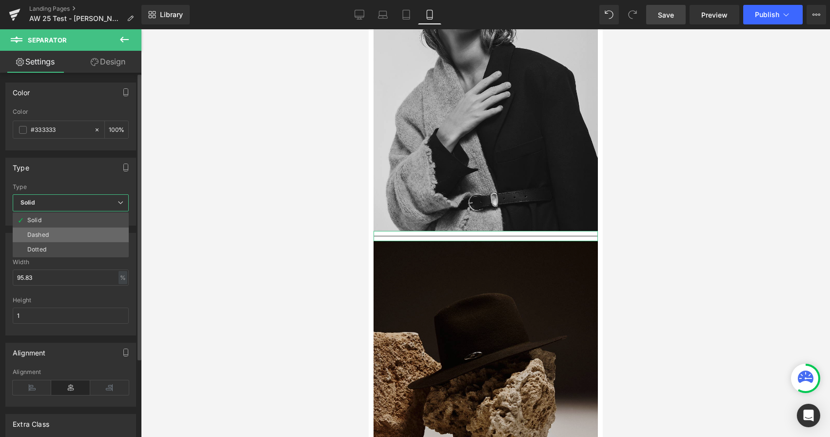
click at [85, 228] on li "Dashed" at bounding box center [71, 234] width 116 height 15
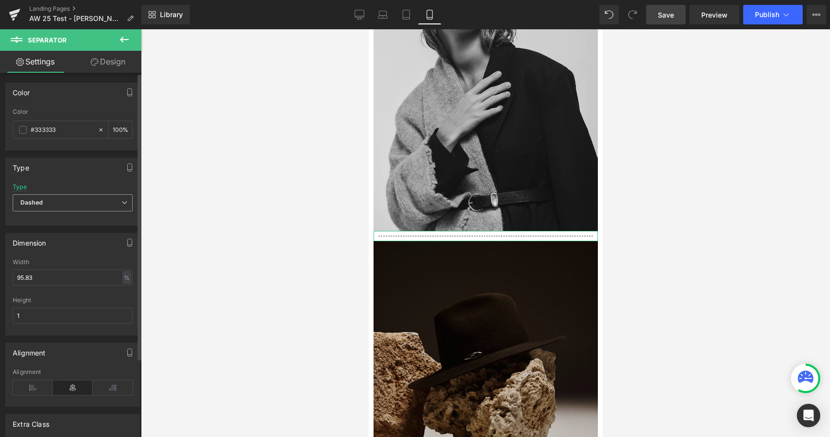
click at [82, 201] on span "Dashed" at bounding box center [73, 202] width 120 height 17
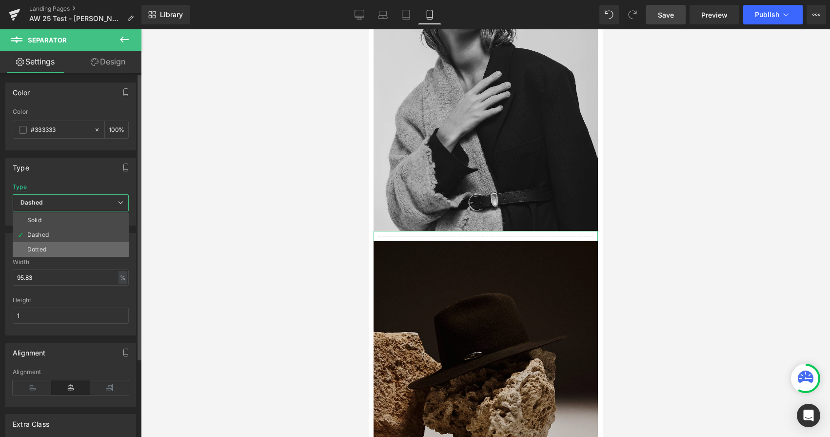
click at [80, 245] on li "Dotted" at bounding box center [71, 249] width 116 height 15
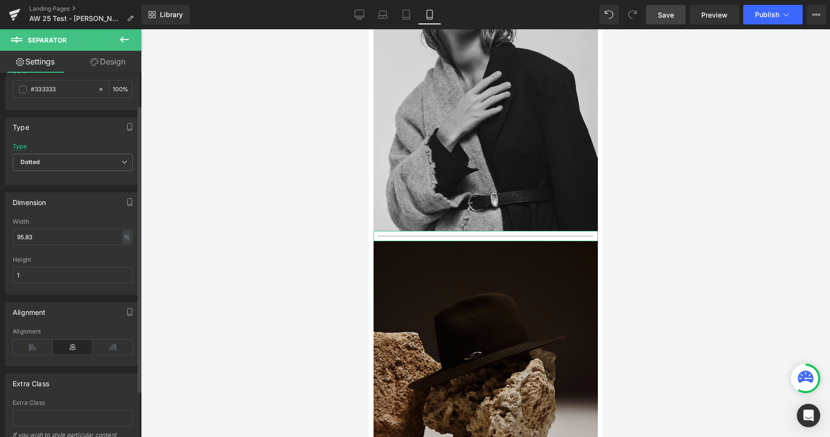
scroll to position [100, 0]
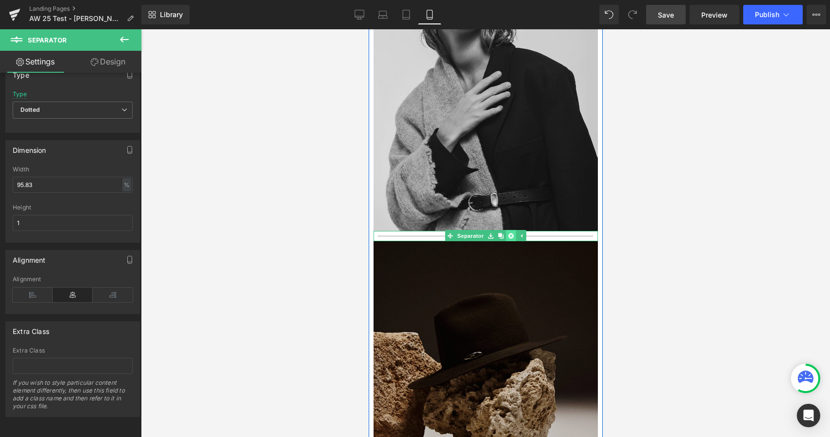
click at [513, 236] on icon at bounding box center [510, 235] width 5 height 5
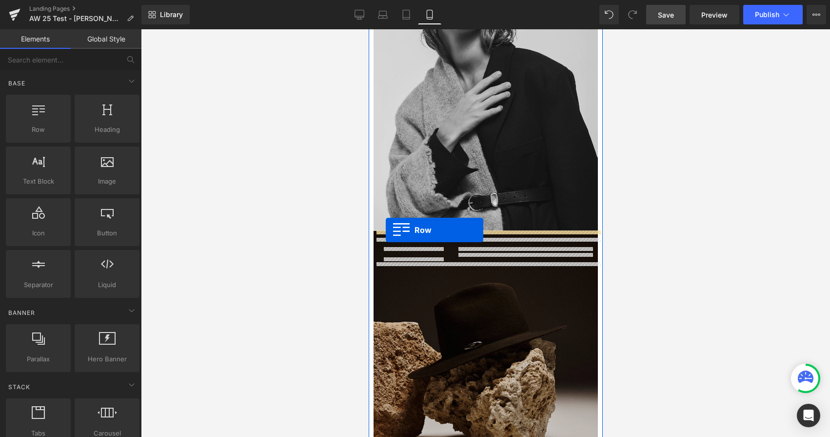
drag, startPoint x: 405, startPoint y: 154, endPoint x: 384, endPoint y: 229, distance: 78.3
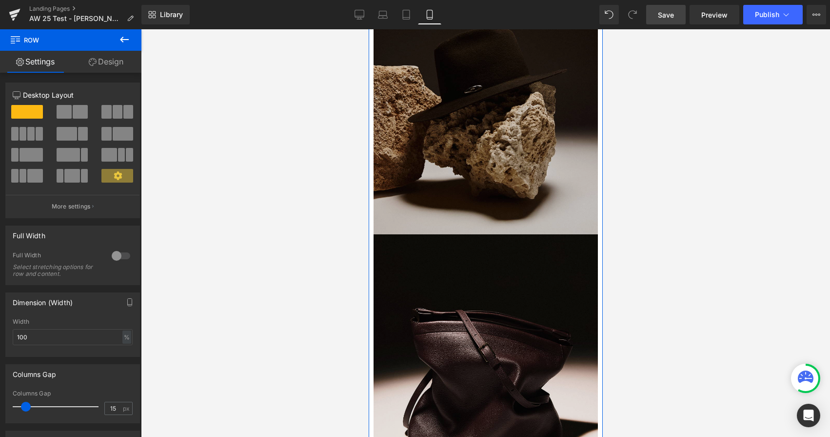
scroll to position [1346, 0]
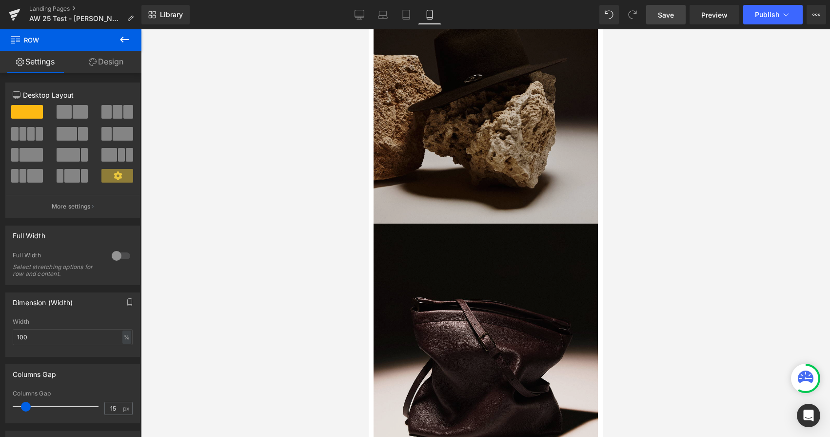
click at [40, 35] on span "Row" at bounding box center [59, 39] width 98 height 21
click at [37, 39] on span "Row" at bounding box center [59, 39] width 98 height 21
click at [126, 42] on icon at bounding box center [125, 40] width 12 height 12
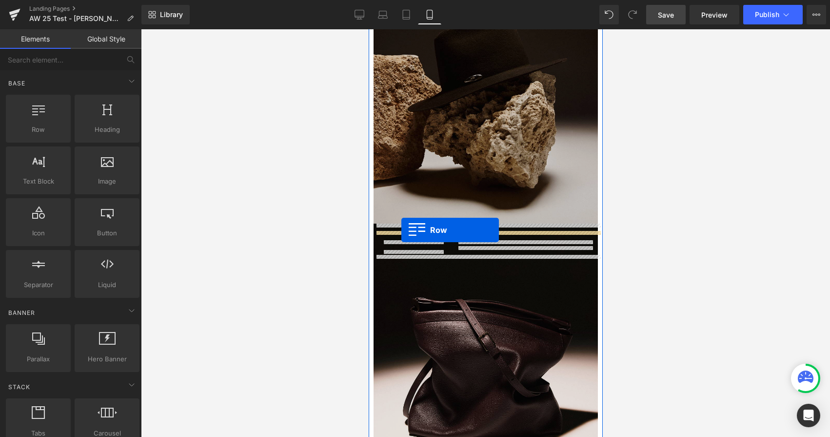
drag, startPoint x: 400, startPoint y: 141, endPoint x: 400, endPoint y: 228, distance: 87.3
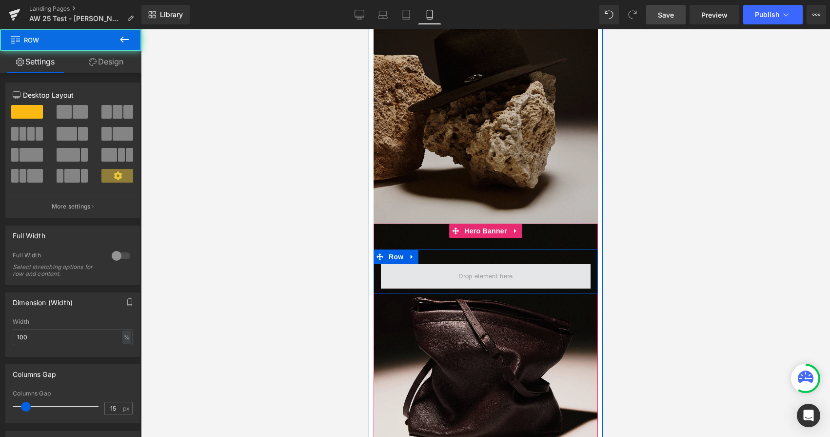
click at [447, 266] on span at bounding box center [486, 276] width 210 height 24
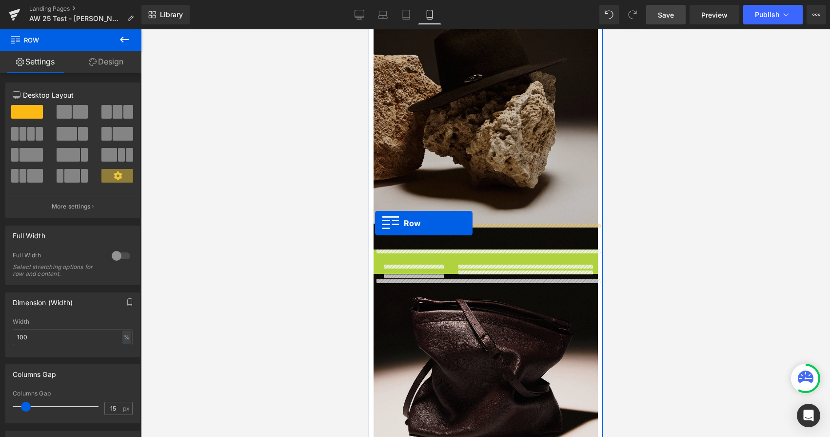
drag, startPoint x: 379, startPoint y: 256, endPoint x: 375, endPoint y: 223, distance: 32.9
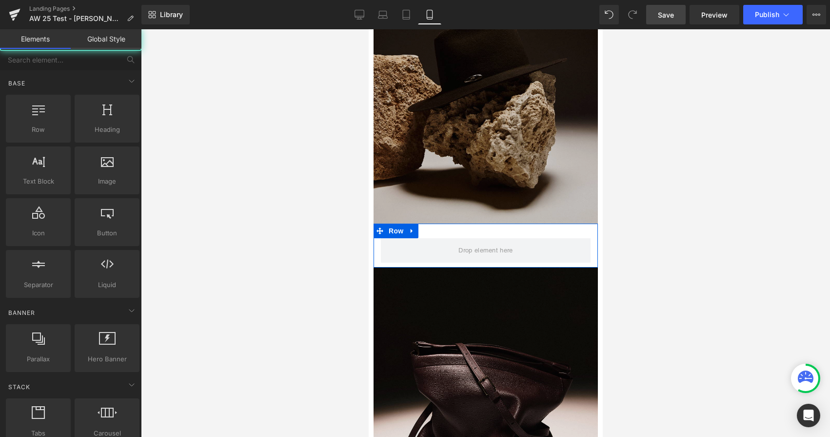
click at [305, 280] on div at bounding box center [485, 232] width 689 height 407
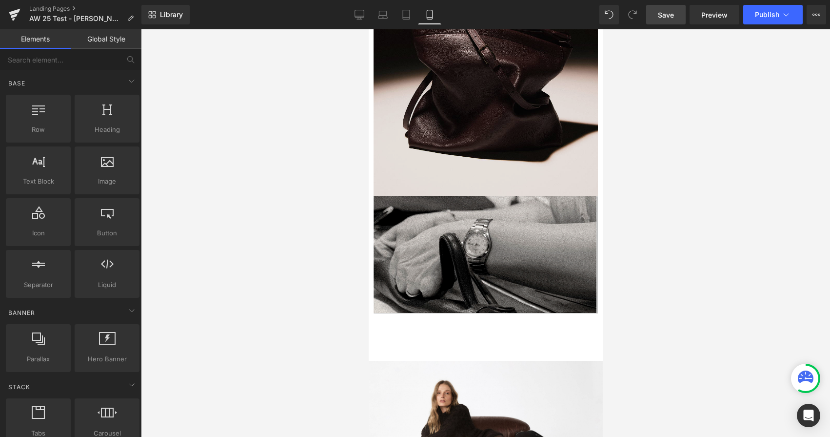
scroll to position [1678, 0]
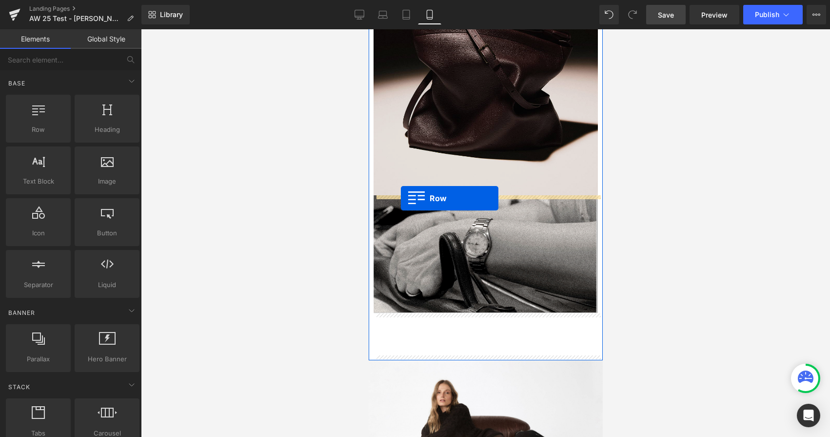
drag, startPoint x: 415, startPoint y: 143, endPoint x: 401, endPoint y: 198, distance: 56.9
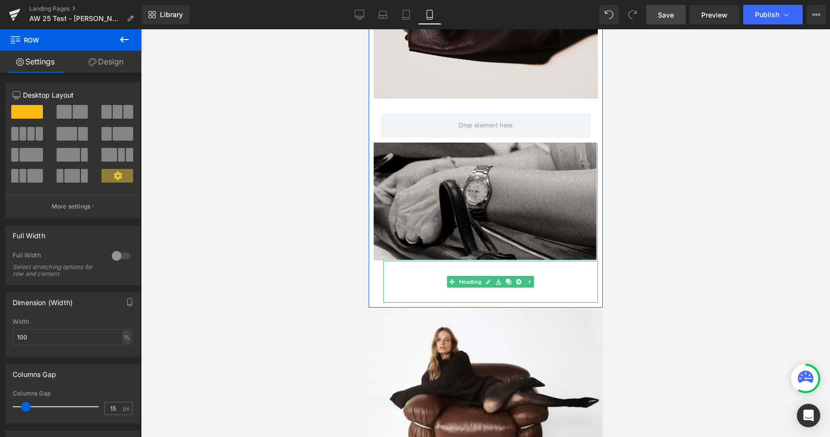
scroll to position [1792, 0]
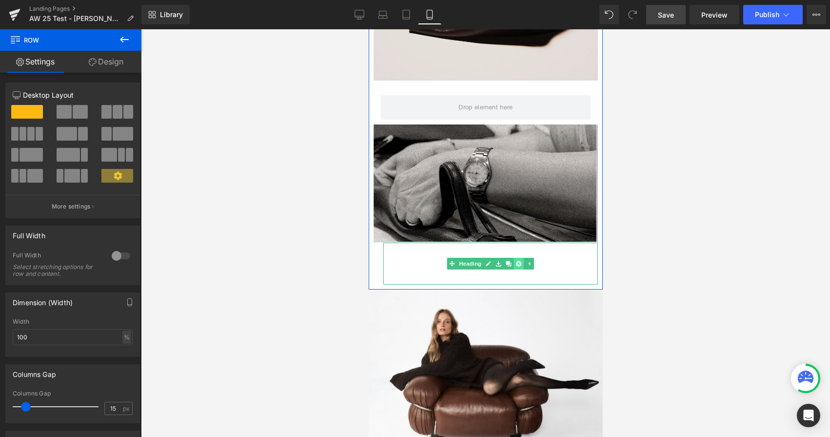
click at [521, 263] on icon at bounding box center [518, 263] width 5 height 5
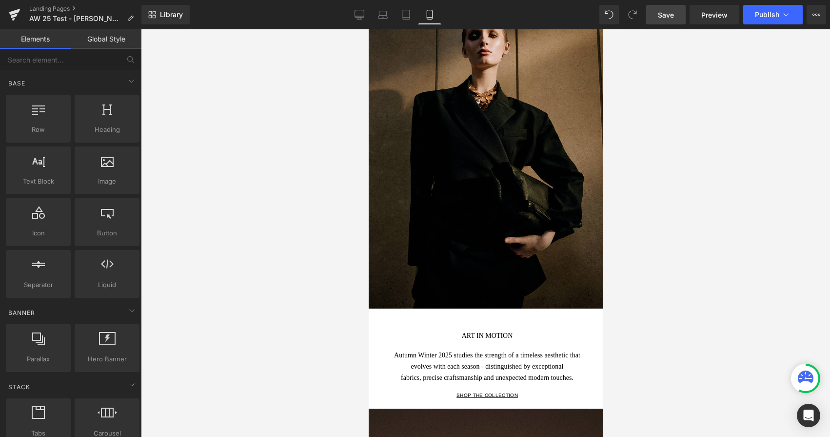
scroll to position [0, 0]
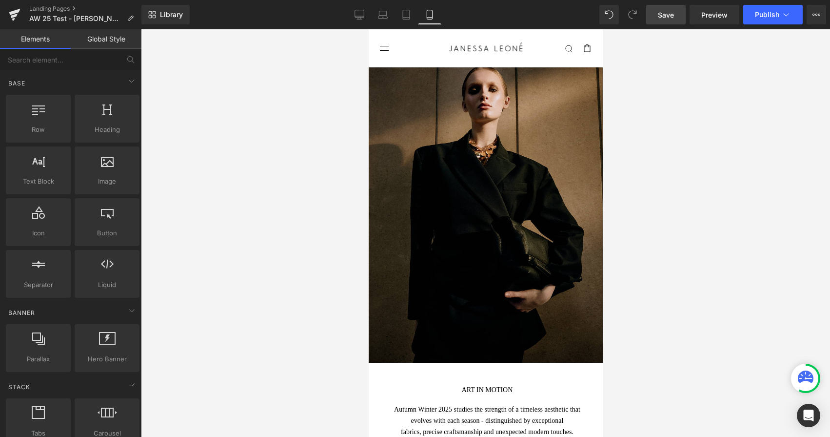
click at [664, 16] on span "Save" at bounding box center [666, 15] width 16 height 10
click at [11, 16] on icon at bounding box center [14, 16] width 7 height 4
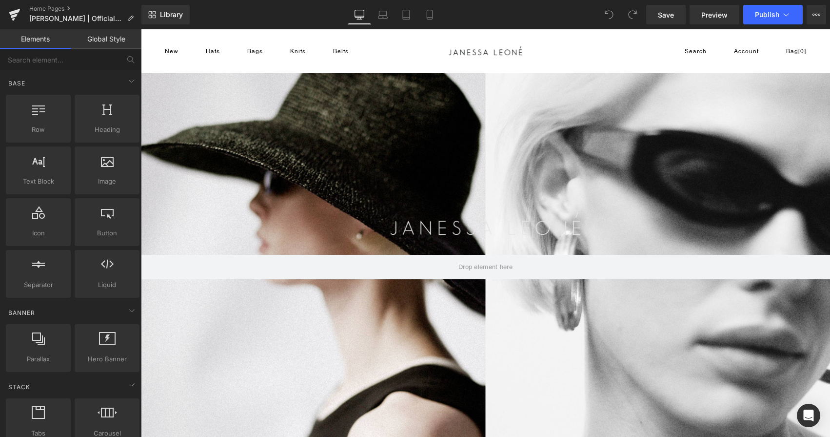
click at [467, 46] on img at bounding box center [485, 223] width 689 height 388
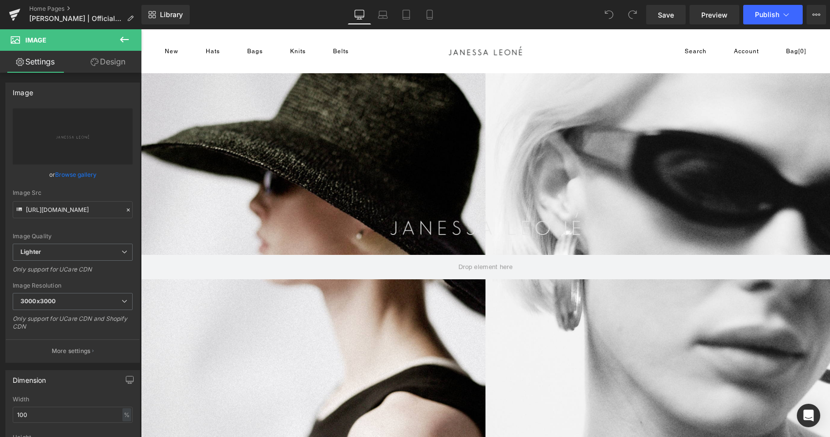
click at [426, 59] on img at bounding box center [485, 223] width 689 height 388
click at [17, 14] on icon at bounding box center [14, 16] width 7 height 4
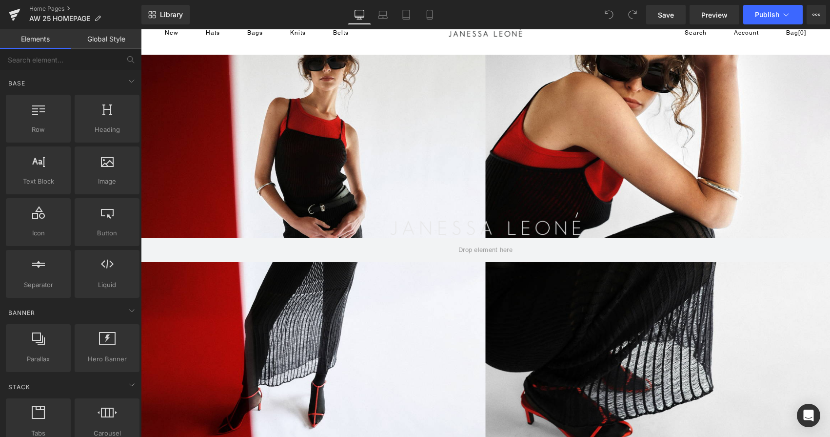
scroll to position [21, 0]
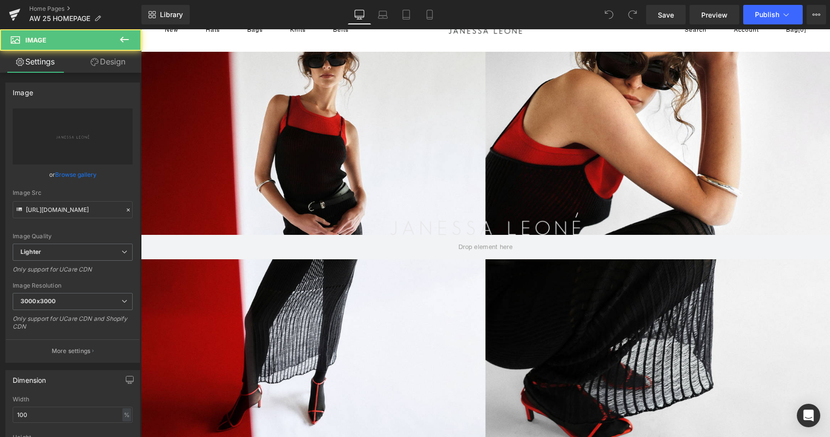
click at [481, 224] on img at bounding box center [485, 223] width 689 height 388
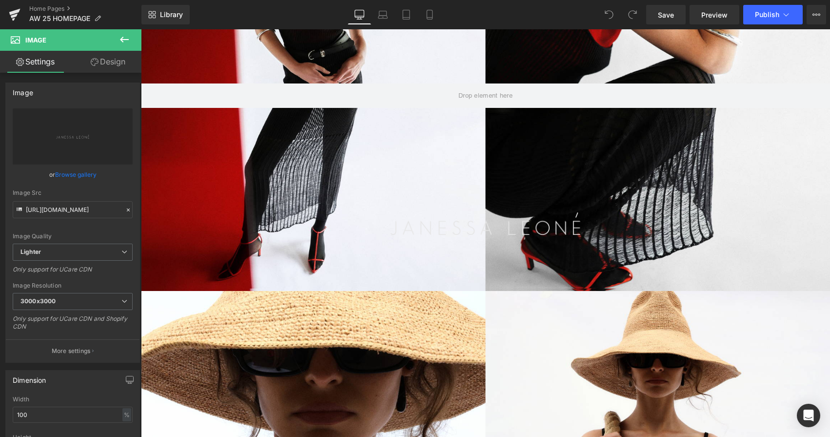
scroll to position [183, 0]
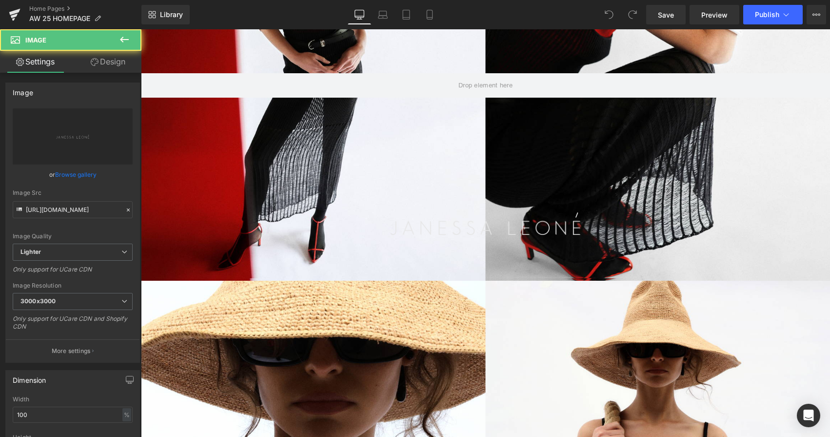
click at [477, 230] on img at bounding box center [485, 223] width 689 height 388
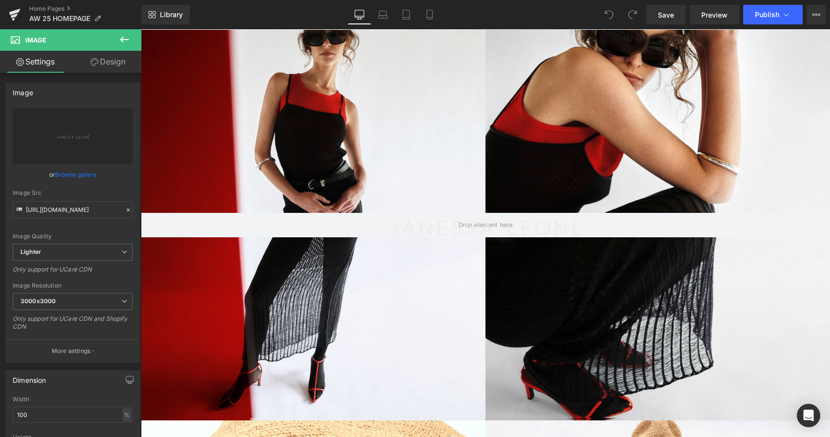
scroll to position [0, 0]
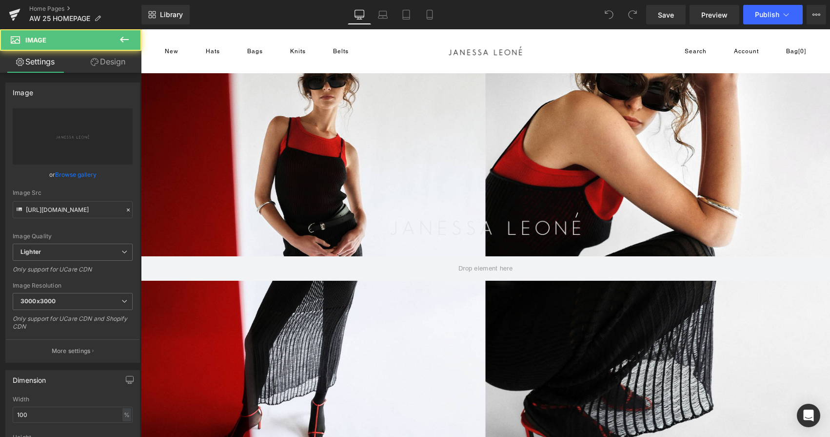
click at [488, 225] on img at bounding box center [485, 223] width 689 height 388
click at [486, 263] on img at bounding box center [485, 223] width 689 height 388
click at [535, 181] on img at bounding box center [485, 223] width 689 height 388
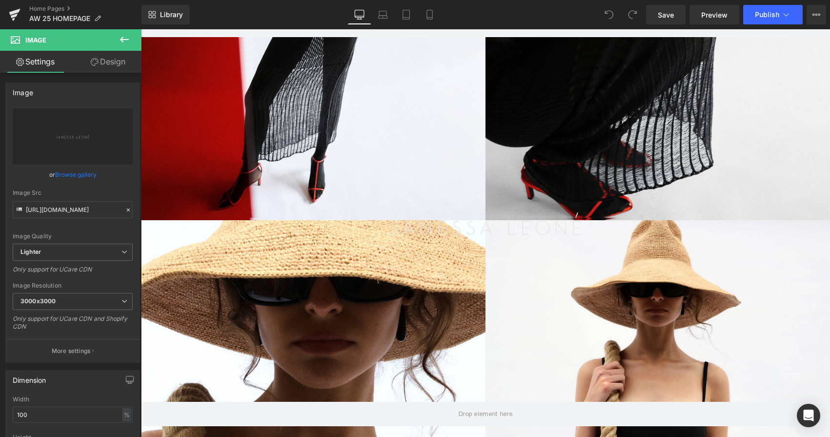
scroll to position [262, 0]
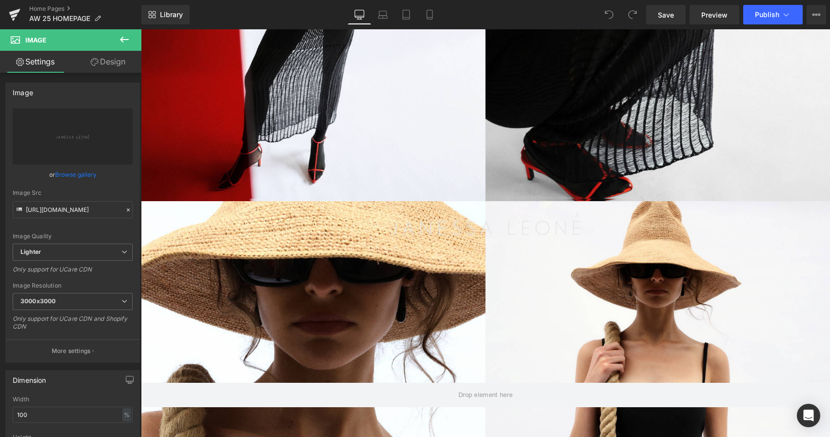
click at [681, 147] on img at bounding box center [485, 223] width 689 height 388
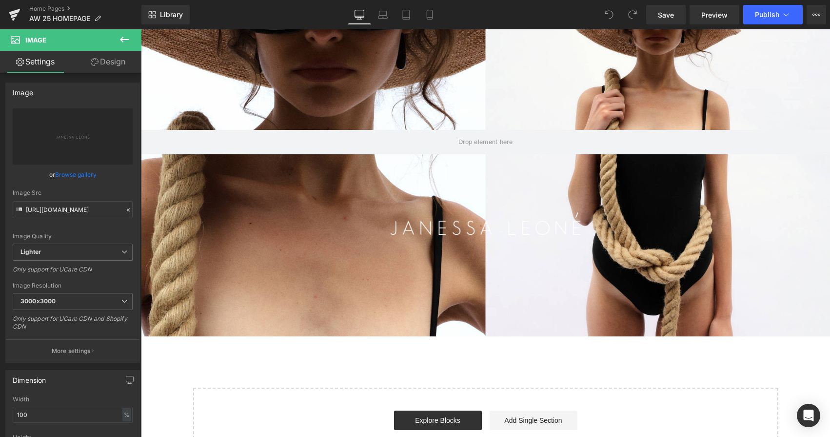
scroll to position [511, 0]
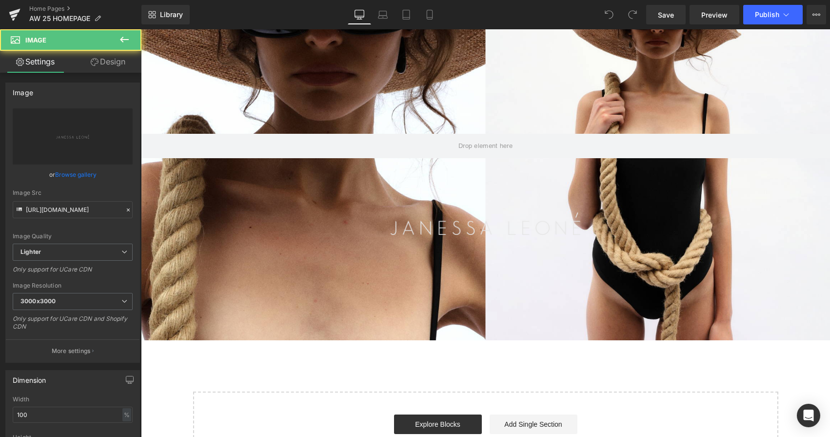
click at [510, 233] on img at bounding box center [485, 223] width 689 height 388
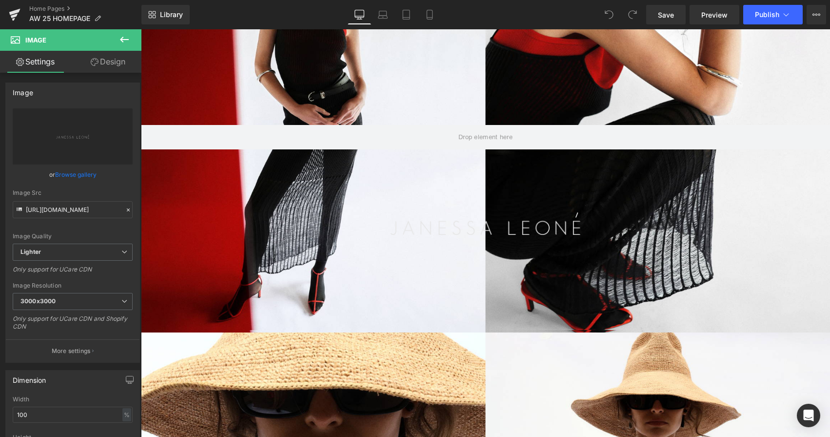
scroll to position [0, 0]
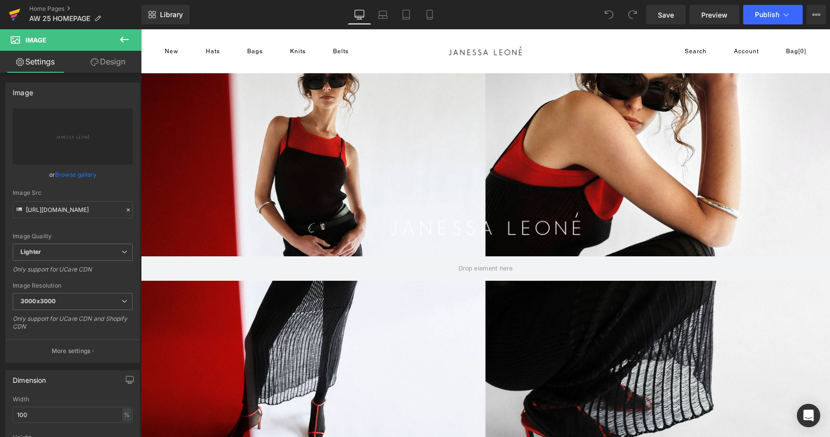
click at [18, 11] on icon at bounding box center [14, 12] width 11 height 6
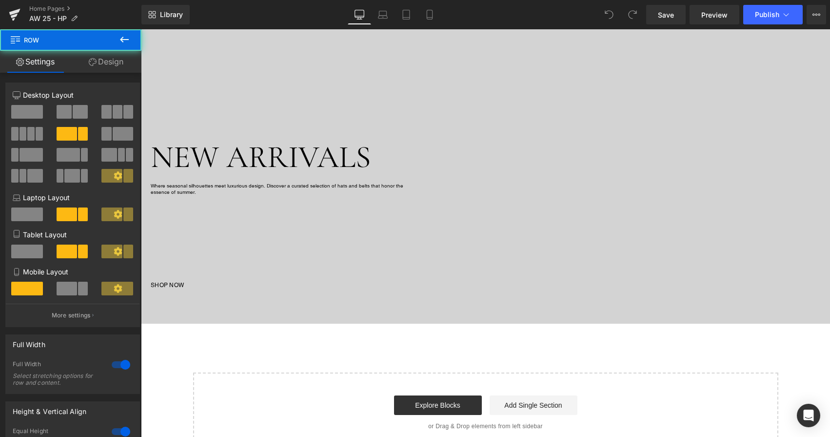
click at [441, 211] on div "Image NEW ARRIVALS Heading Where seasonal silhouettes meet luxurious design. Di…" at bounding box center [371, 153] width 460 height 274
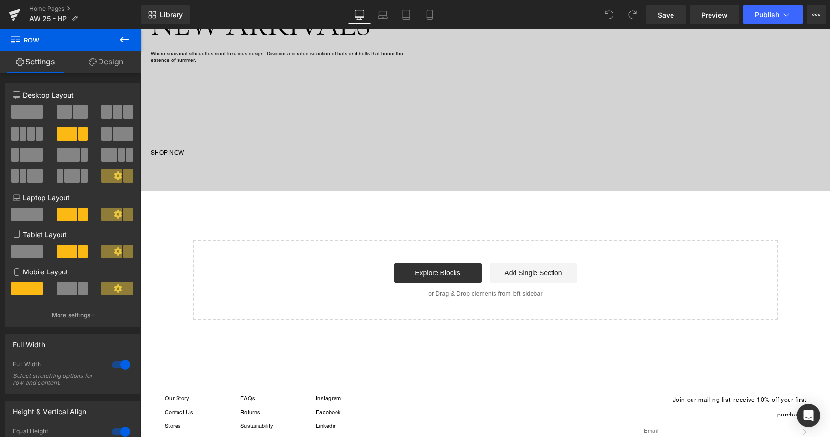
scroll to position [562, 0]
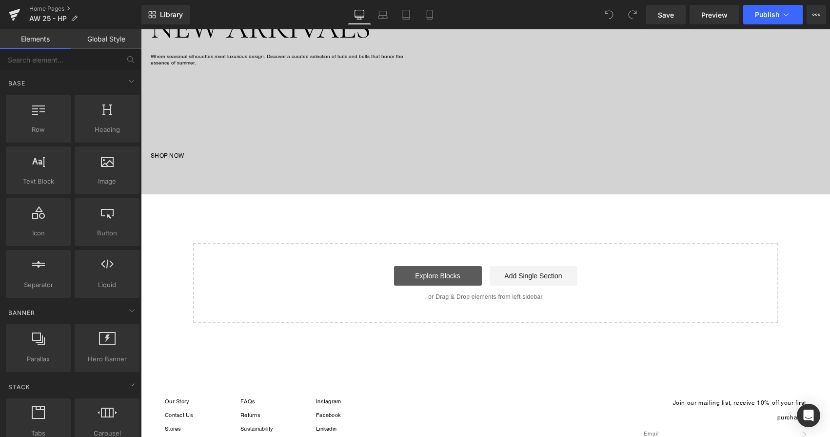
click at [421, 276] on link "Explore Blocks" at bounding box center [438, 276] width 88 height 20
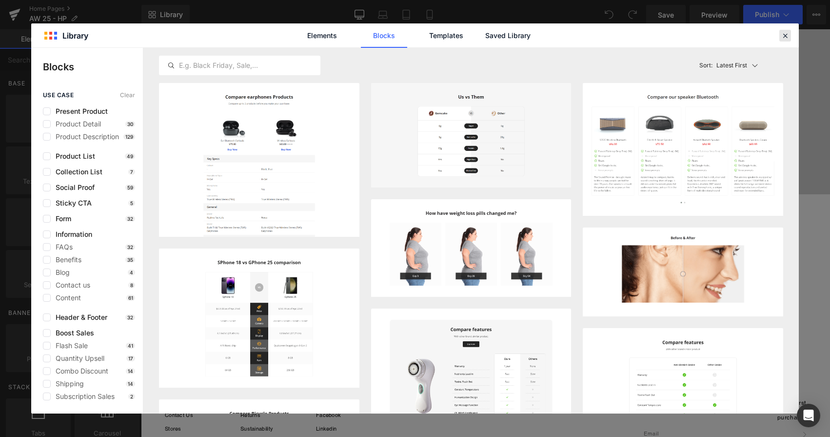
click at [788, 38] on icon at bounding box center [785, 35] width 9 height 9
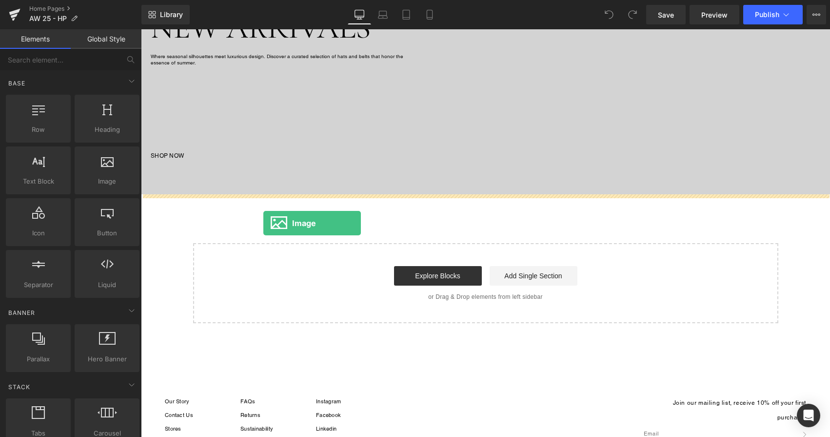
drag, startPoint x: 233, startPoint y: 209, endPoint x: 262, endPoint y: 221, distance: 31.7
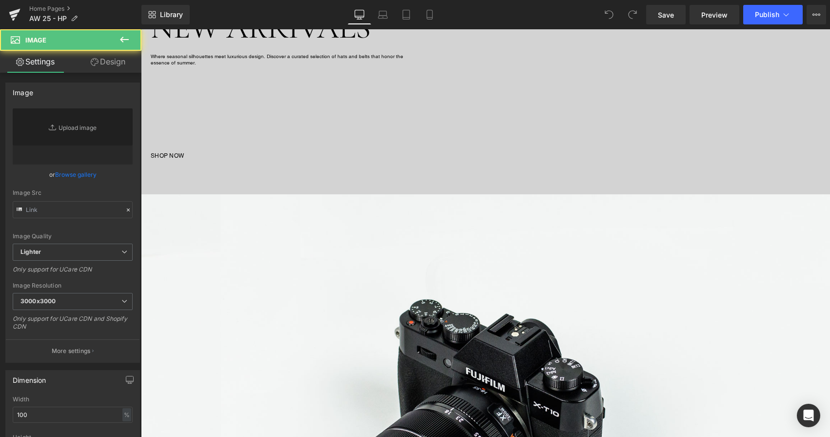
type input "//d1um8515vdn9kb.cloudfront.net/images/parallax.jpg"
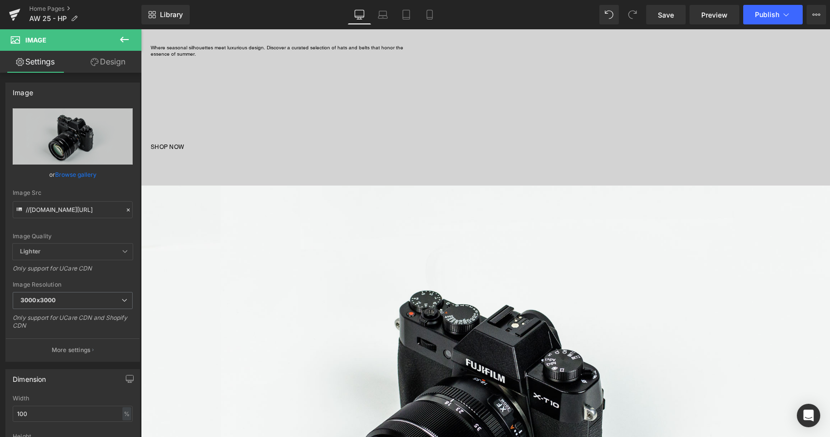
scroll to position [725, 0]
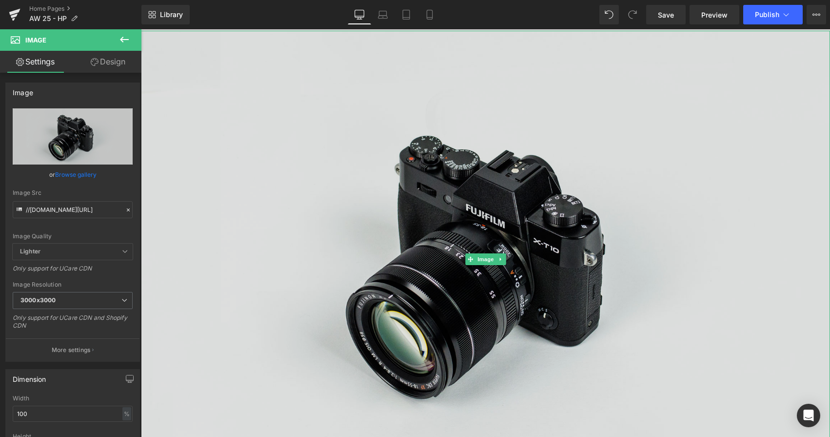
click at [338, 261] on img at bounding box center [485, 259] width 689 height 457
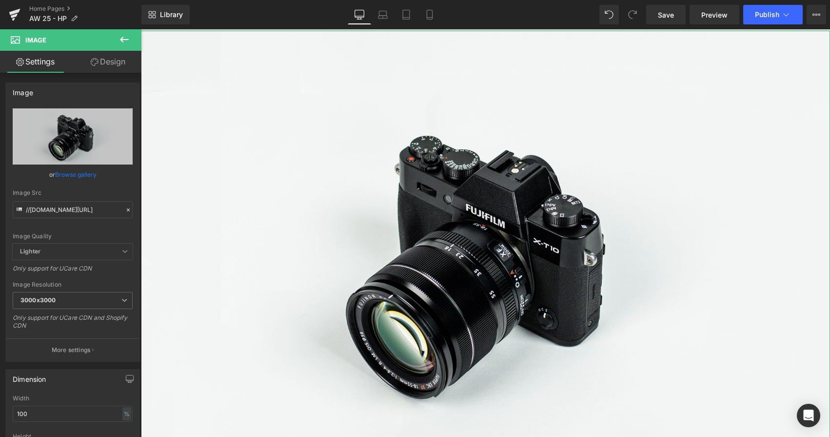
click at [112, 67] on link "Design" at bounding box center [108, 62] width 71 height 22
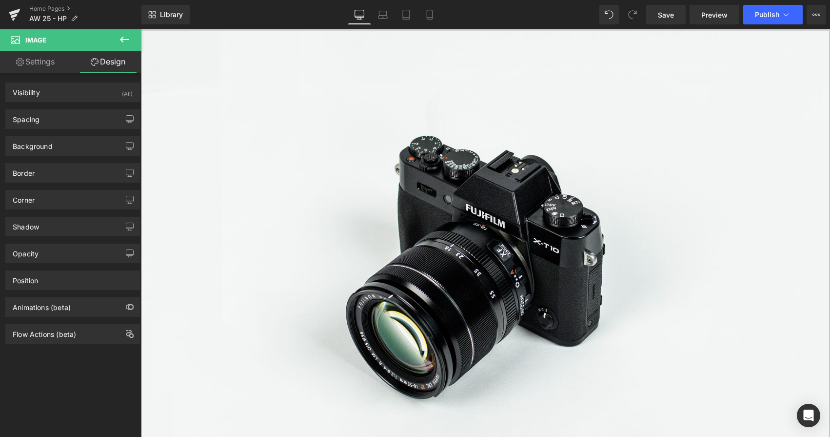
click at [48, 62] on link "Settings" at bounding box center [35, 62] width 71 height 22
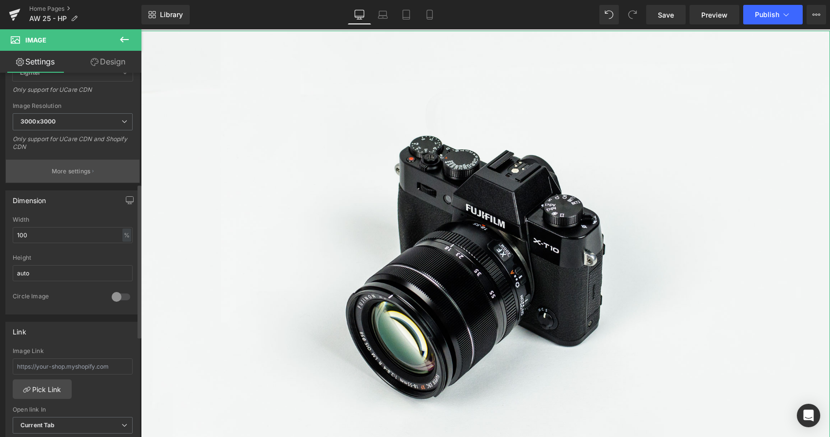
scroll to position [159, 0]
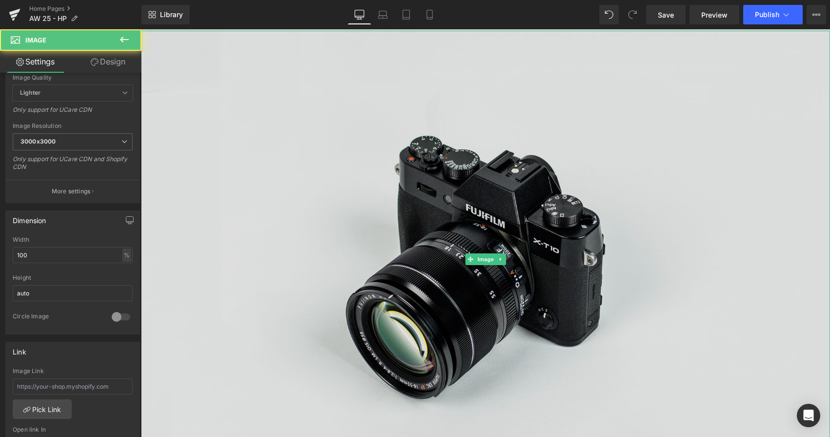
click at [165, 110] on img at bounding box center [485, 259] width 689 height 457
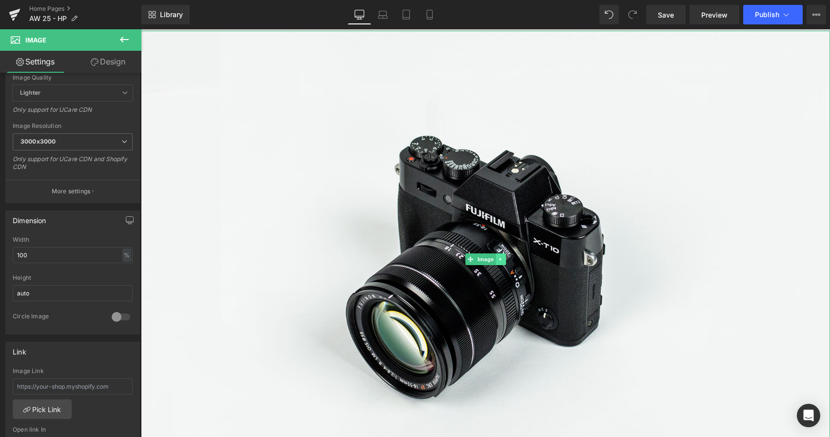
click at [500, 259] on icon at bounding box center [500, 259] width 1 height 3
click at [506, 259] on icon at bounding box center [505, 259] width 5 height 6
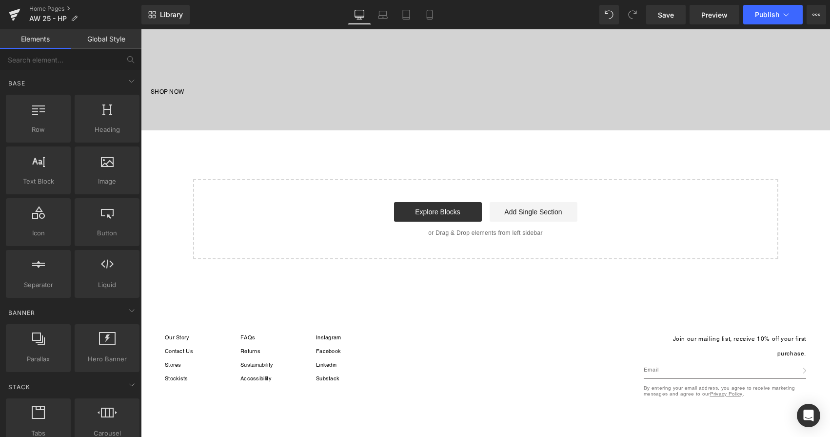
scroll to position [624, 0]
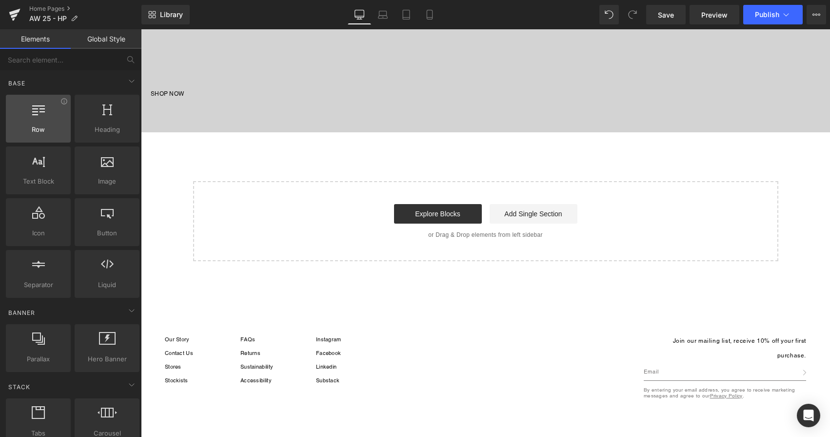
click at [32, 112] on icon at bounding box center [38, 108] width 13 height 13
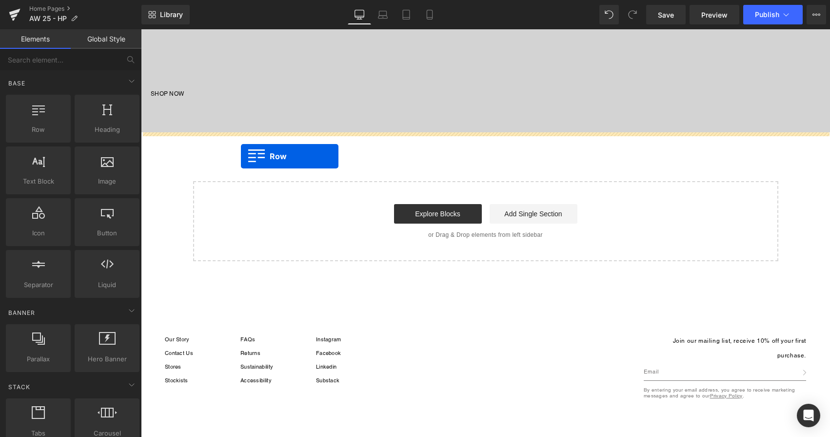
drag, startPoint x: 193, startPoint y: 156, endPoint x: 240, endPoint y: 155, distance: 46.9
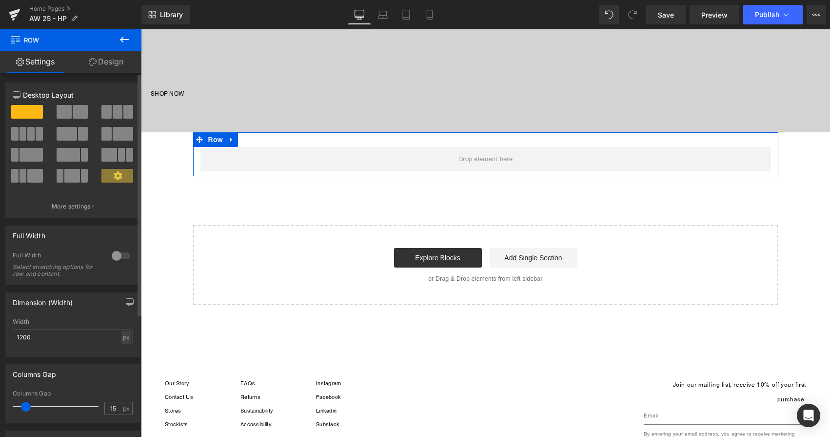
click at [69, 115] on span at bounding box center [64, 112] width 15 height 14
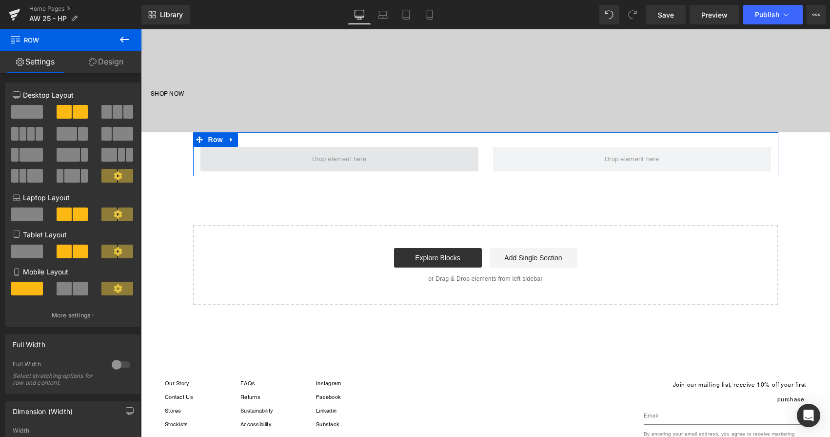
click at [292, 161] on span at bounding box center [340, 159] width 278 height 24
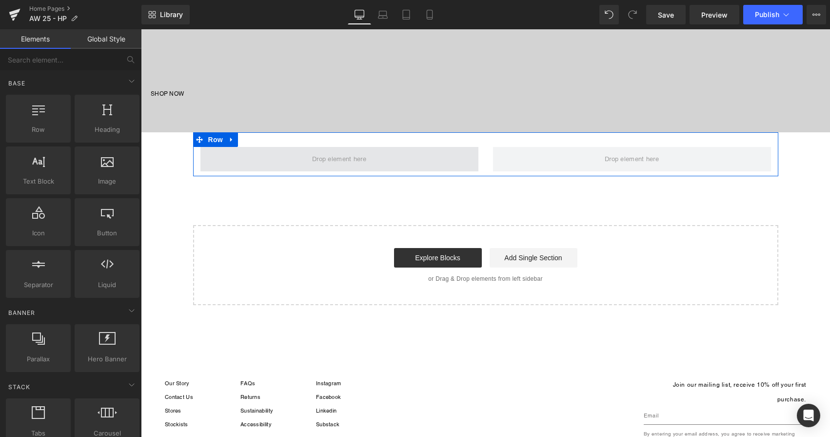
click at [326, 160] on span at bounding box center [339, 158] width 61 height 15
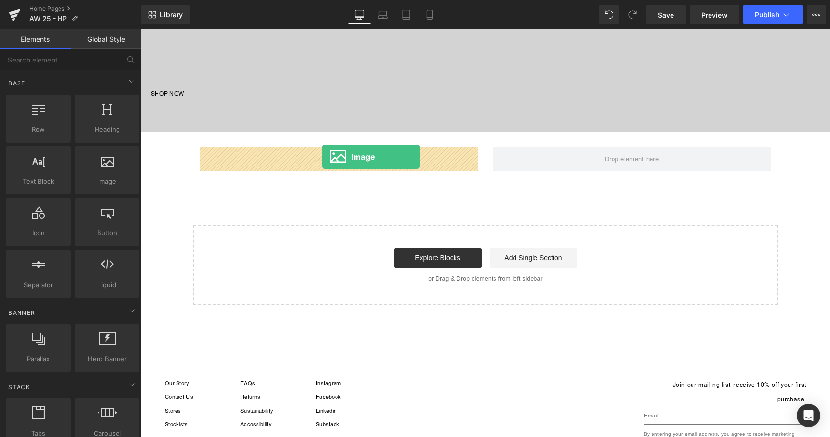
drag, startPoint x: 251, startPoint y: 207, endPoint x: 322, endPoint y: 157, distance: 87.8
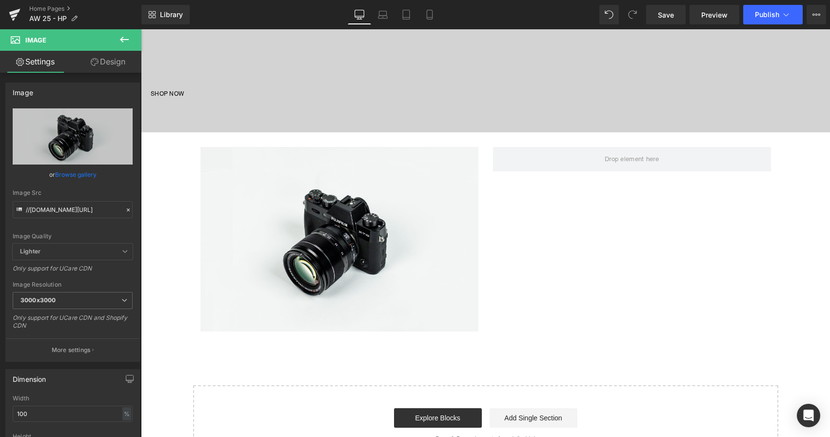
click at [131, 37] on button at bounding box center [124, 39] width 34 height 21
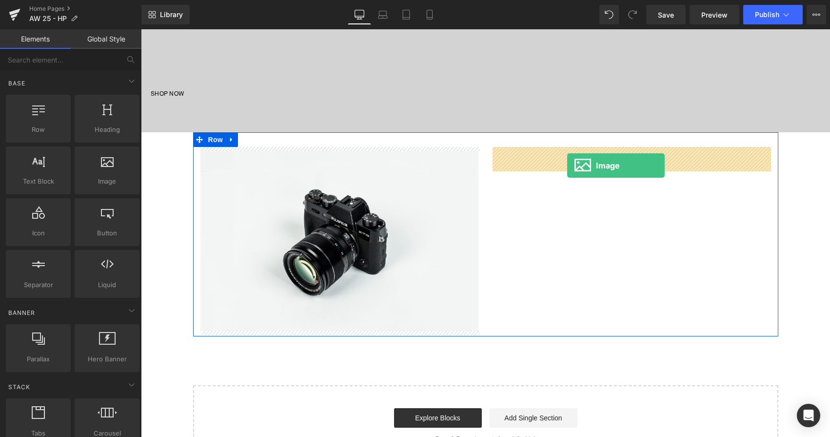
drag, startPoint x: 248, startPoint y: 219, endPoint x: 565, endPoint y: 162, distance: 322.5
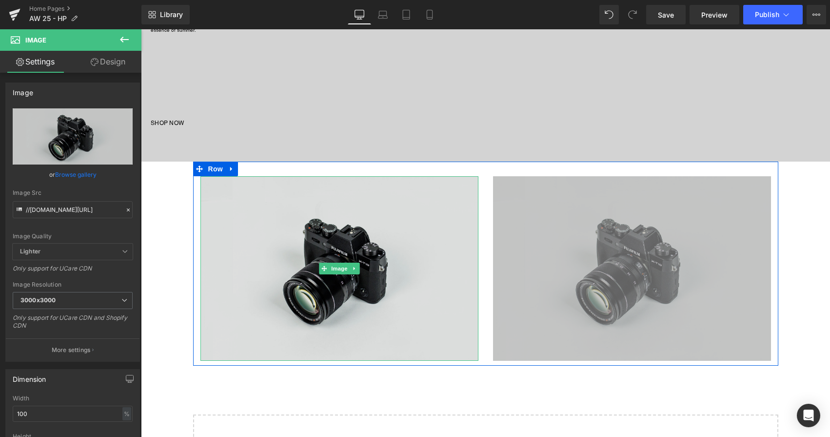
scroll to position [593, 0]
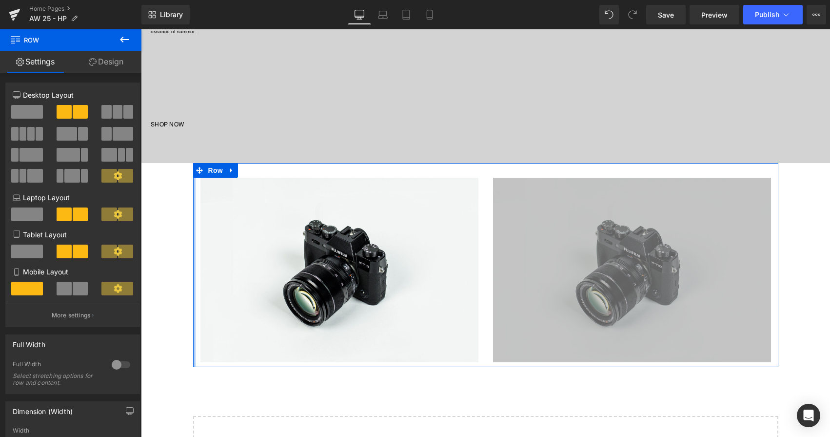
drag, startPoint x: 194, startPoint y: 364, endPoint x: 181, endPoint y: 365, distance: 13.2
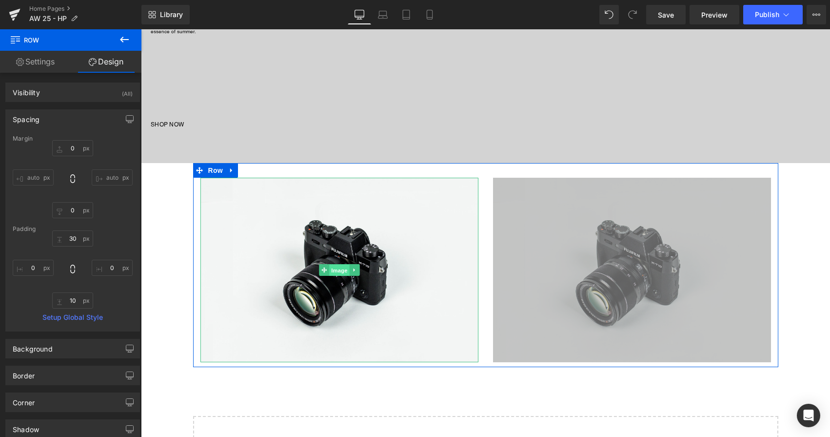
click at [337, 266] on span "Image" at bounding box center [339, 270] width 20 height 12
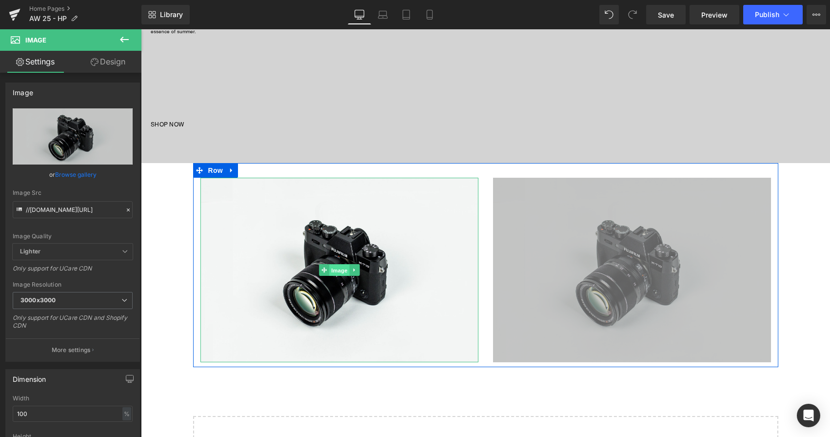
click at [338, 268] on span "Image" at bounding box center [339, 270] width 20 height 12
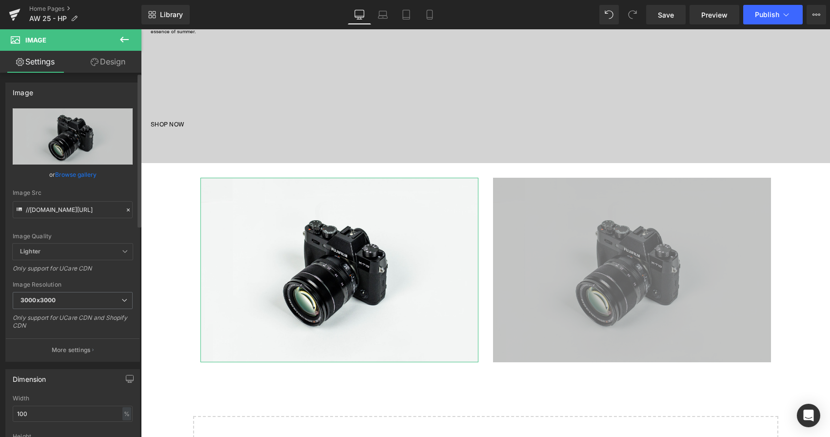
click at [87, 177] on link "Browse gallery" at bounding box center [75, 174] width 41 height 17
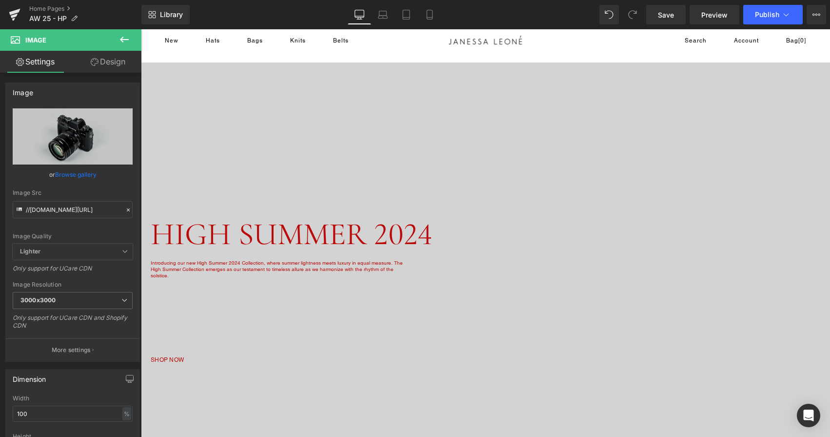
scroll to position [11, 0]
click at [123, 39] on icon at bounding box center [124, 40] width 9 height 6
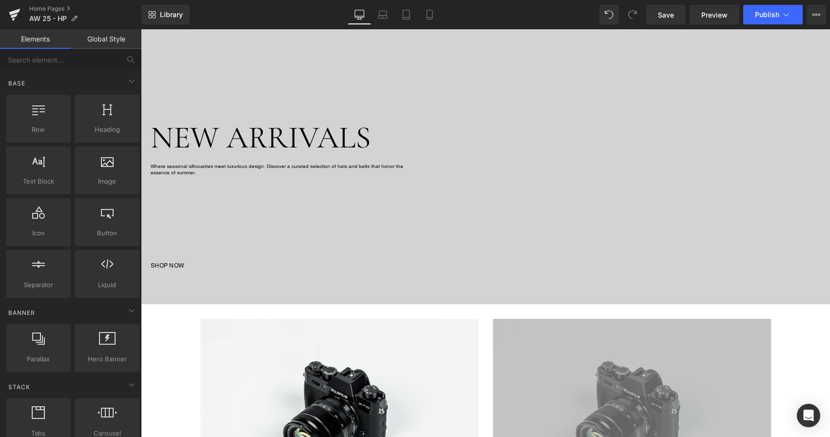
scroll to position [533, 0]
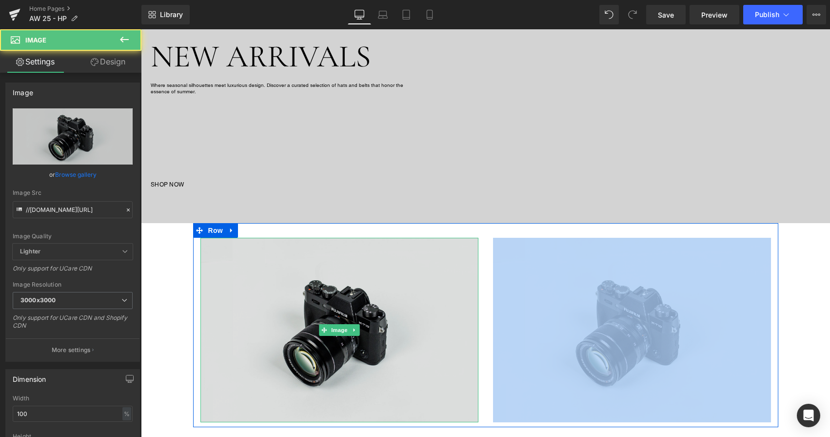
click at [349, 321] on img at bounding box center [340, 330] width 278 height 184
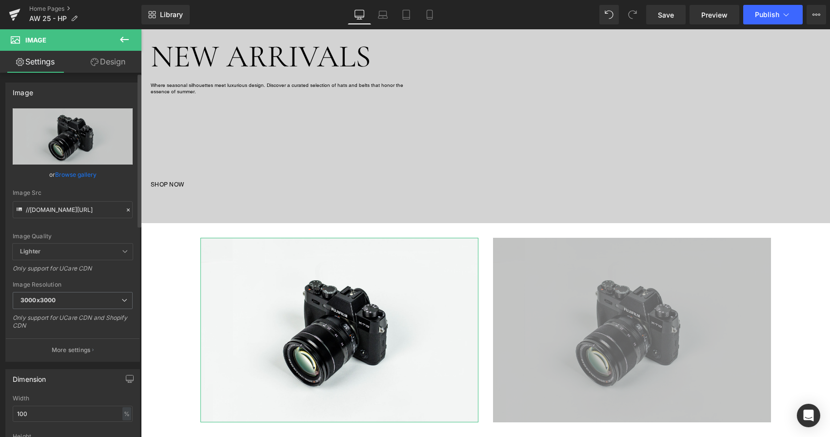
click at [91, 174] on link "Browse gallery" at bounding box center [75, 174] width 41 height 17
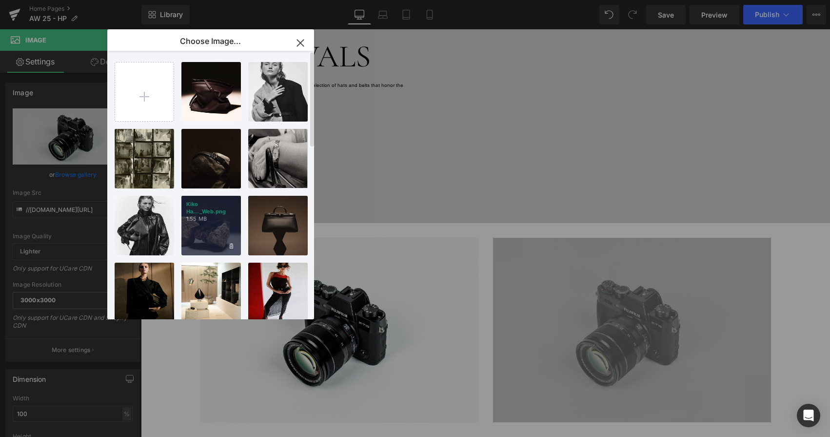
click at [210, 212] on p "Kiko Ha..._Web.png" at bounding box center [211, 208] width 50 height 15
type input "https://ucarecdn.com/604b9d8b-83a3-403d-94e2-9e0c05f5beef/-/format/auto/-/previ…"
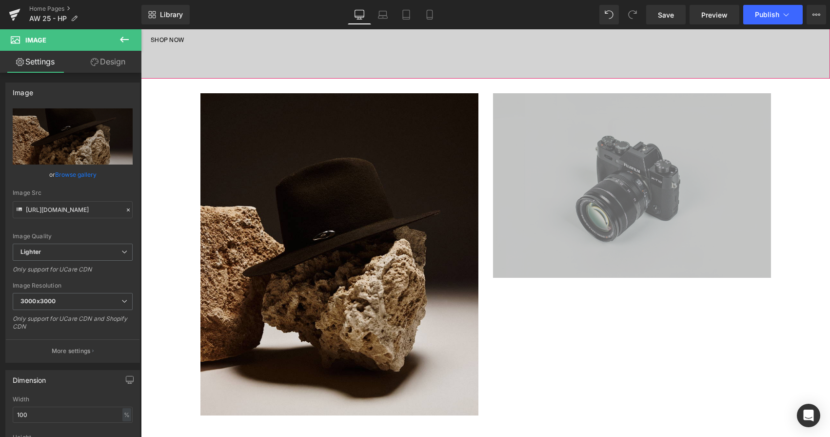
scroll to position [760, 0]
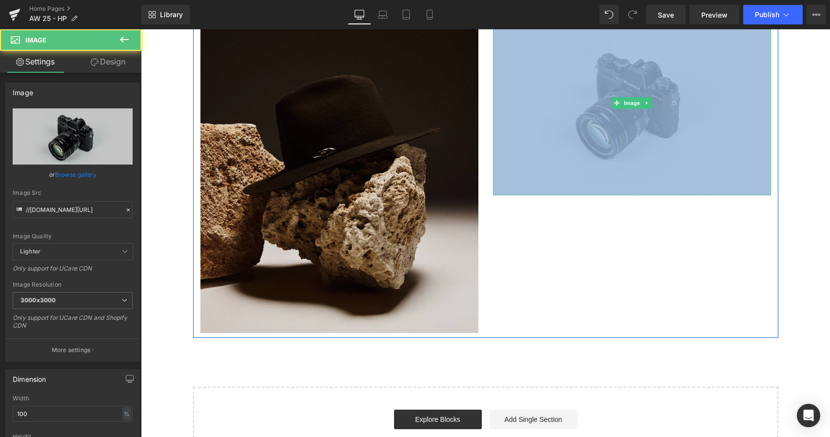
click at [600, 114] on img at bounding box center [632, 103] width 278 height 184
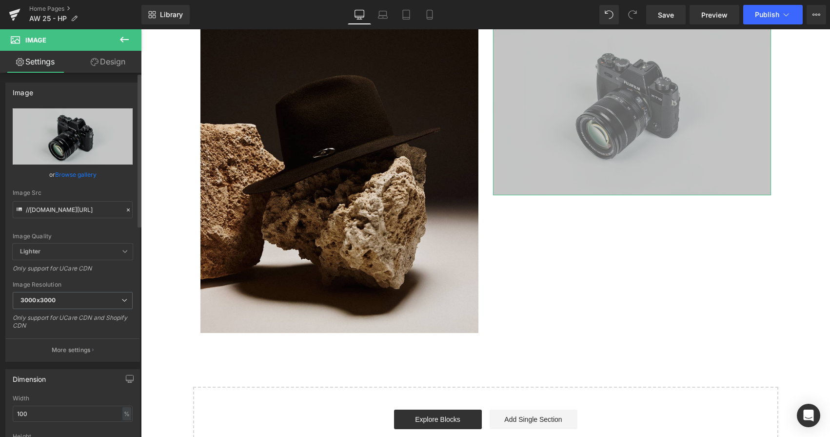
click at [82, 174] on link "Browse gallery" at bounding box center [75, 174] width 41 height 17
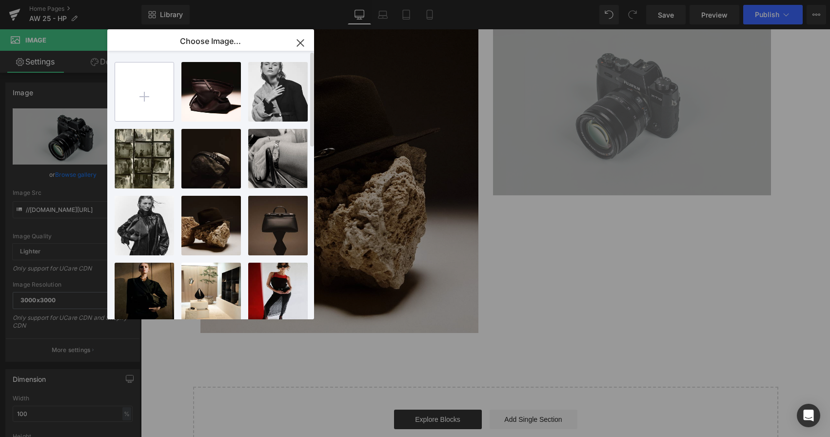
click at [138, 78] on input "file" at bounding box center [144, 91] width 59 height 59
type input "C:\fakepath\suni desktop 11.png"
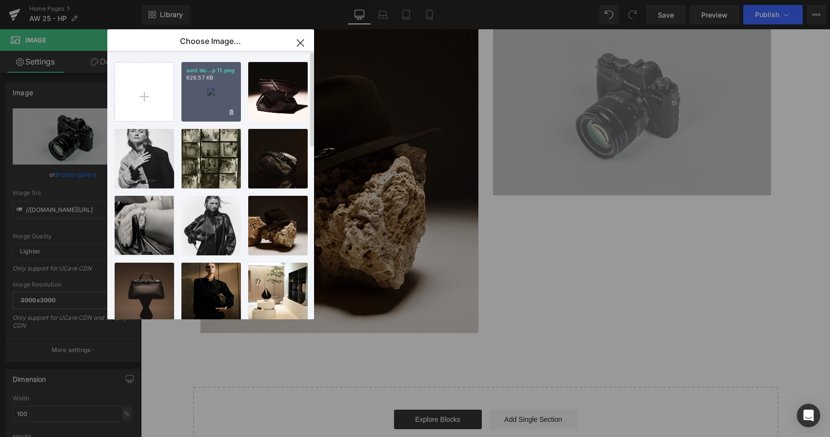
click at [214, 92] on div "suni de...p 11.png 626.57 KB" at bounding box center [211, 92] width 60 height 60
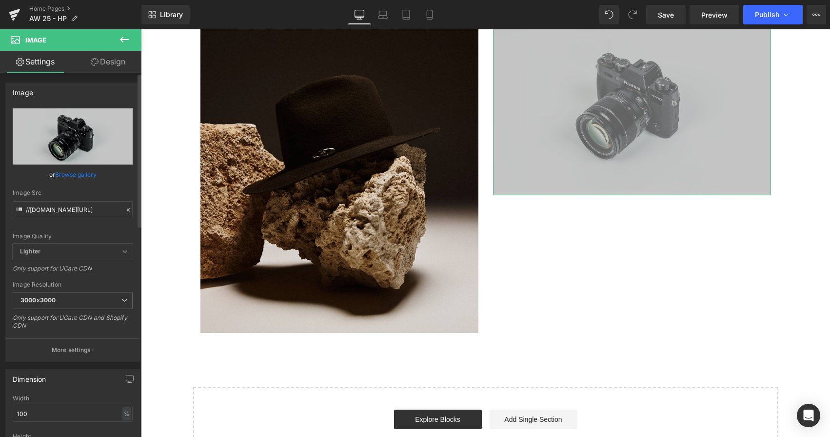
click at [82, 175] on link "Browse gallery" at bounding box center [75, 174] width 41 height 17
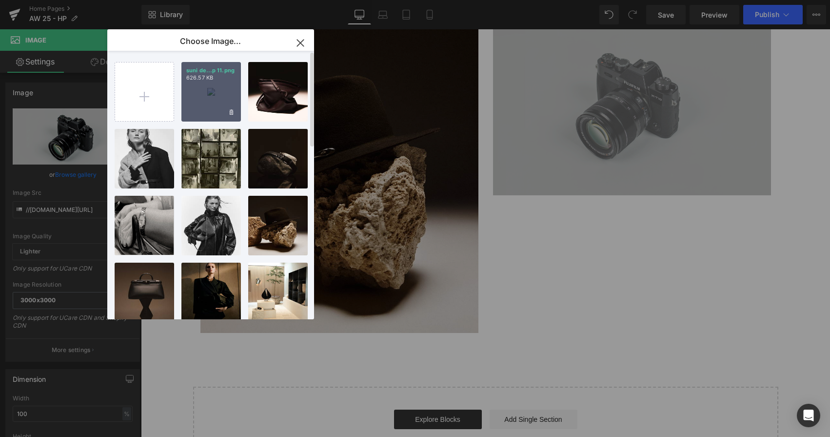
click at [207, 98] on div "suni de...p 11.png 626.57 KB" at bounding box center [211, 92] width 60 height 60
type input "https://ucarecdn.com/902f2853-8b24-4790-b973-7c241d49359b/-/format/auto/-/previ…"
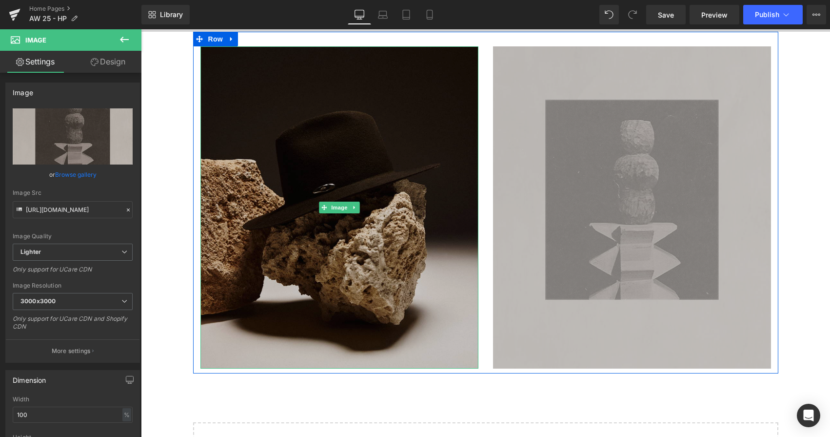
scroll to position [715, 0]
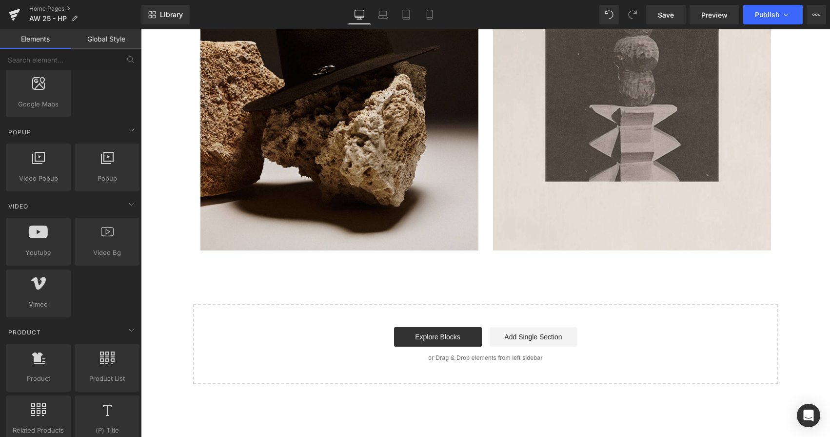
scroll to position [575, 0]
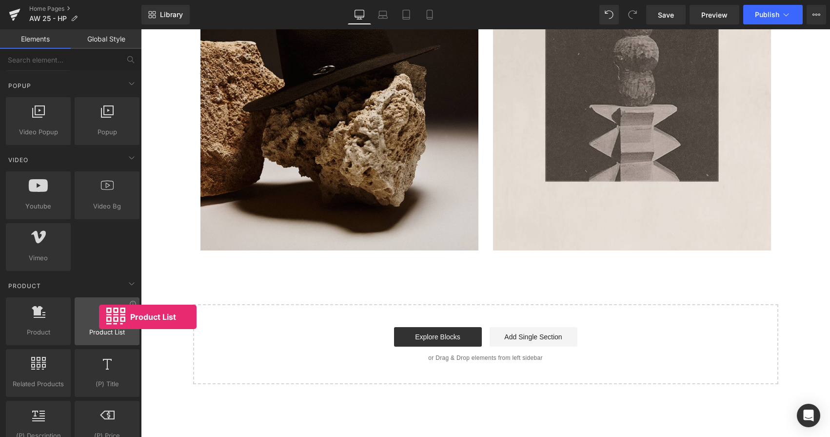
drag, startPoint x: 108, startPoint y: 325, endPoint x: 93, endPoint y: 318, distance: 17.2
click at [93, 318] on div at bounding box center [107, 316] width 59 height 22
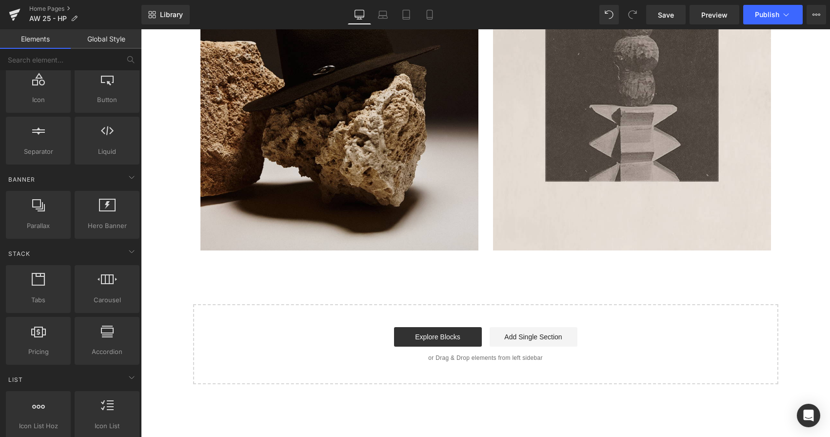
scroll to position [0, 0]
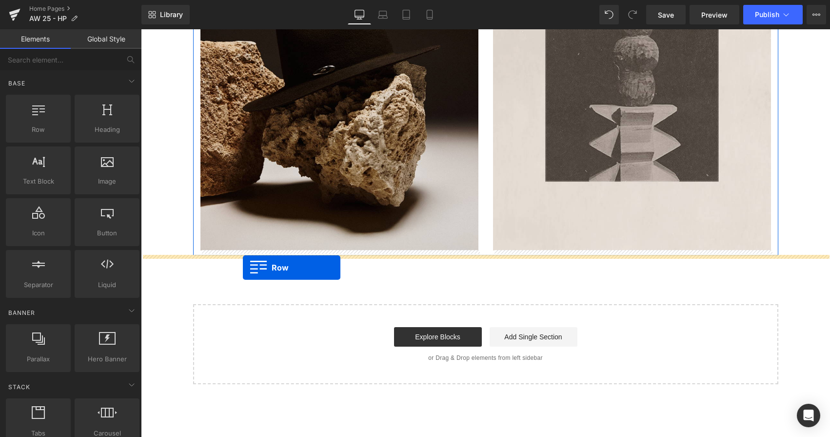
drag, startPoint x: 181, startPoint y: 146, endPoint x: 243, endPoint y: 267, distance: 136.1
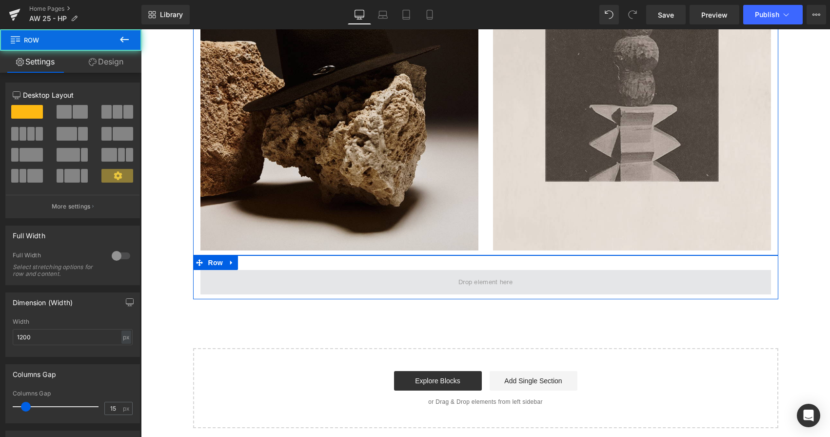
click at [216, 282] on span at bounding box center [486, 282] width 571 height 24
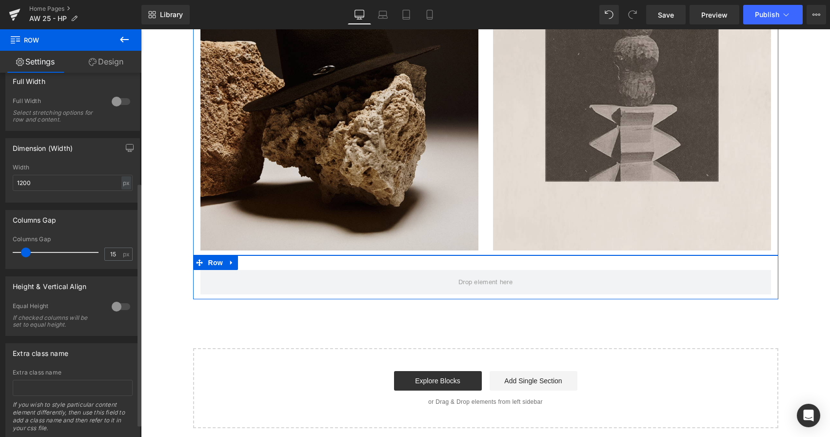
scroll to position [150, 0]
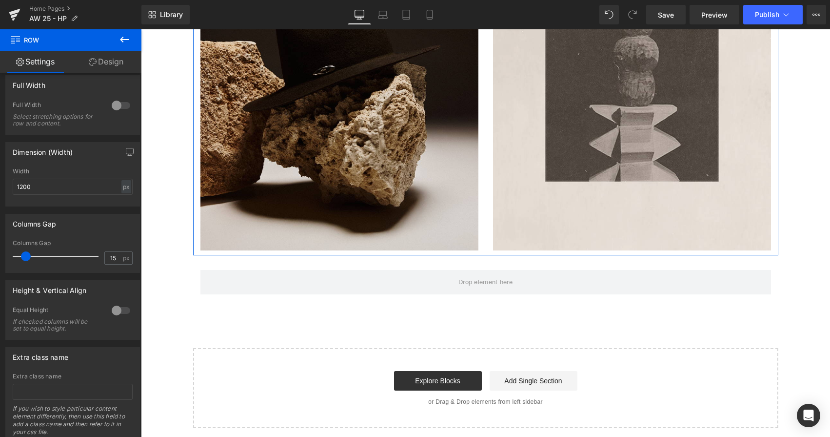
click at [124, 41] on icon at bounding box center [125, 40] width 12 height 12
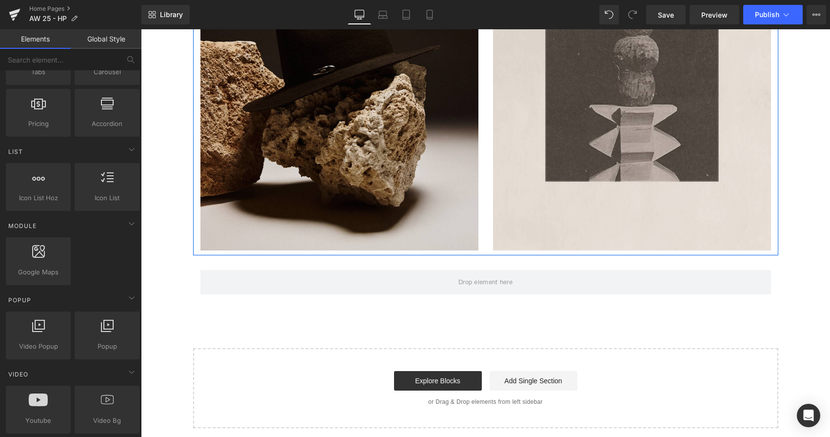
scroll to position [538, 0]
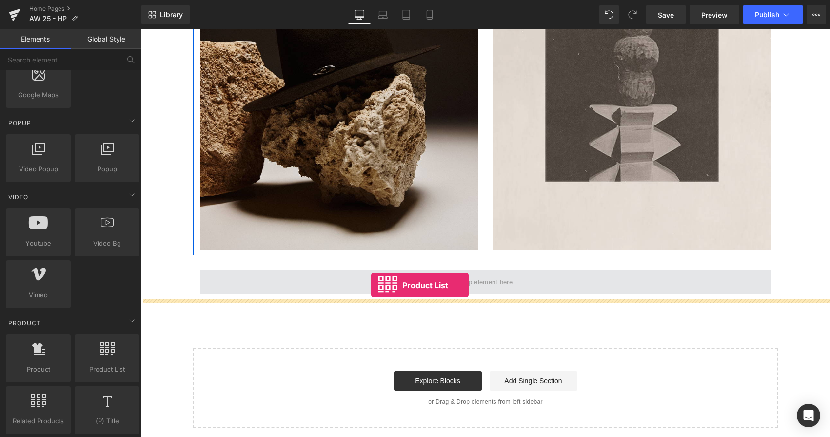
drag, startPoint x: 244, startPoint y: 376, endPoint x: 369, endPoint y: 285, distance: 155.1
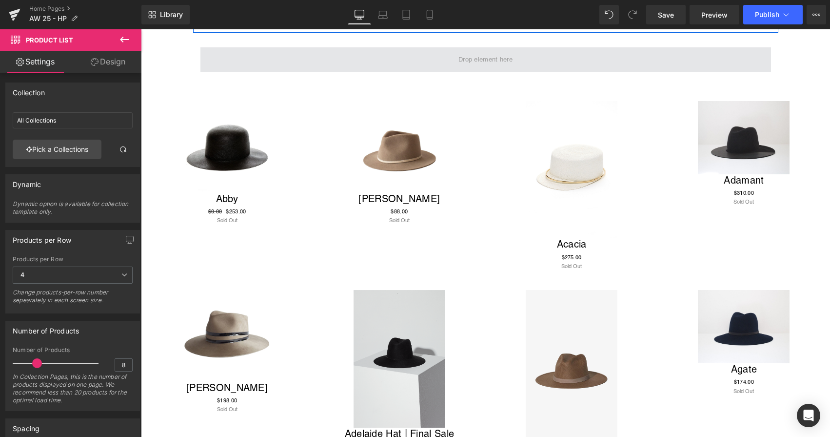
scroll to position [1064, 0]
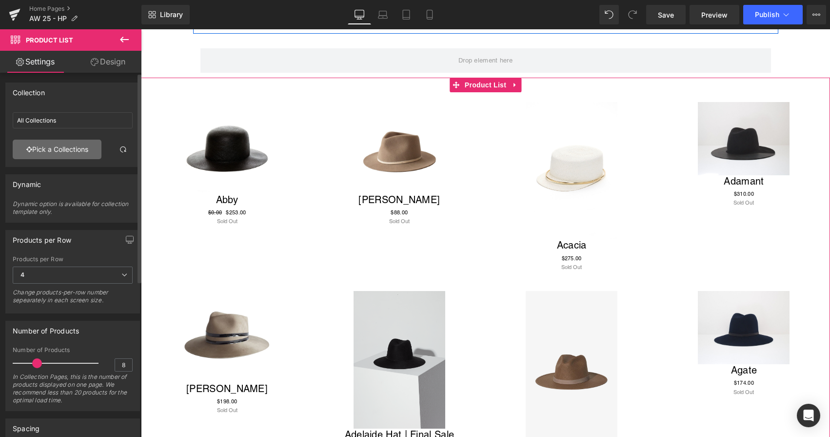
click at [83, 149] on link "Pick a Collections" at bounding box center [57, 150] width 89 height 20
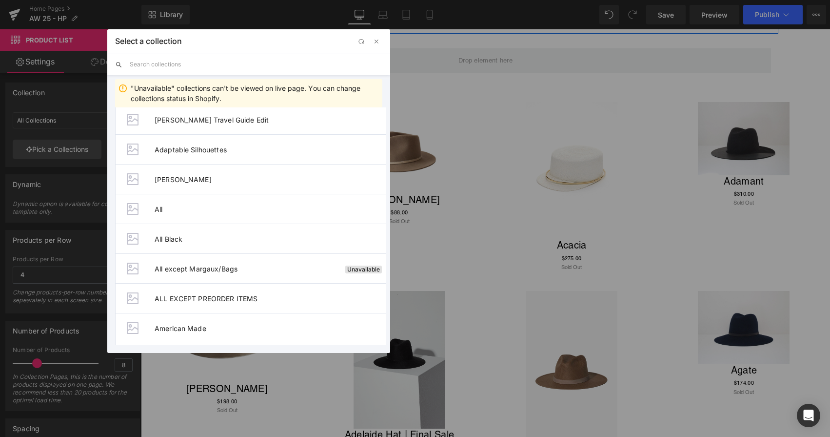
scroll to position [135, 0]
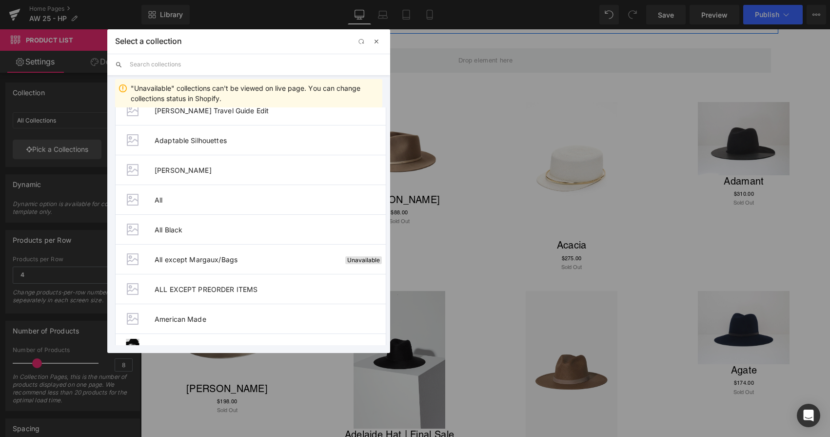
click at [379, 38] on span "button" at bounding box center [377, 42] width 8 height 8
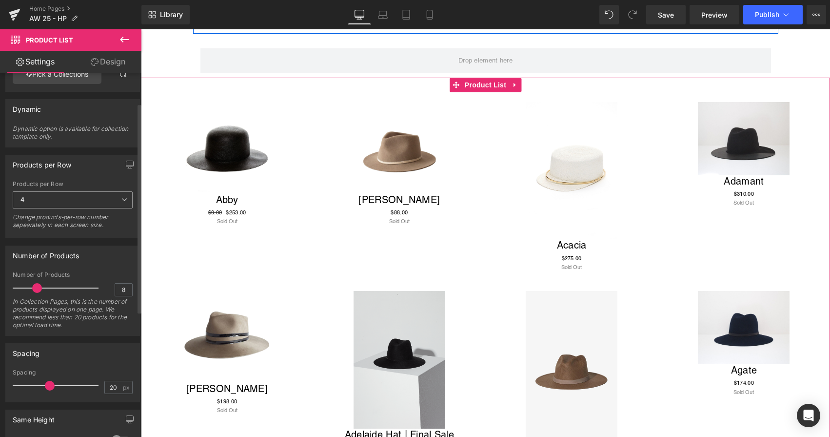
scroll to position [78, 0]
click at [120, 285] on input "8" at bounding box center [123, 287] width 17 height 12
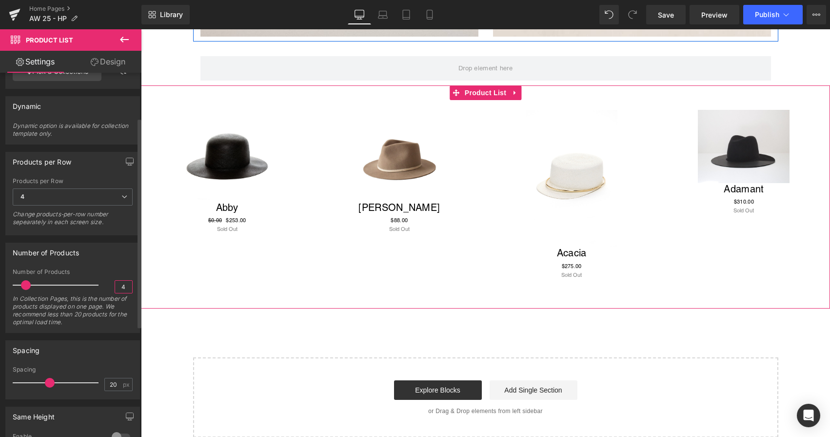
scroll to position [186, 0]
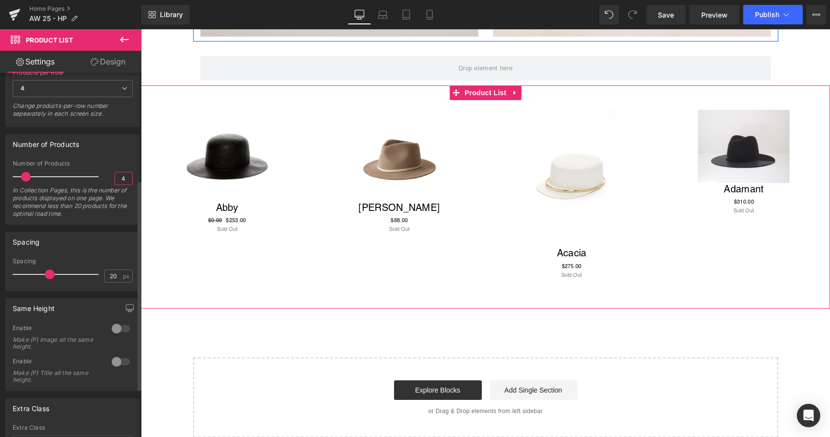
type input "4"
click at [115, 328] on div at bounding box center [120, 329] width 23 height 16
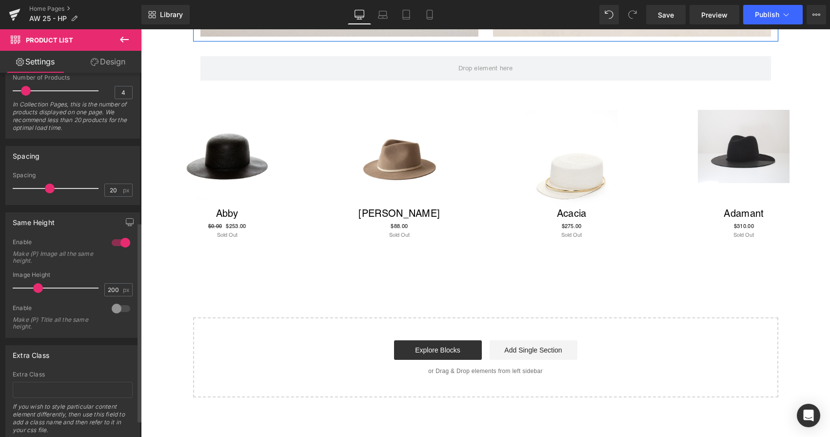
scroll to position [278, 0]
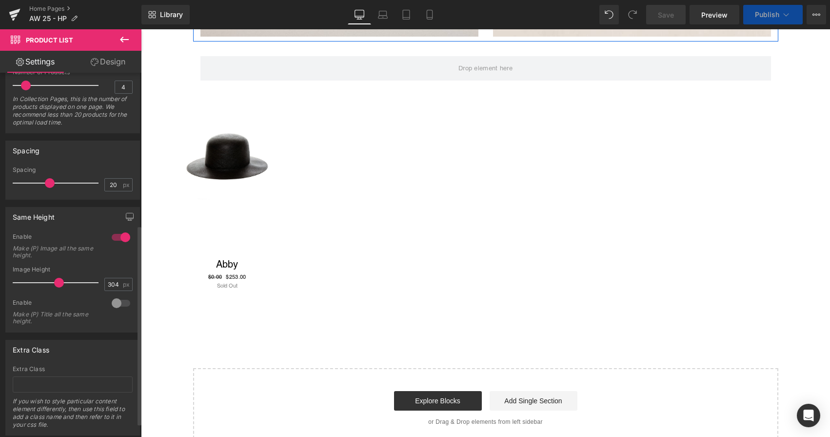
drag, startPoint x: 35, startPoint y: 282, endPoint x: 55, endPoint y: 282, distance: 20.0
click at [55, 282] on span at bounding box center [59, 283] width 10 height 10
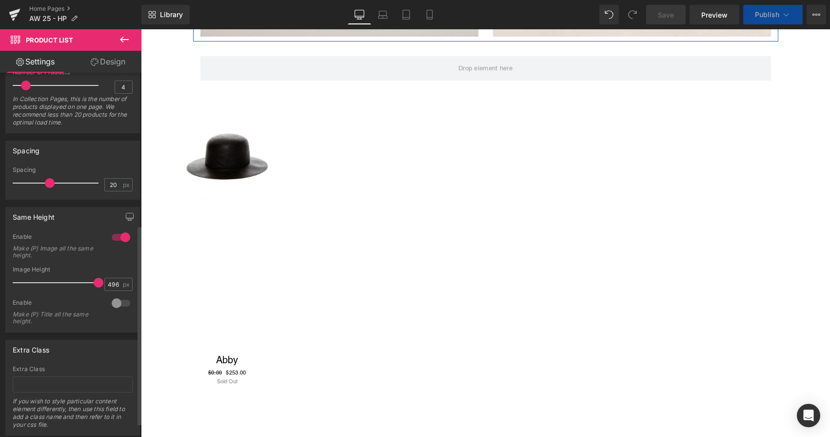
drag, startPoint x: 52, startPoint y: 283, endPoint x: 88, endPoint y: 278, distance: 36.4
click at [88, 279] on div at bounding box center [58, 283] width 81 height 20
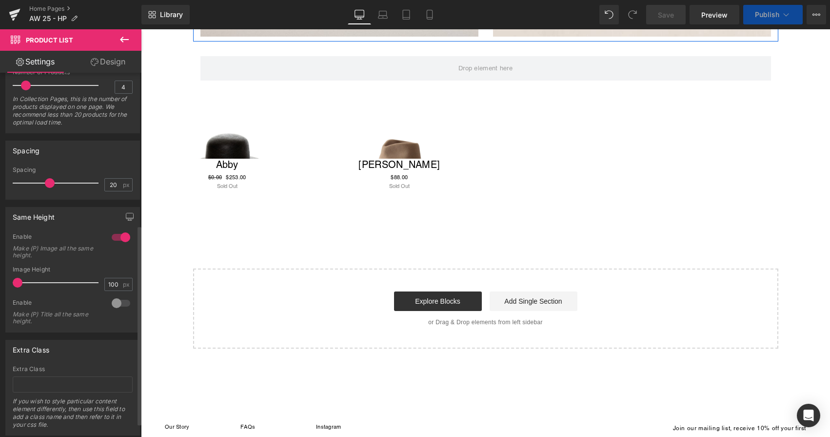
drag, startPoint x: 93, startPoint y: 283, endPoint x: 13, endPoint y: 282, distance: 80.0
click at [13, 282] on span at bounding box center [18, 283] width 10 height 10
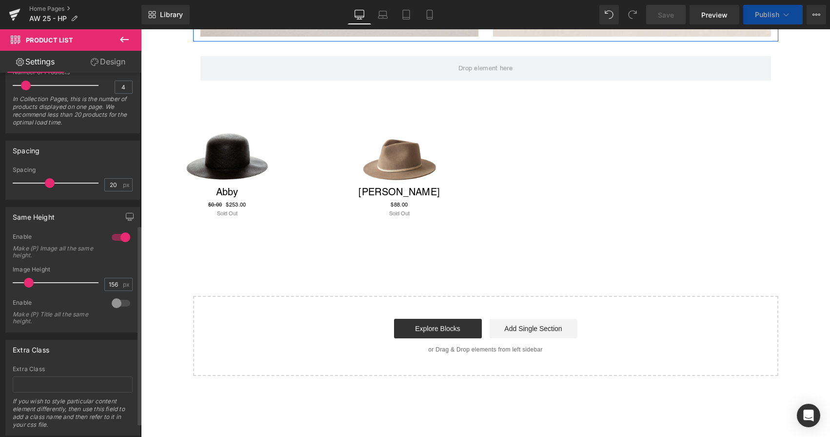
drag, startPoint x: 17, startPoint y: 281, endPoint x: 27, endPoint y: 281, distance: 10.7
click at [27, 281] on span at bounding box center [29, 283] width 10 height 10
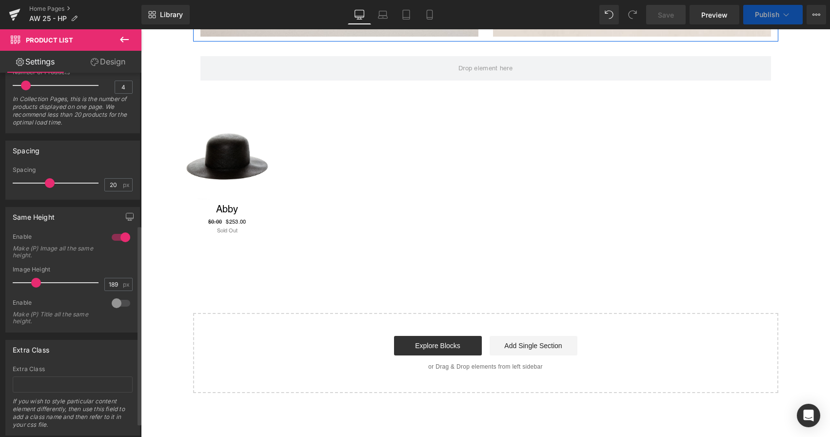
type input "191"
drag, startPoint x: 27, startPoint y: 281, endPoint x: 34, endPoint y: 281, distance: 6.8
click at [34, 281] on span at bounding box center [36, 283] width 10 height 10
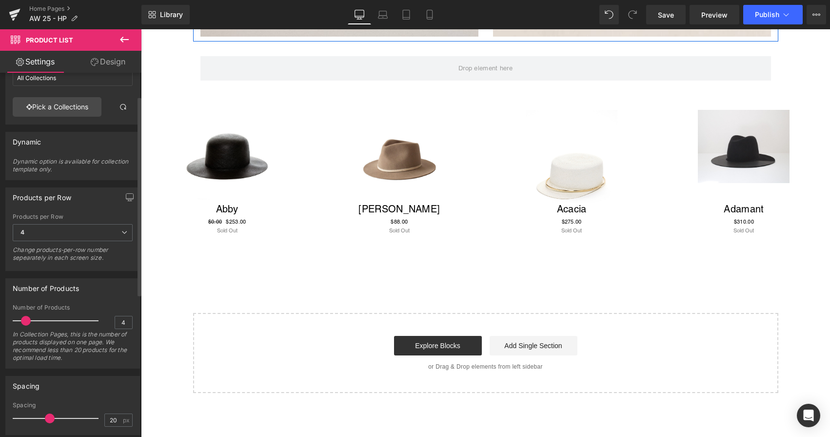
scroll to position [0, 0]
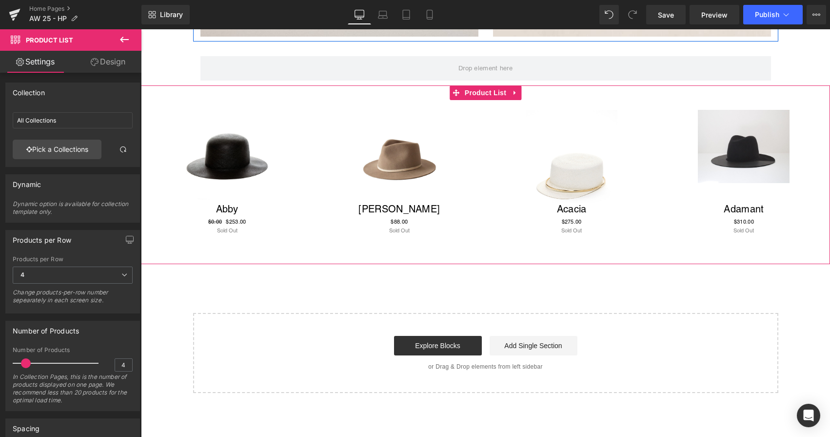
click at [117, 61] on link "Design" at bounding box center [108, 62] width 71 height 22
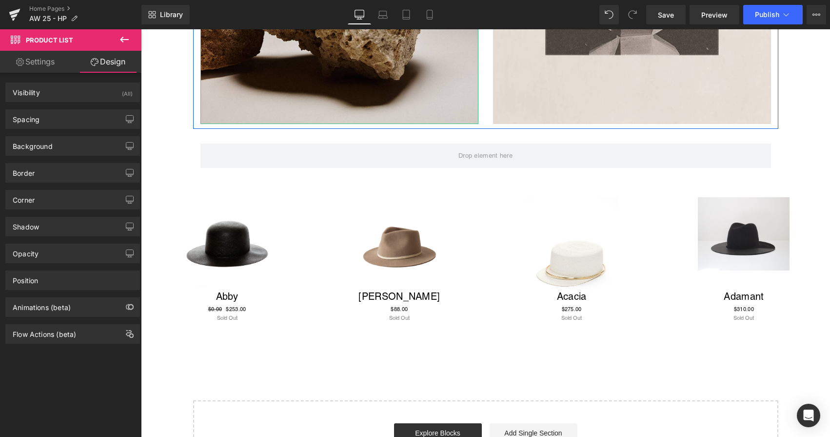
scroll to position [973, 0]
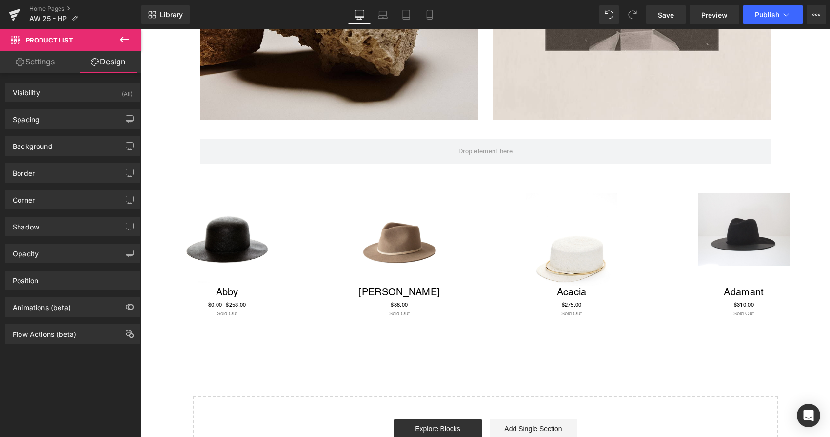
click at [122, 43] on icon at bounding box center [125, 40] width 12 height 12
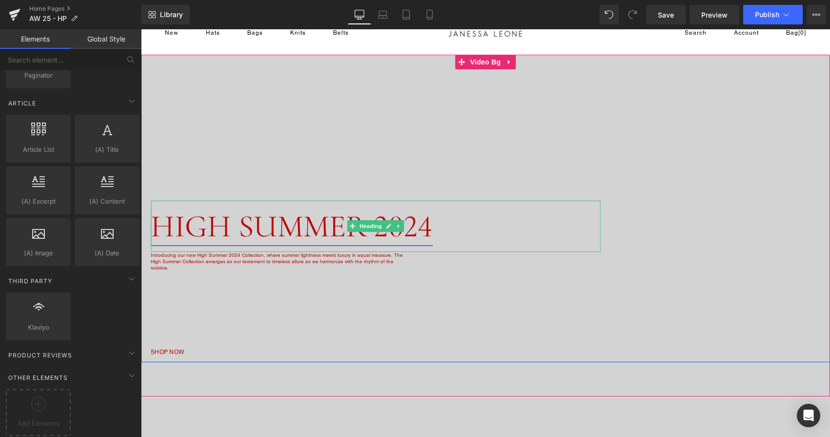
scroll to position [22, 0]
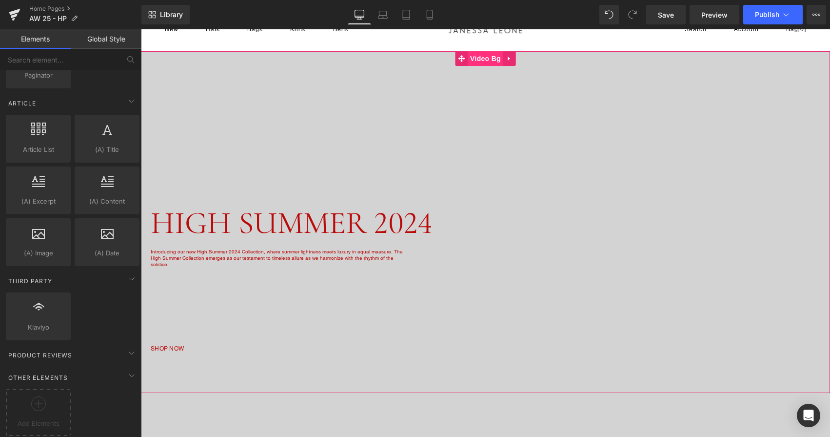
click at [490, 60] on span "Video Bg" at bounding box center [486, 58] width 36 height 15
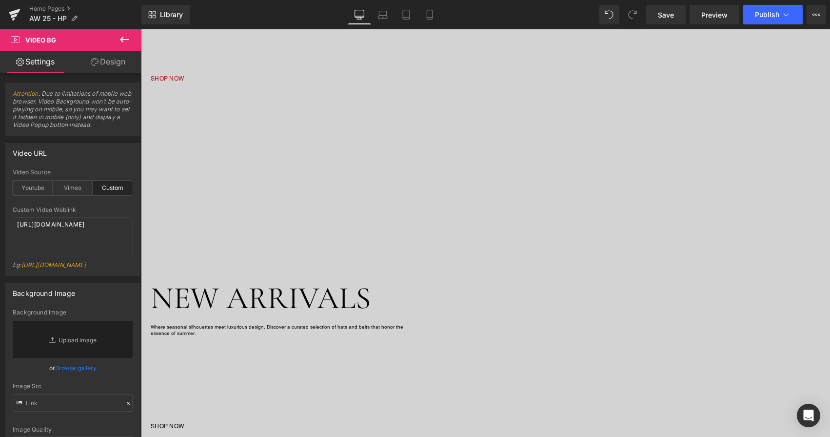
scroll to position [299, 0]
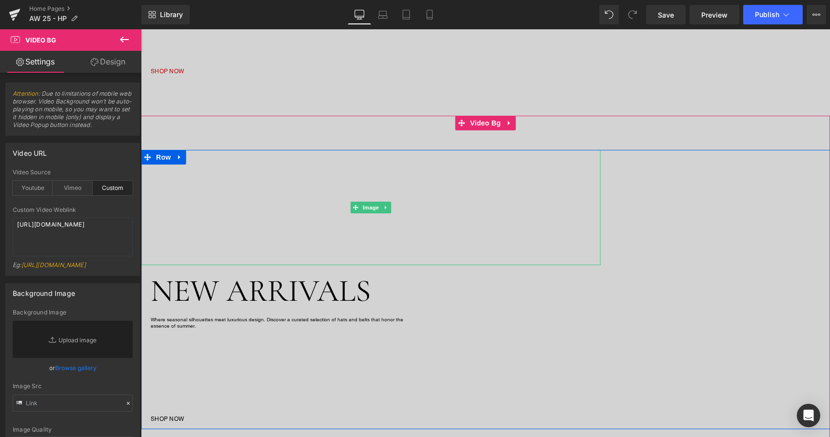
click at [298, 234] on link at bounding box center [371, 207] width 460 height 115
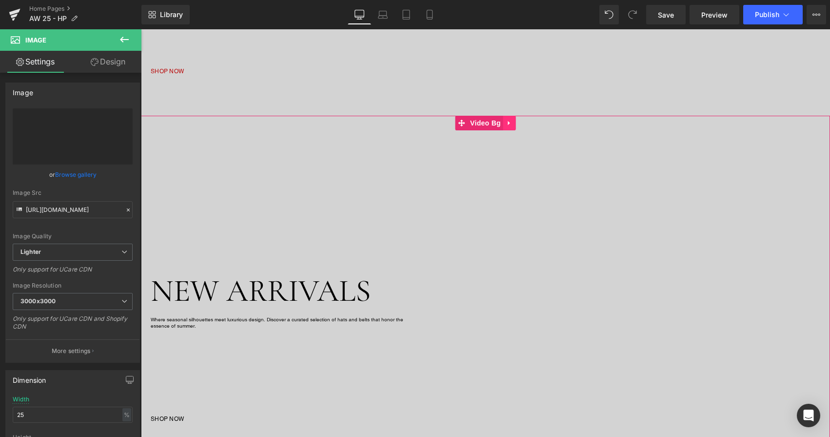
click at [511, 121] on icon at bounding box center [509, 123] width 7 height 7
click at [517, 121] on icon at bounding box center [516, 123] width 7 height 7
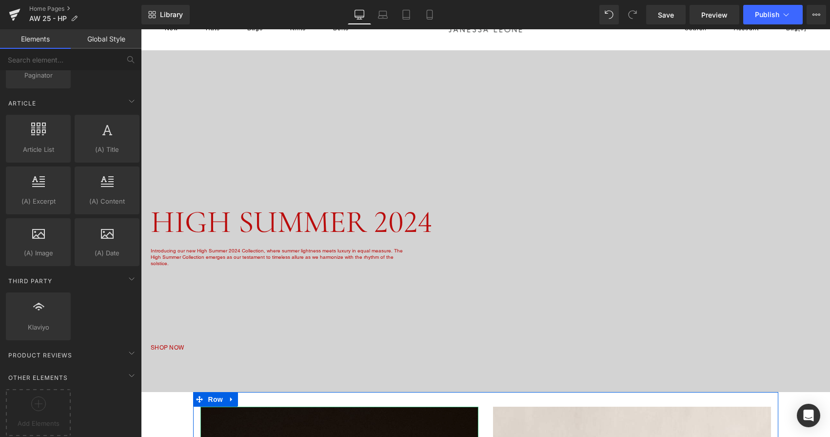
scroll to position [0, 0]
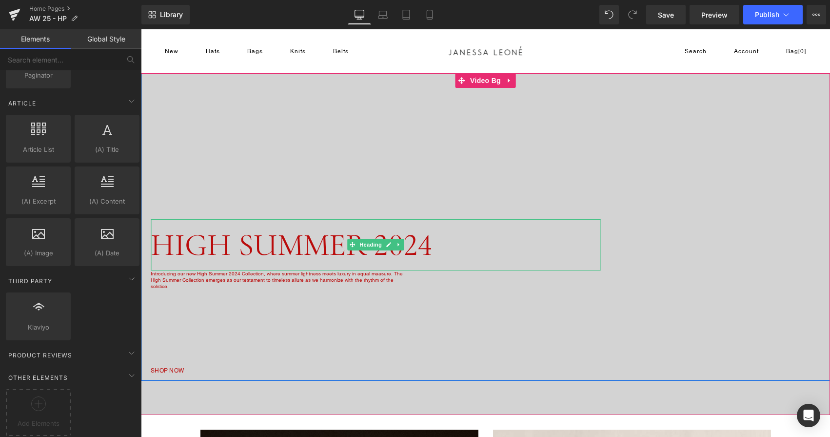
click at [436, 238] on h1 "HIGH SUMMER 2024" at bounding box center [328, 245] width 354 height 52
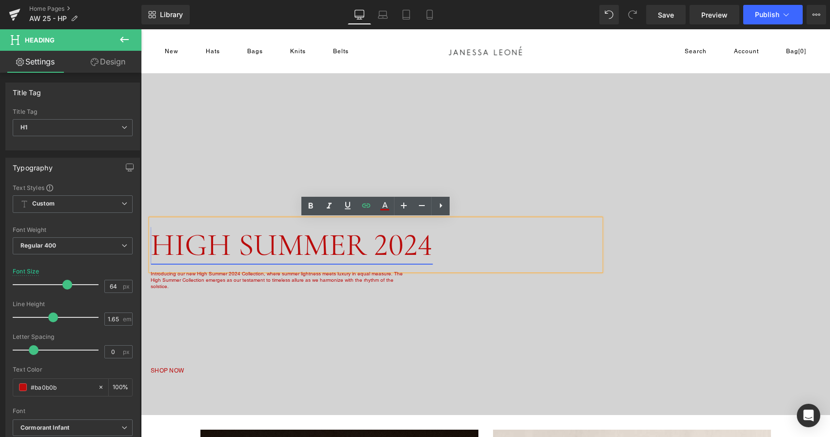
click at [354, 242] on link "HIGH SUMMER 2024" at bounding box center [292, 245] width 282 height 38
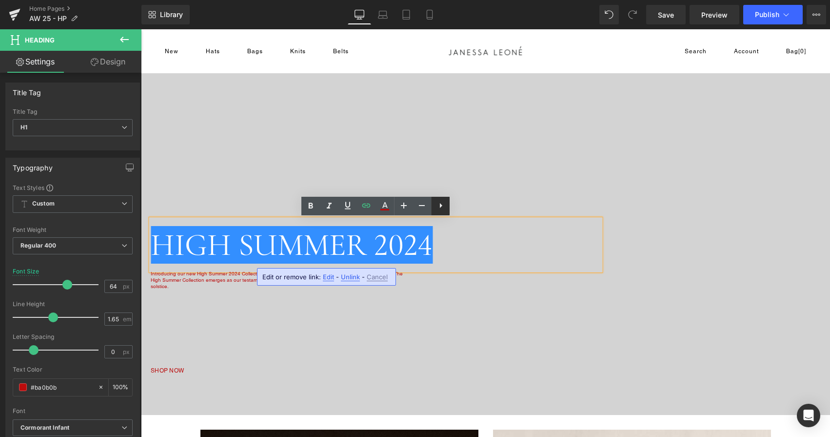
click at [437, 201] on icon at bounding box center [441, 206] width 12 height 12
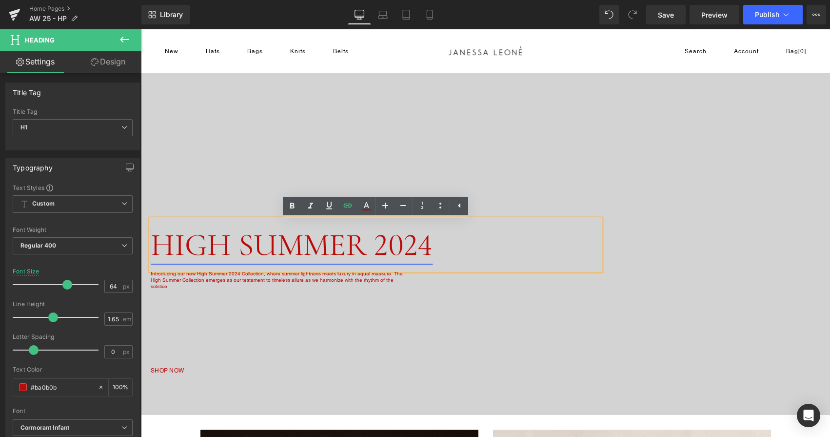
click at [360, 246] on link "HIGH SUMMER 2024" at bounding box center [292, 245] width 282 height 38
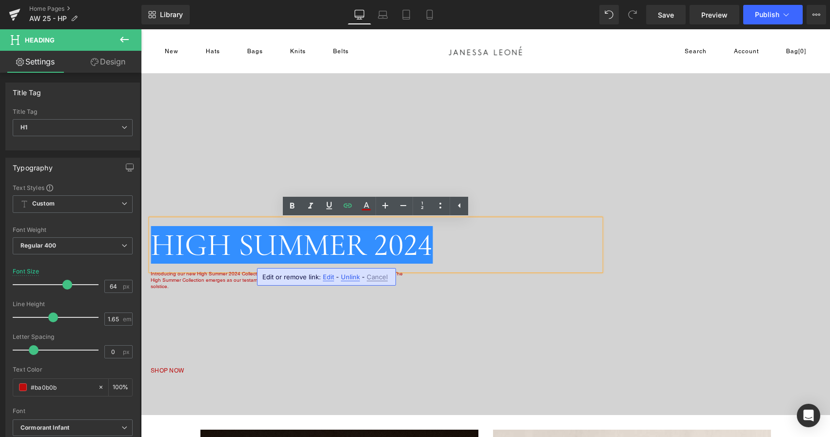
click at [328, 280] on span "Edit" at bounding box center [328, 277] width 11 height 8
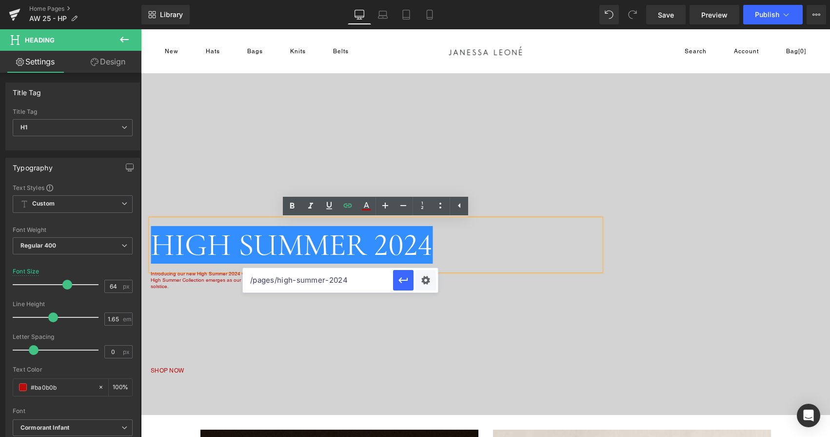
click at [340, 307] on div "Image HIGH SUMMER 2024 Heading Introducing our new High Summer 2024 Collection,…" at bounding box center [371, 240] width 460 height 272
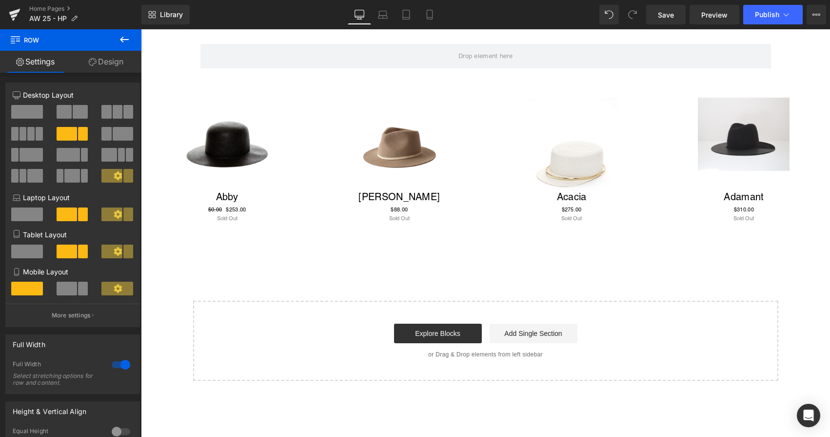
scroll to position [728, 0]
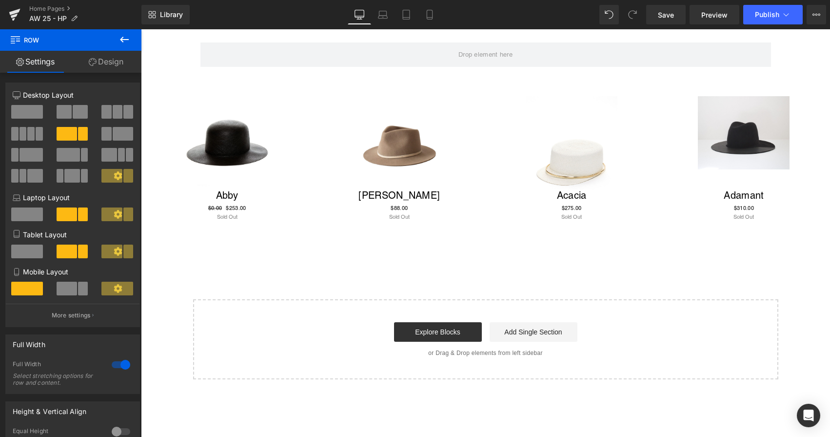
click at [124, 40] on icon at bounding box center [125, 40] width 12 height 12
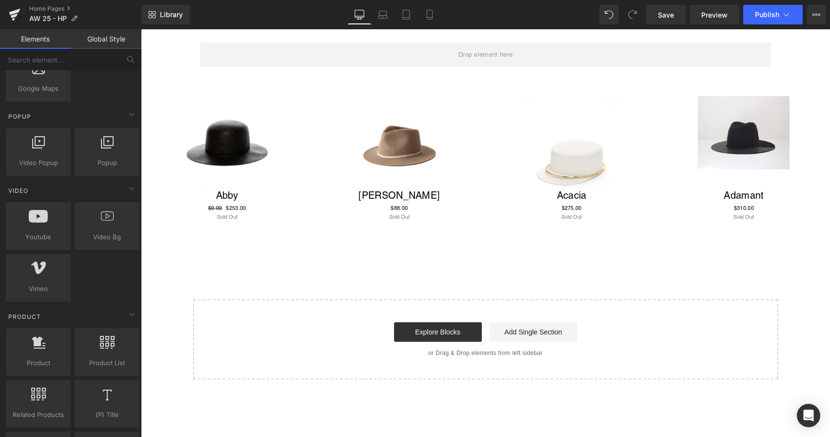
scroll to position [546, 0]
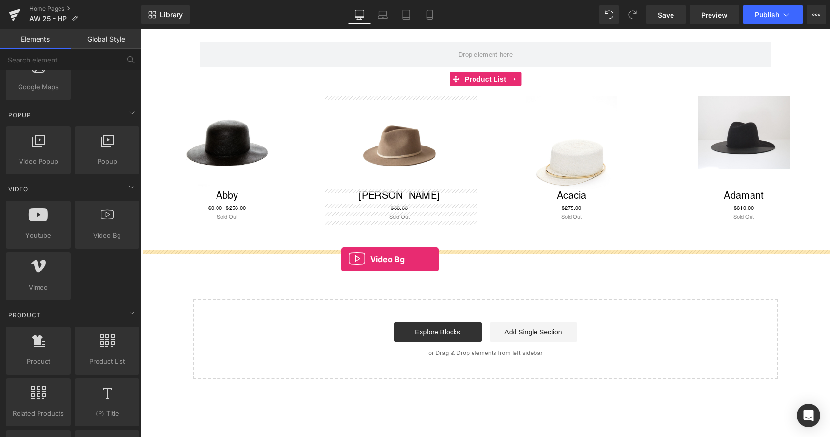
drag, startPoint x: 241, startPoint y: 245, endPoint x: 341, endPoint y: 259, distance: 101.0
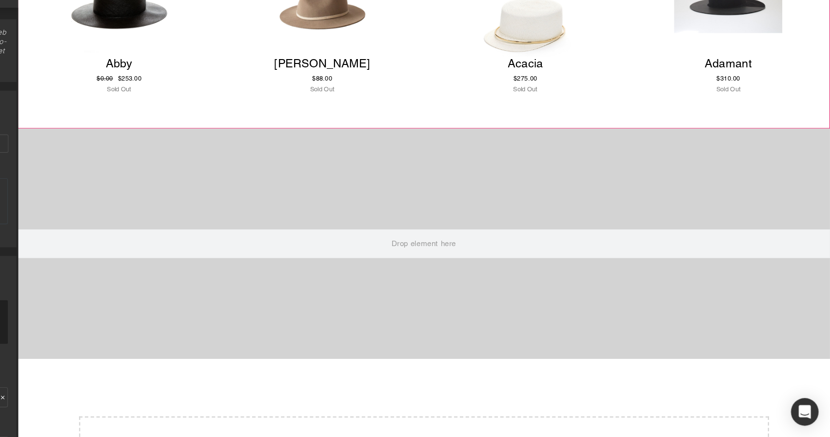
scroll to position [0, 0]
